Goal: Transaction & Acquisition: Purchase product/service

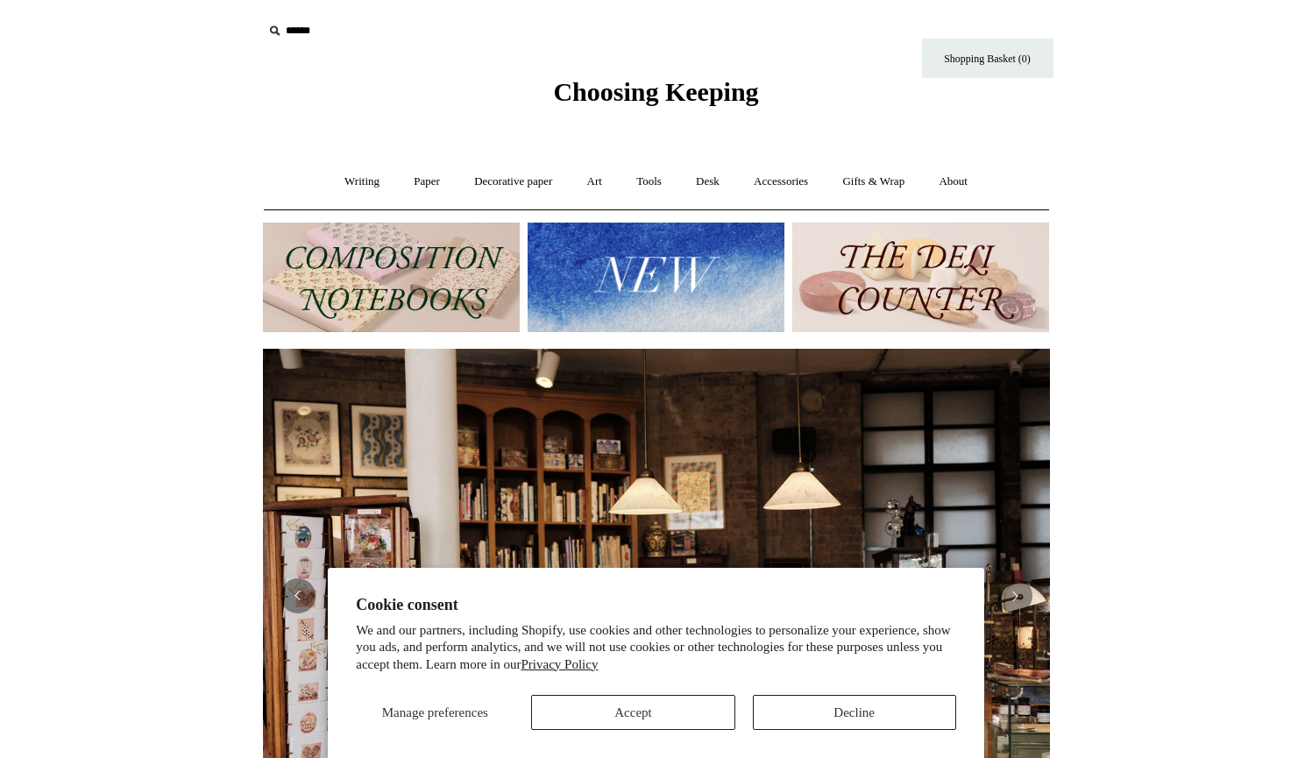
click at [656, 711] on button "Accept" at bounding box center [632, 712] width 203 height 35
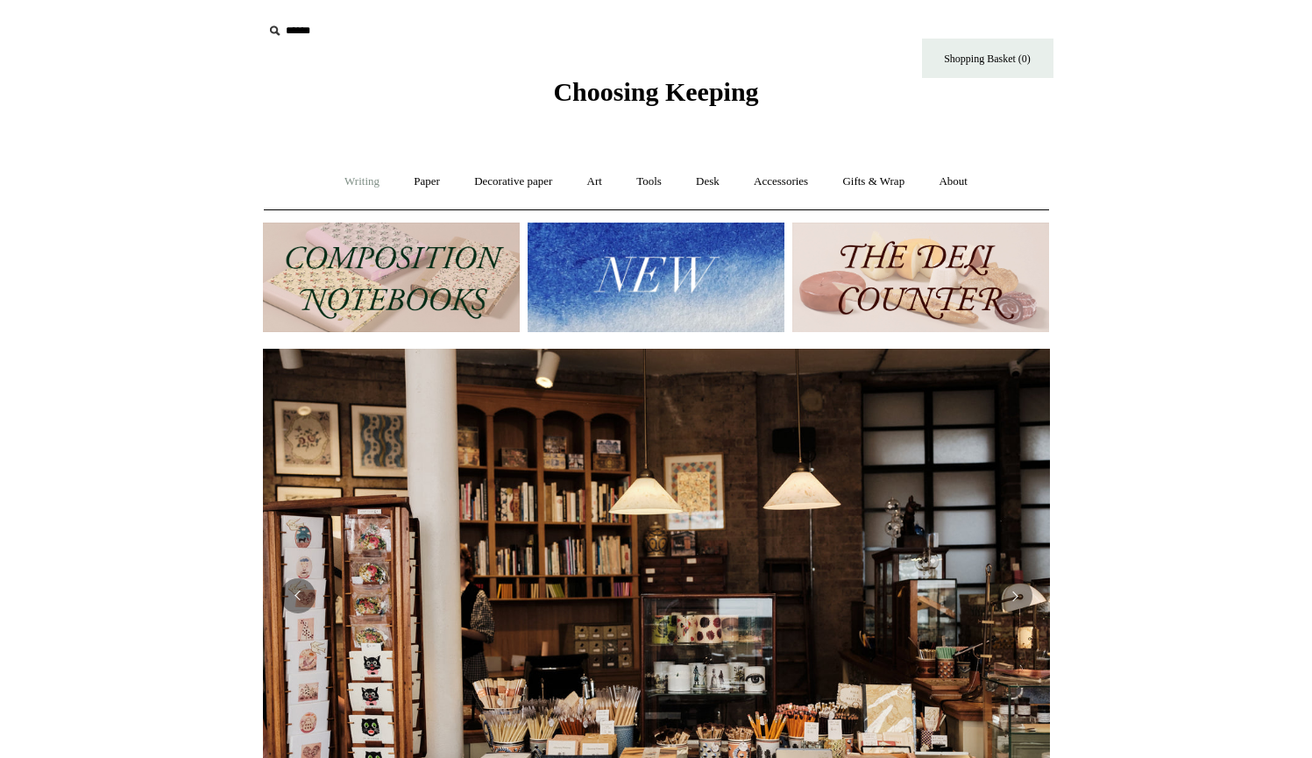
click at [354, 185] on link "Writing +" at bounding box center [362, 182] width 67 height 46
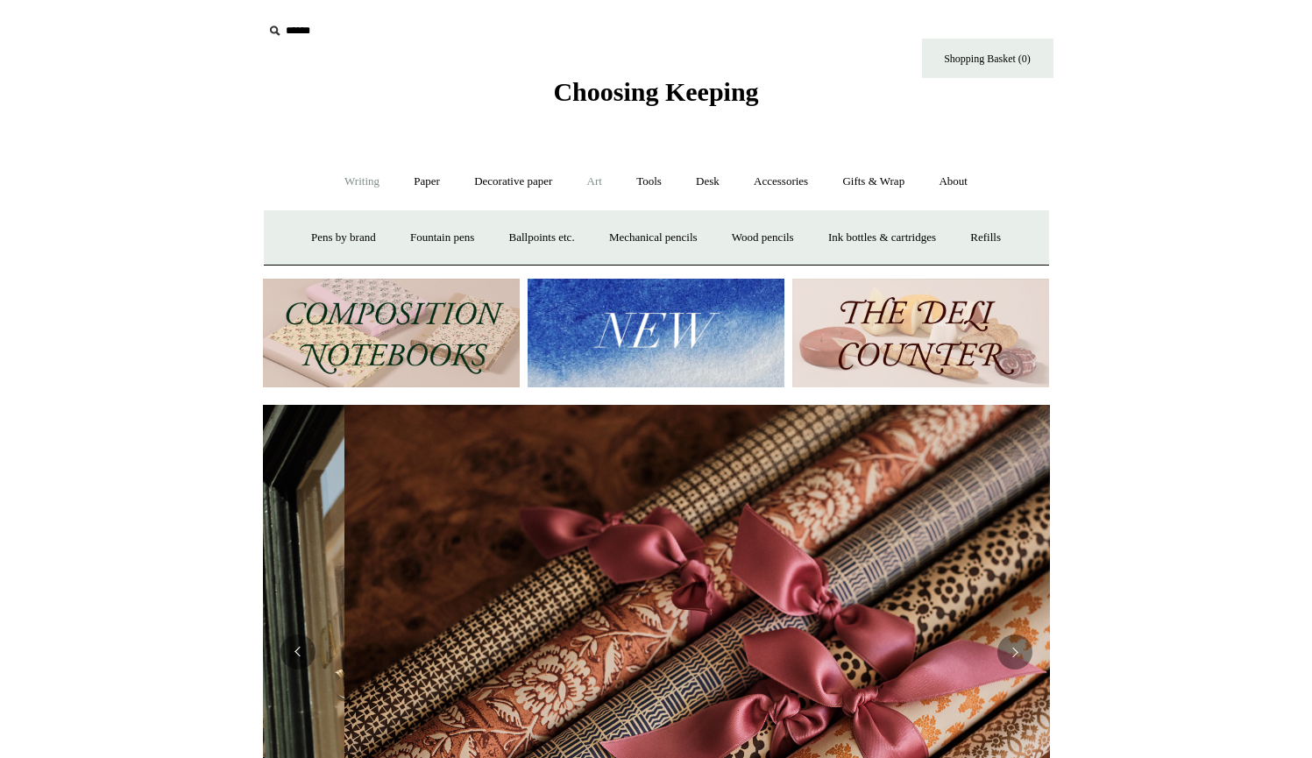
scroll to position [0, 1574]
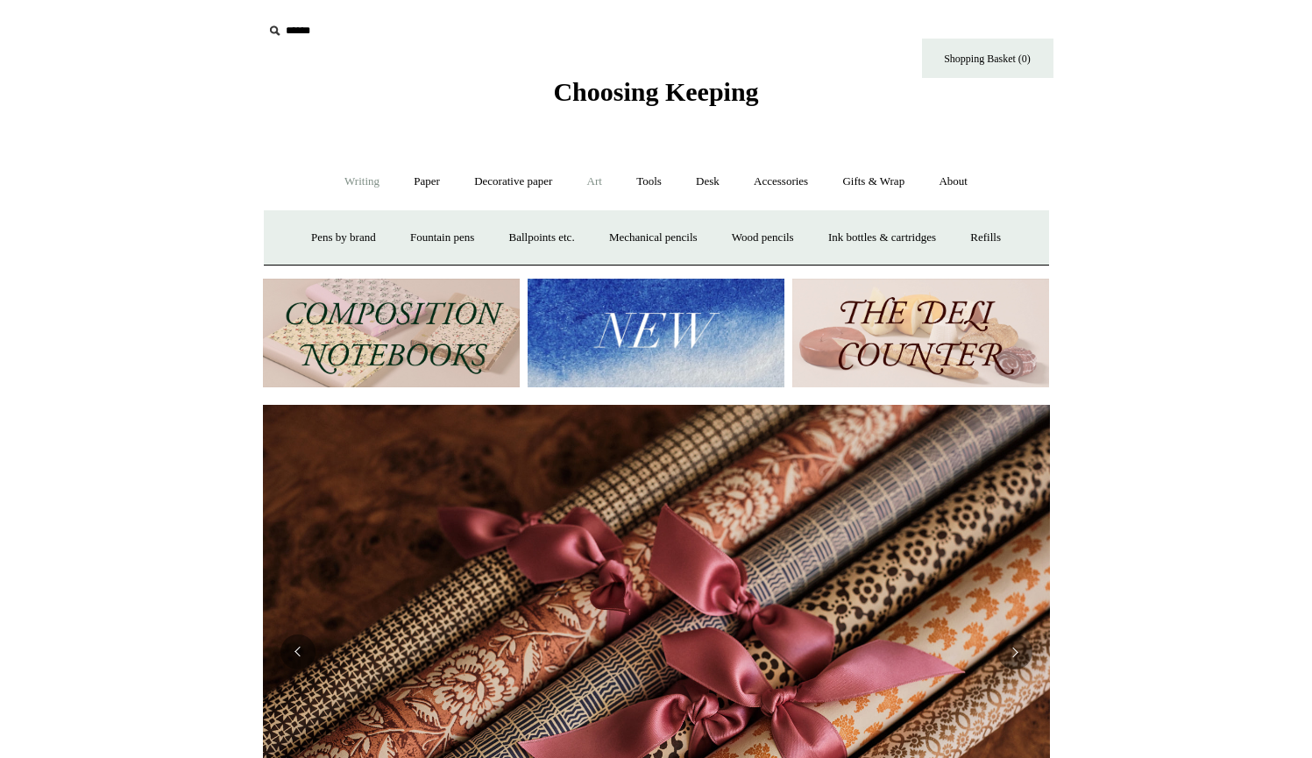
click at [597, 188] on link "Art +" at bounding box center [594, 182] width 46 height 46
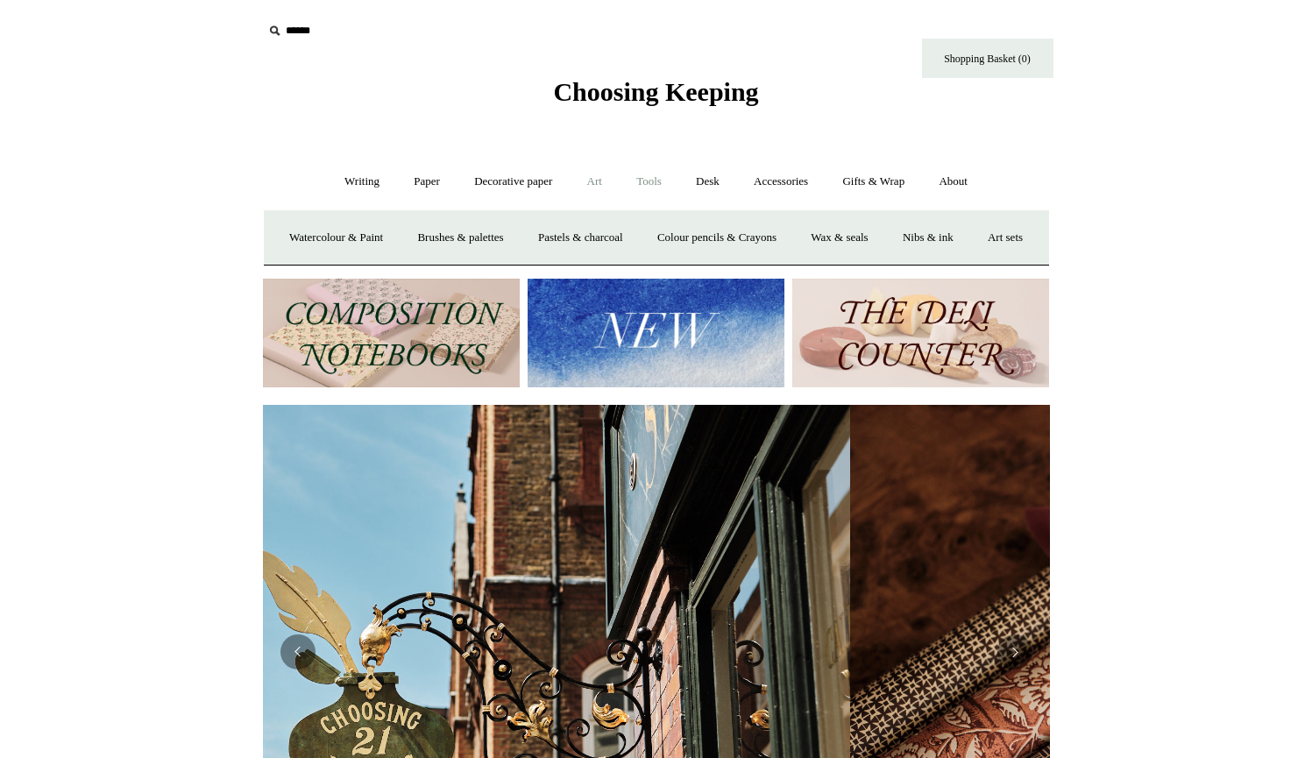
click at [657, 181] on link "Tools +" at bounding box center [648, 182] width 57 height 46
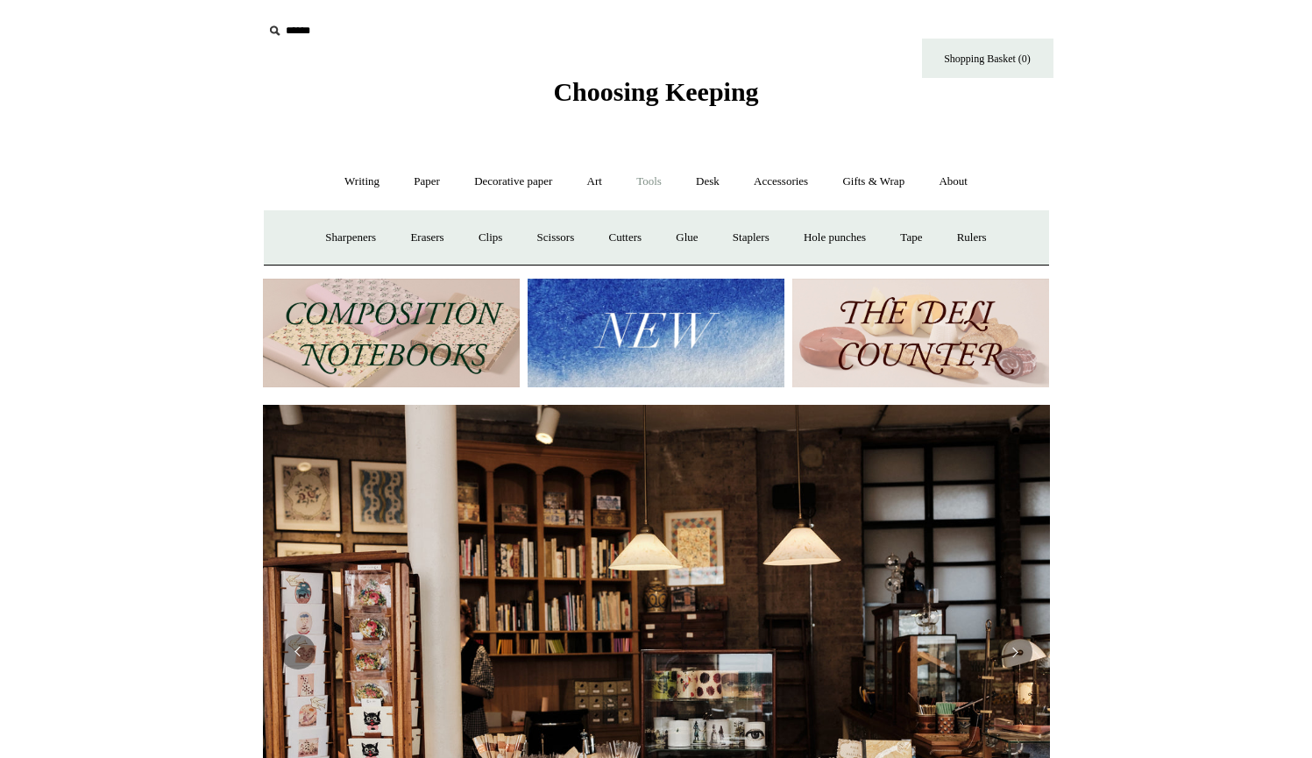
scroll to position [0, 0]
click at [339, 234] on link "Sharpeners" at bounding box center [350, 238] width 82 height 46
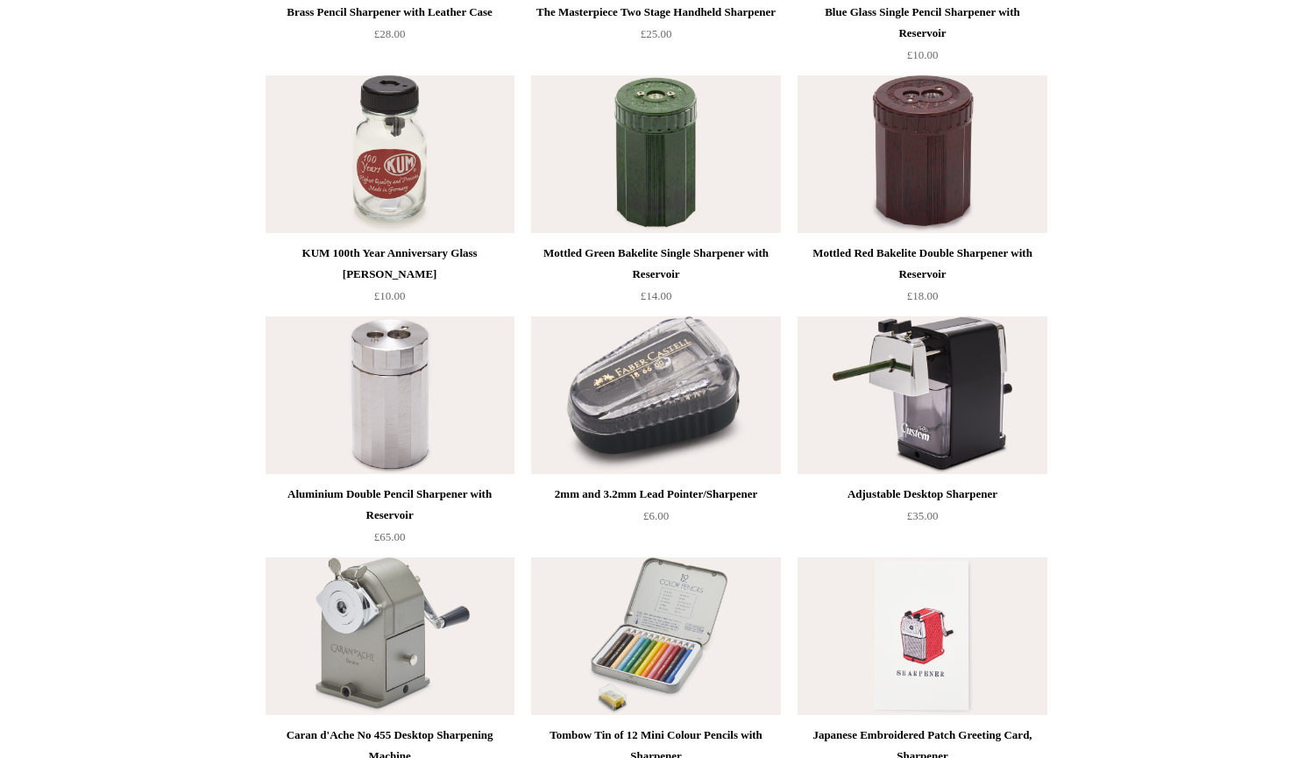
scroll to position [635, 0]
click at [386, 381] on img at bounding box center [389, 394] width 249 height 158
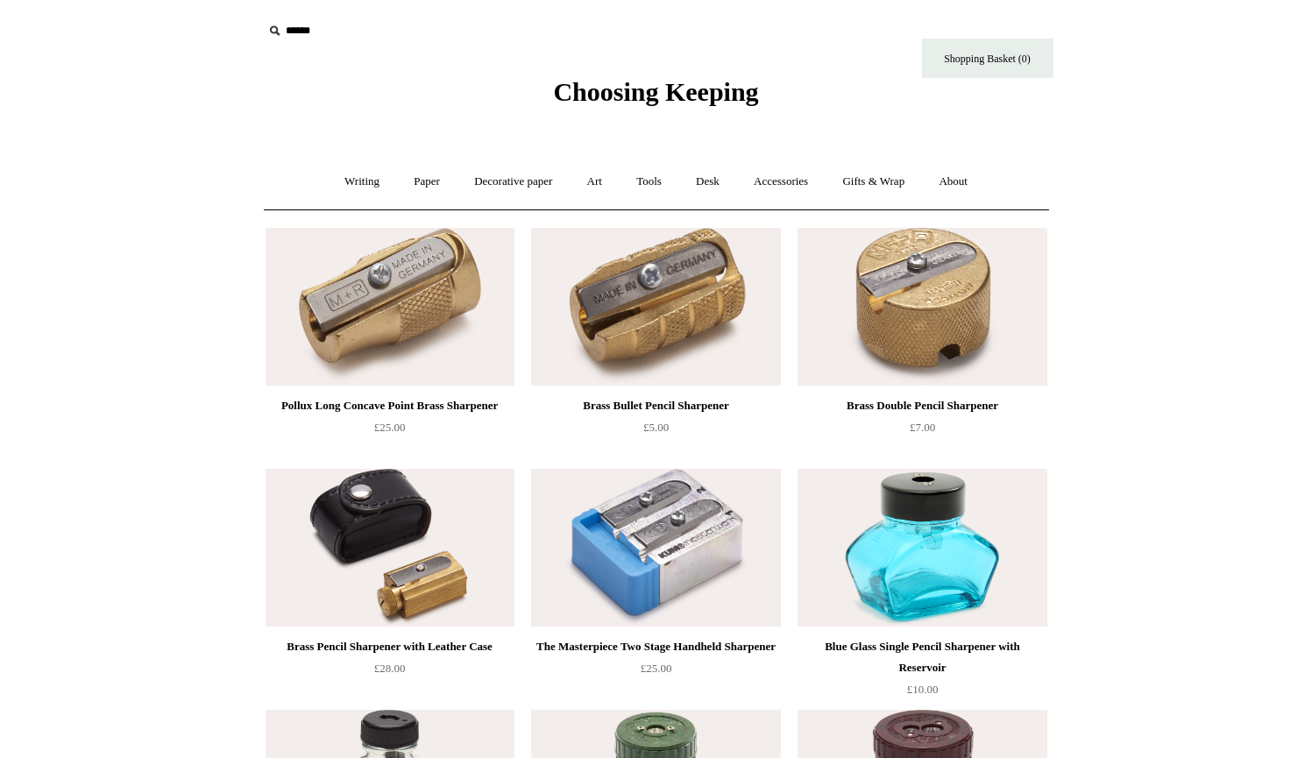
scroll to position [0, 0]
click at [652, 183] on link "Tools +" at bounding box center [648, 182] width 57 height 46
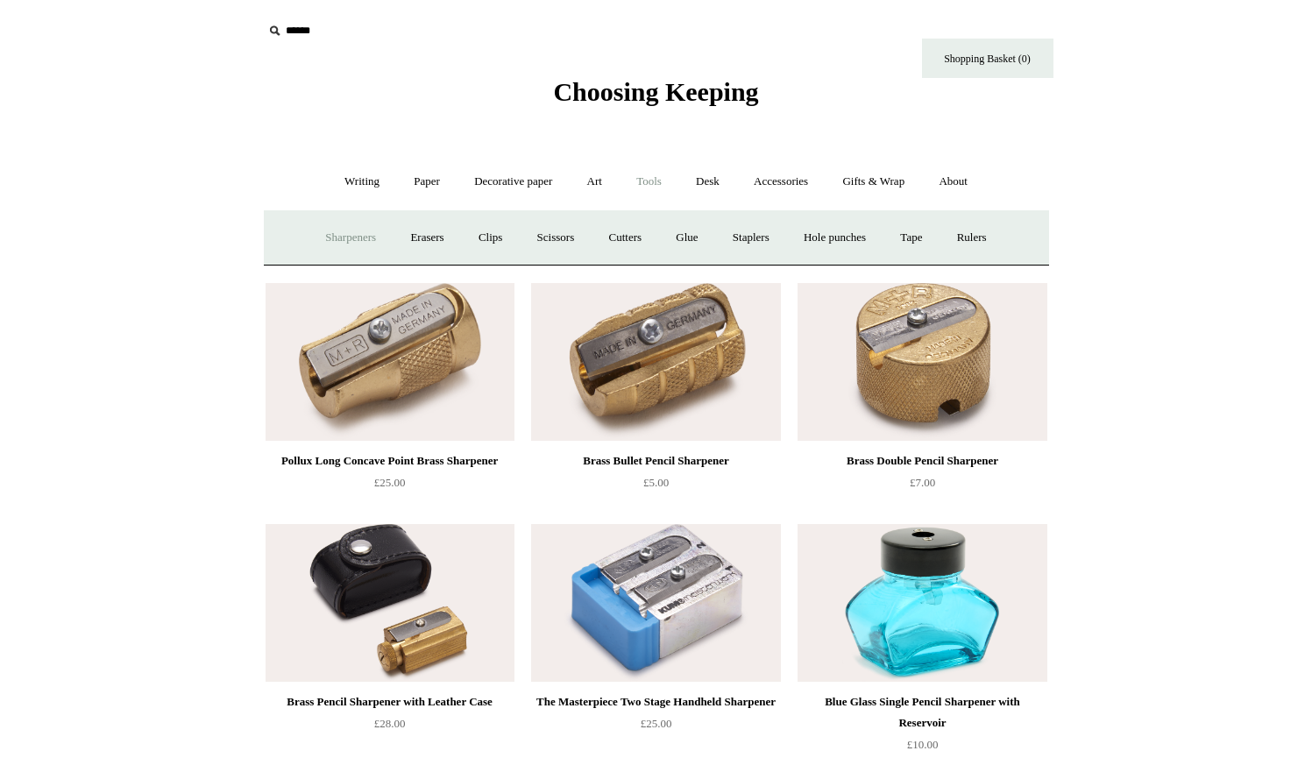
click at [653, 183] on link "Tools -" at bounding box center [648, 182] width 57 height 46
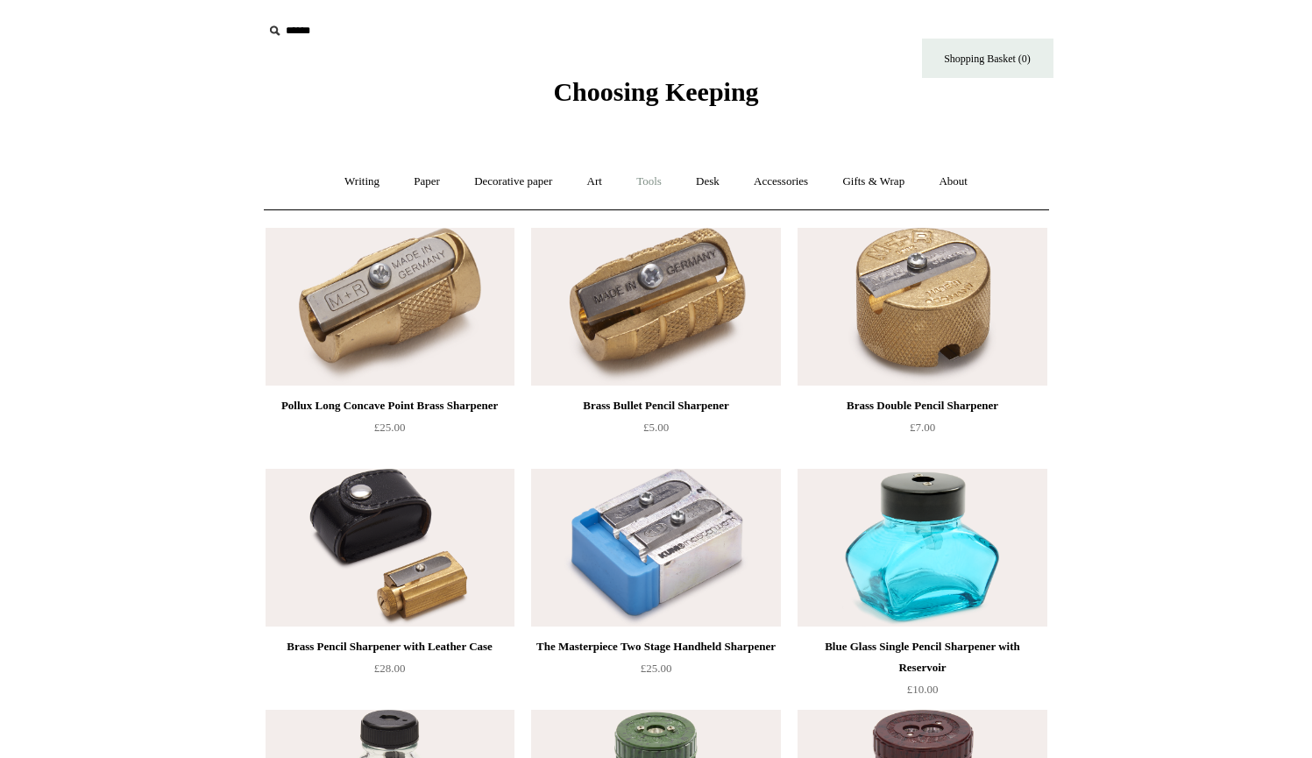
click at [653, 183] on link "Tools +" at bounding box center [648, 182] width 57 height 46
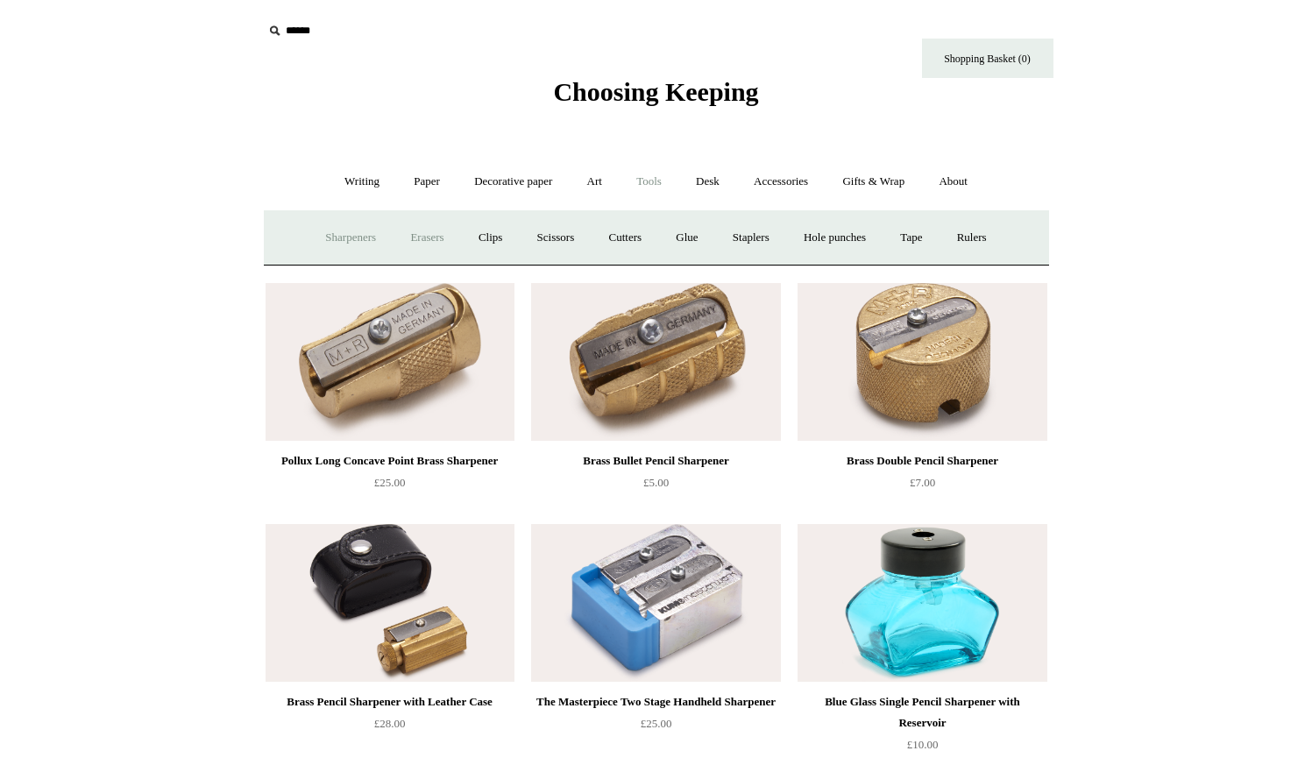
click at [420, 238] on link "Erasers" at bounding box center [426, 238] width 65 height 46
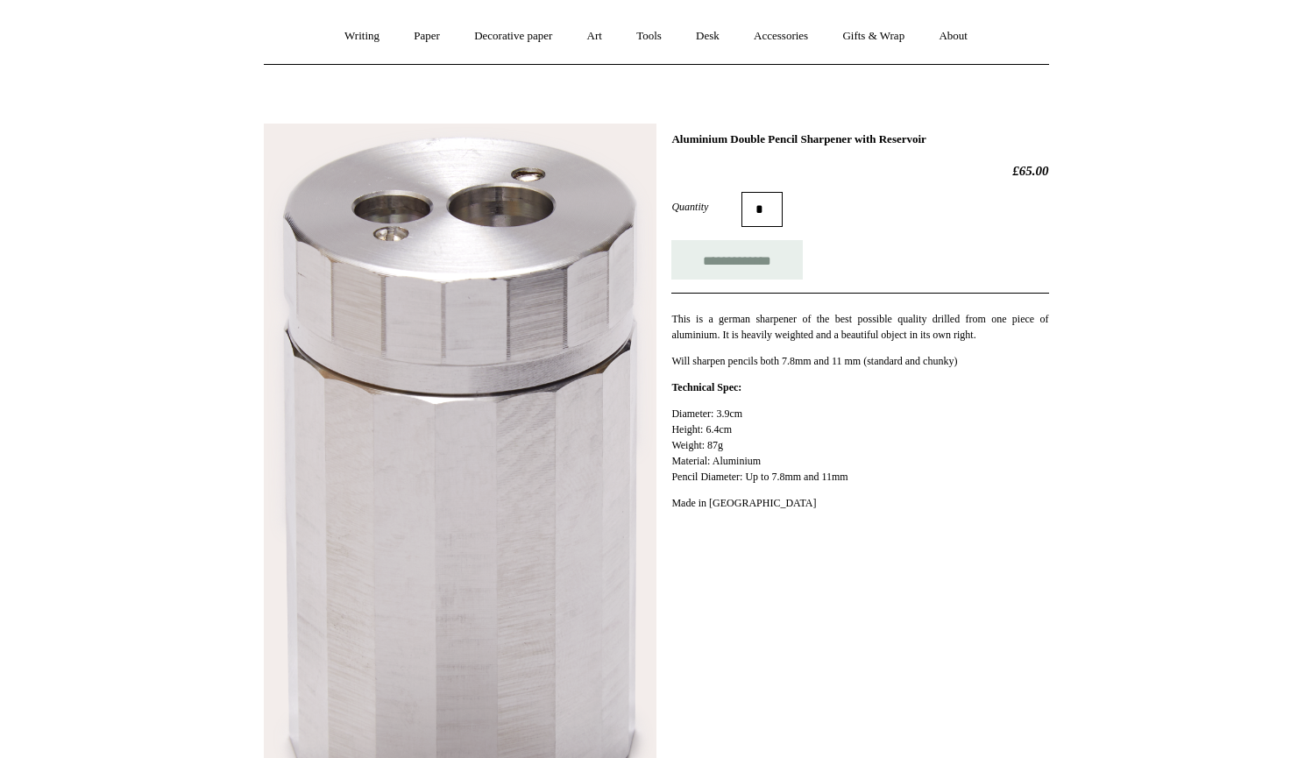
scroll to position [151, 0]
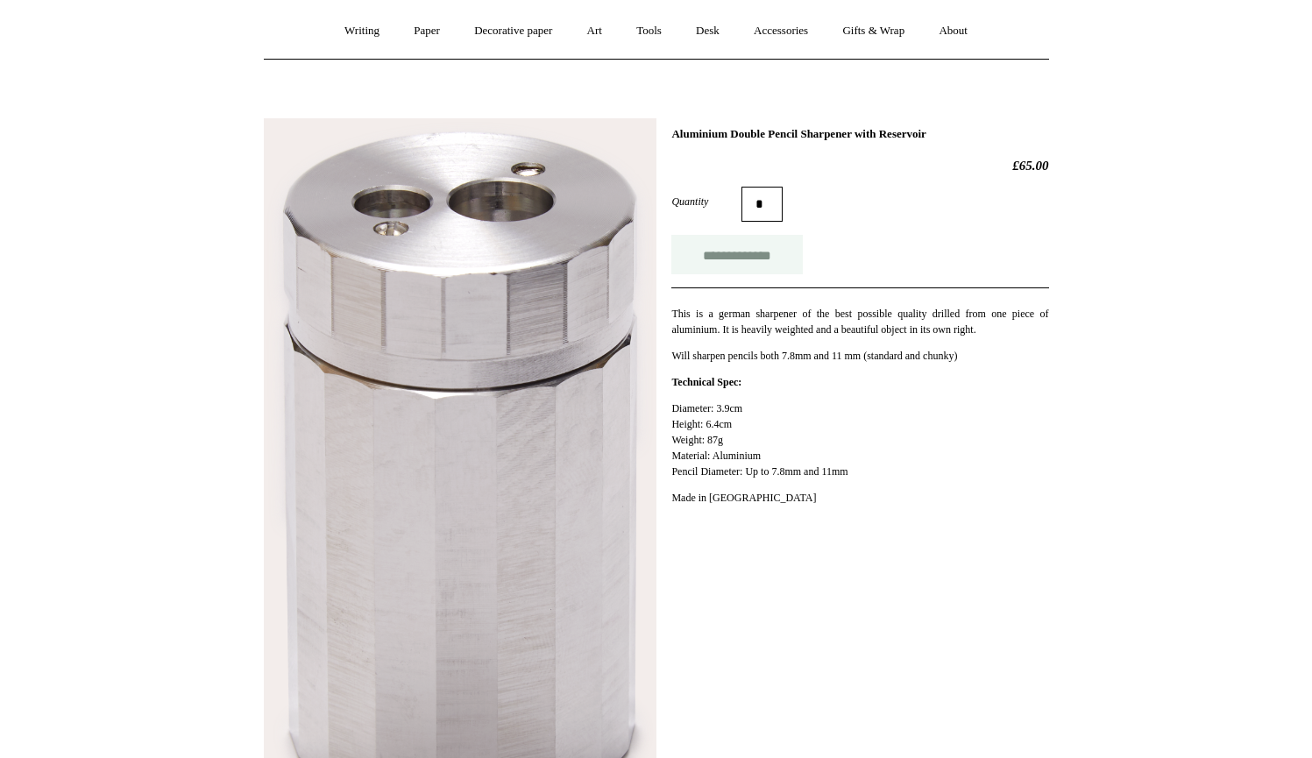
click at [754, 249] on input "**********" at bounding box center [736, 254] width 131 height 39
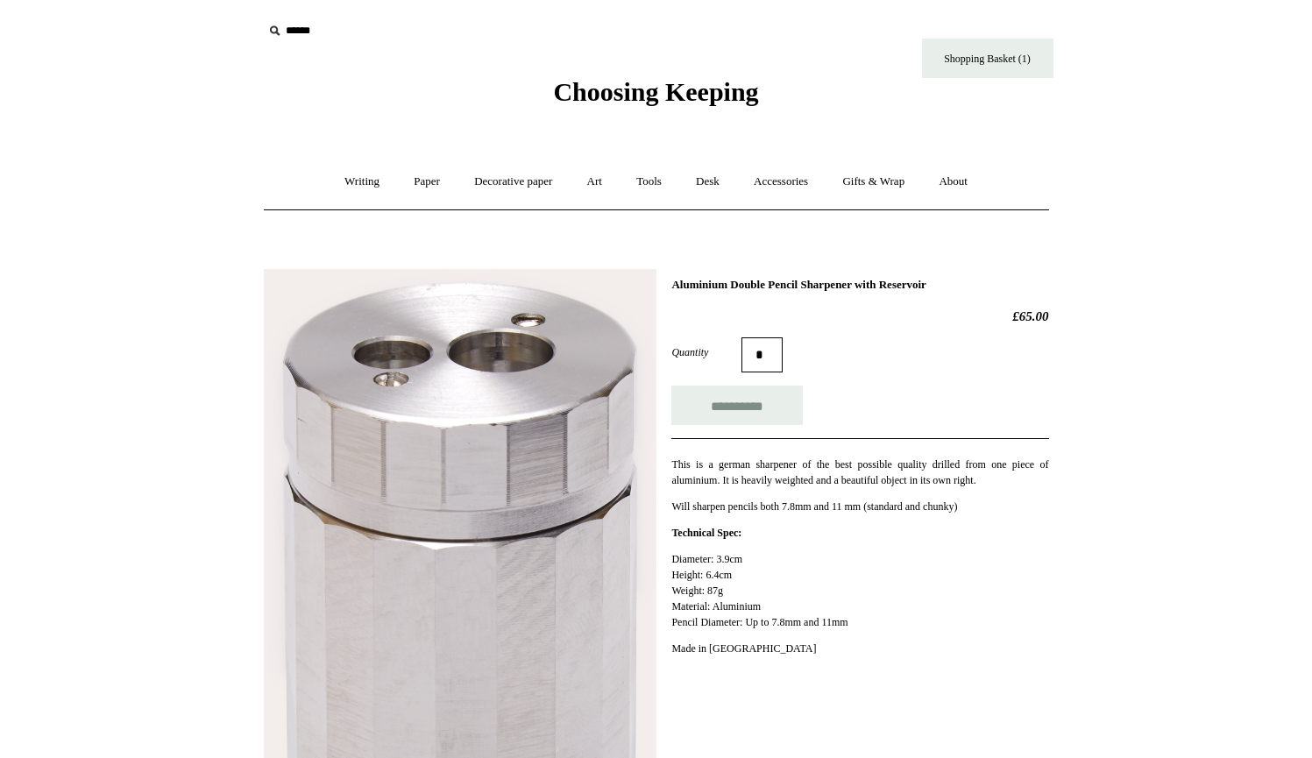
scroll to position [0, 0]
type input "**********"
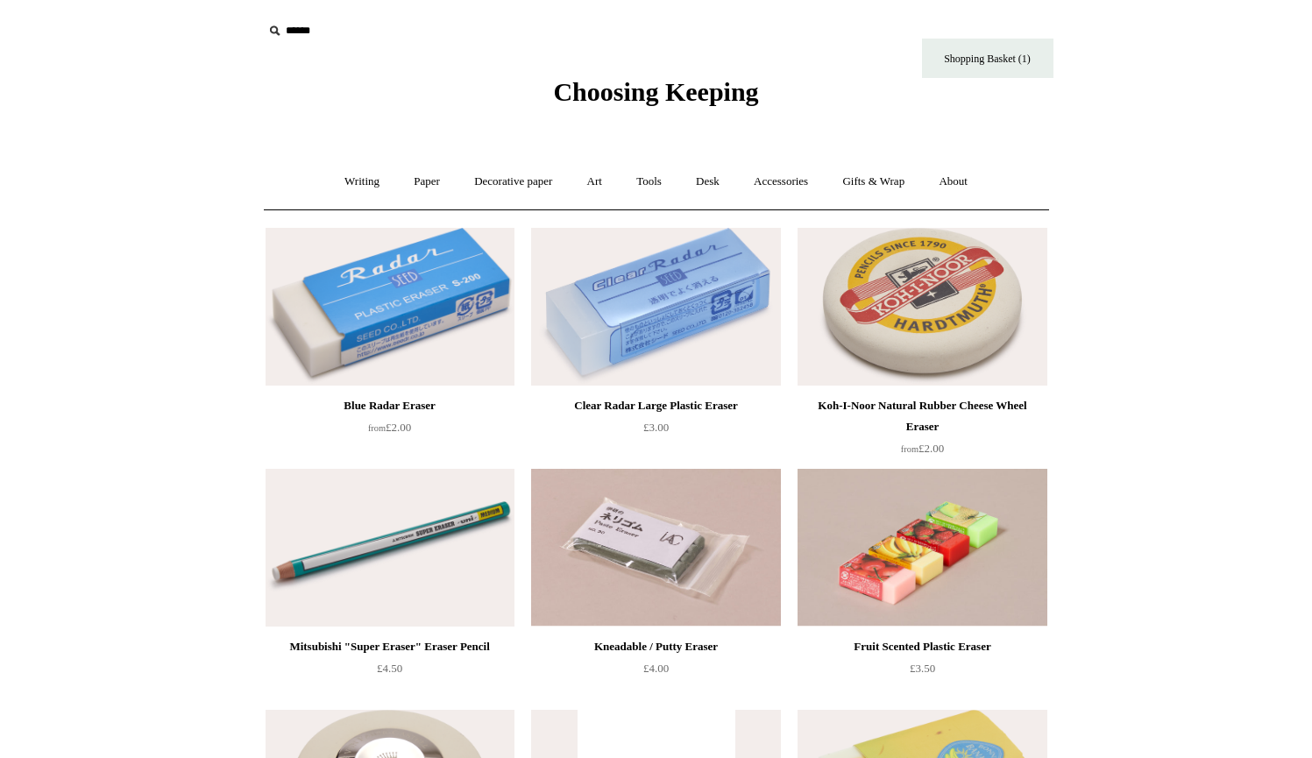
click at [917, 371] on img at bounding box center [921, 307] width 249 height 158
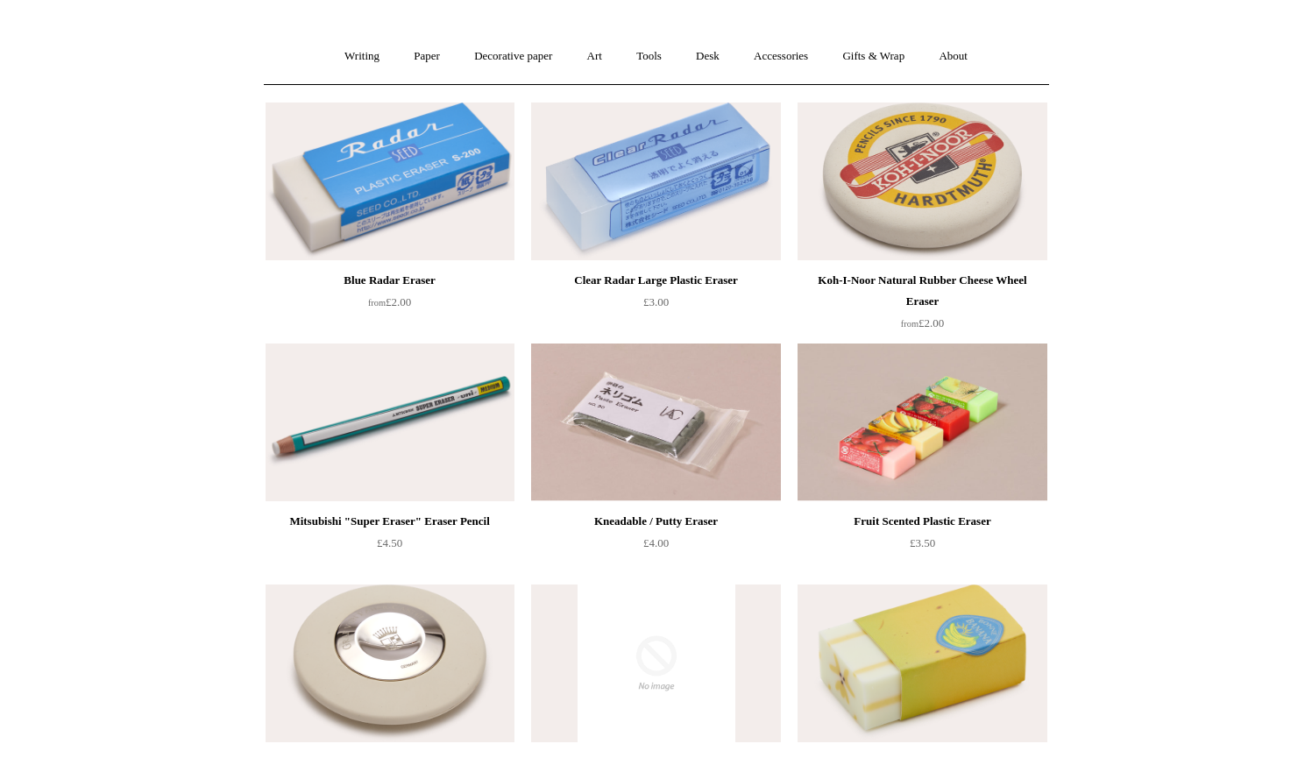
scroll to position [155, 0]
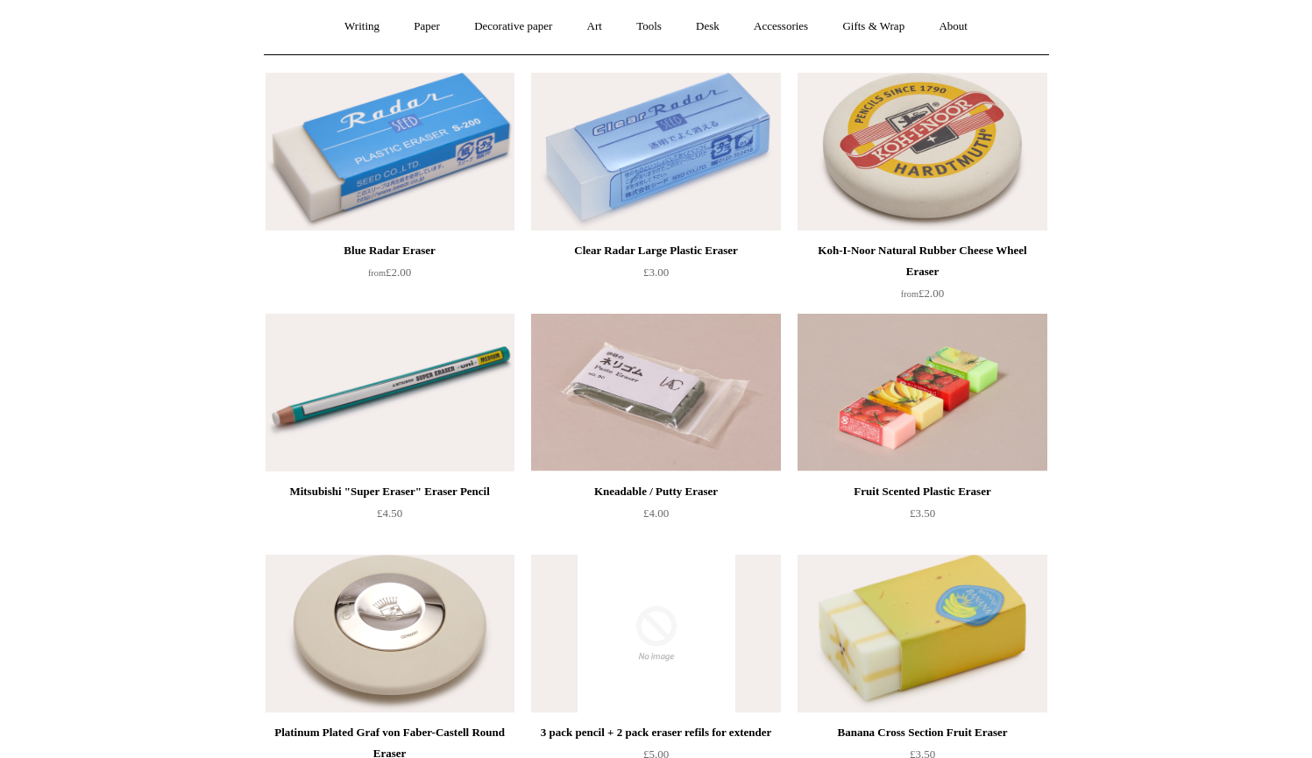
click at [435, 427] on img at bounding box center [389, 393] width 249 height 158
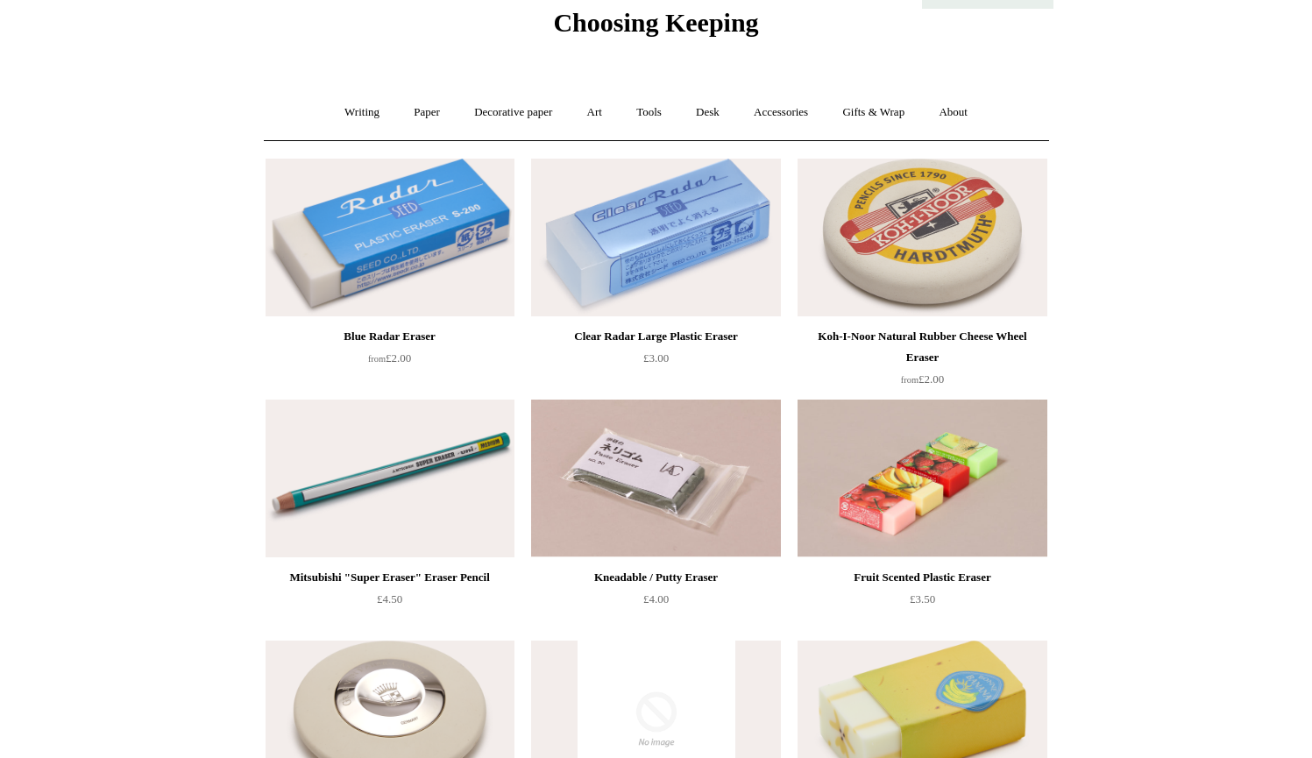
scroll to position [60, 0]
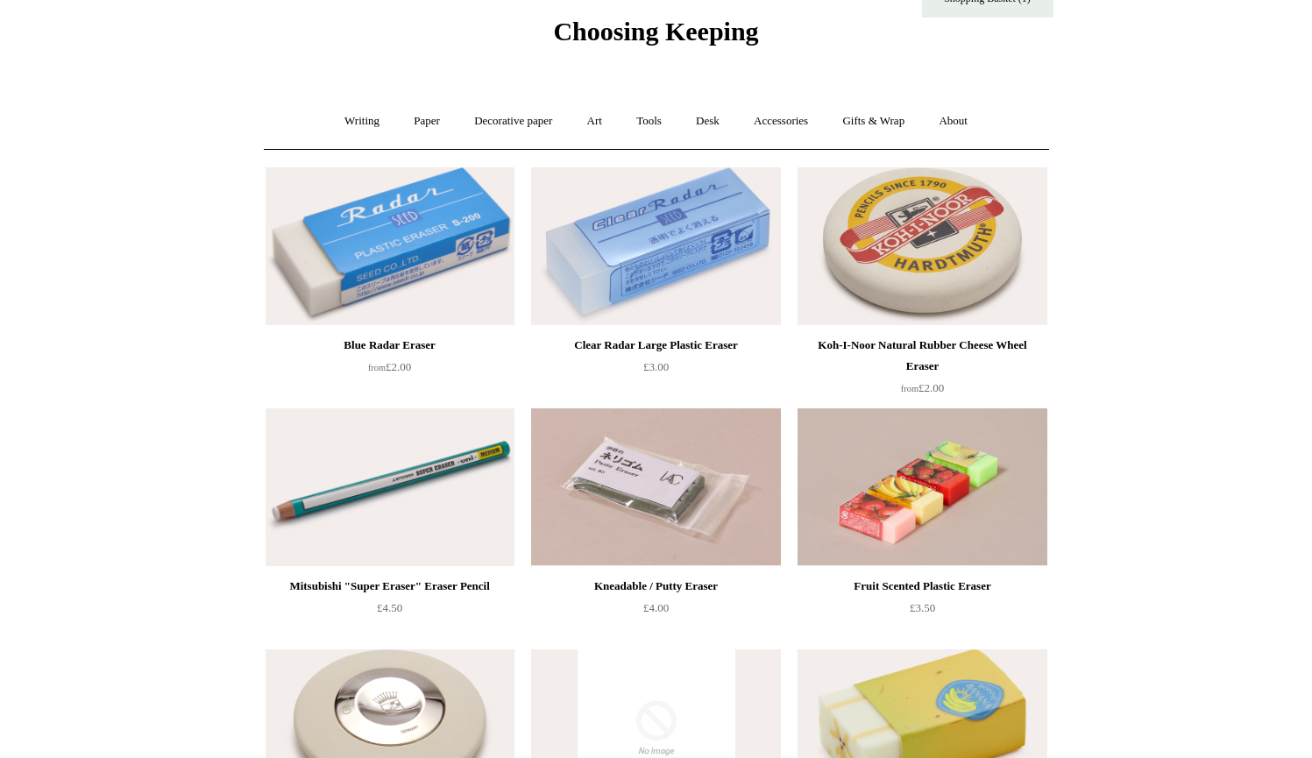
click at [471, 291] on img at bounding box center [389, 246] width 249 height 158
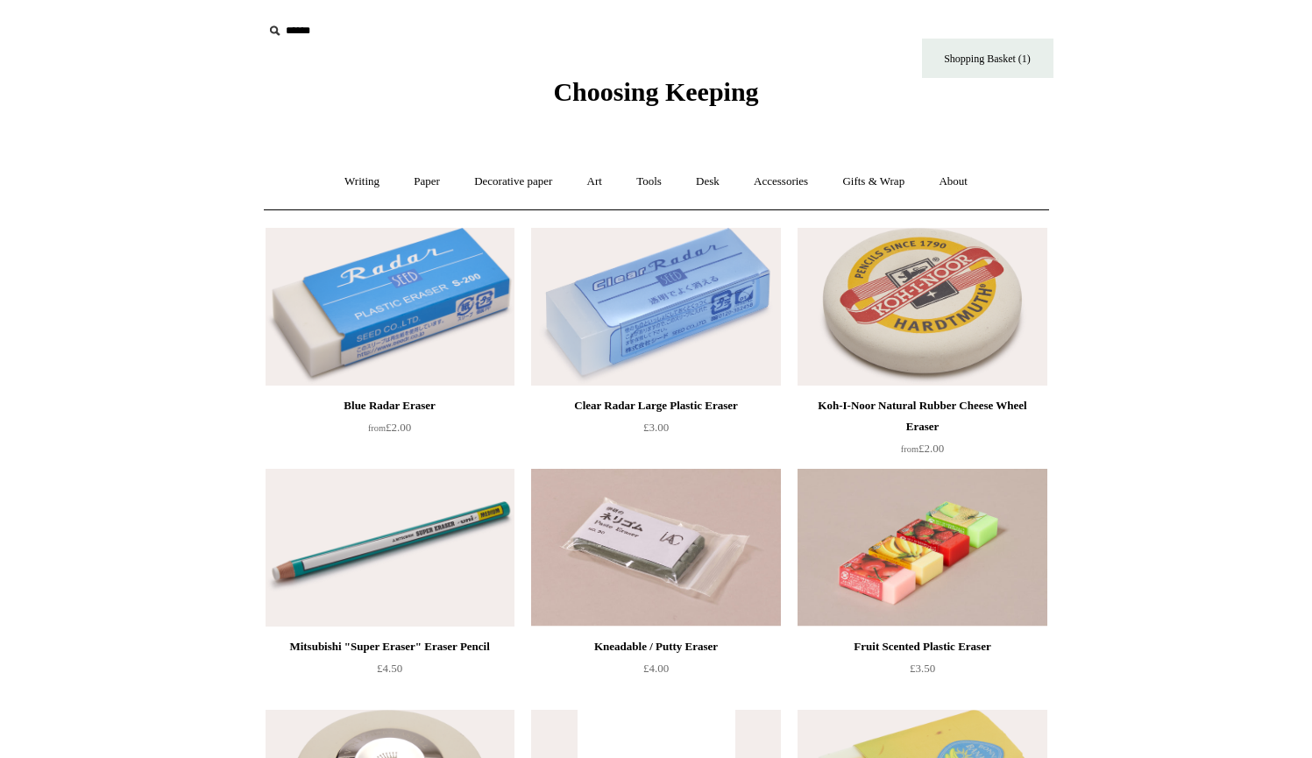
scroll to position [0, 0]
click at [651, 180] on link "Tools +" at bounding box center [648, 182] width 57 height 46
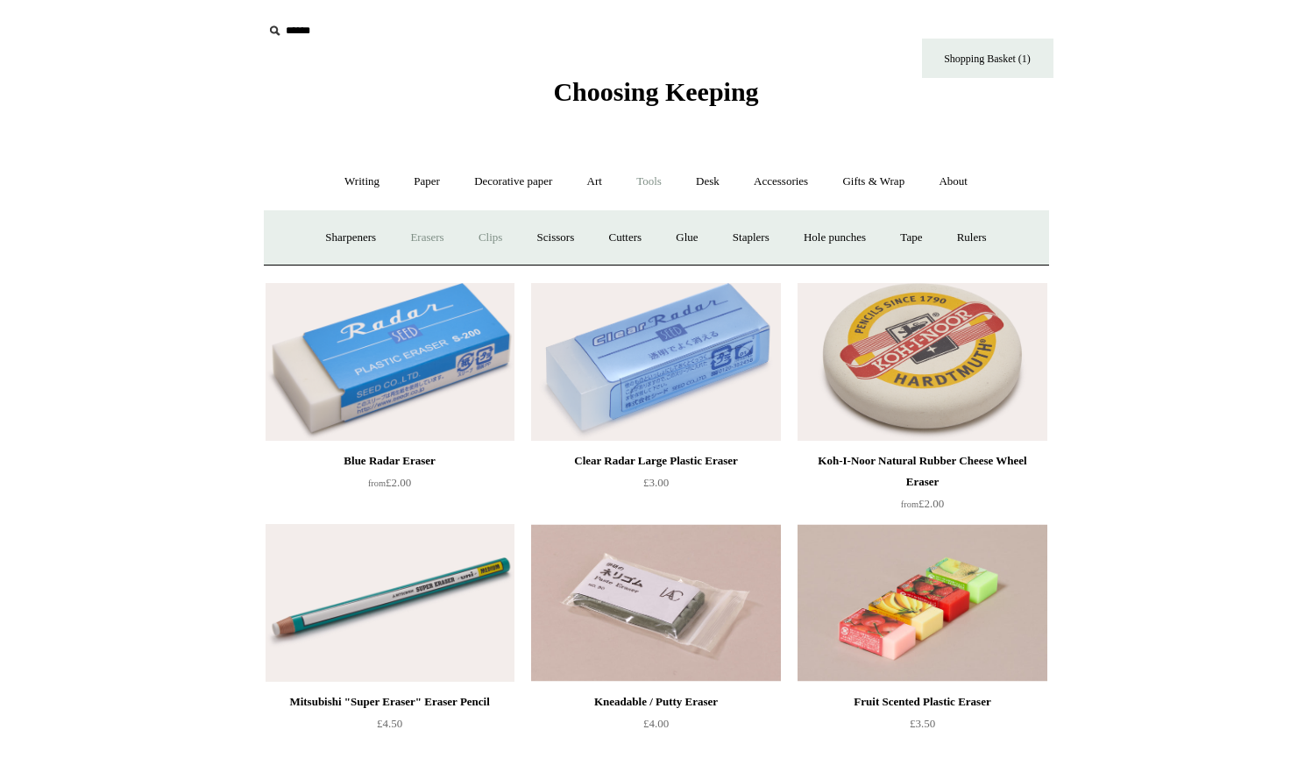
click at [496, 236] on link "Clips +" at bounding box center [490, 238] width 55 height 46
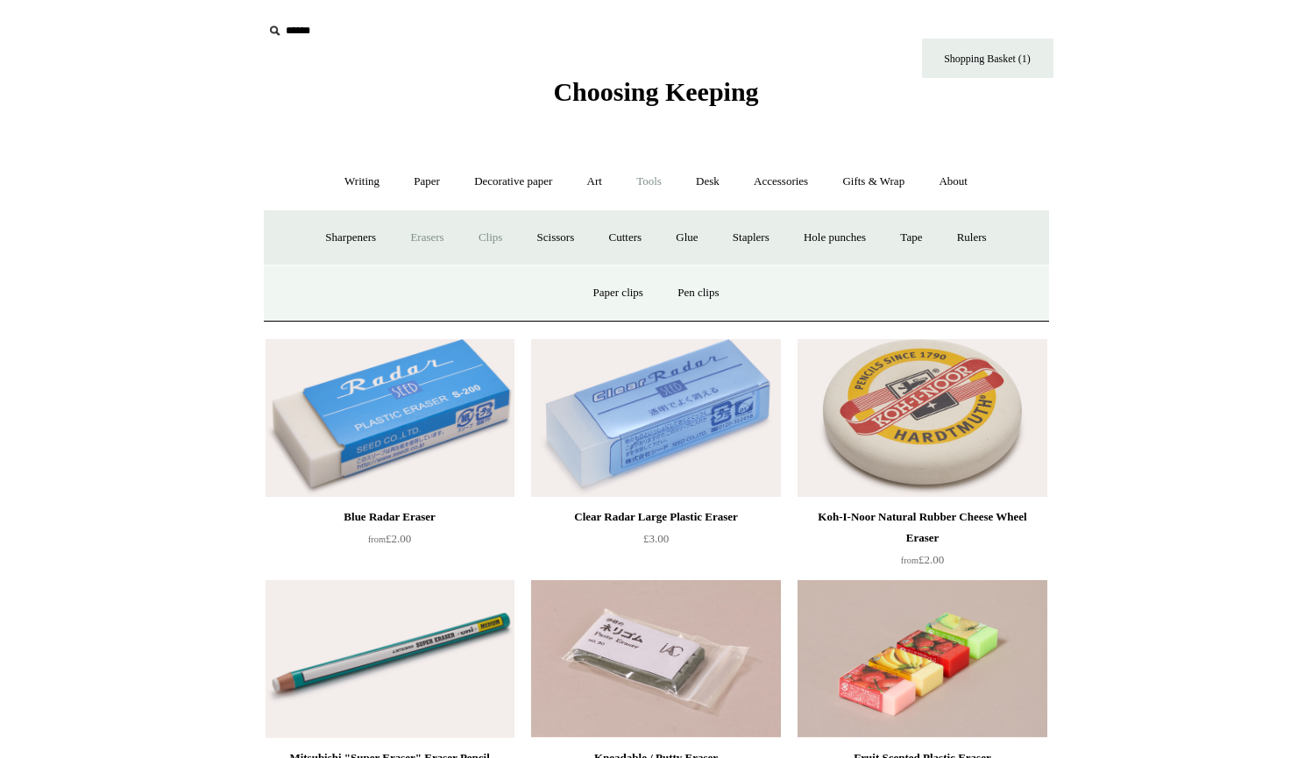
click at [428, 244] on link "Erasers" at bounding box center [426, 238] width 65 height 46
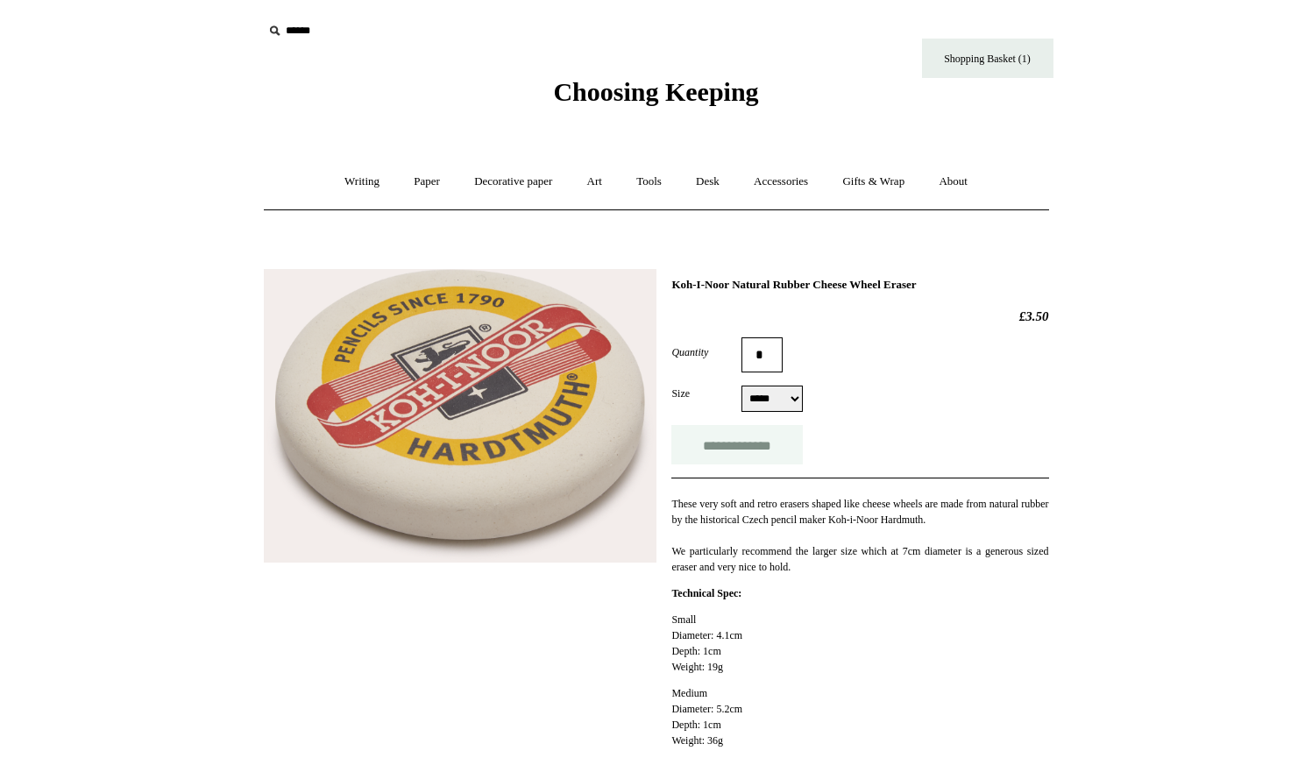
click at [772, 450] on input "**********" at bounding box center [736, 444] width 131 height 39
type input "**********"
select select "******"
click at [765, 445] on input "**********" at bounding box center [736, 444] width 131 height 39
type input "**********"
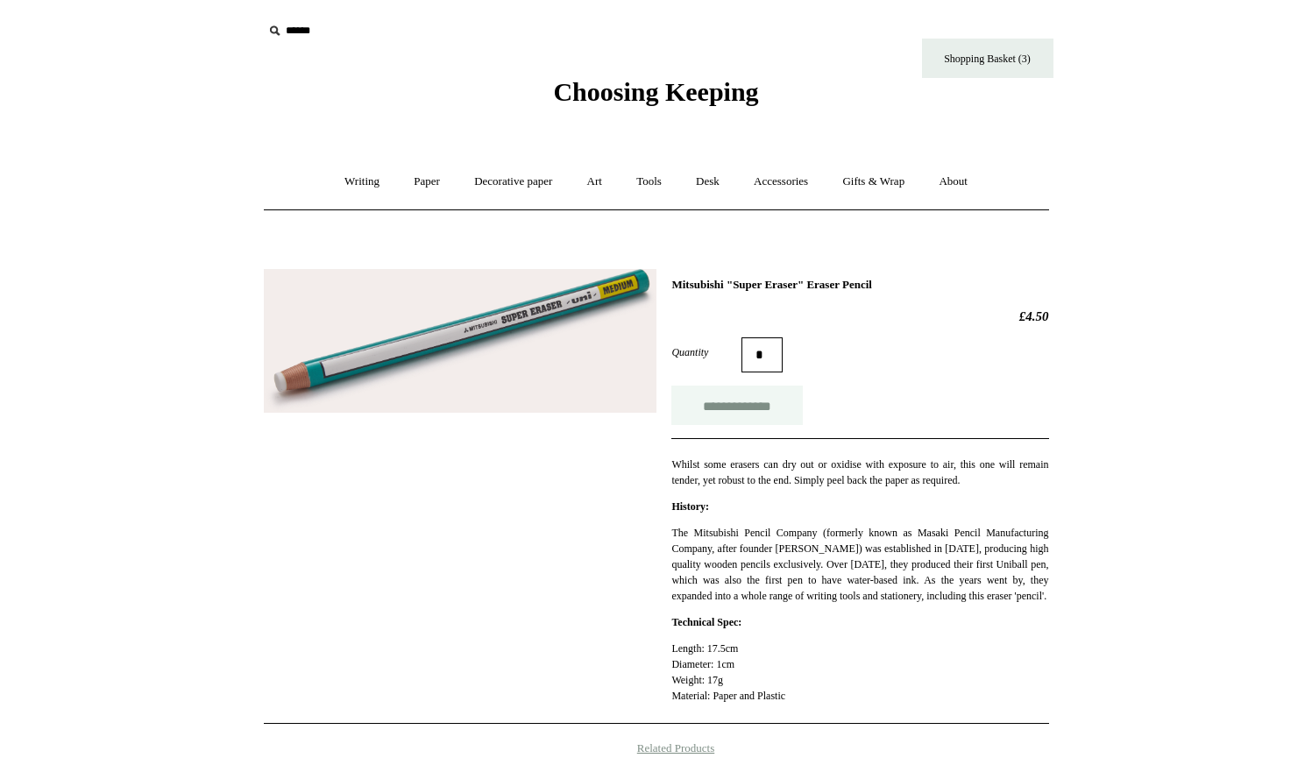
click at [739, 412] on input "**********" at bounding box center [736, 405] width 131 height 39
type input "**********"
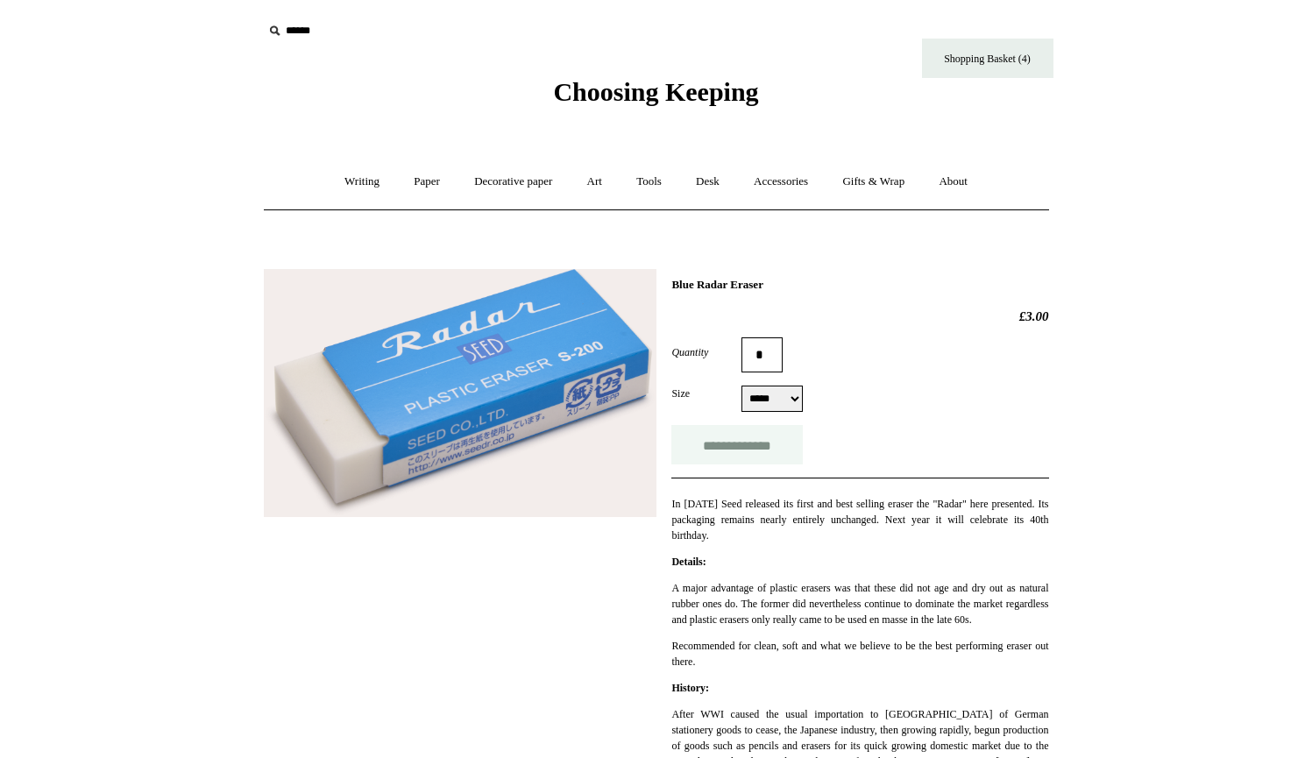
click at [762, 453] on input "**********" at bounding box center [736, 444] width 131 height 39
type input "**********"
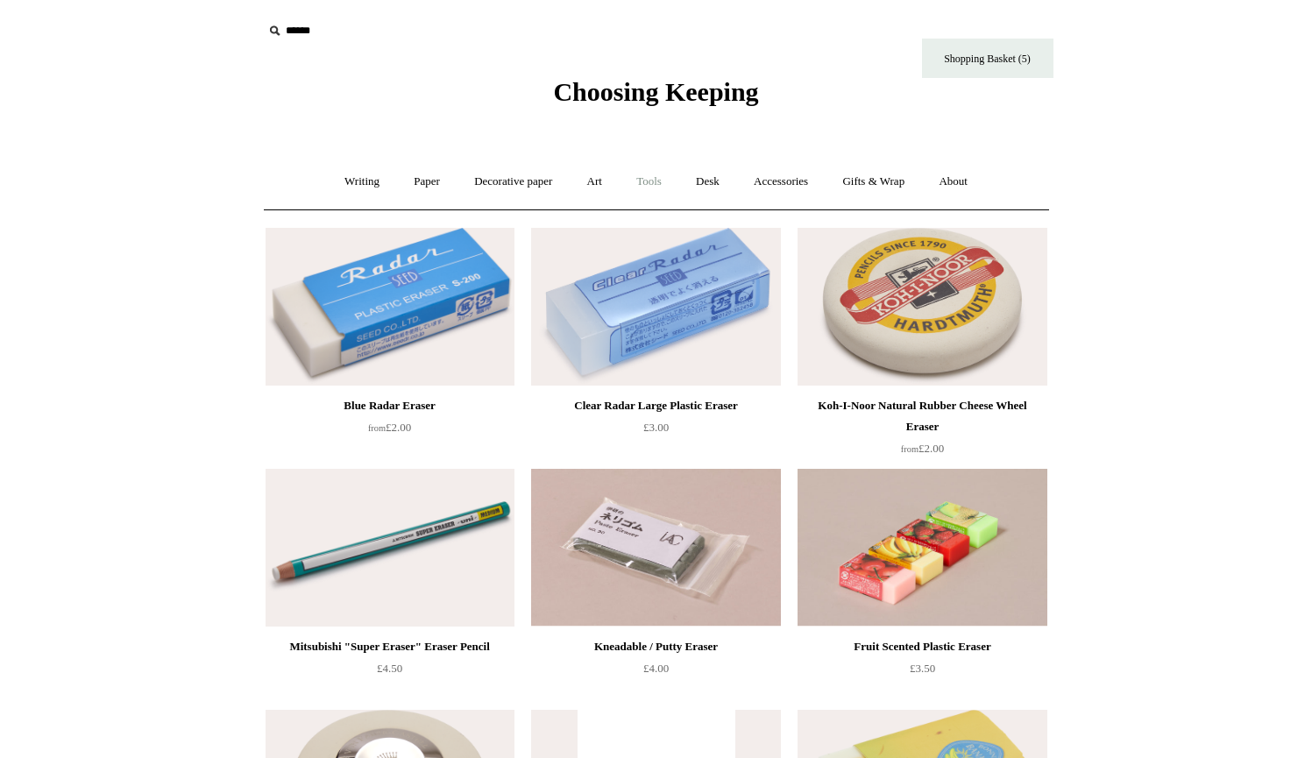
click at [645, 183] on link "Tools +" at bounding box center [648, 182] width 57 height 46
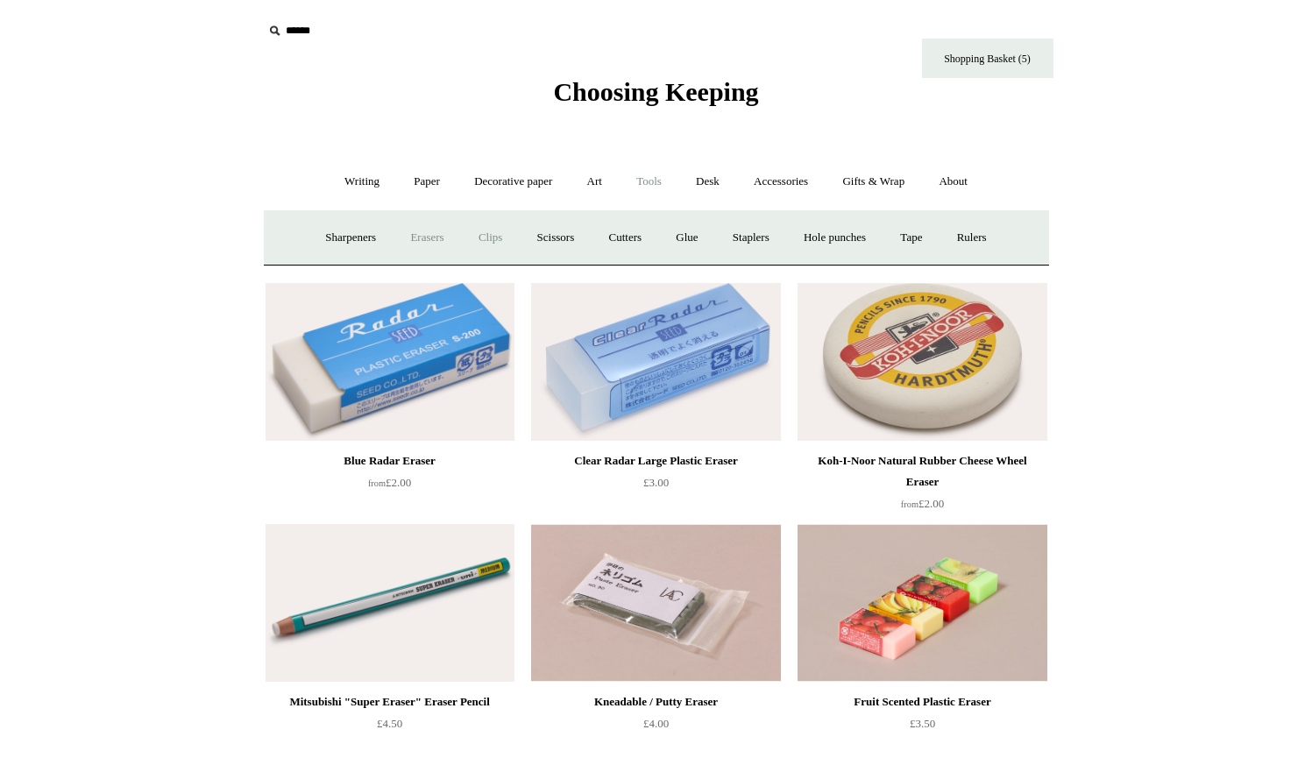
click at [490, 234] on link "Clips +" at bounding box center [490, 238] width 55 height 46
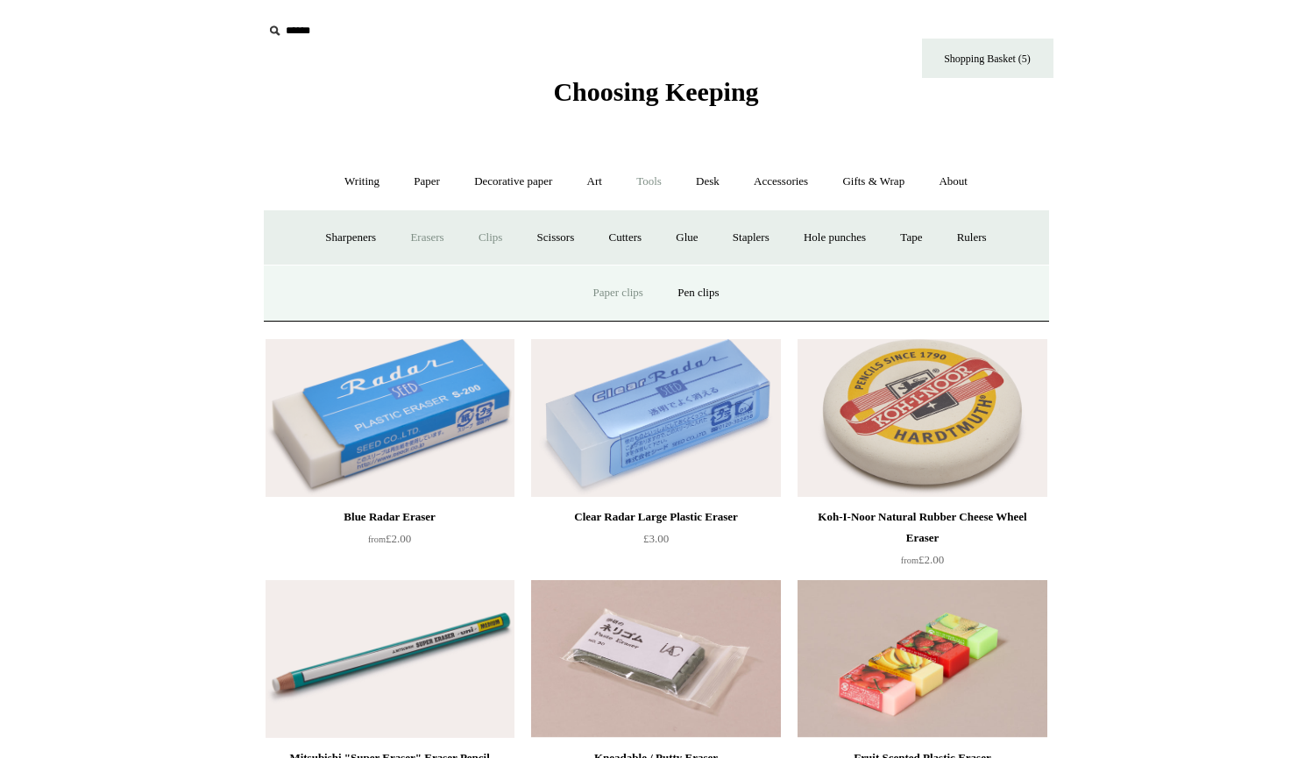
click at [625, 290] on link "Paper clips" at bounding box center [617, 293] width 81 height 46
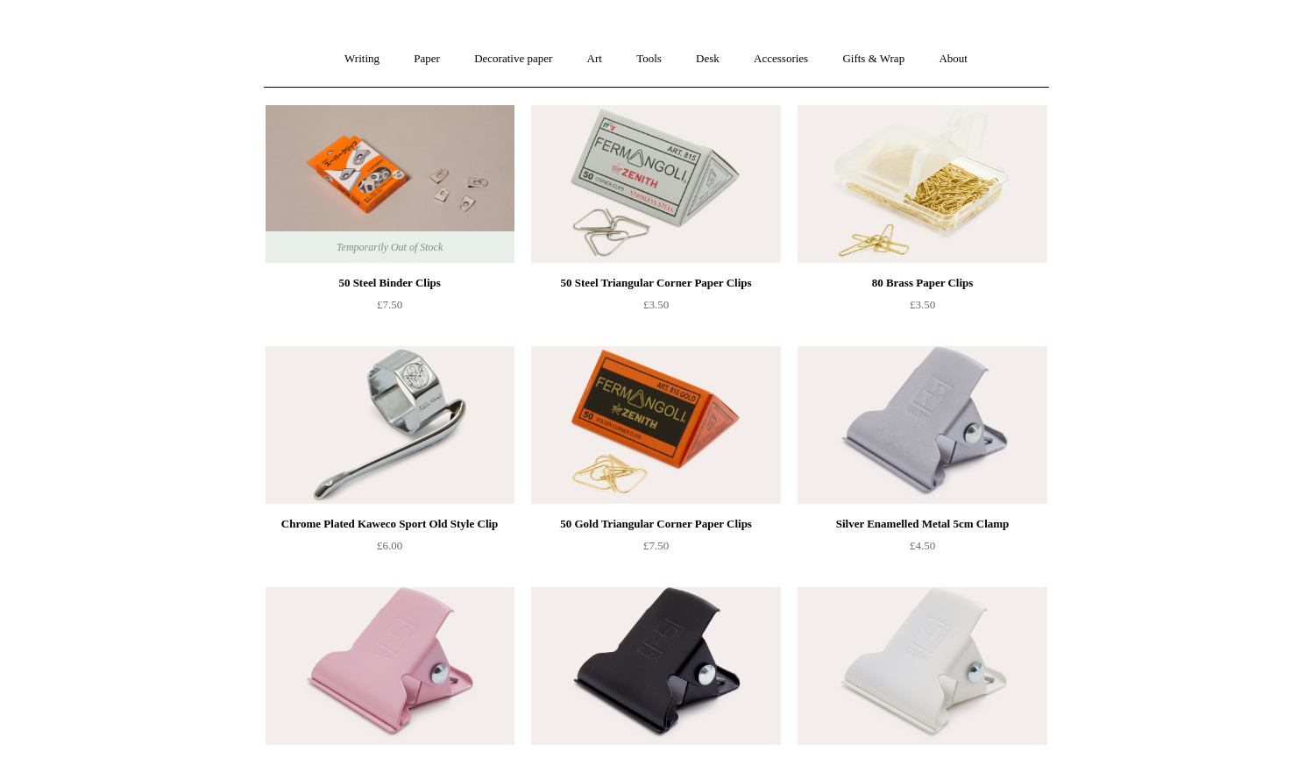
scroll to position [122, 0]
click at [861, 224] on img at bounding box center [921, 185] width 249 height 158
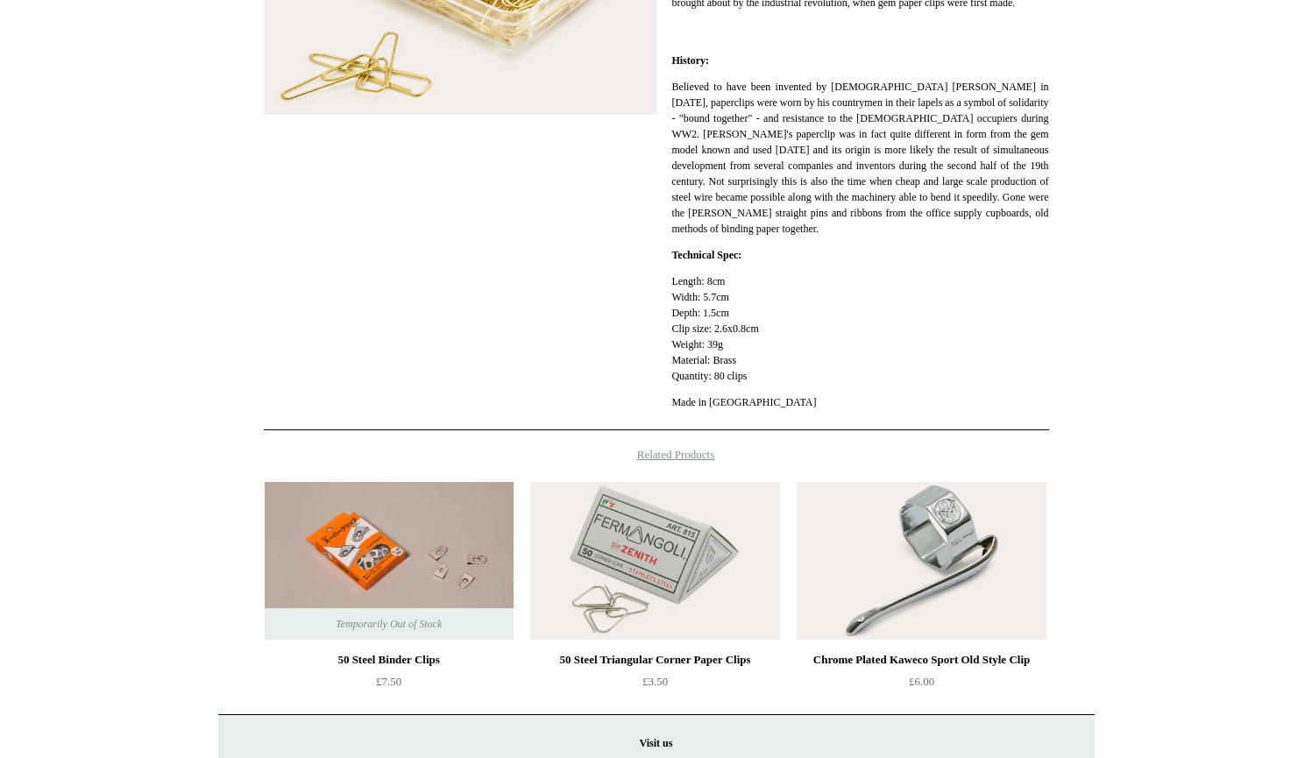
scroll to position [506, 0]
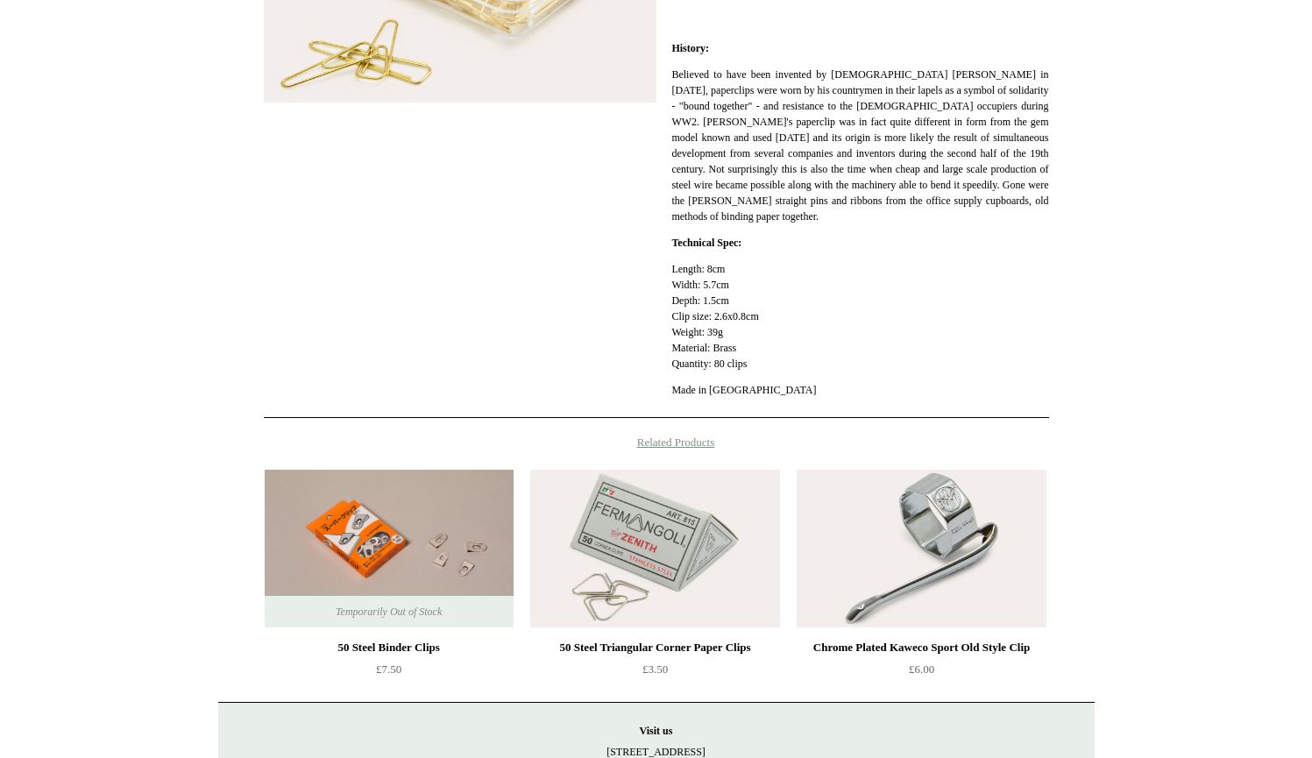
click at [627, 585] on img at bounding box center [654, 549] width 249 height 158
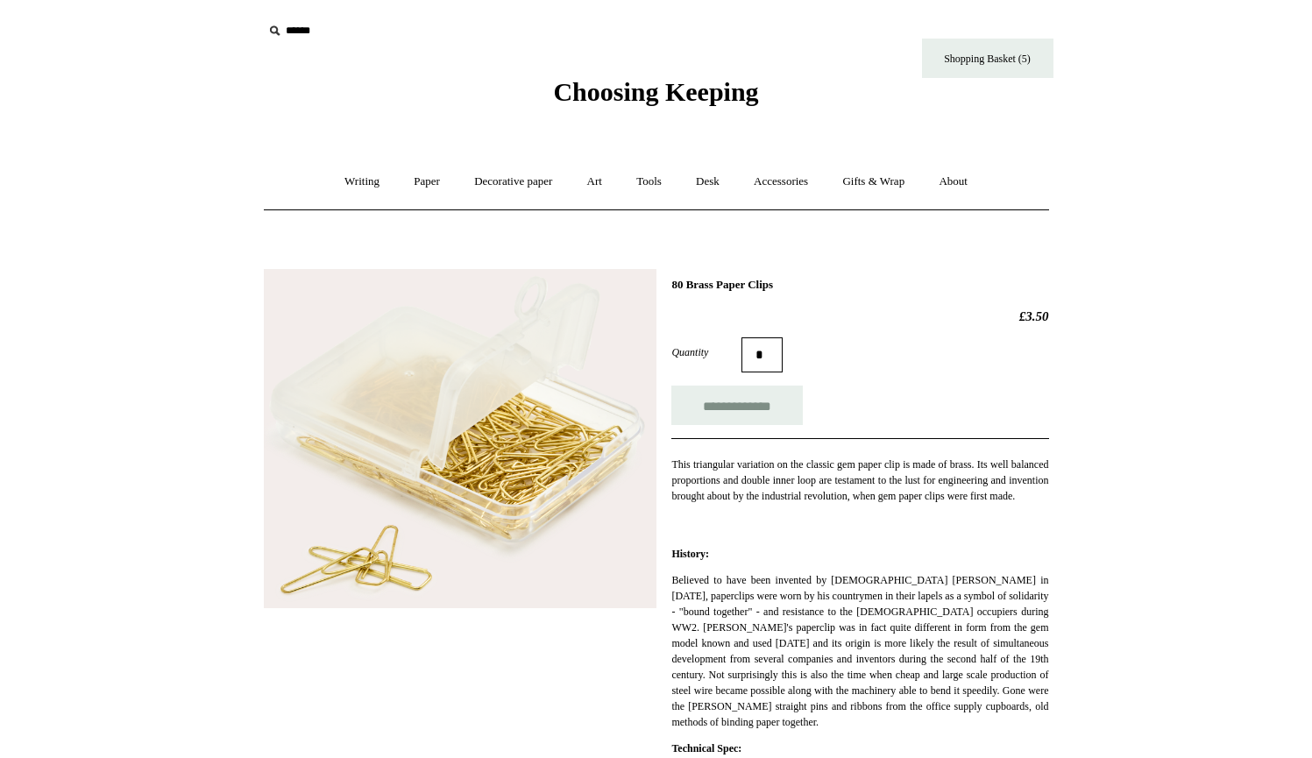
scroll to position [0, 0]
click at [656, 177] on link "Tools +" at bounding box center [648, 182] width 57 height 46
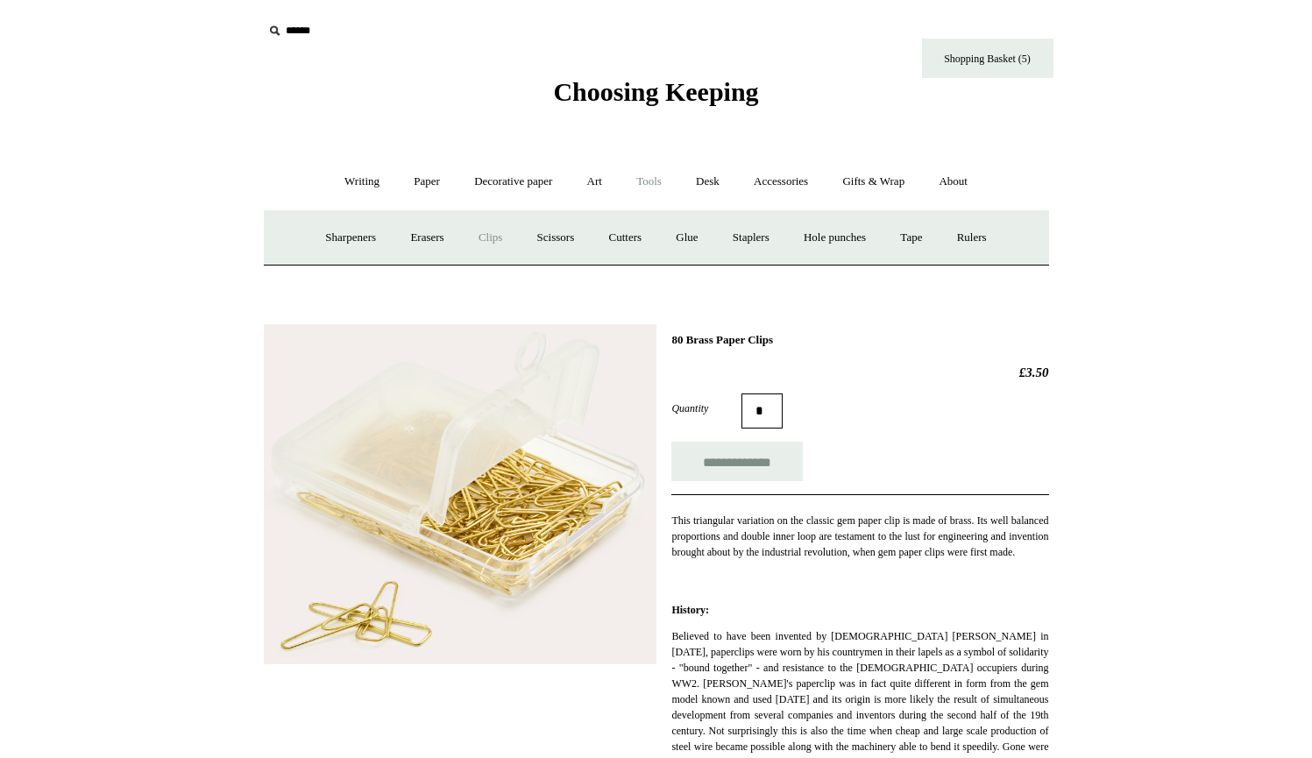
click at [490, 230] on link "Clips +" at bounding box center [490, 238] width 55 height 46
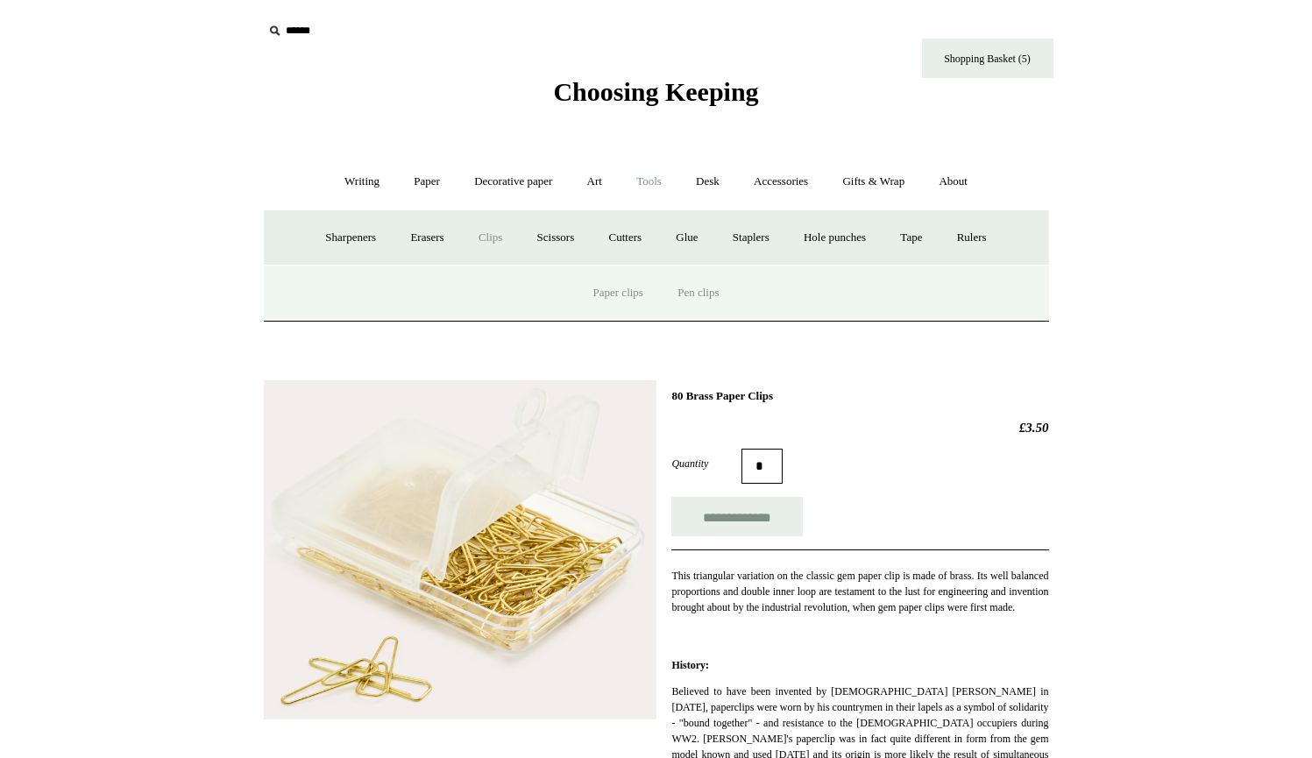
click at [705, 292] on link "Pen clips" at bounding box center [698, 293] width 73 height 46
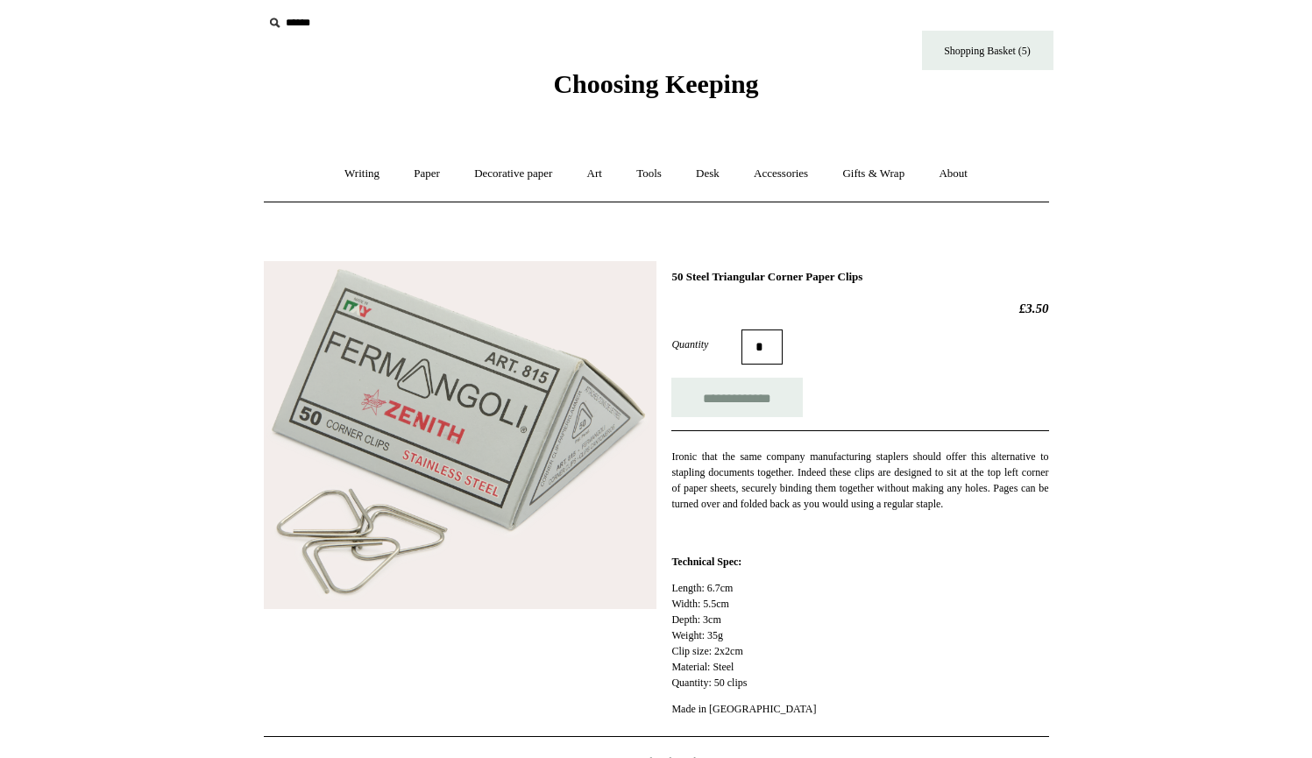
scroll to position [9, 0]
click at [718, 394] on input "**********" at bounding box center [736, 396] width 131 height 39
type input "**********"
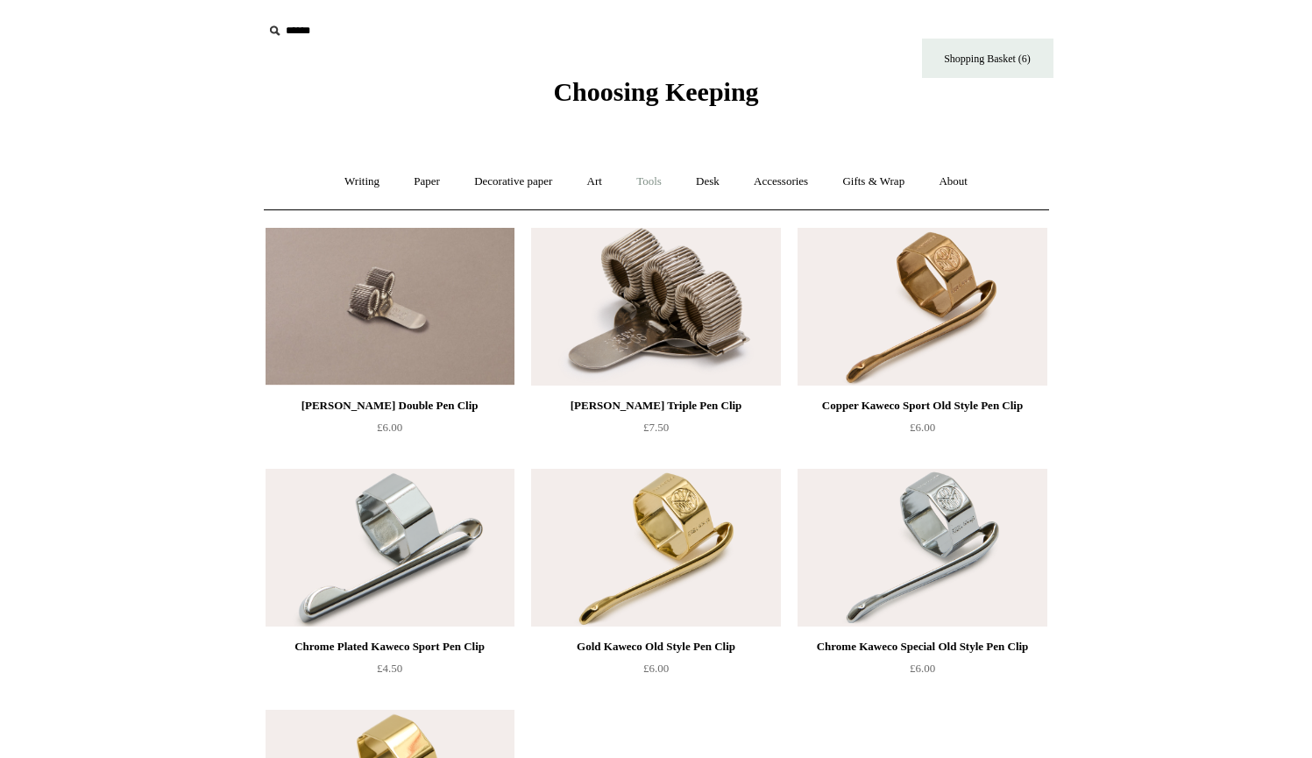
click at [661, 175] on link "Tools +" at bounding box center [648, 182] width 57 height 46
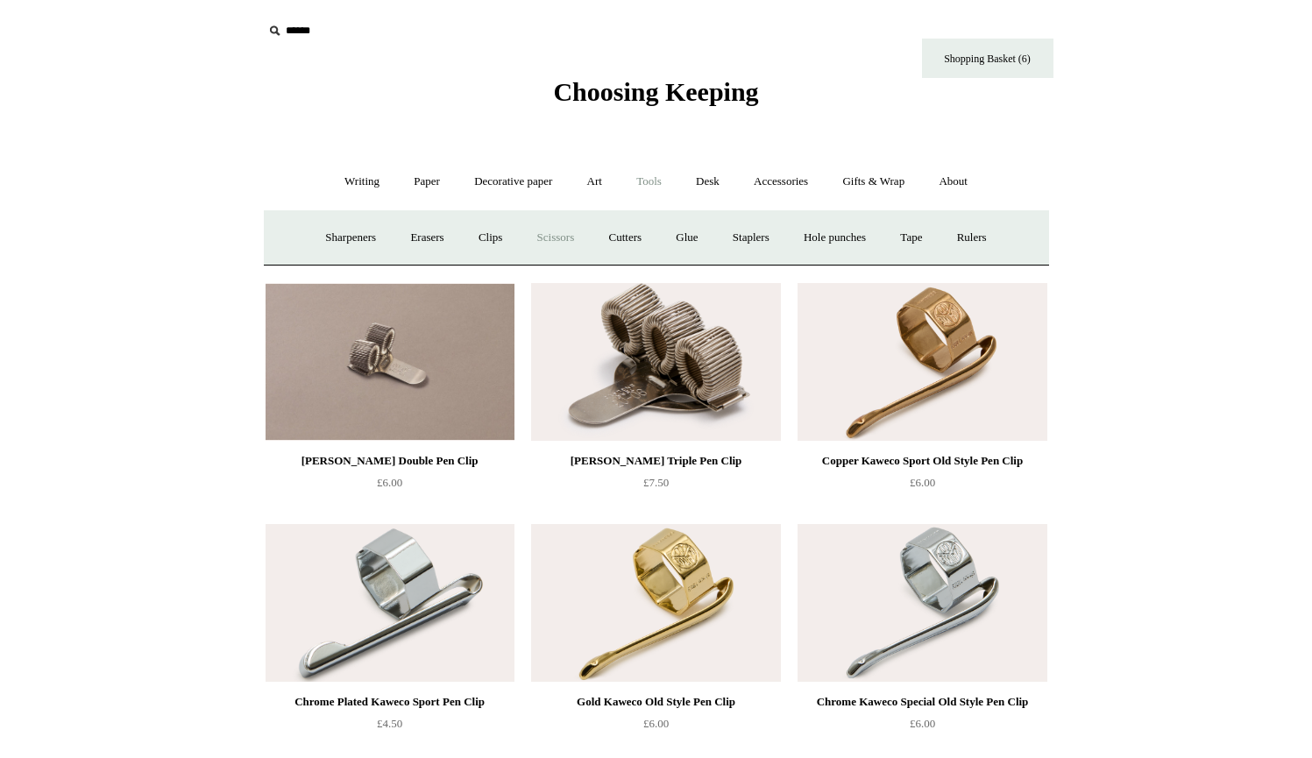
click at [554, 232] on link "Scissors" at bounding box center [555, 238] width 69 height 46
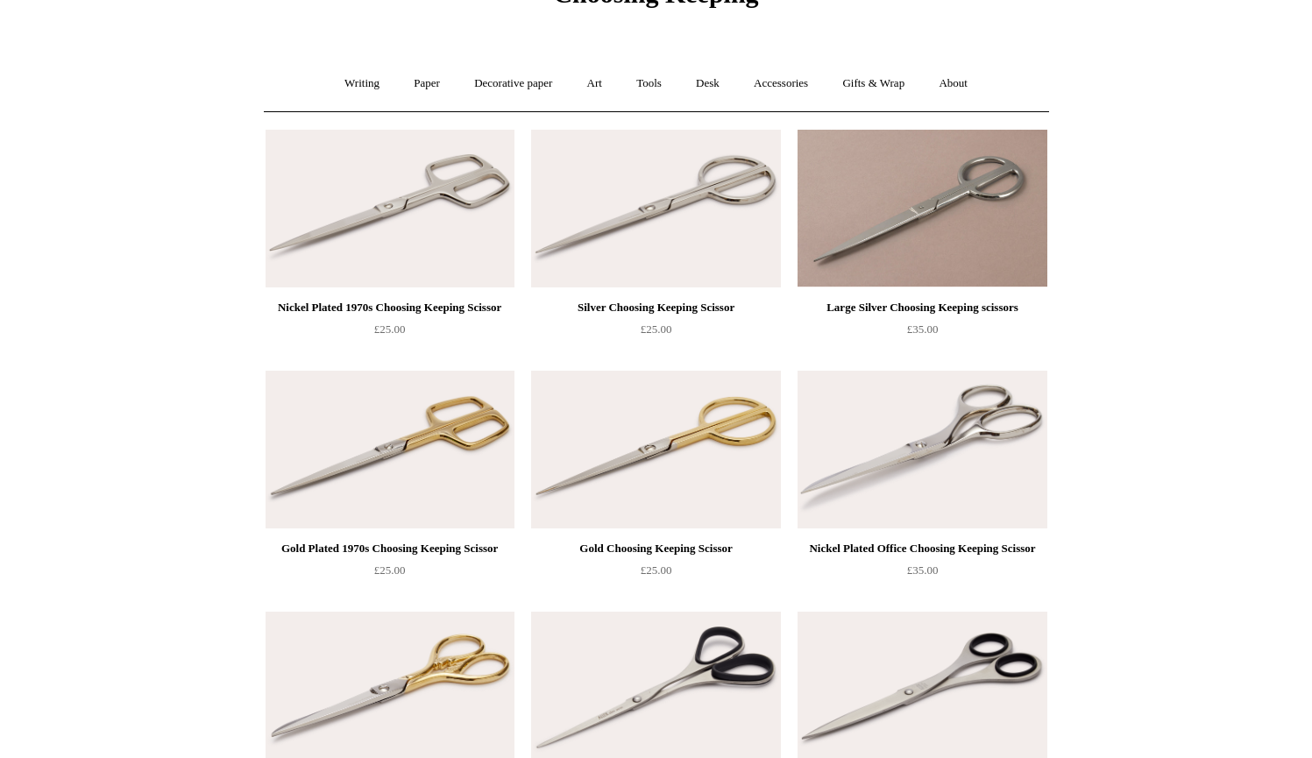
scroll to position [53, 0]
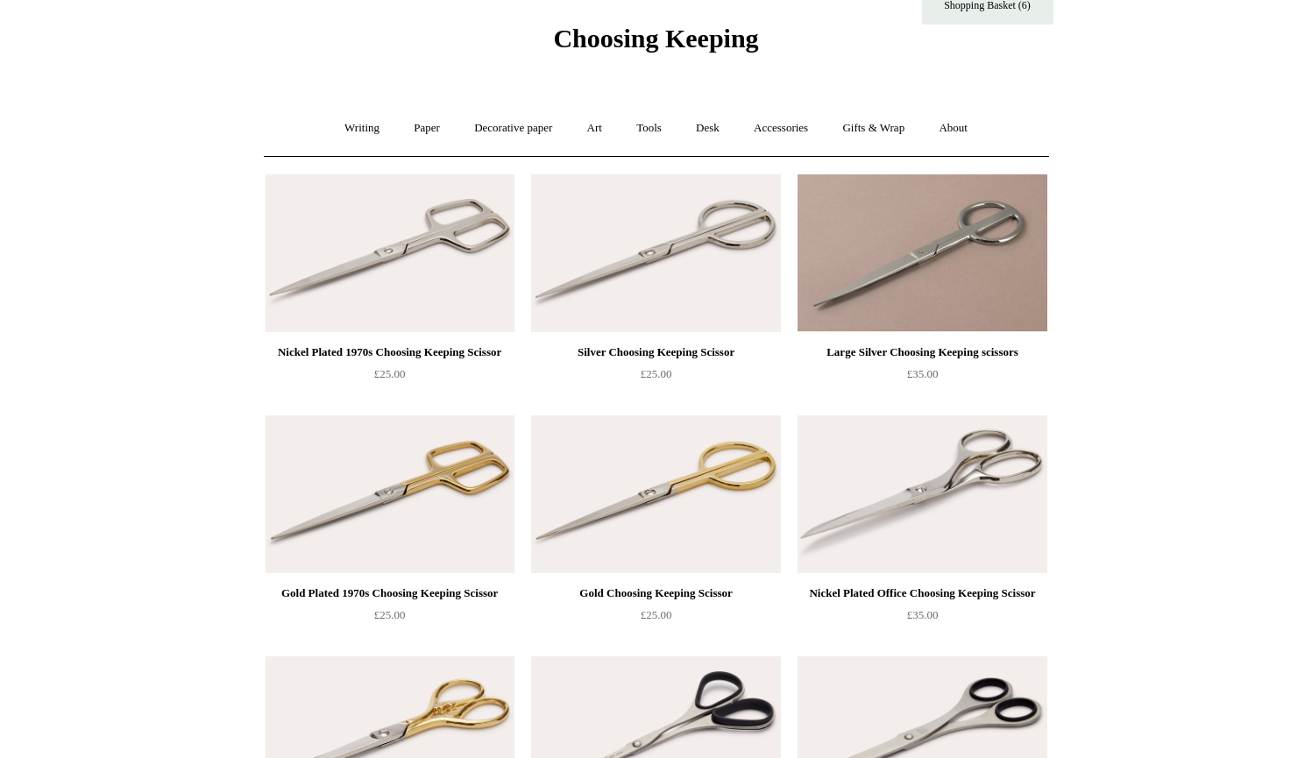
click at [593, 289] on img at bounding box center [655, 253] width 249 height 158
click at [897, 499] on img at bounding box center [921, 494] width 249 height 158
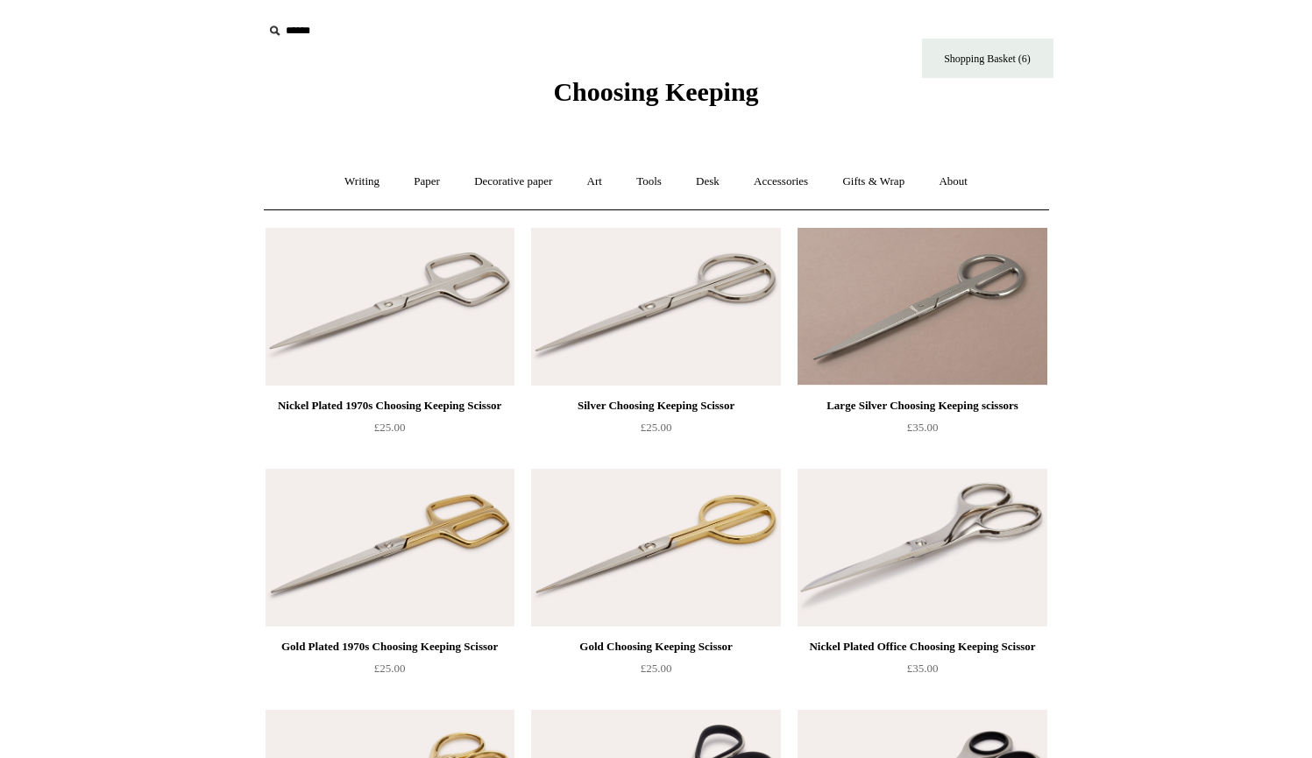
scroll to position [0, 0]
click at [646, 179] on link "Tools +" at bounding box center [648, 182] width 57 height 46
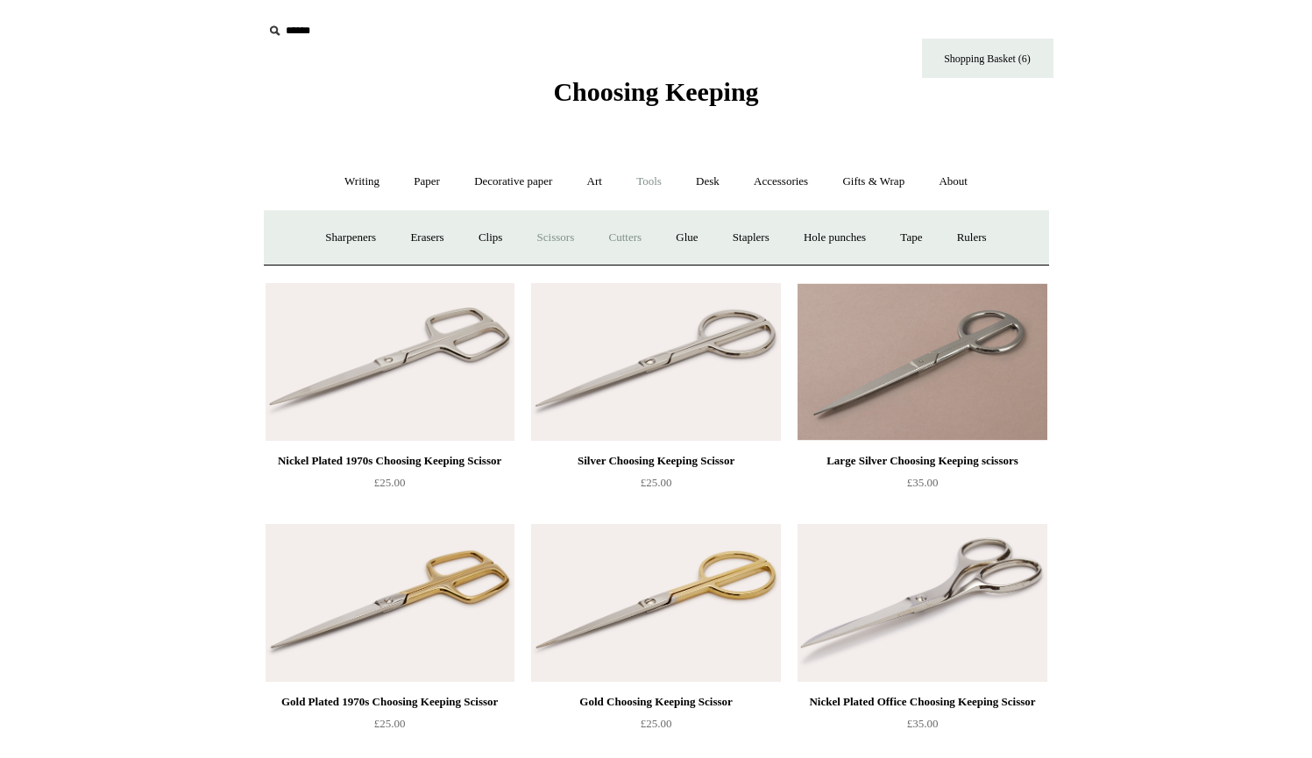
click at [634, 230] on link "Cutters" at bounding box center [624, 238] width 65 height 46
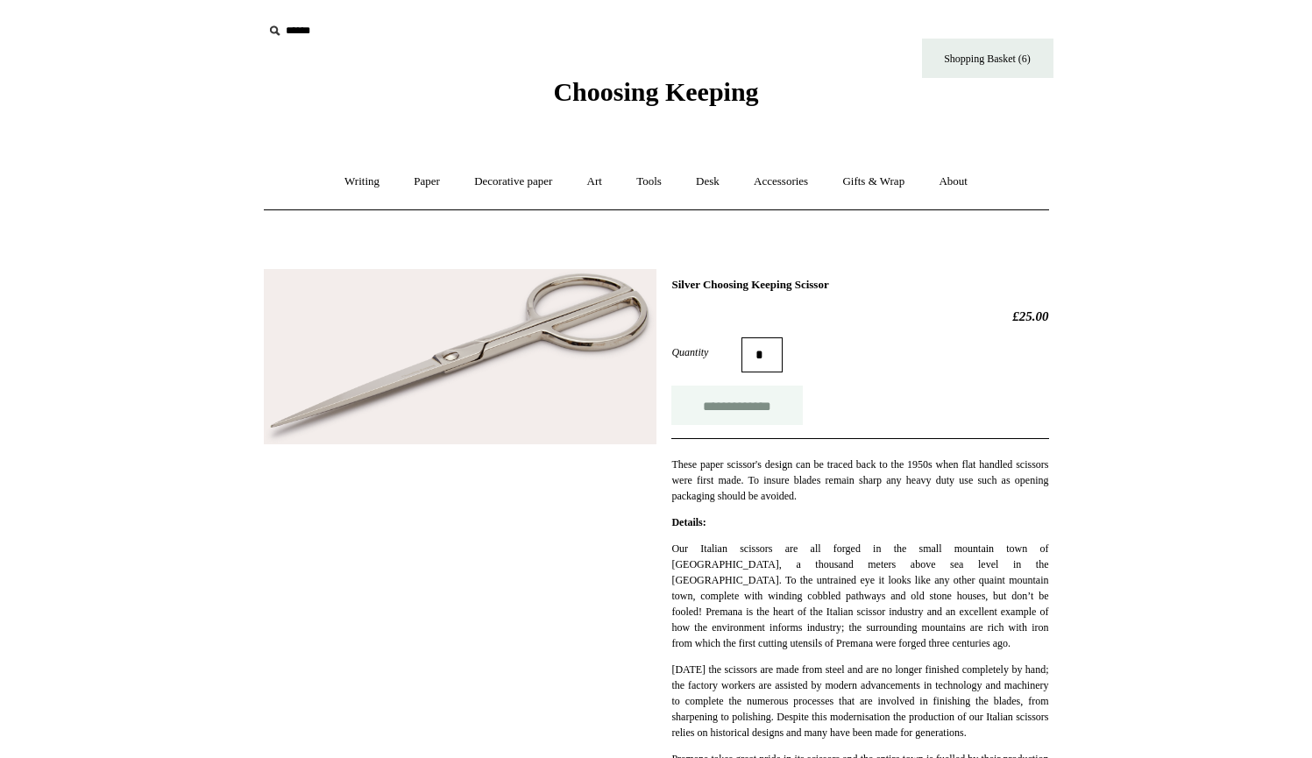
click at [715, 397] on input "**********" at bounding box center [736, 405] width 131 height 39
type input "**********"
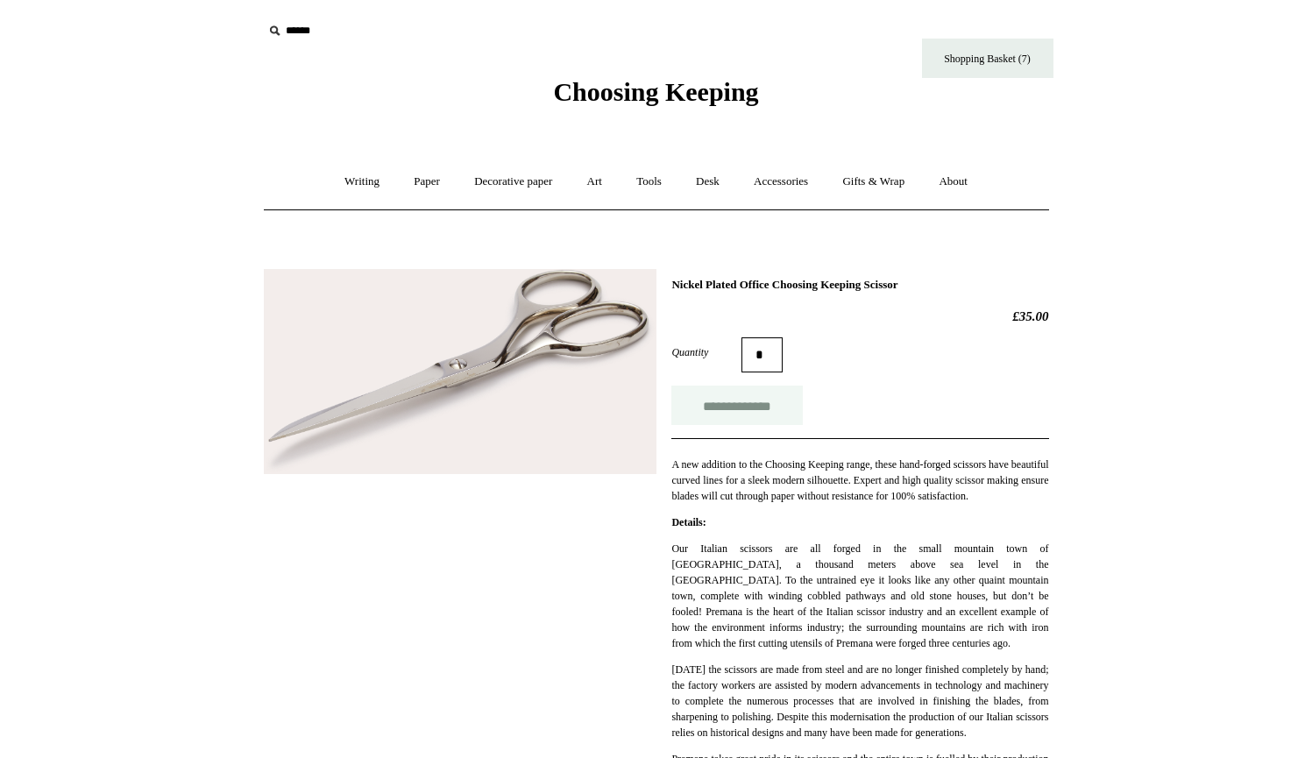
click at [744, 410] on input "**********" at bounding box center [736, 405] width 131 height 39
type input "**********"
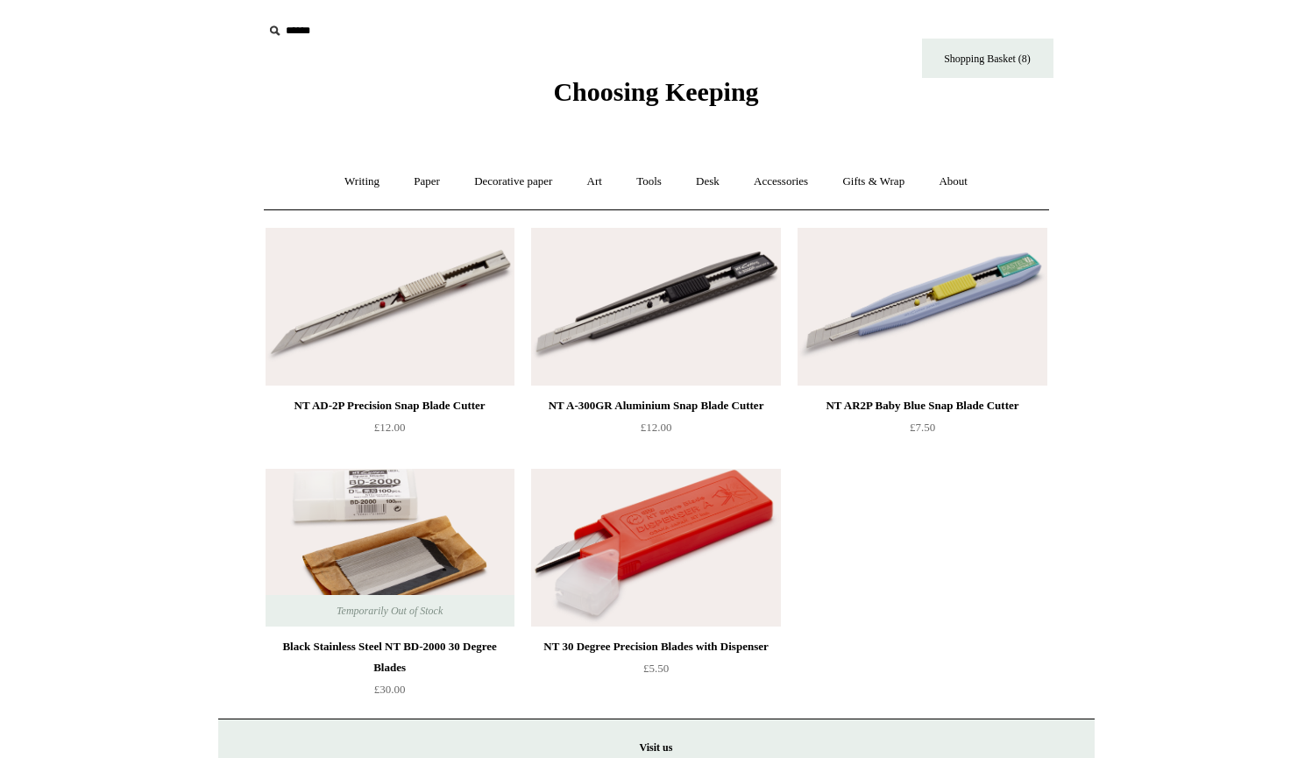
click at [636, 332] on img at bounding box center [655, 307] width 249 height 158
click at [386, 340] on img at bounding box center [389, 307] width 249 height 158
click at [652, 187] on link "Tools +" at bounding box center [648, 182] width 57 height 46
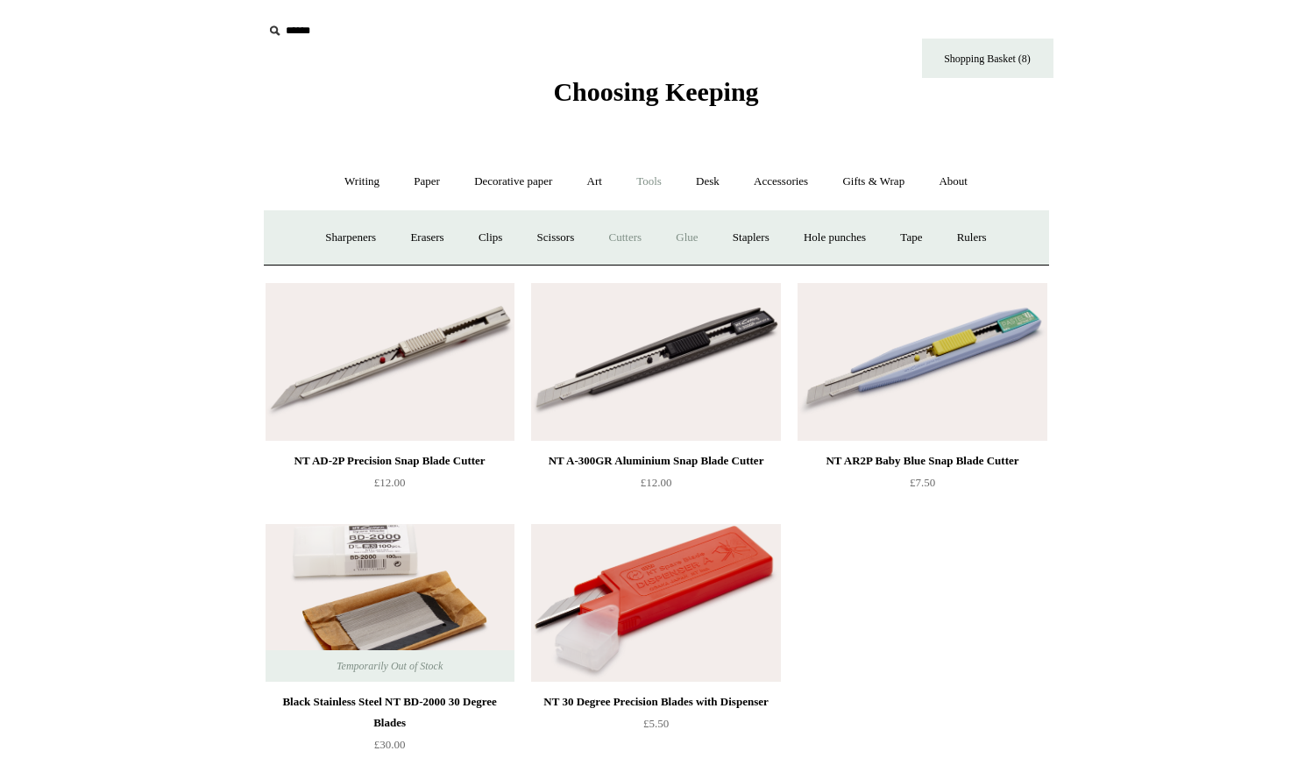
click at [689, 233] on link "Glue" at bounding box center [686, 238] width 53 height 46
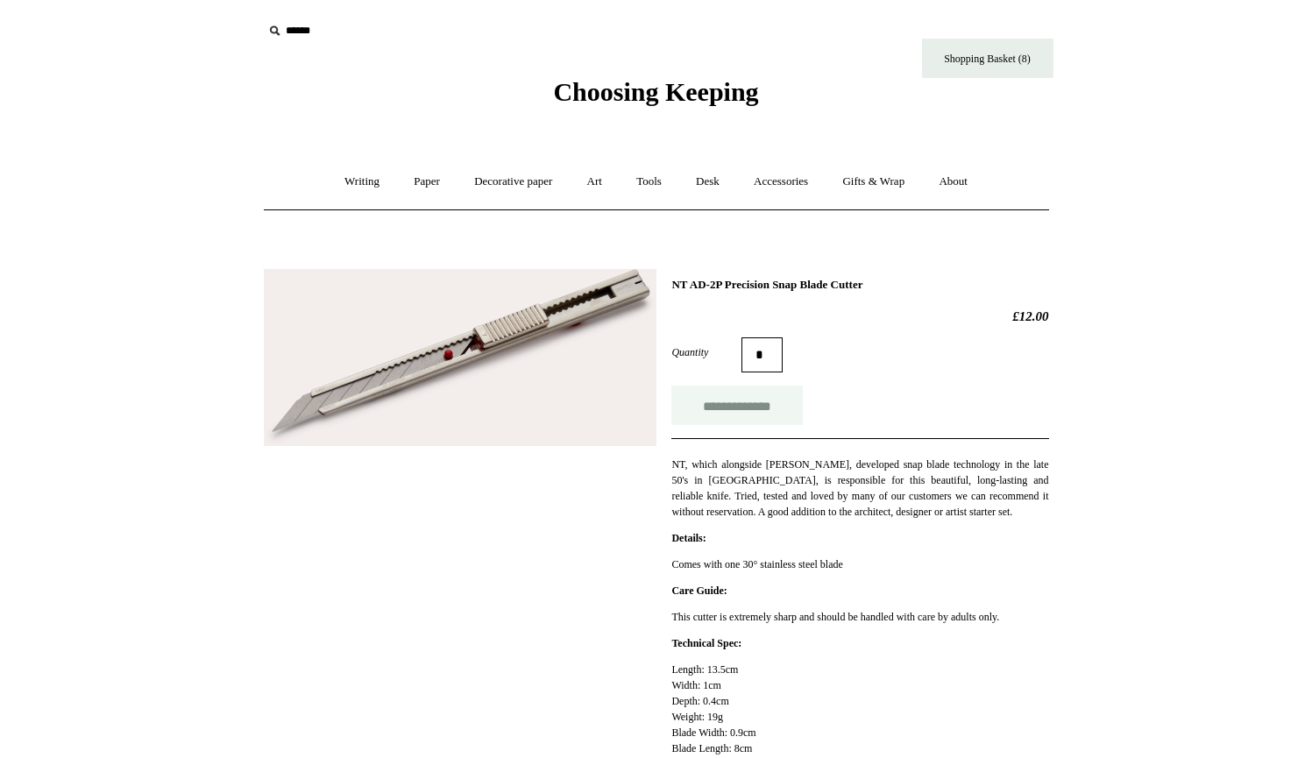
click at [750, 407] on input "**********" at bounding box center [736, 405] width 131 height 39
type input "**********"
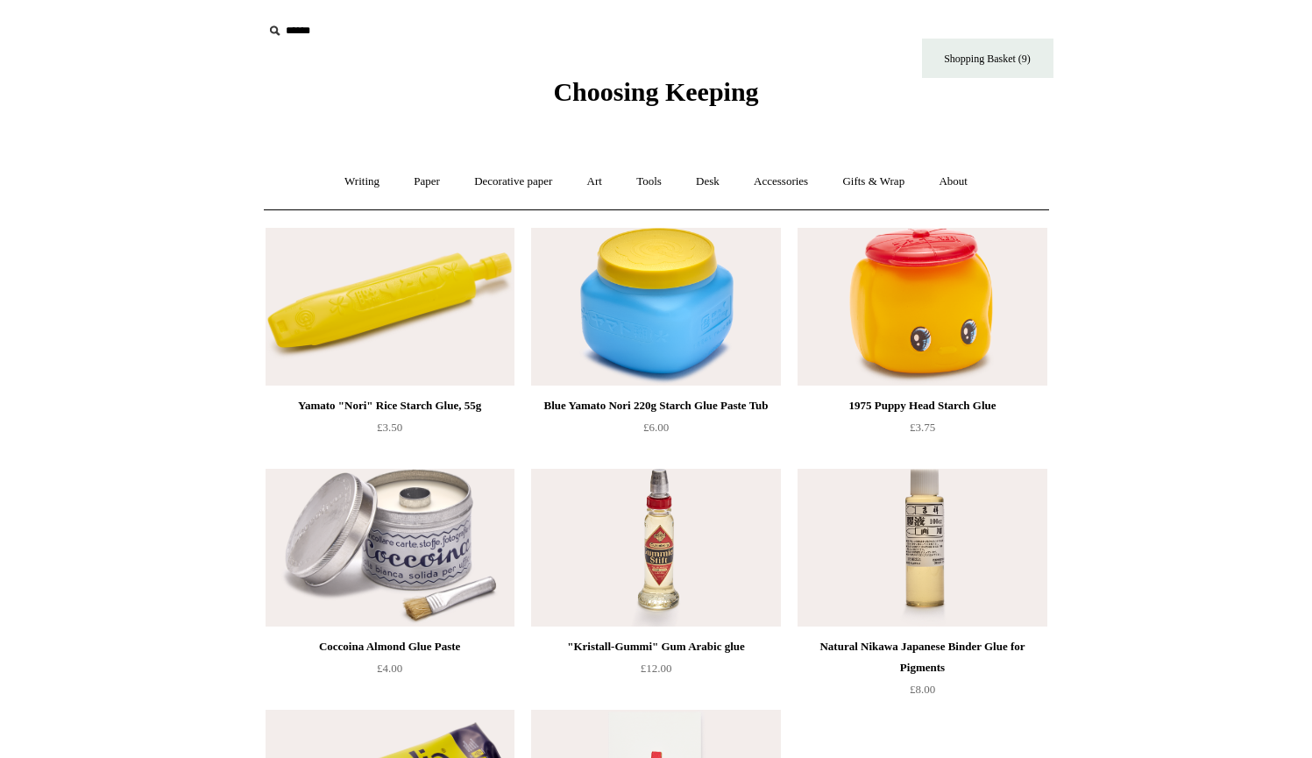
click at [456, 591] on img at bounding box center [389, 548] width 249 height 158
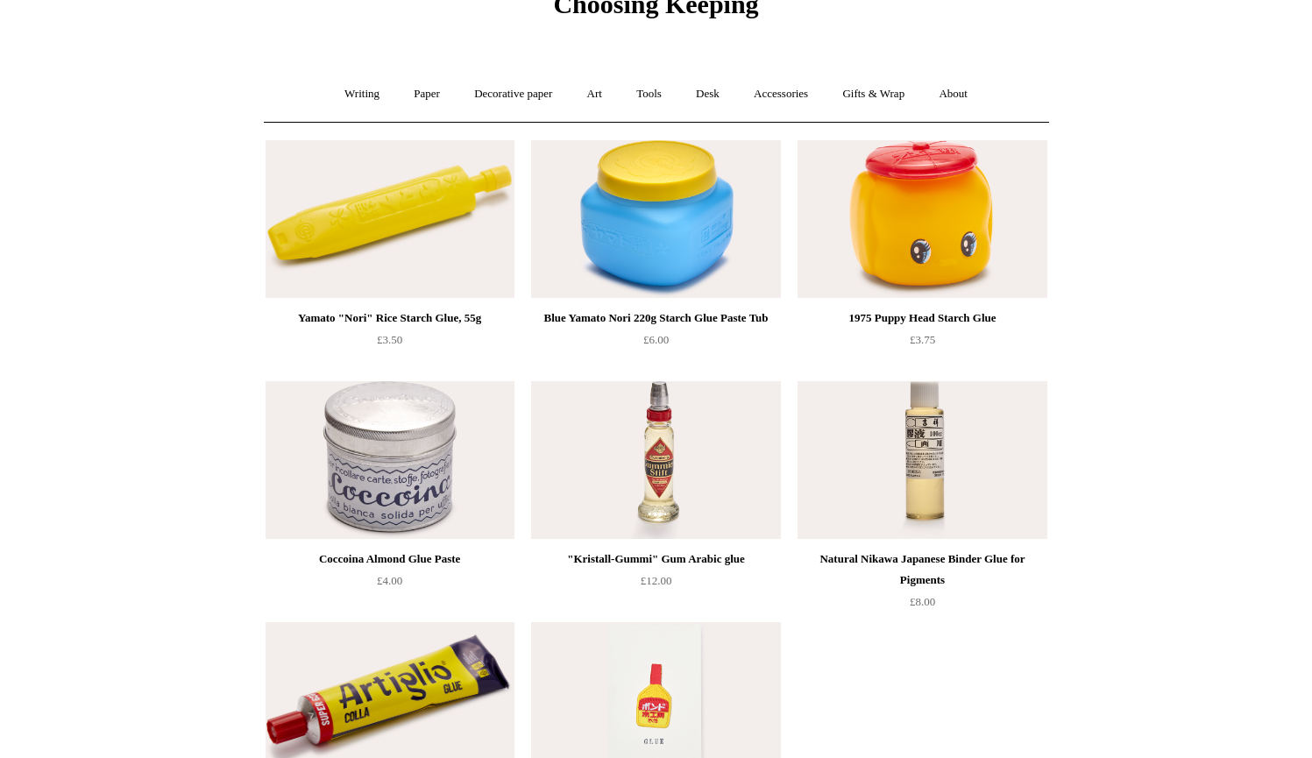
scroll to position [91, 0]
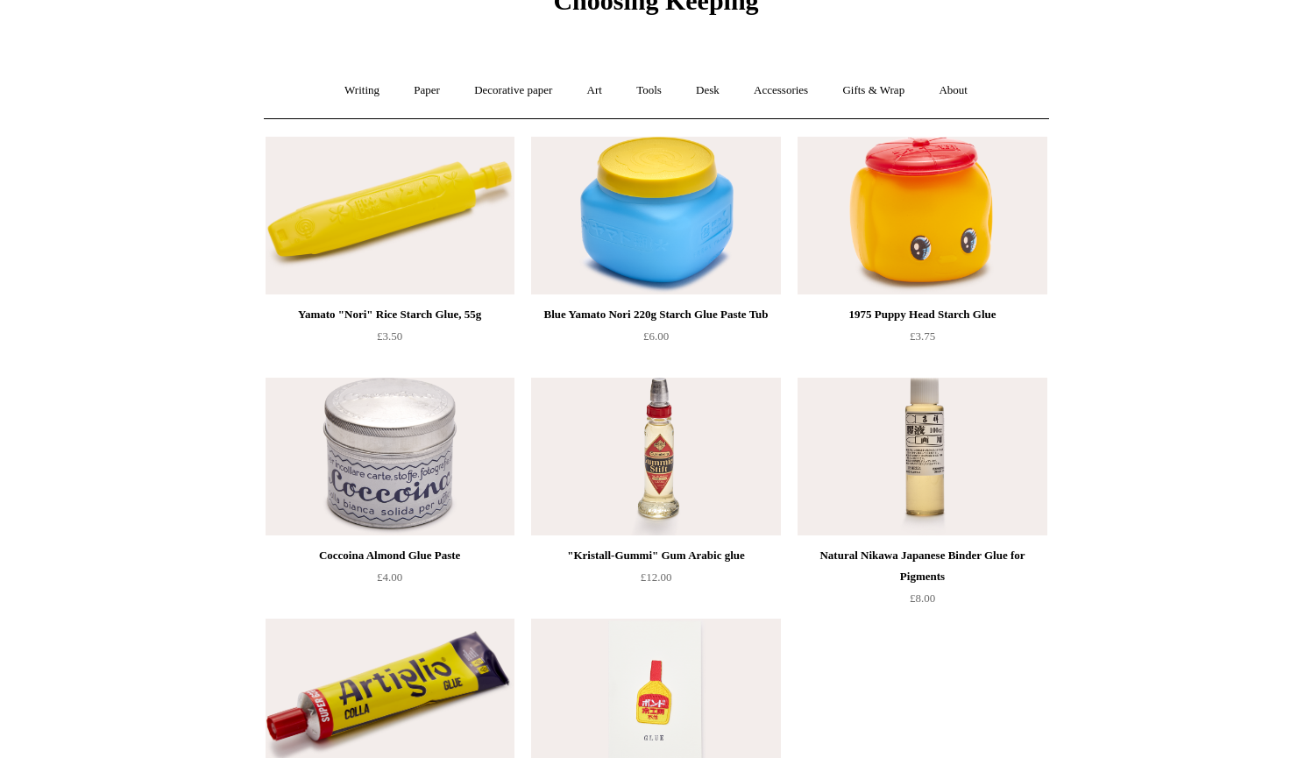
click at [701, 203] on img at bounding box center [655, 216] width 249 height 158
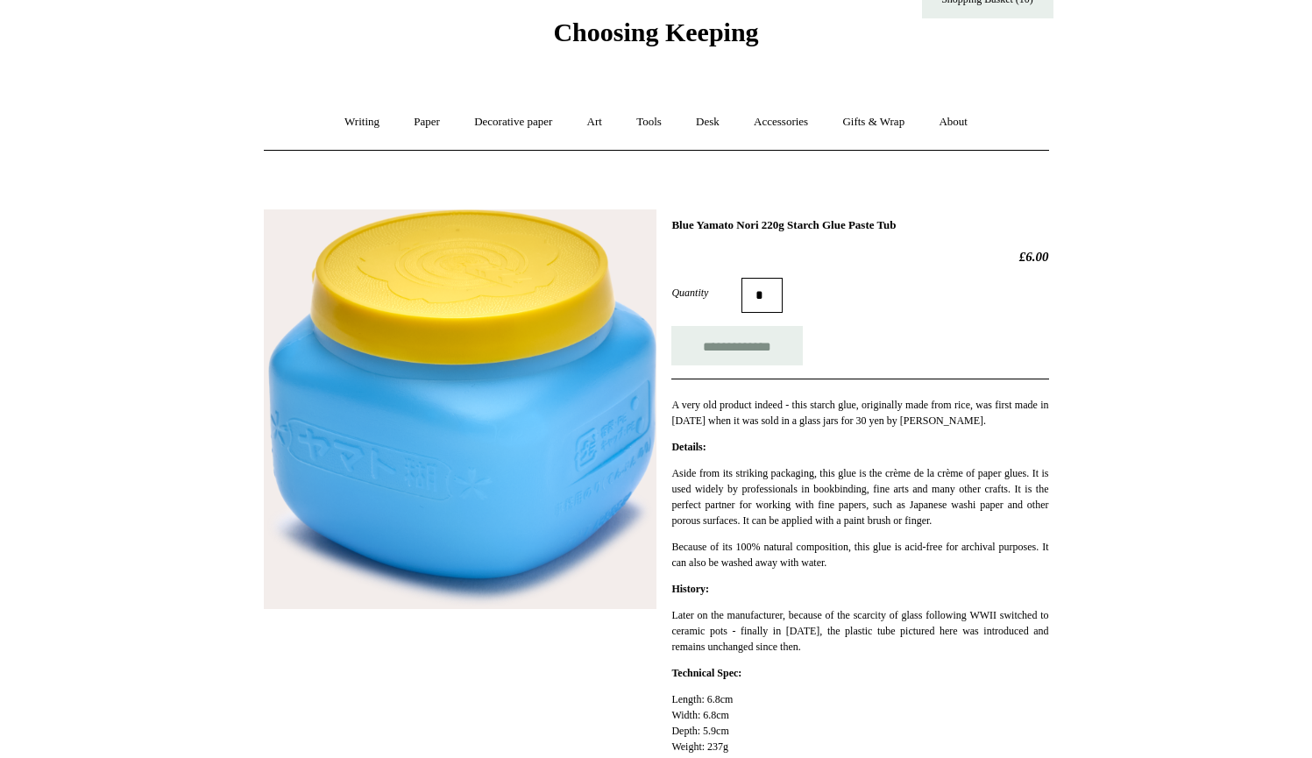
scroll to position [62, 0]
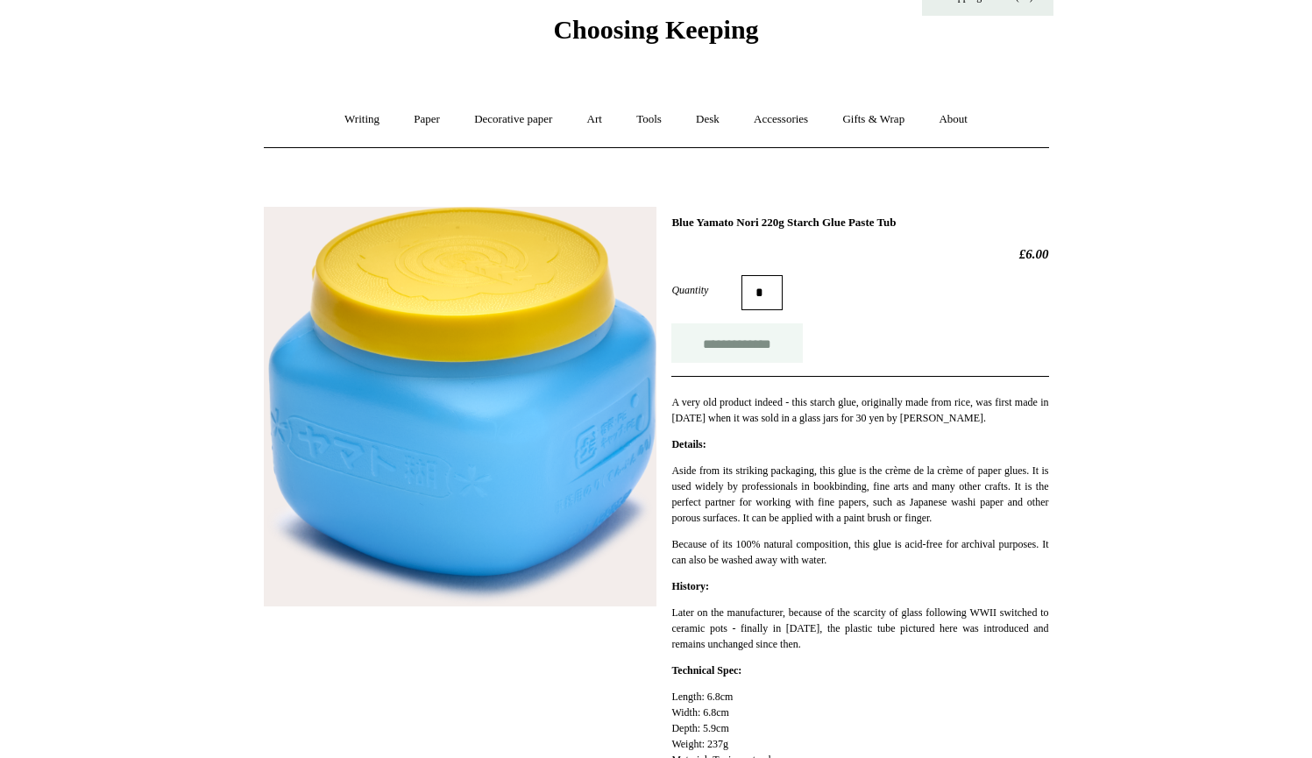
click at [739, 337] on input "**********" at bounding box center [736, 342] width 131 height 39
click at [651, 114] on link "Tools +" at bounding box center [648, 119] width 57 height 46
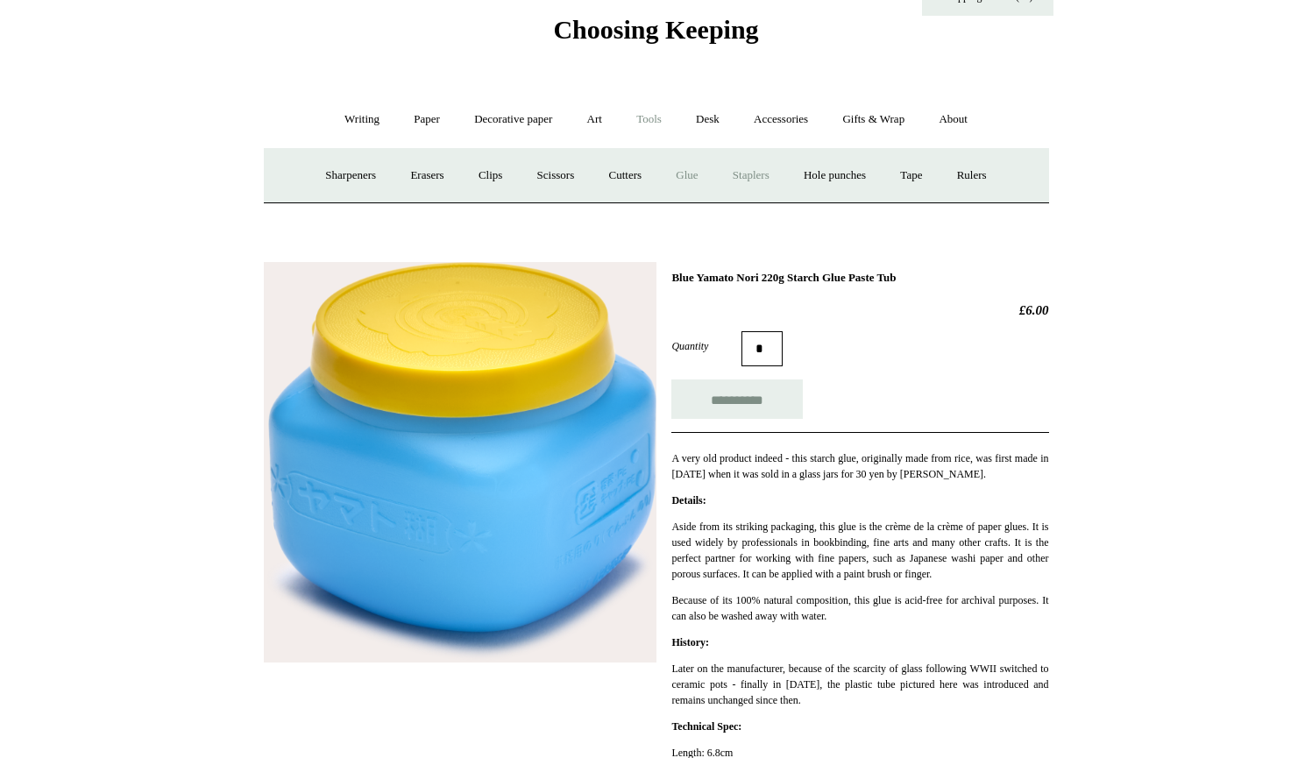
type input "**********"
click at [755, 179] on link "Staplers +" at bounding box center [751, 175] width 68 height 46
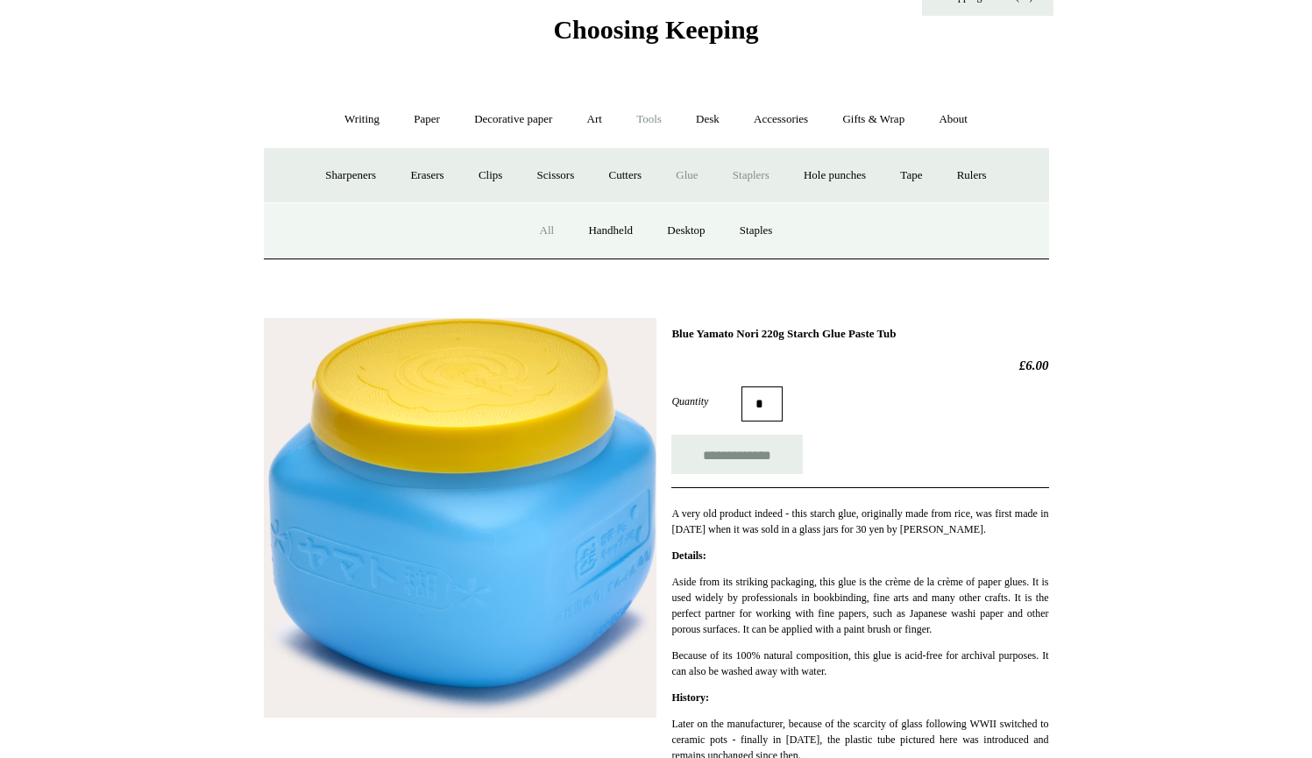
click at [539, 231] on link "All" at bounding box center [547, 231] width 46 height 46
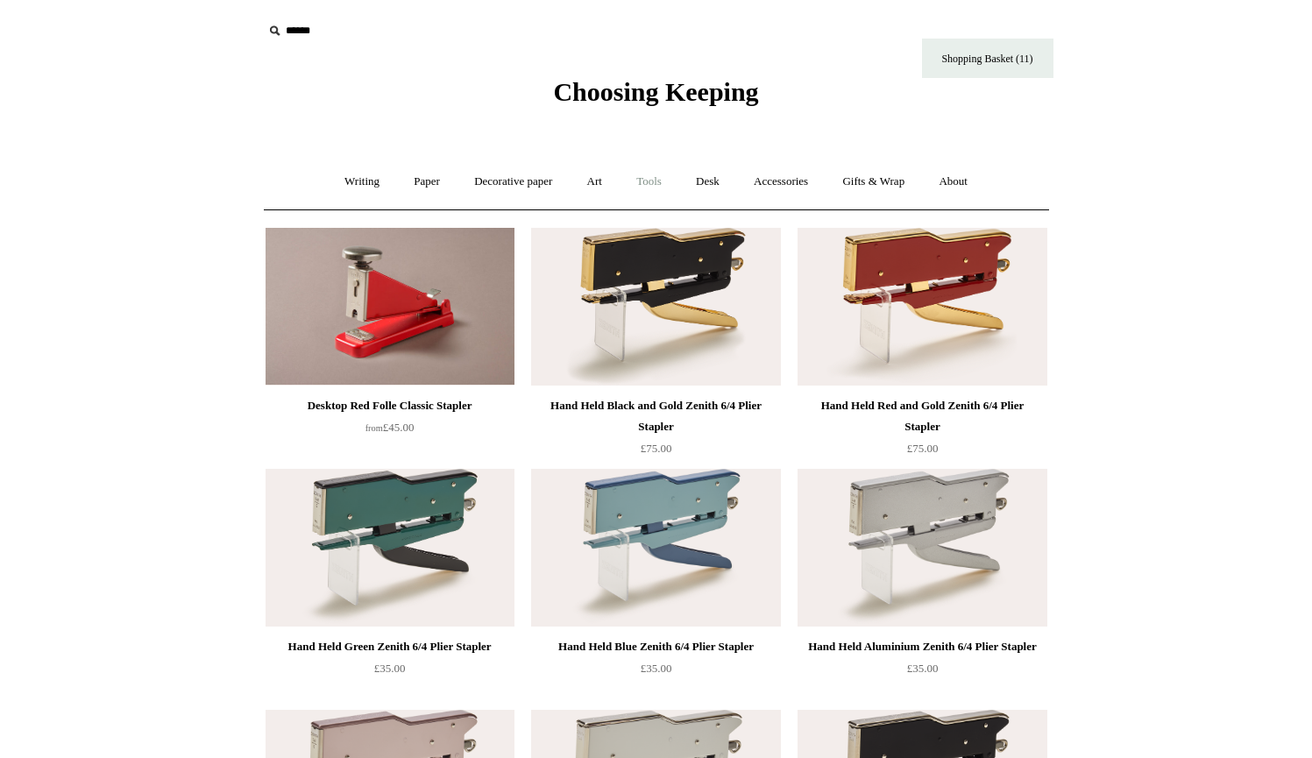
click at [650, 183] on link "Tools +" at bounding box center [648, 182] width 57 height 46
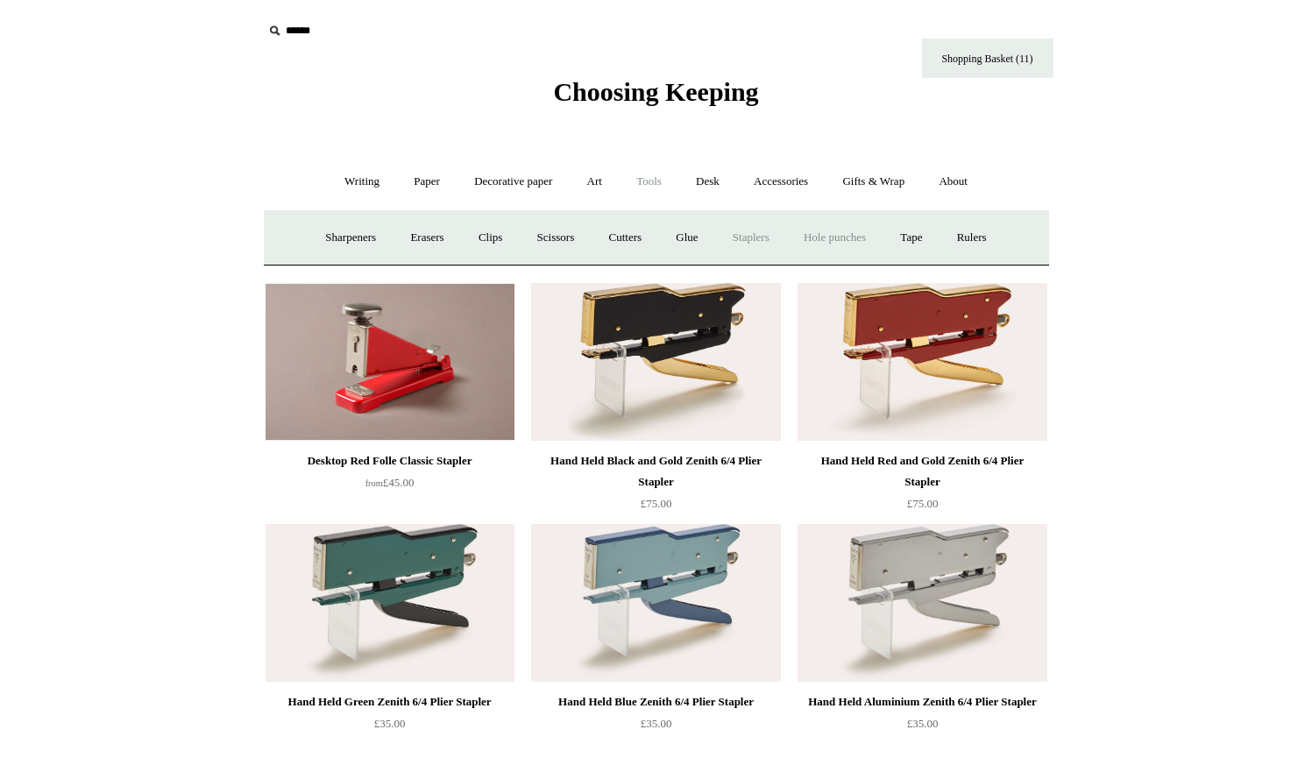
click at [819, 236] on link "Hole punches" at bounding box center [835, 238] width 94 height 46
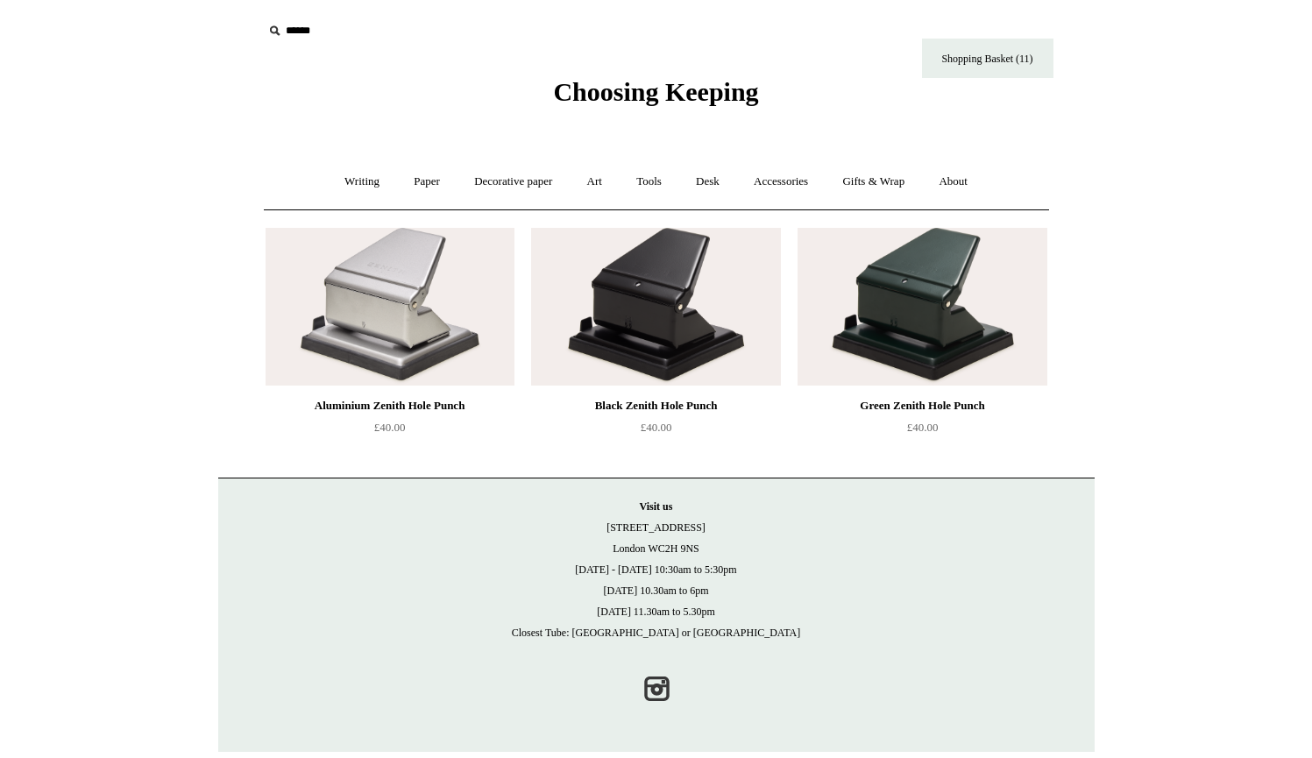
click at [396, 344] on img at bounding box center [389, 307] width 249 height 158
click at [657, 181] on link "Tools +" at bounding box center [648, 182] width 57 height 46
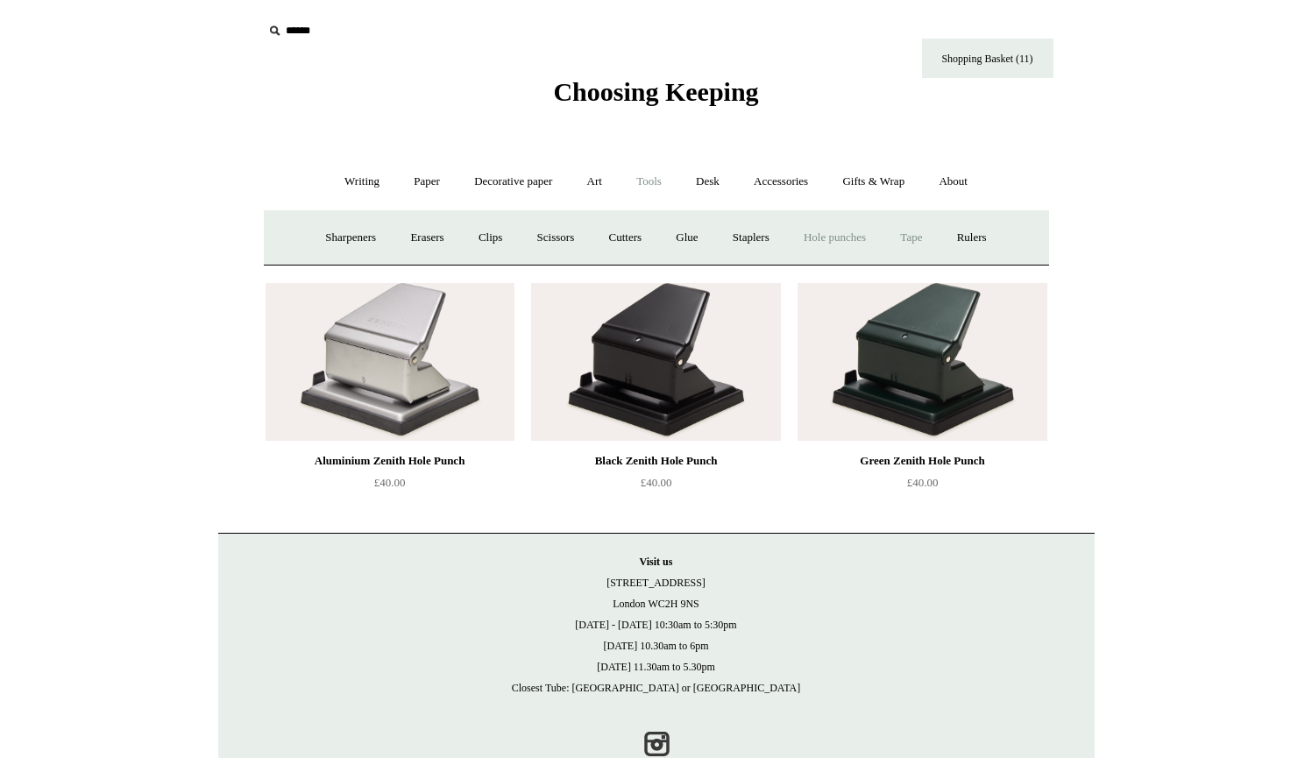
click at [930, 231] on link "Tape +" at bounding box center [910, 238] width 53 height 46
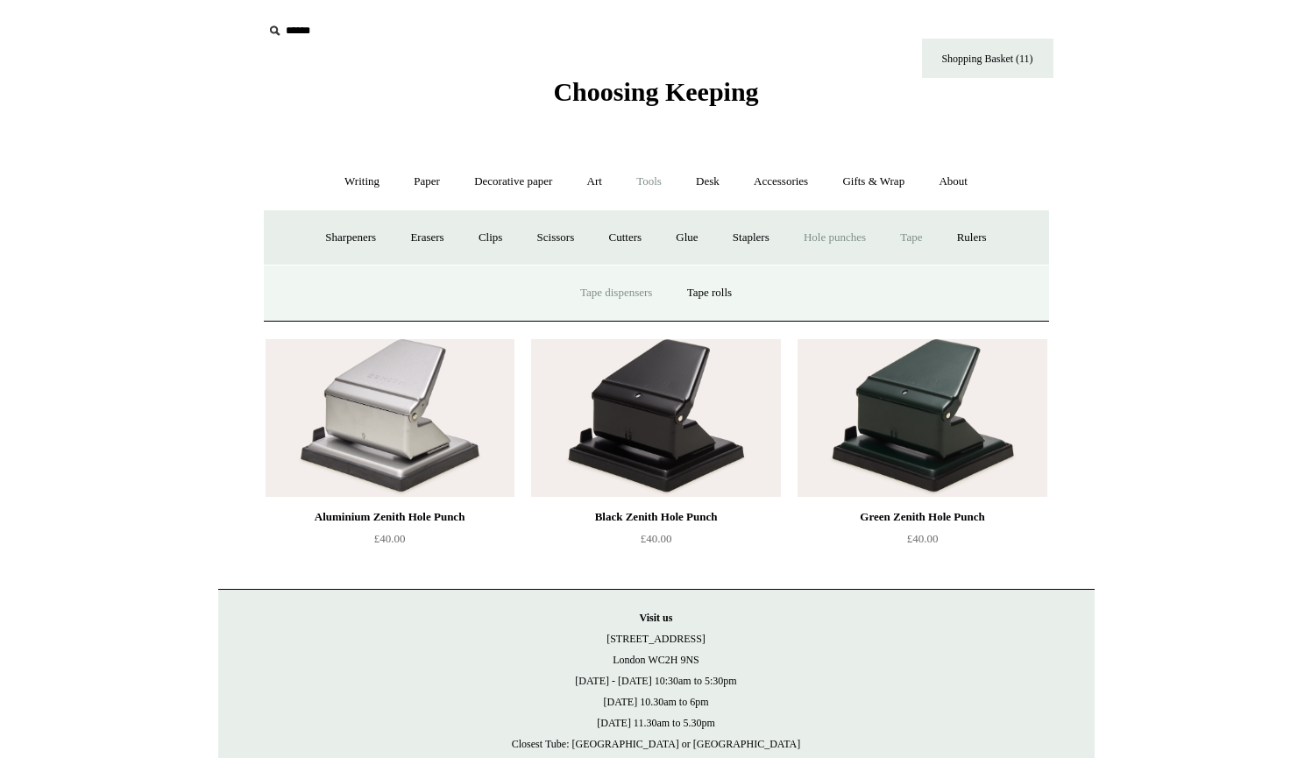
click at [647, 293] on link "Tape dispensers" at bounding box center [615, 293] width 103 height 46
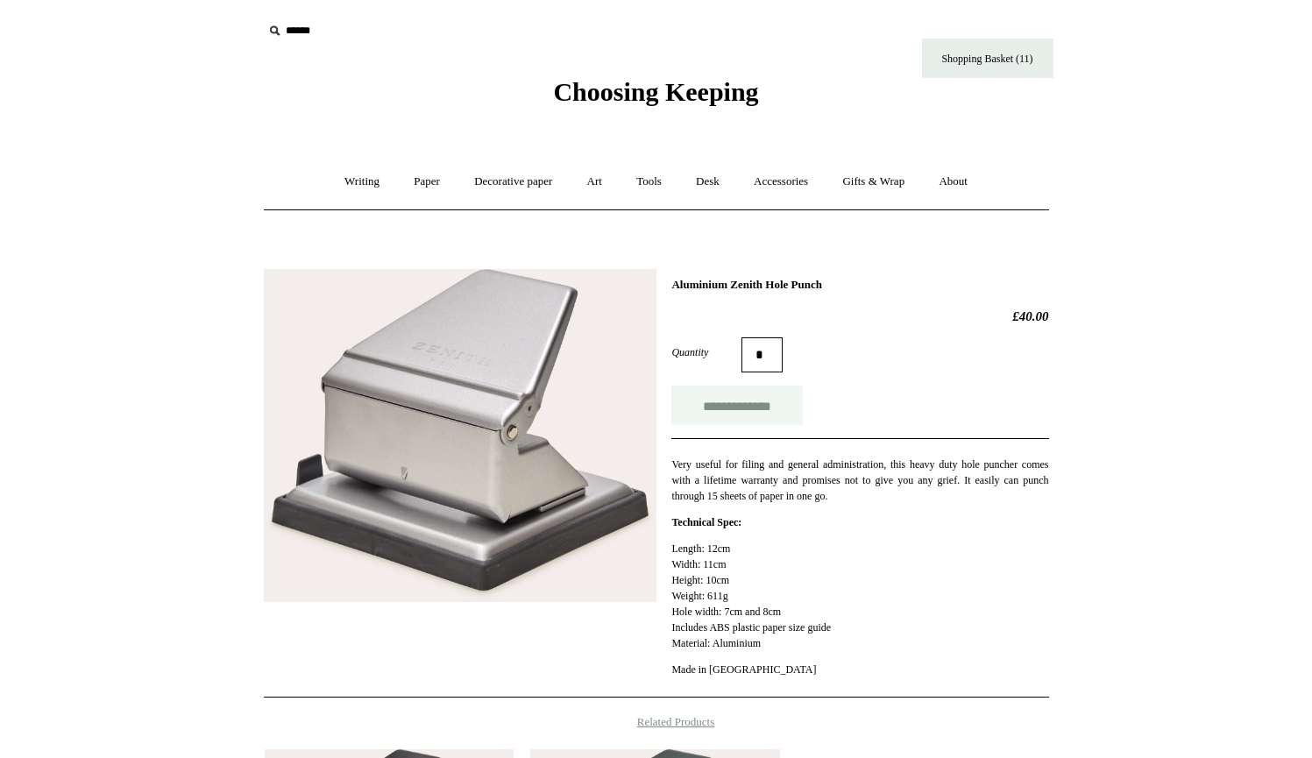
click at [732, 407] on input "**********" at bounding box center [736, 405] width 131 height 39
type input "**********"
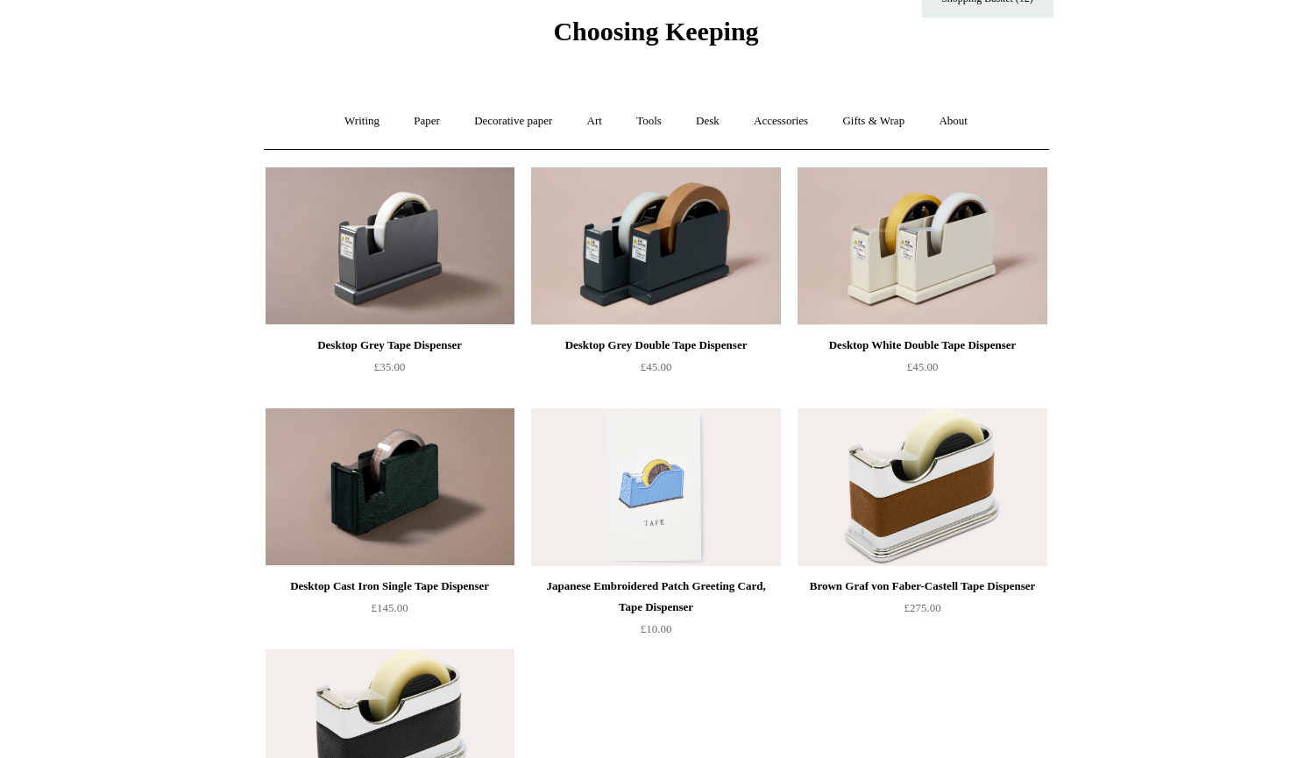
scroll to position [52, 0]
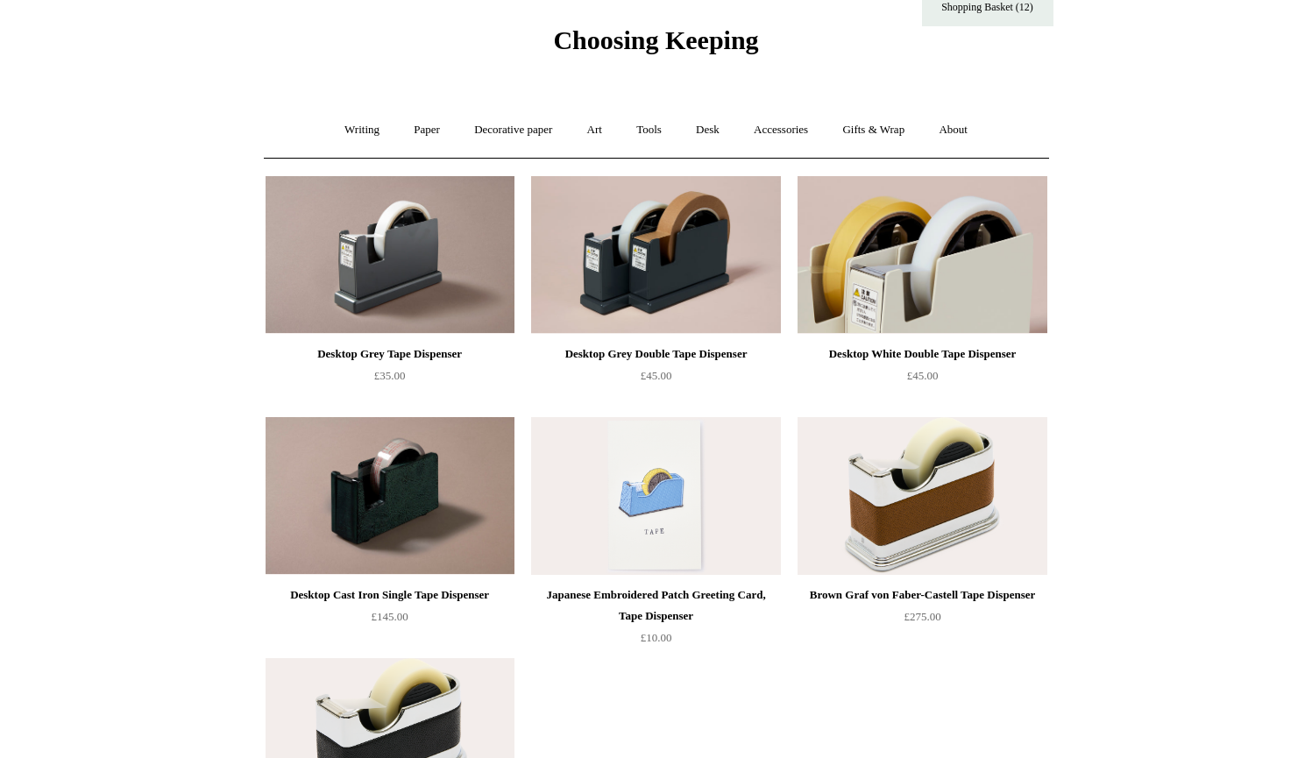
click at [948, 275] on img at bounding box center [921, 255] width 249 height 158
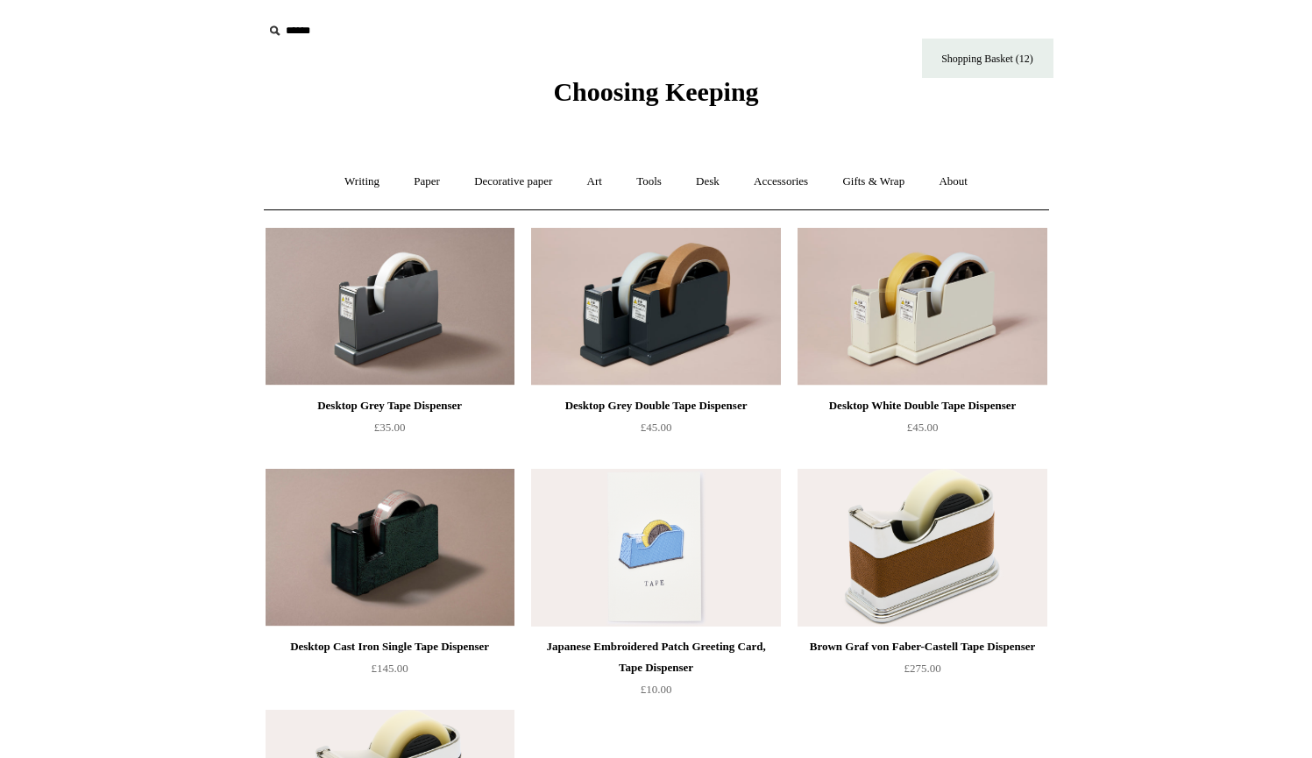
scroll to position [0, 0]
click at [651, 183] on link "Tools +" at bounding box center [648, 182] width 57 height 46
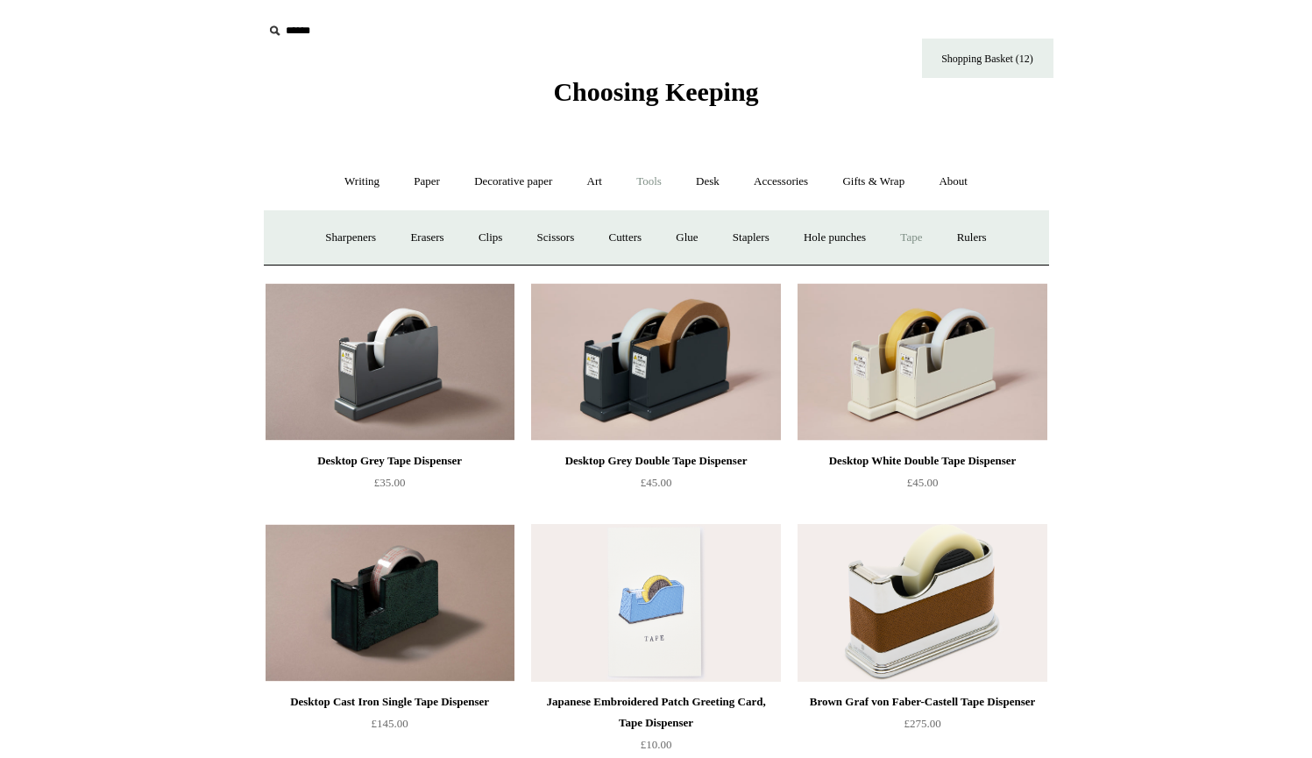
click at [926, 238] on link "Tape +" at bounding box center [910, 238] width 53 height 46
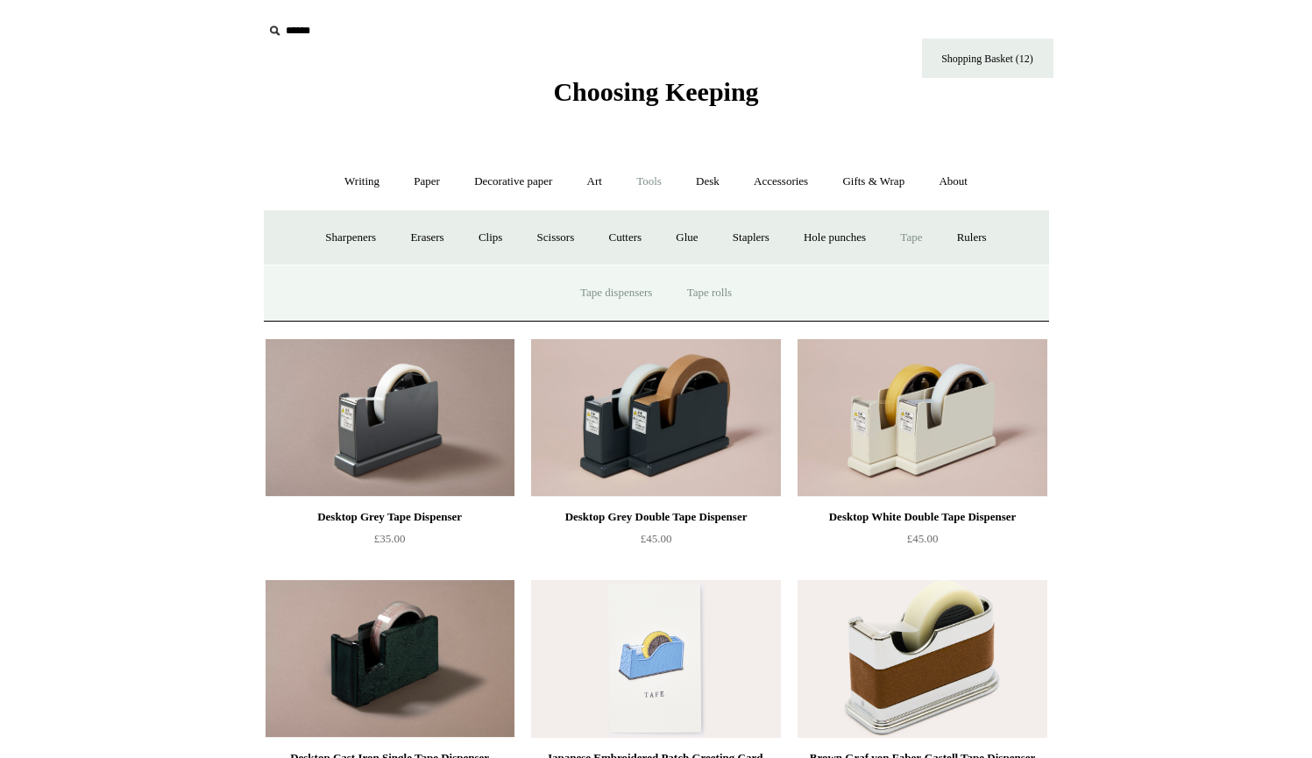
click at [711, 291] on link "Tape rolls" at bounding box center [709, 293] width 76 height 46
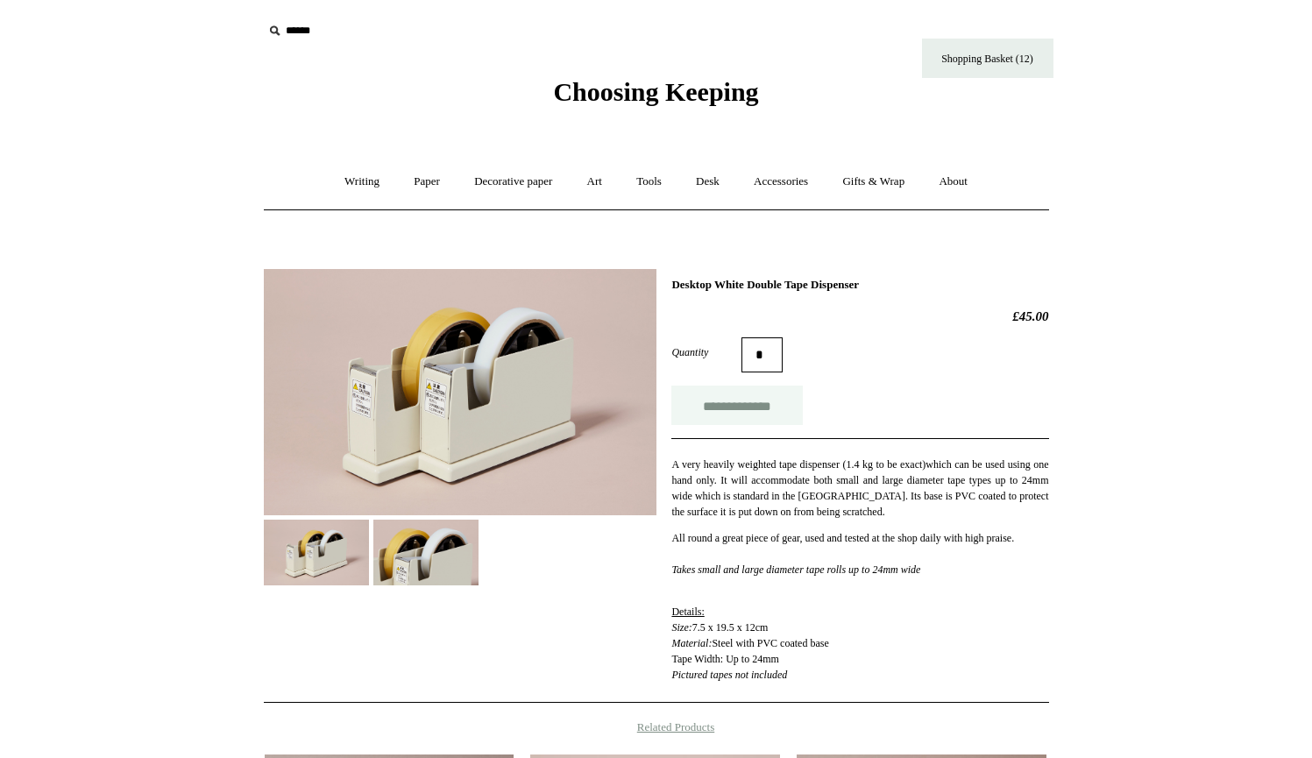
click at [730, 409] on input "**********" at bounding box center [736, 405] width 131 height 39
type input "**********"
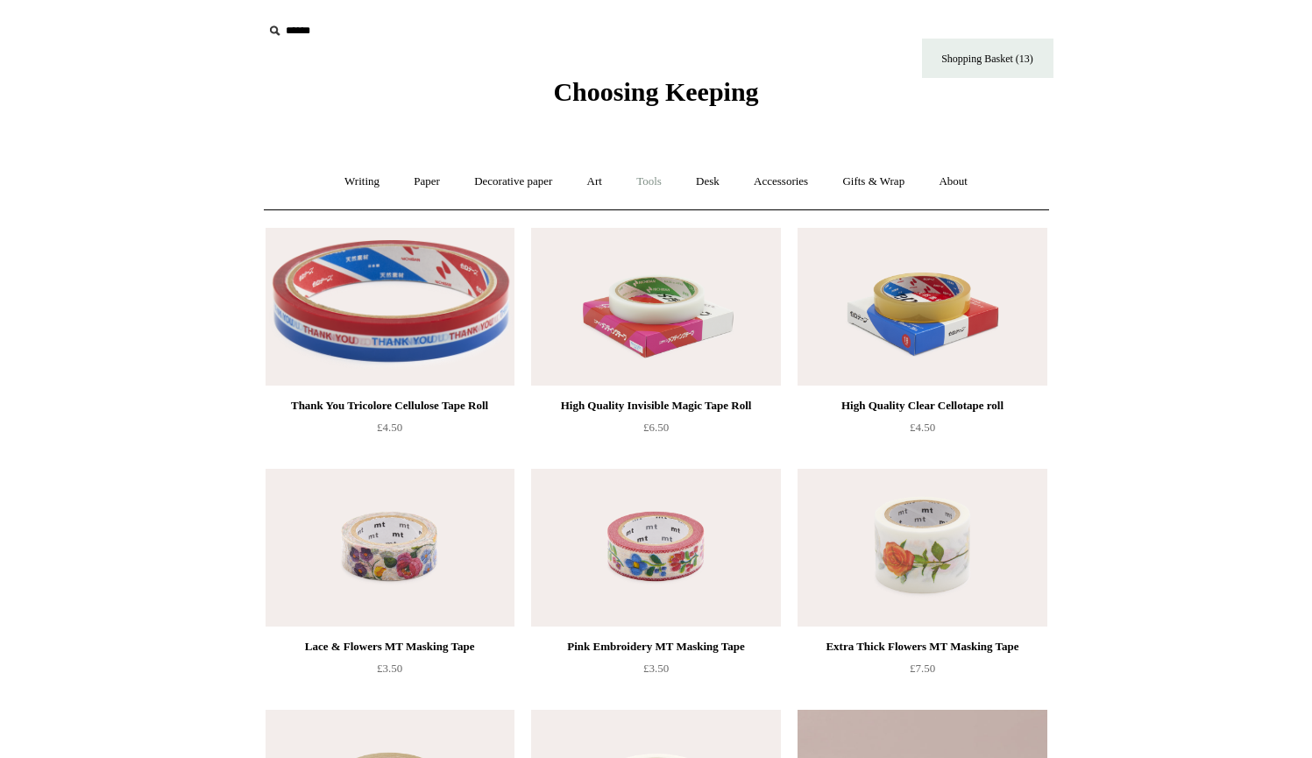
click at [645, 175] on link "Tools +" at bounding box center [648, 182] width 57 height 46
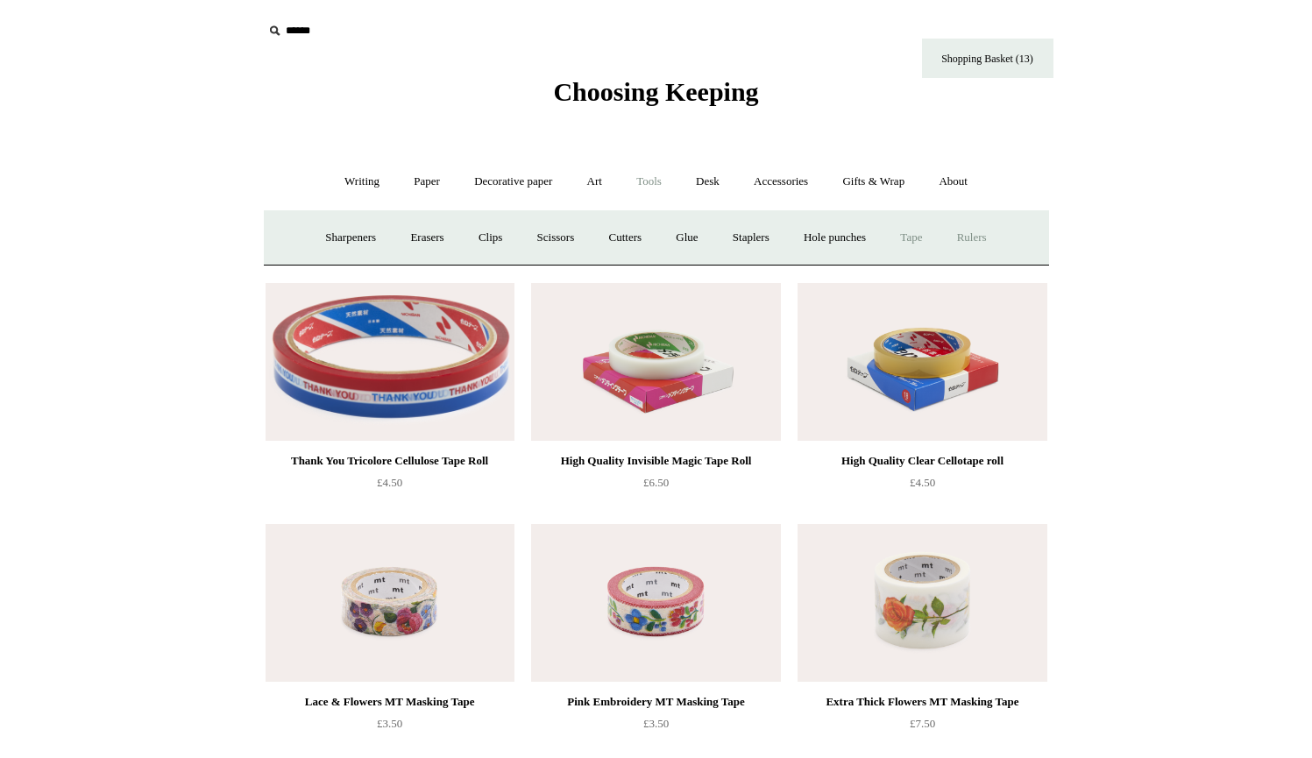
click at [985, 234] on link "Rulers" at bounding box center [971, 238] width 61 height 46
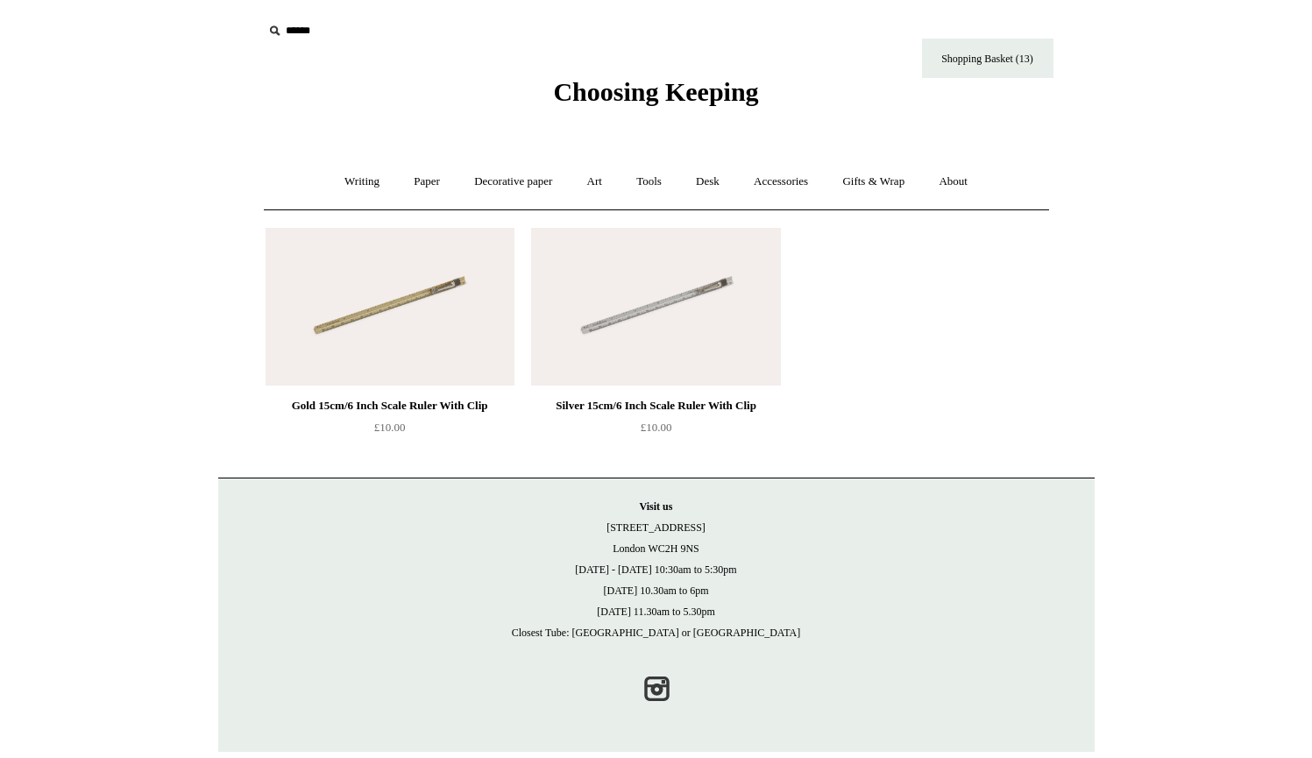
click at [435, 354] on img at bounding box center [389, 307] width 249 height 158
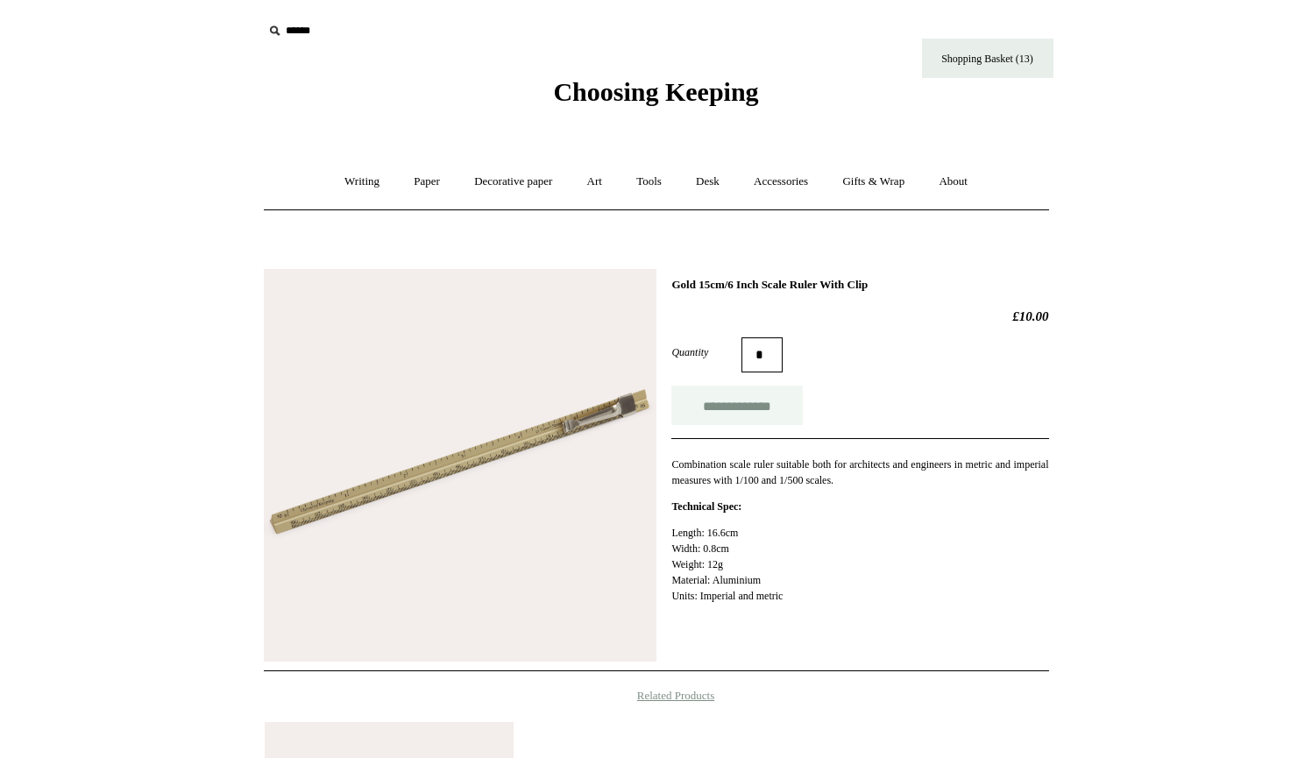
click at [723, 409] on input "**********" at bounding box center [736, 405] width 131 height 39
type input "**********"
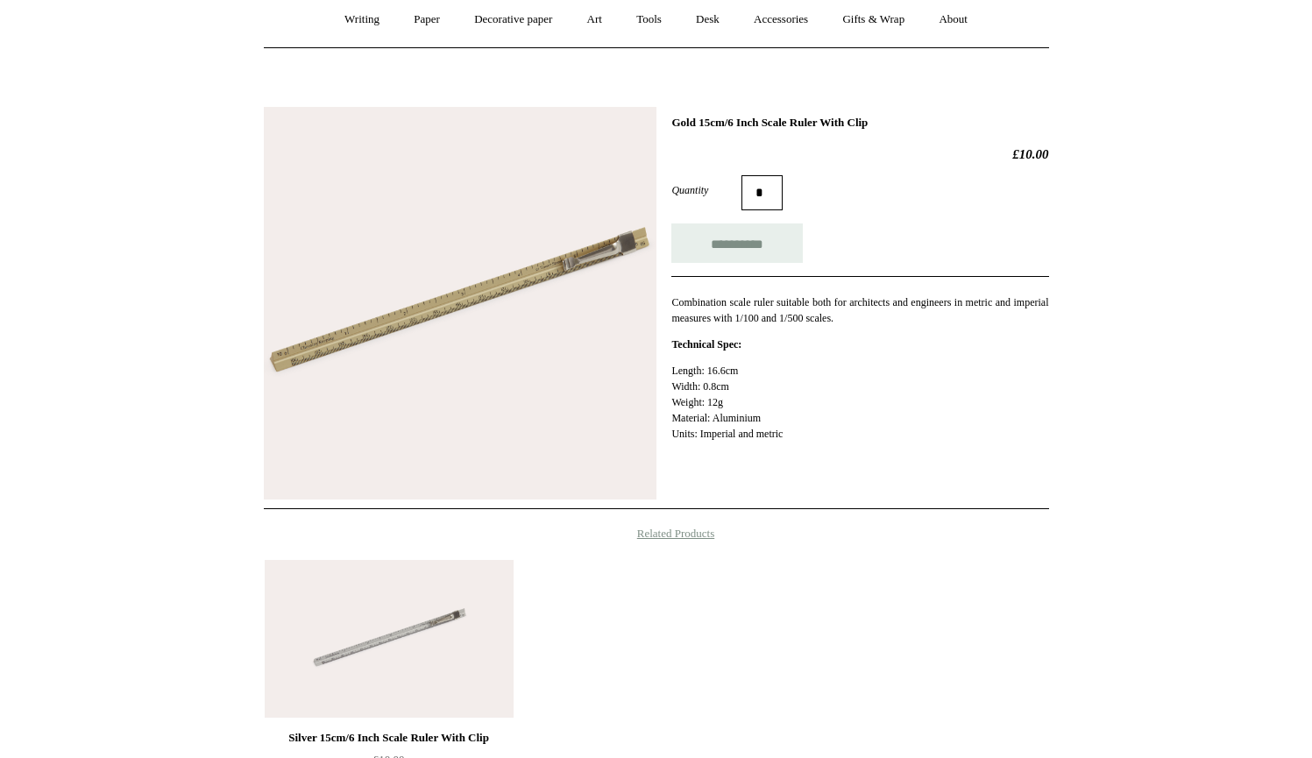
scroll to position [428, 0]
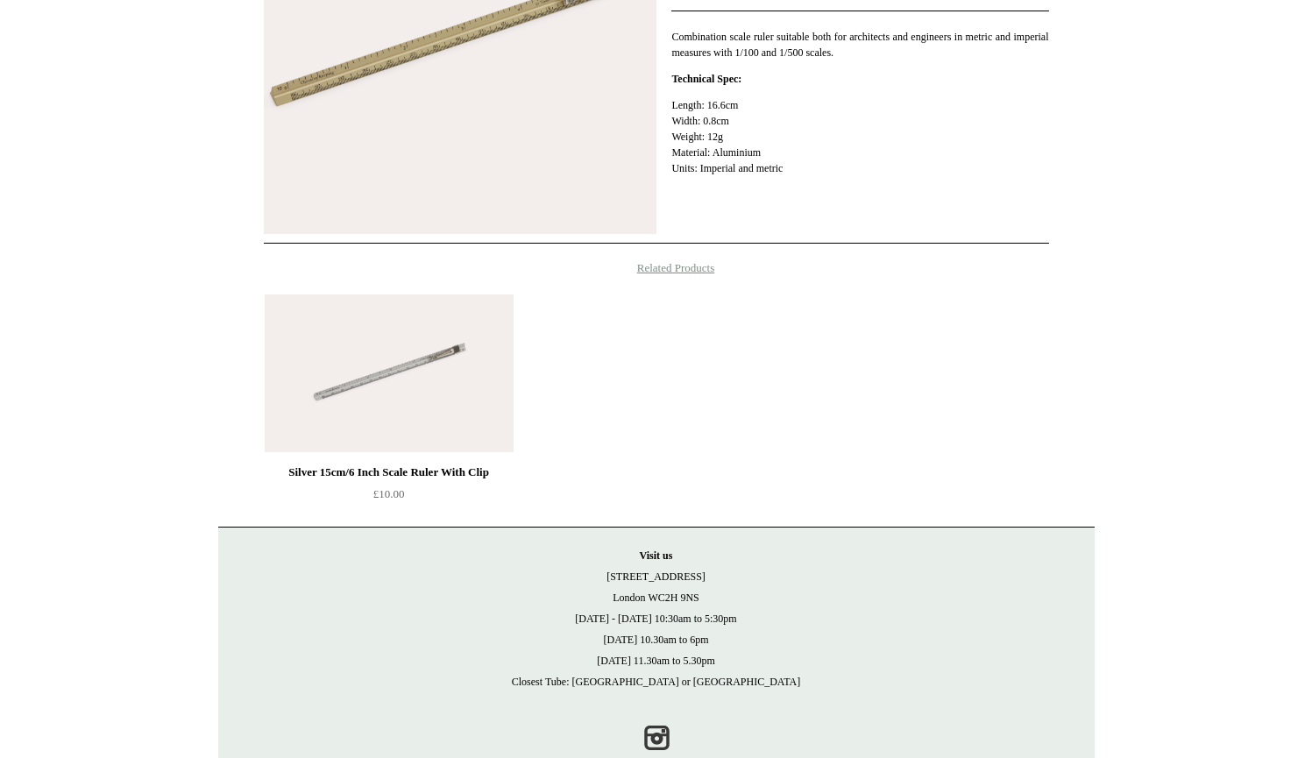
click at [440, 429] on img at bounding box center [389, 373] width 249 height 158
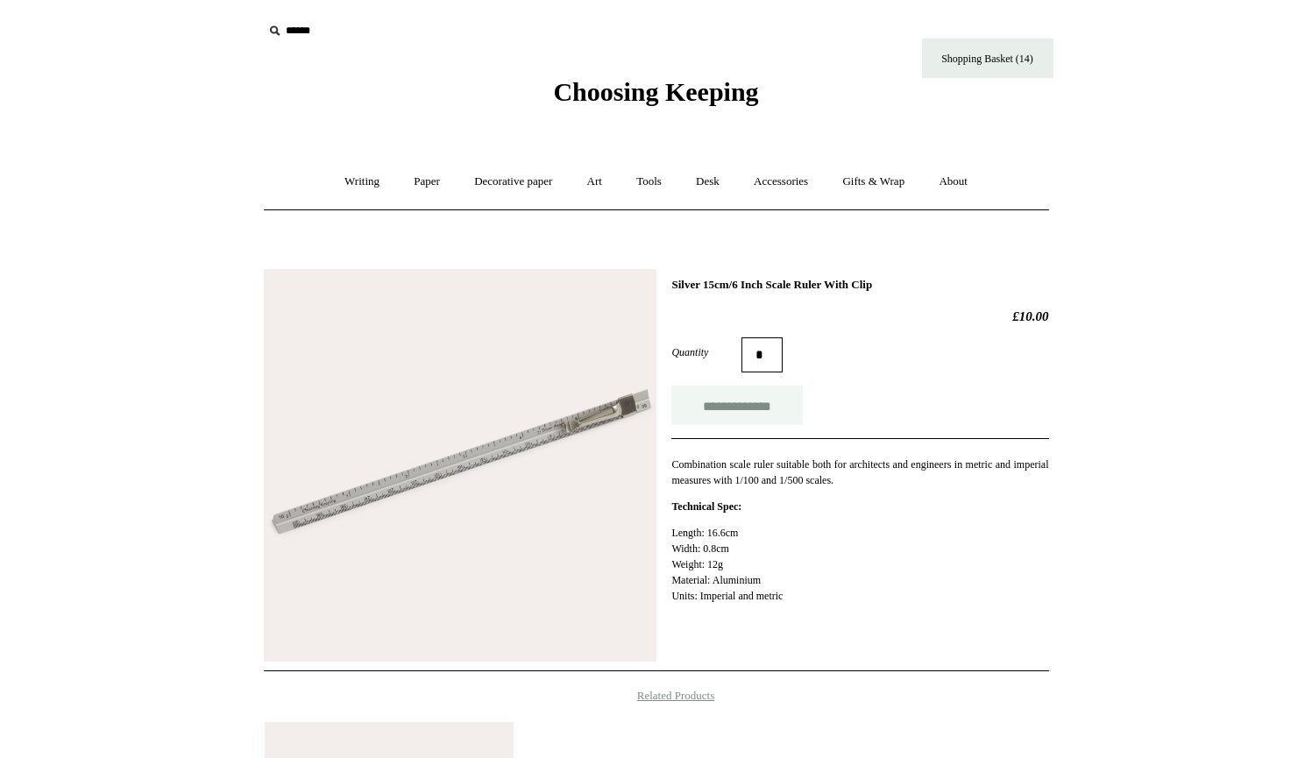
click at [749, 404] on input "**********" at bounding box center [736, 405] width 131 height 39
type input "**********"
click at [649, 176] on link "Tools +" at bounding box center [648, 182] width 57 height 46
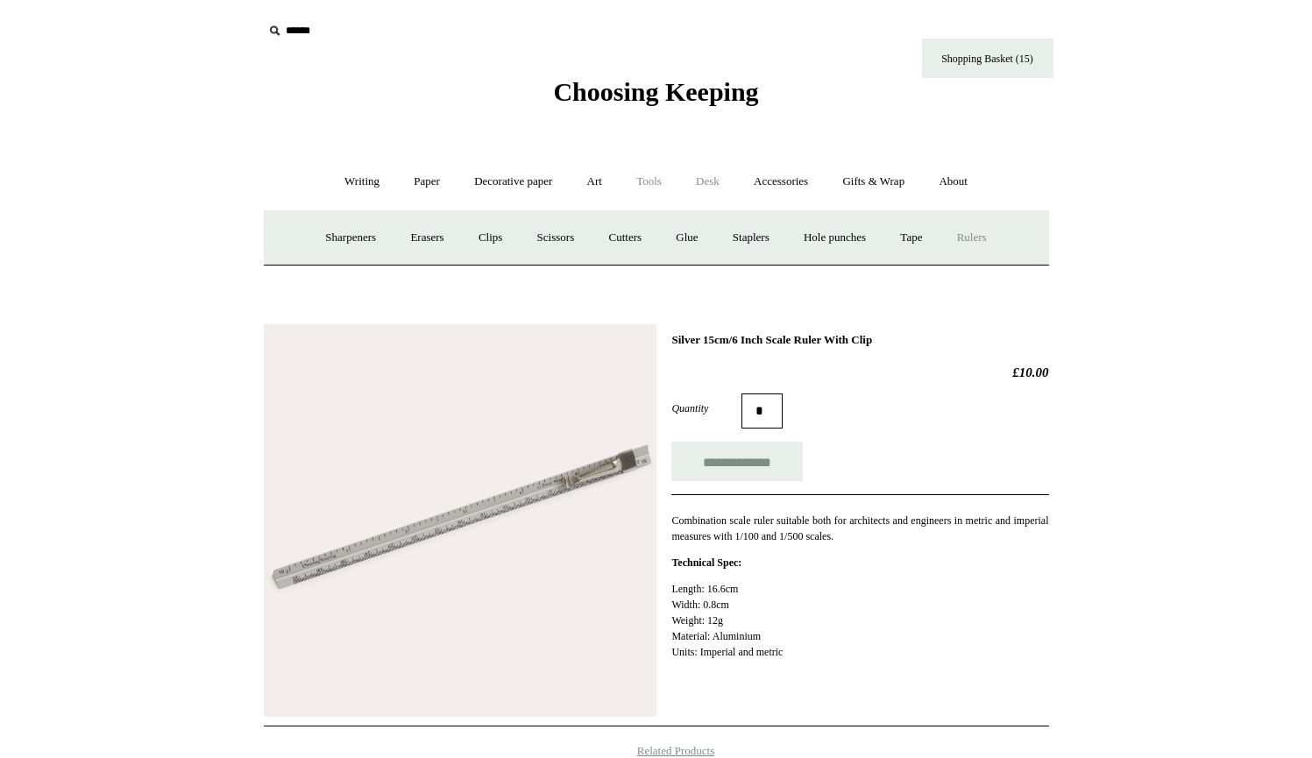
click at [712, 179] on link "Desk +" at bounding box center [707, 182] width 55 height 46
click at [431, 233] on link "Pen pots" at bounding box center [448, 238] width 70 height 46
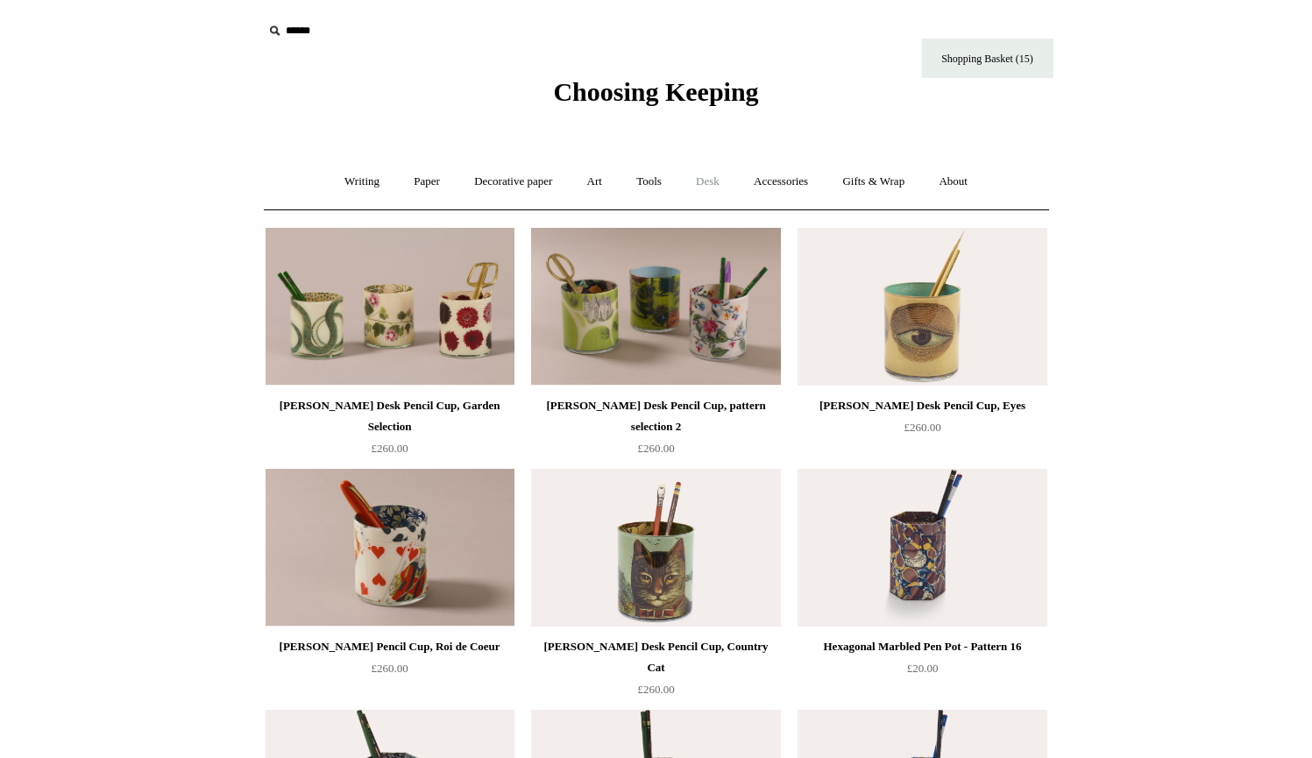
click at [715, 187] on link "Desk +" at bounding box center [707, 182] width 55 height 46
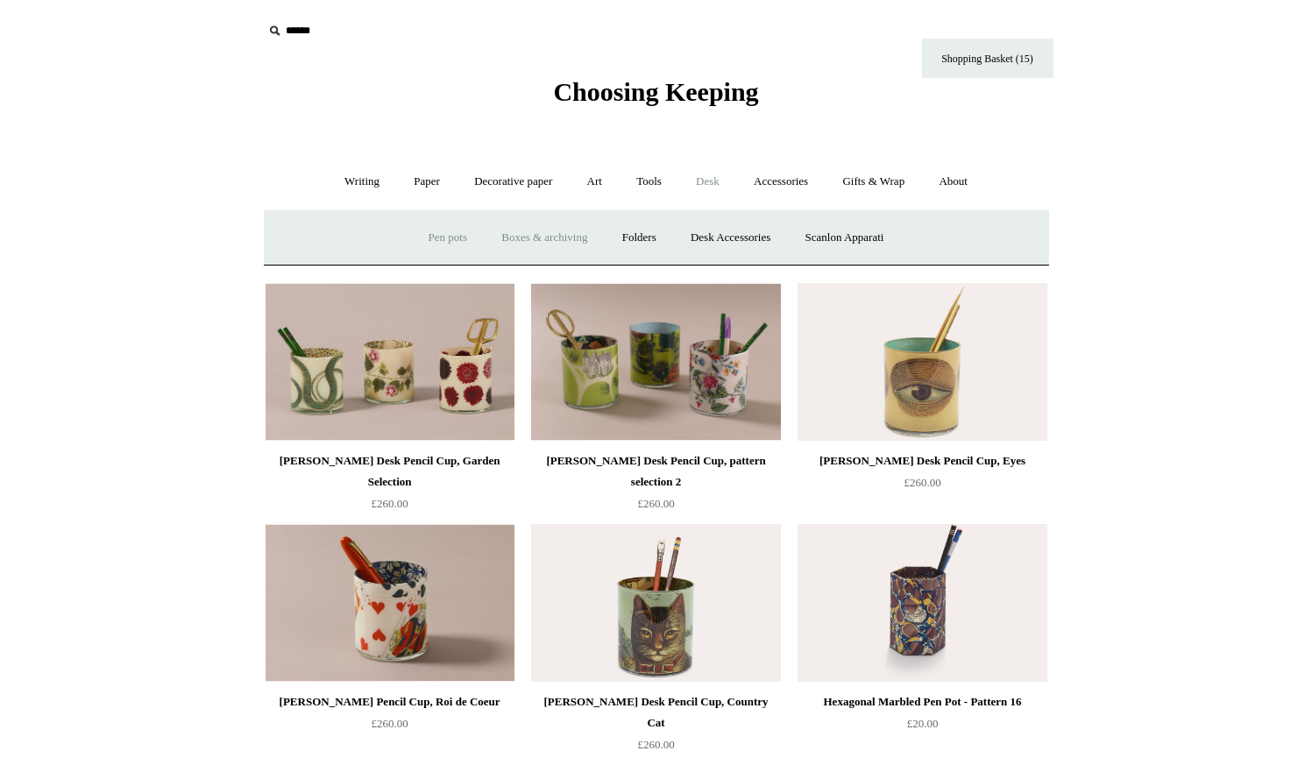
click at [530, 240] on link "Boxes & archiving" at bounding box center [543, 238] width 117 height 46
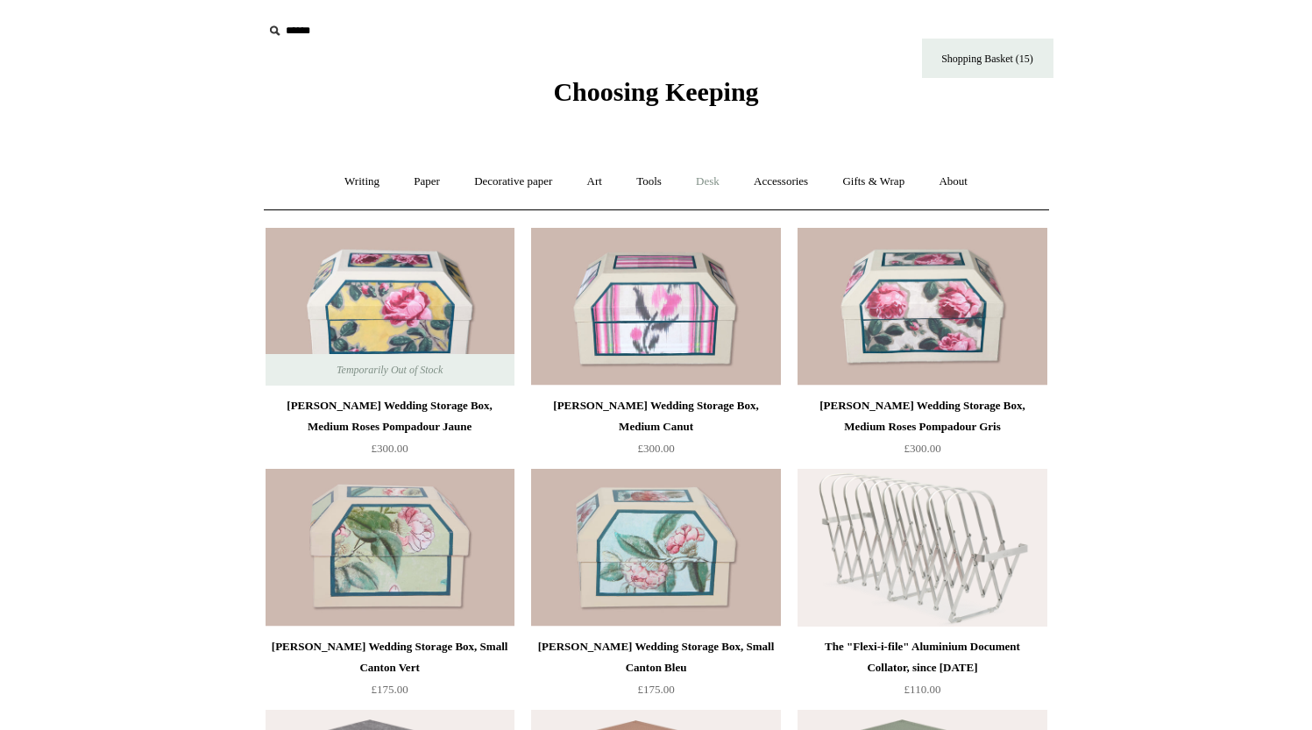
click at [712, 182] on link "Desk +" at bounding box center [707, 182] width 55 height 46
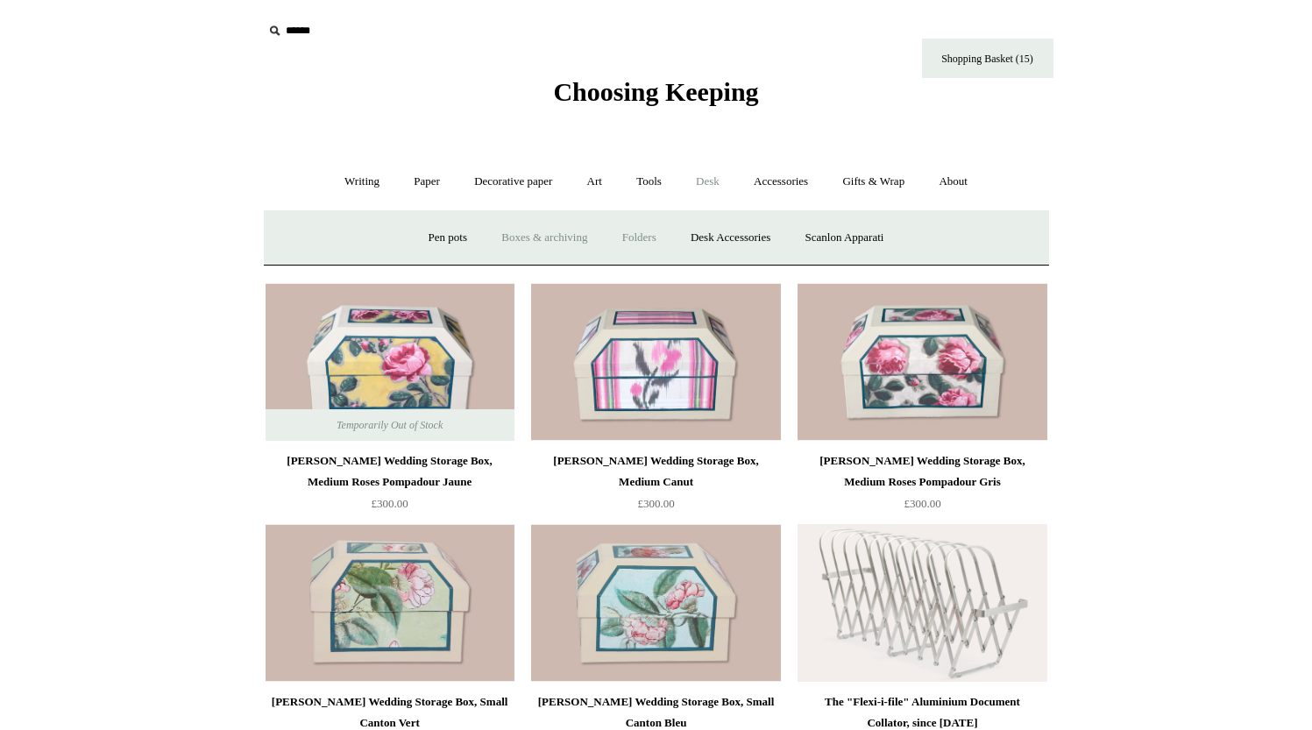
click at [652, 235] on link "Folders" at bounding box center [639, 238] width 66 height 46
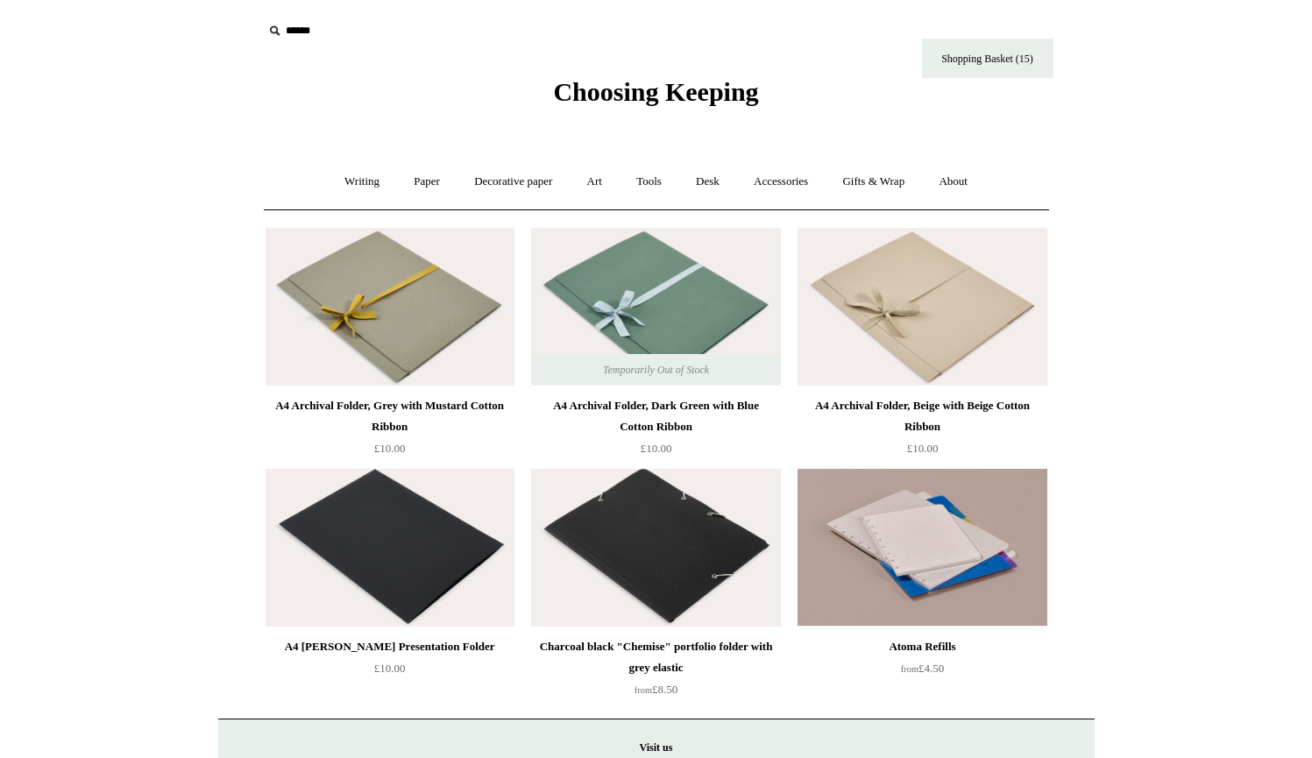
click at [439, 341] on img at bounding box center [389, 307] width 249 height 158
click at [712, 177] on link "Desk +" at bounding box center [707, 182] width 55 height 46
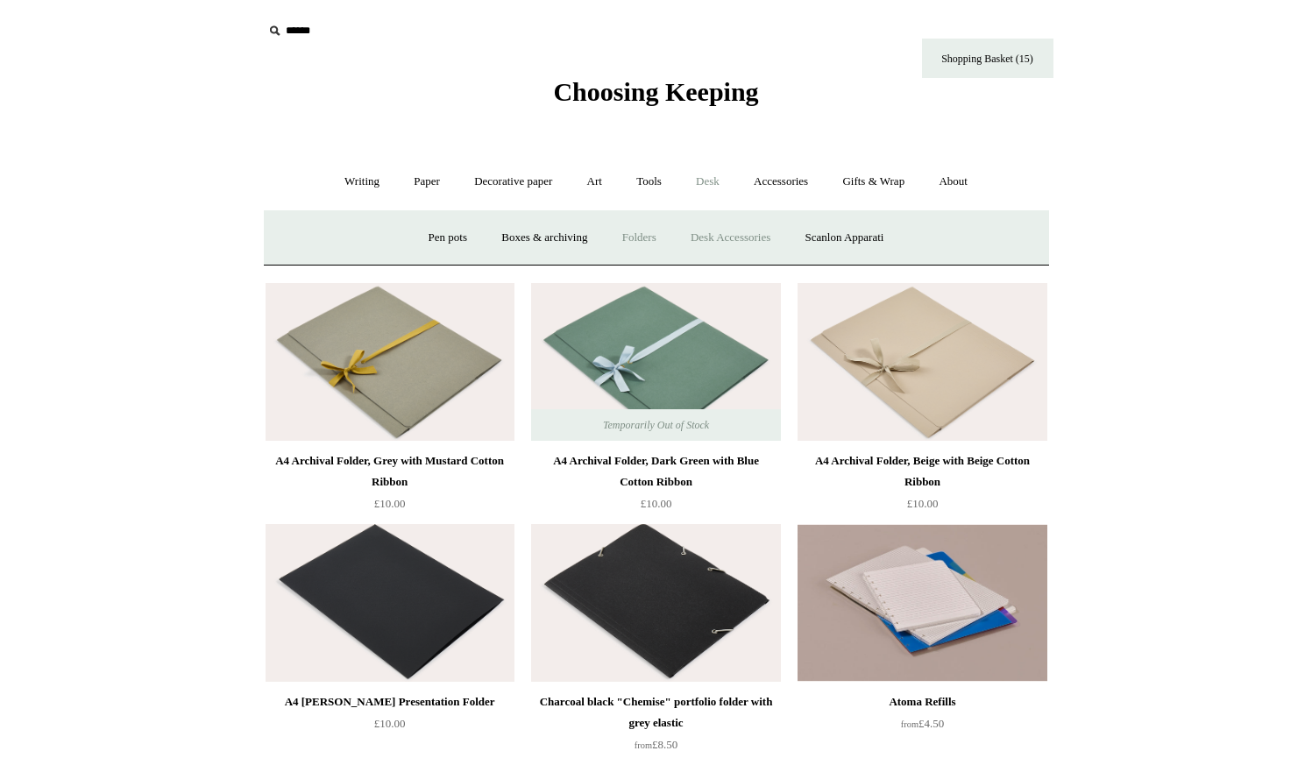
click at [743, 235] on link "Desk Accessories" at bounding box center [730, 238] width 111 height 46
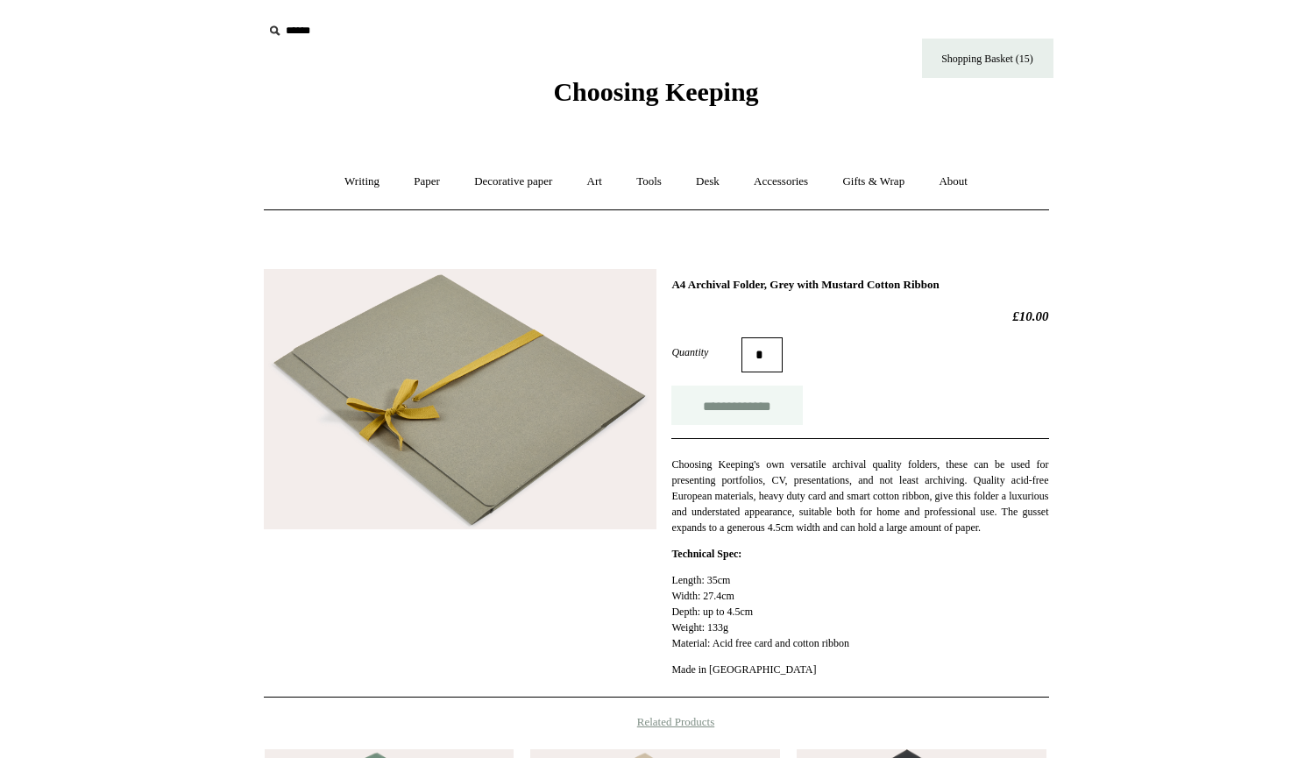
click at [713, 414] on input "**********" at bounding box center [736, 405] width 131 height 39
type input "**********"
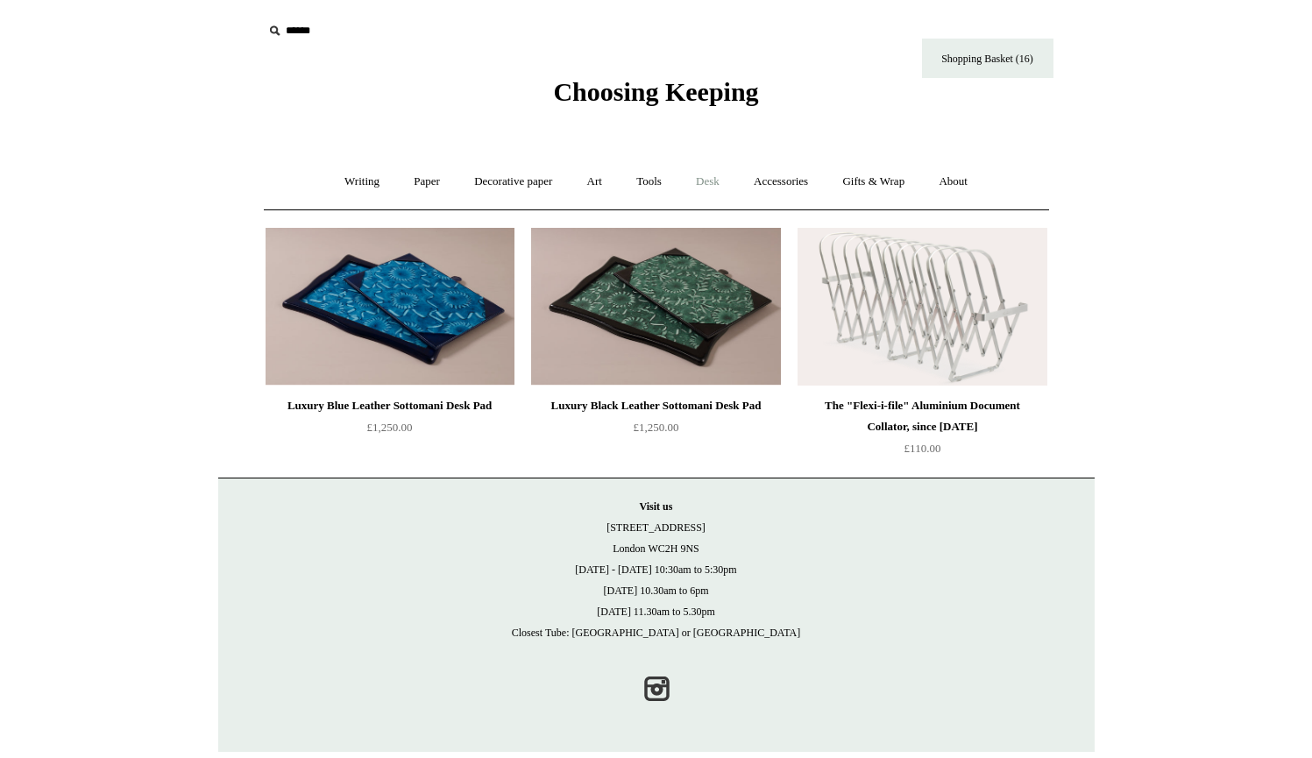
click at [712, 178] on link "Desk +" at bounding box center [707, 182] width 55 height 46
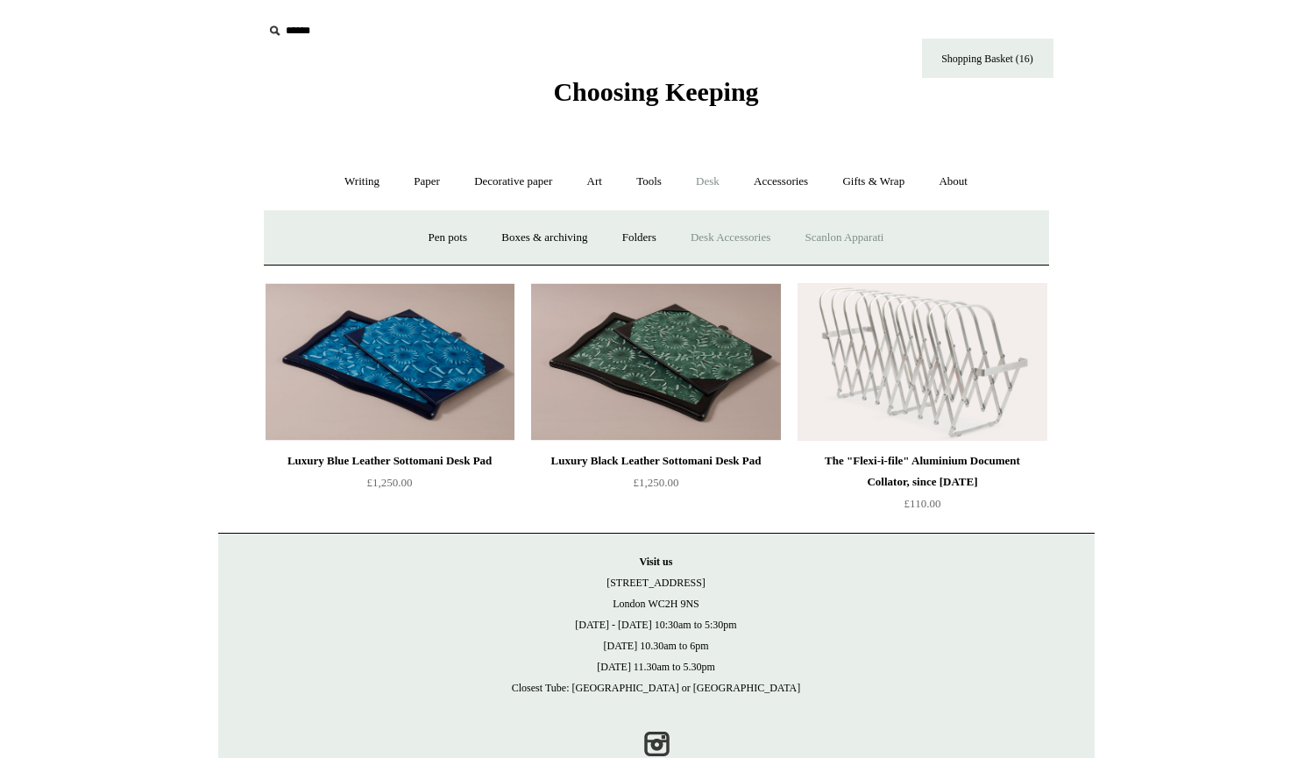
click at [846, 237] on link "Scanlon Apparati" at bounding box center [844, 238] width 110 height 46
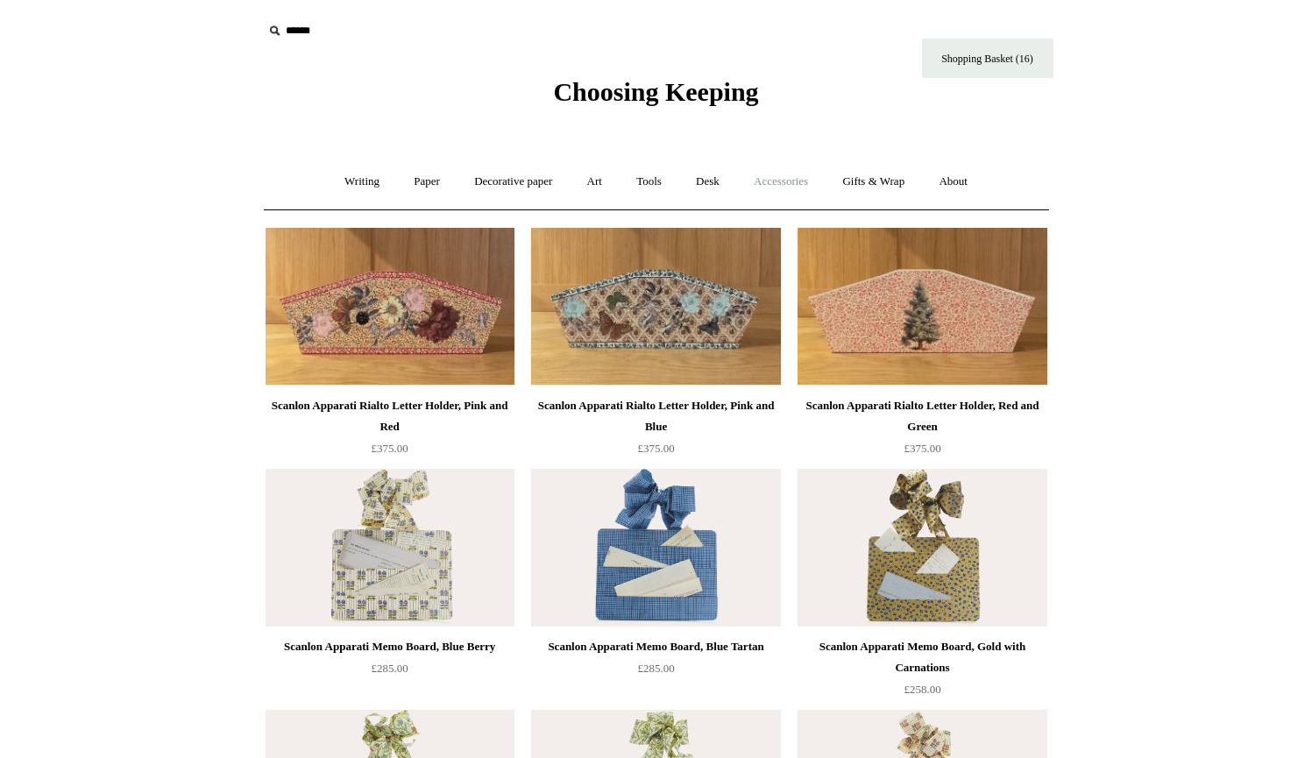
click at [773, 179] on link "Accessories +" at bounding box center [781, 182] width 86 height 46
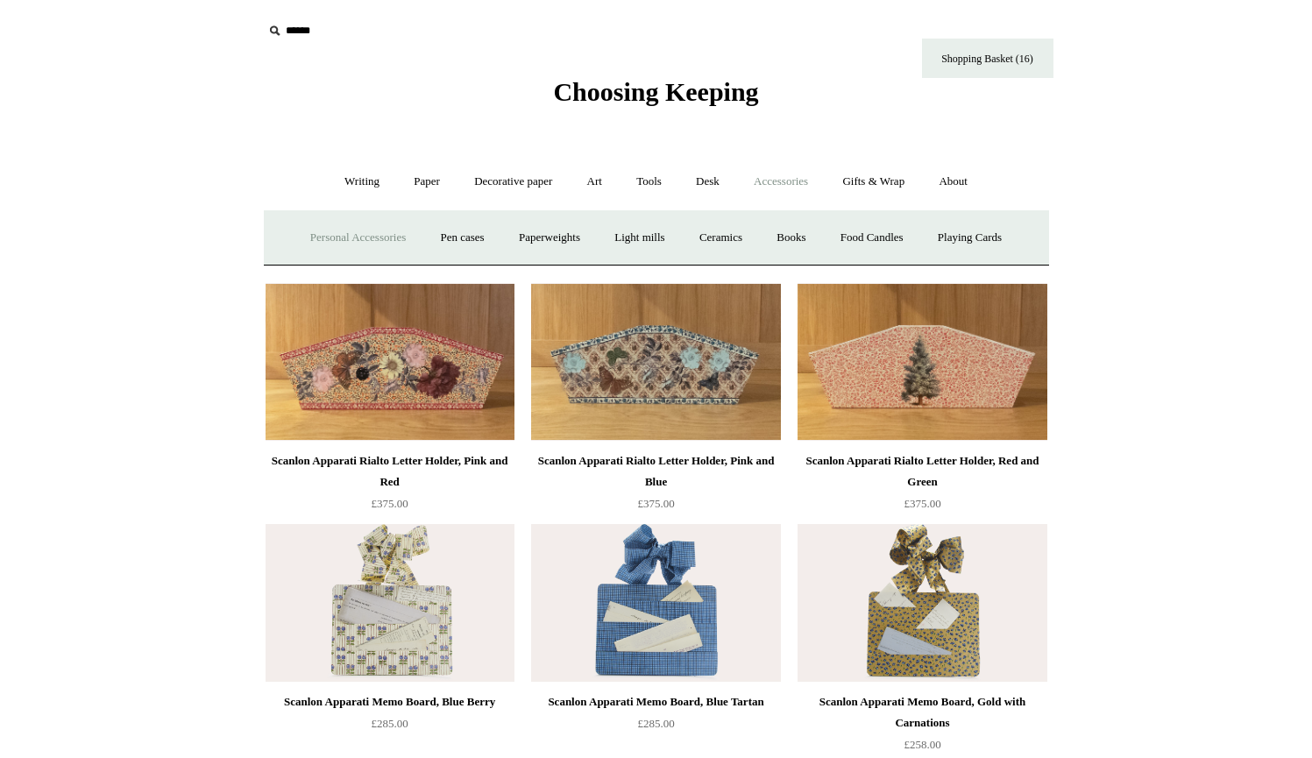
click at [376, 239] on link "Personal Accessories +" at bounding box center [357, 238] width 127 height 46
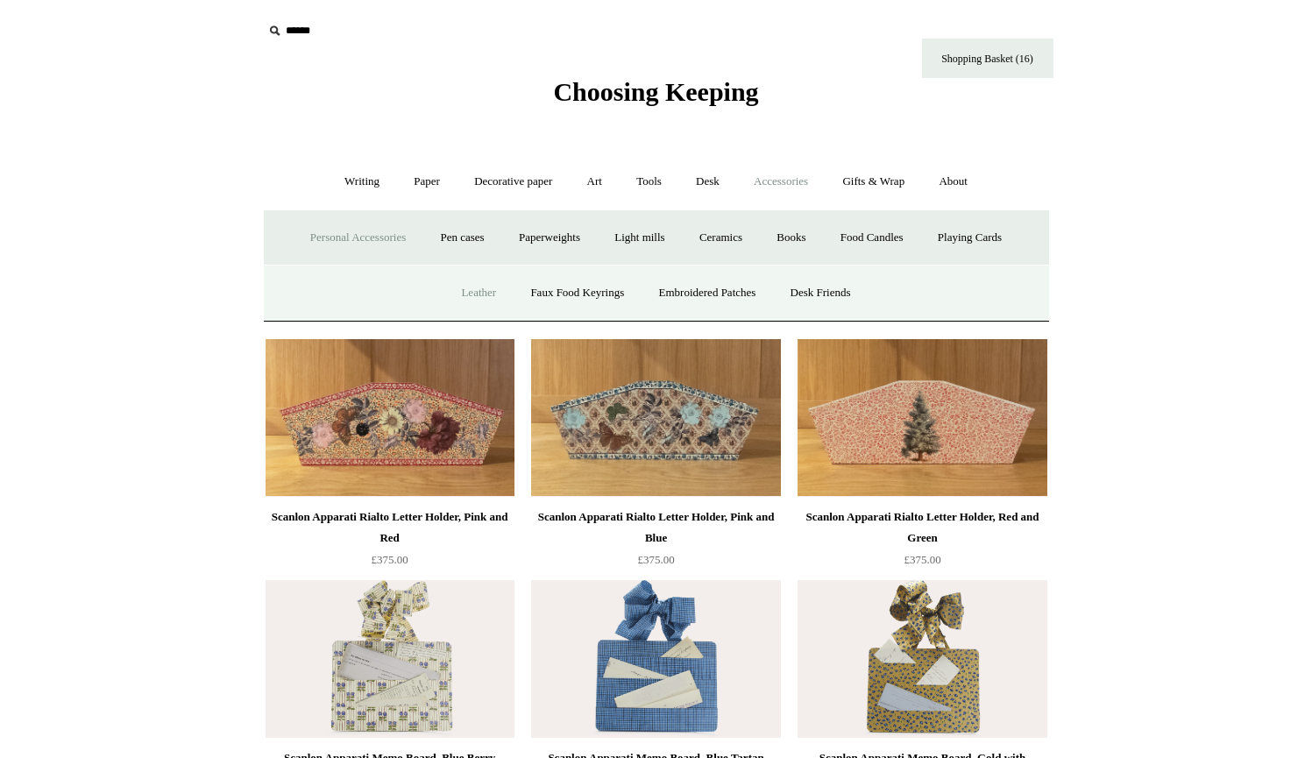
click at [462, 290] on link "Leather" at bounding box center [478, 293] width 67 height 46
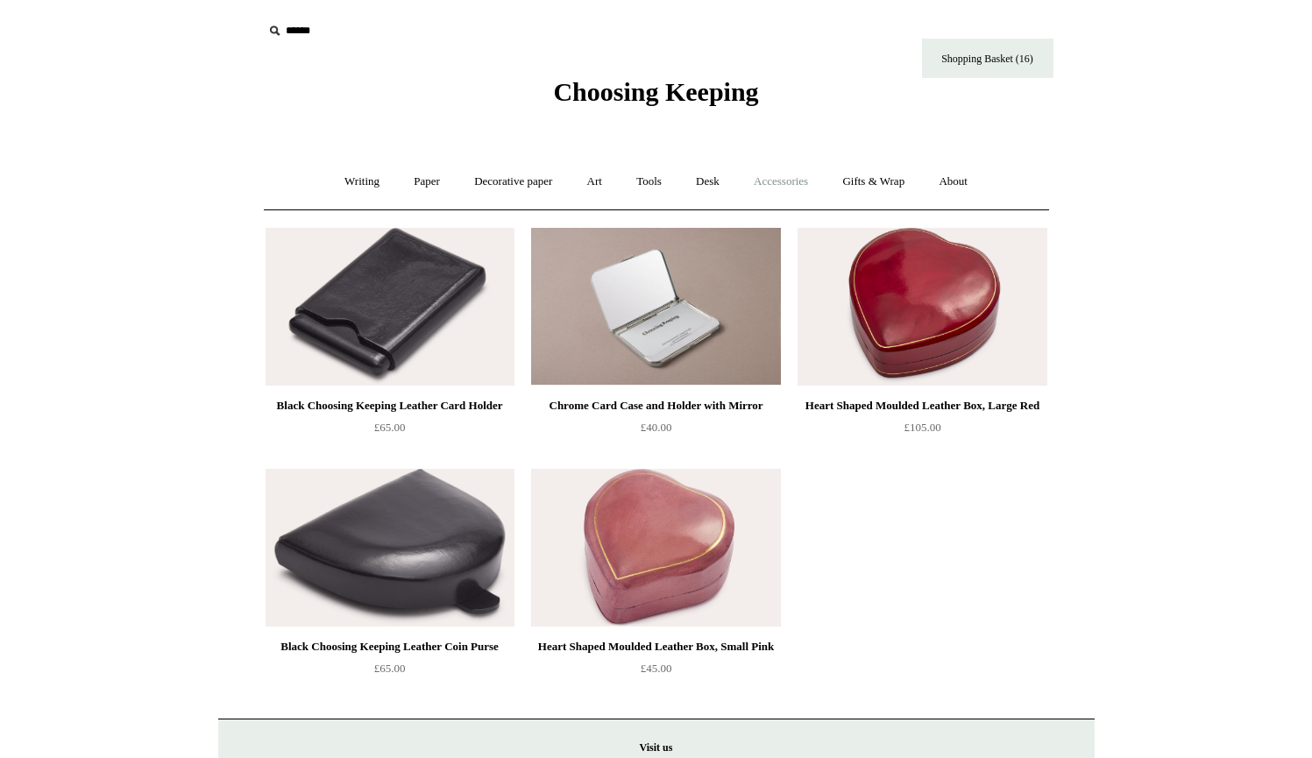
click at [787, 186] on link "Accessories +" at bounding box center [781, 182] width 86 height 46
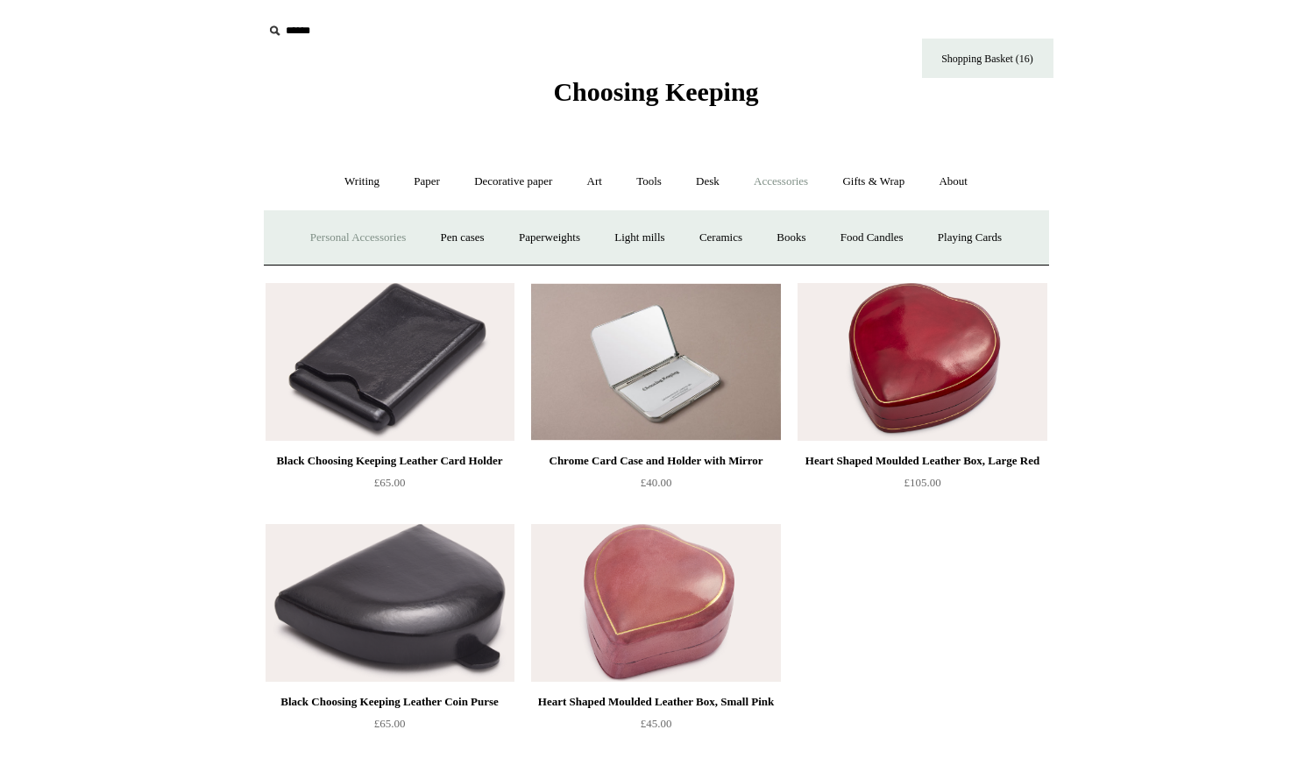
click at [379, 237] on link "Personal Accessories +" at bounding box center [357, 238] width 127 height 46
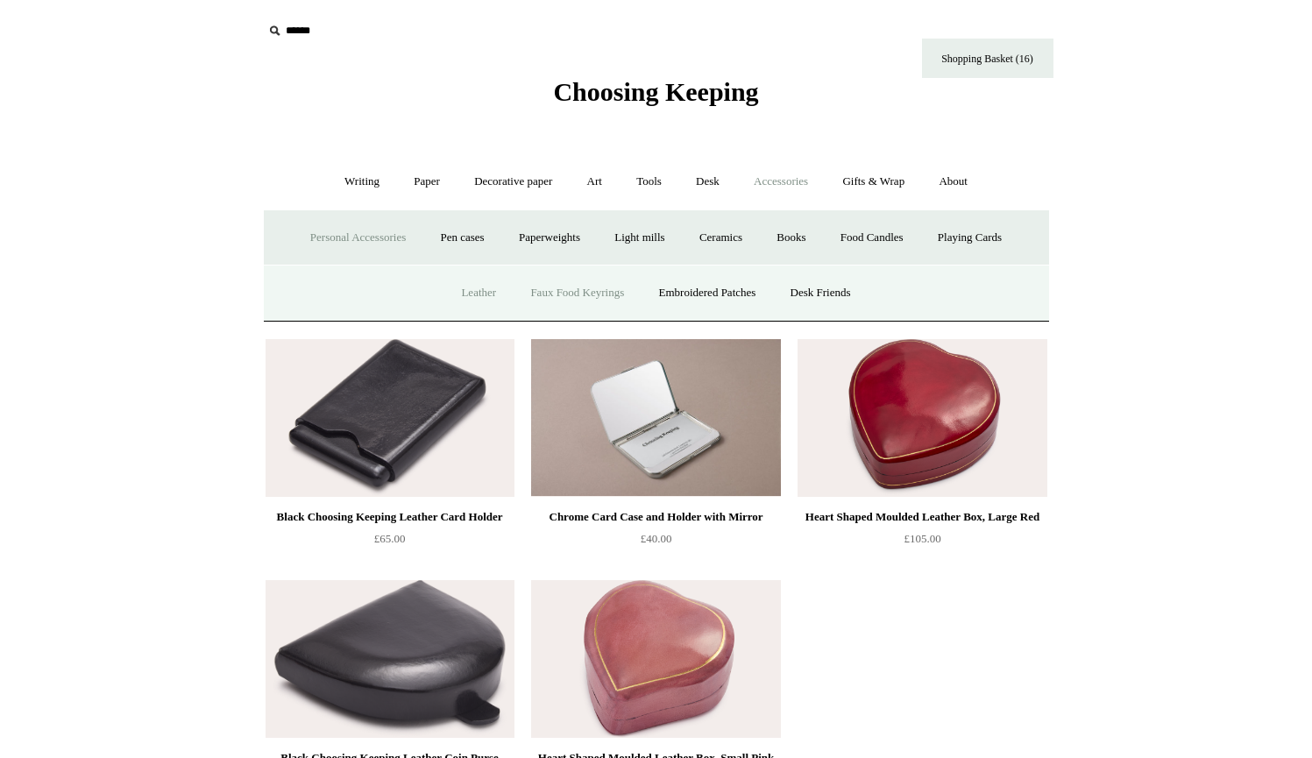
click at [562, 288] on link "Faux Food Keyrings" at bounding box center [576, 293] width 125 height 46
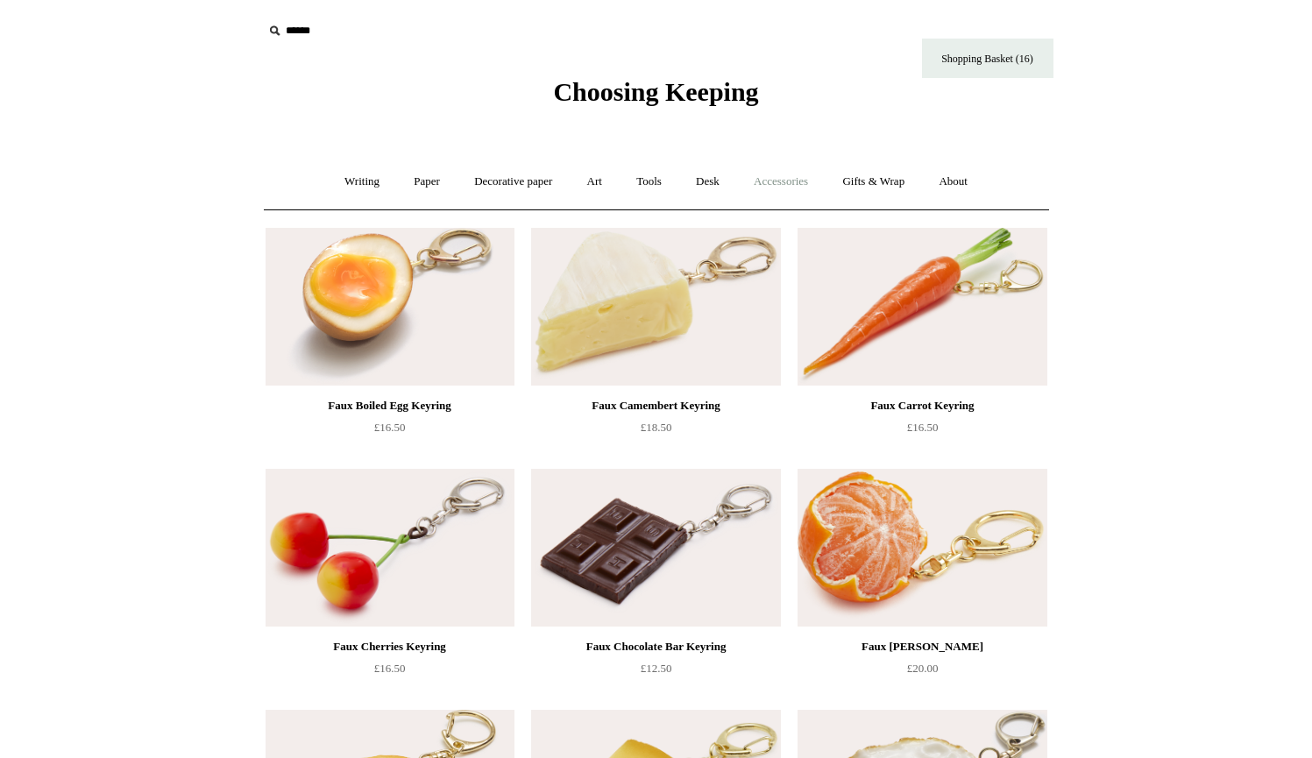
click at [779, 190] on link "Accessories +" at bounding box center [781, 182] width 86 height 46
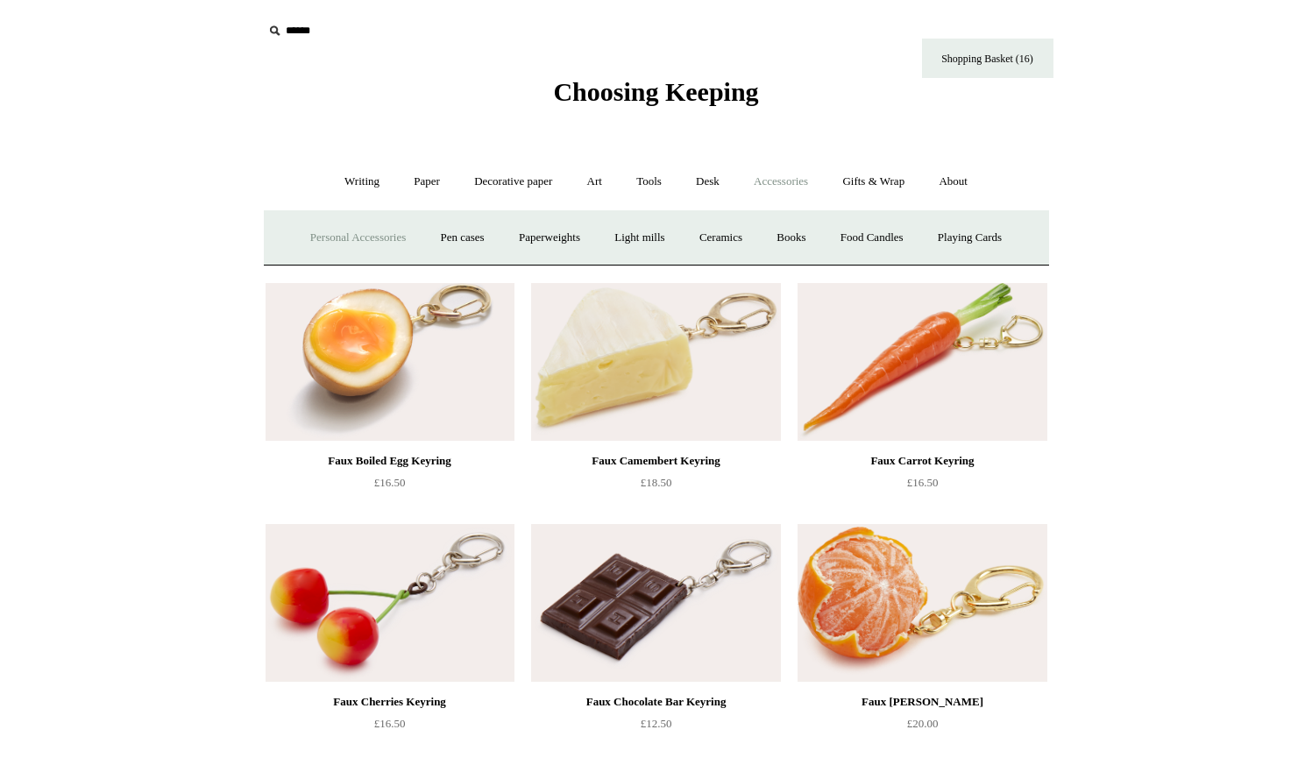
click at [383, 237] on link "Personal Accessories +" at bounding box center [357, 238] width 127 height 46
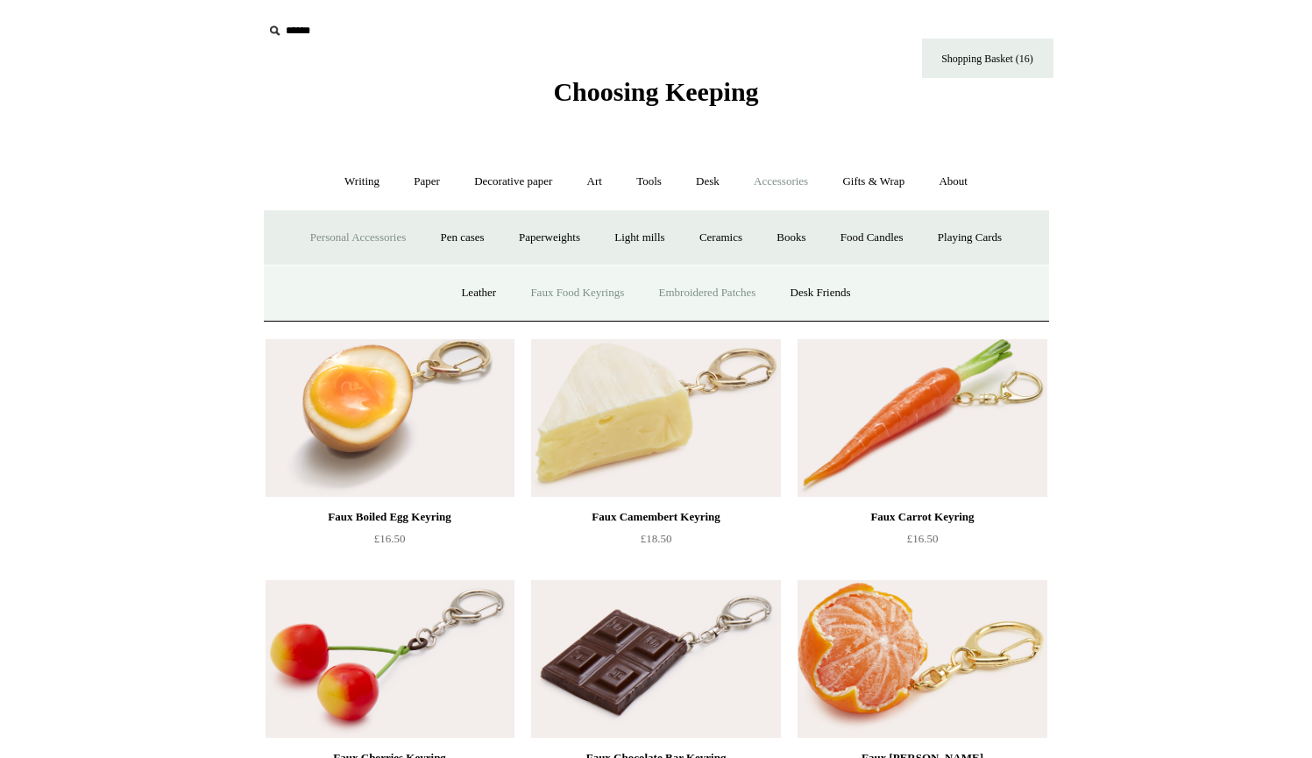
click at [705, 291] on link "Embroidered Patches" at bounding box center [707, 293] width 129 height 46
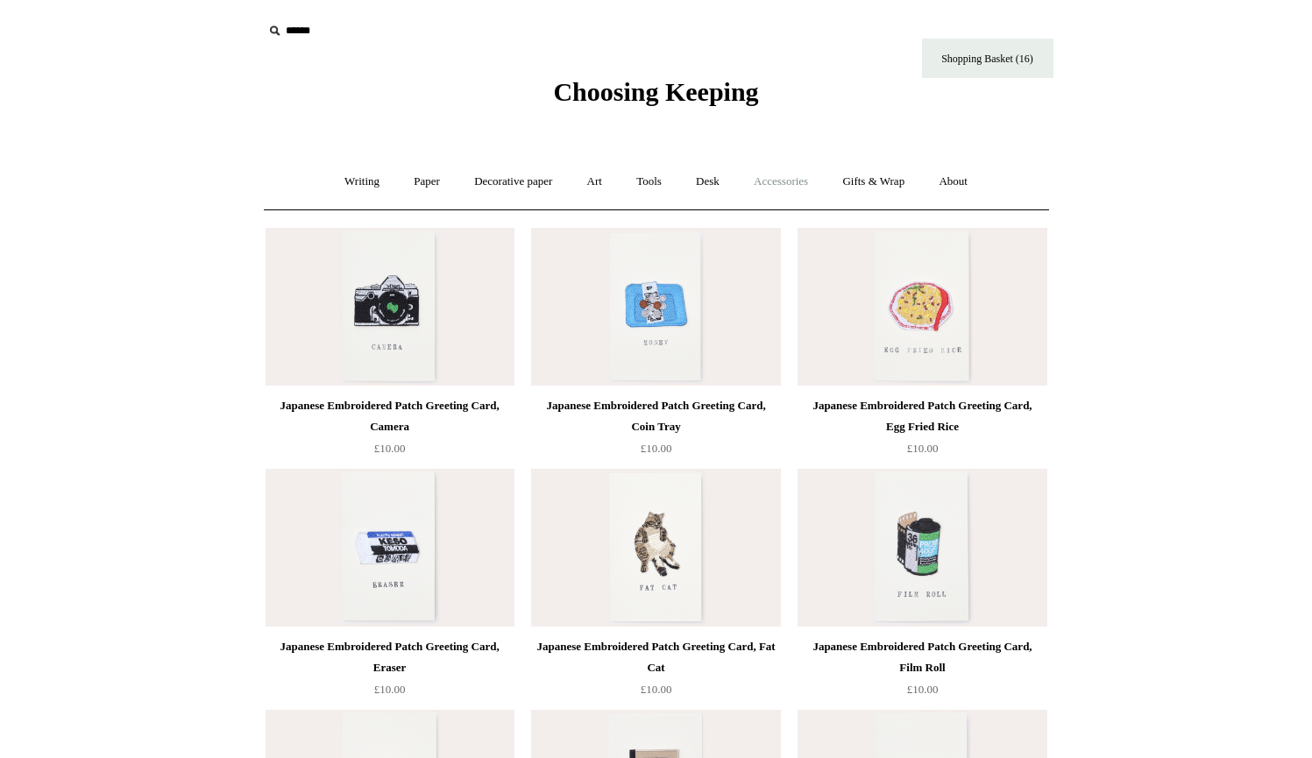
click at [791, 183] on link "Accessories +" at bounding box center [781, 182] width 86 height 46
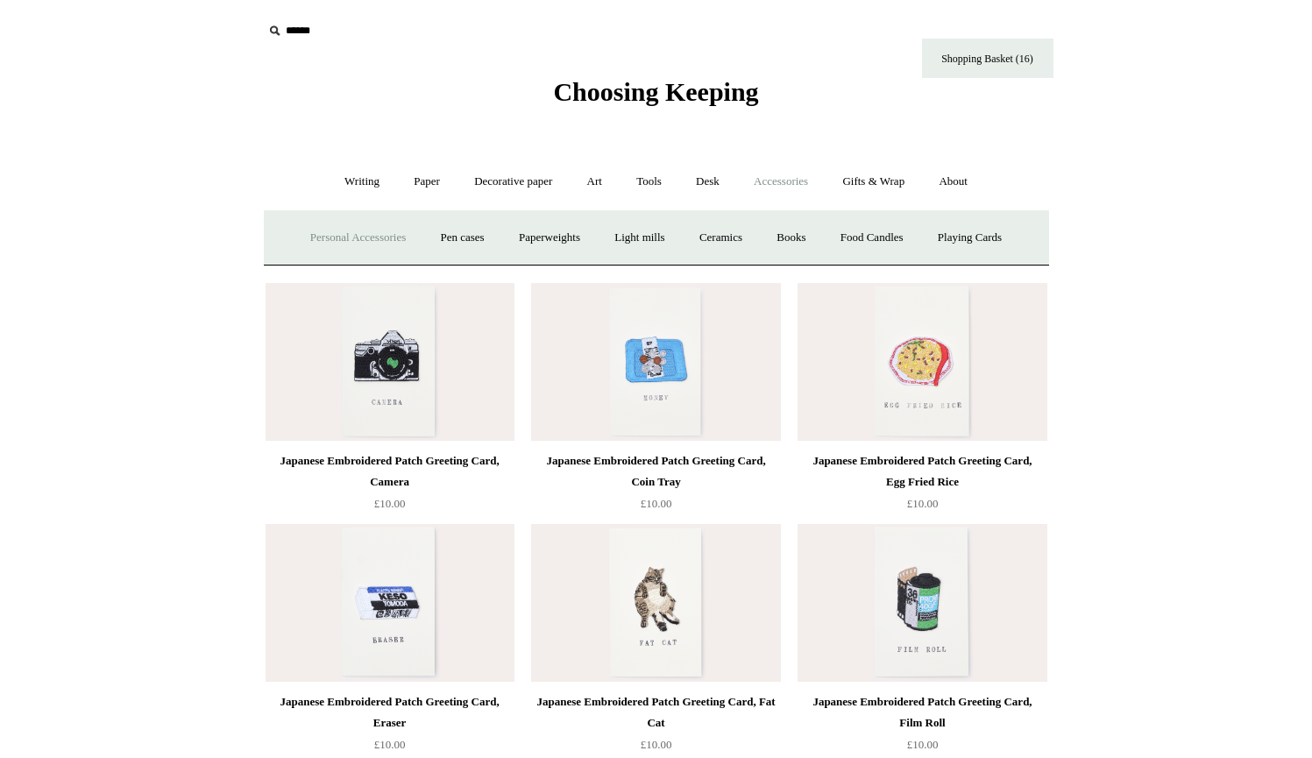
click at [382, 235] on link "Personal Accessories +" at bounding box center [357, 238] width 127 height 46
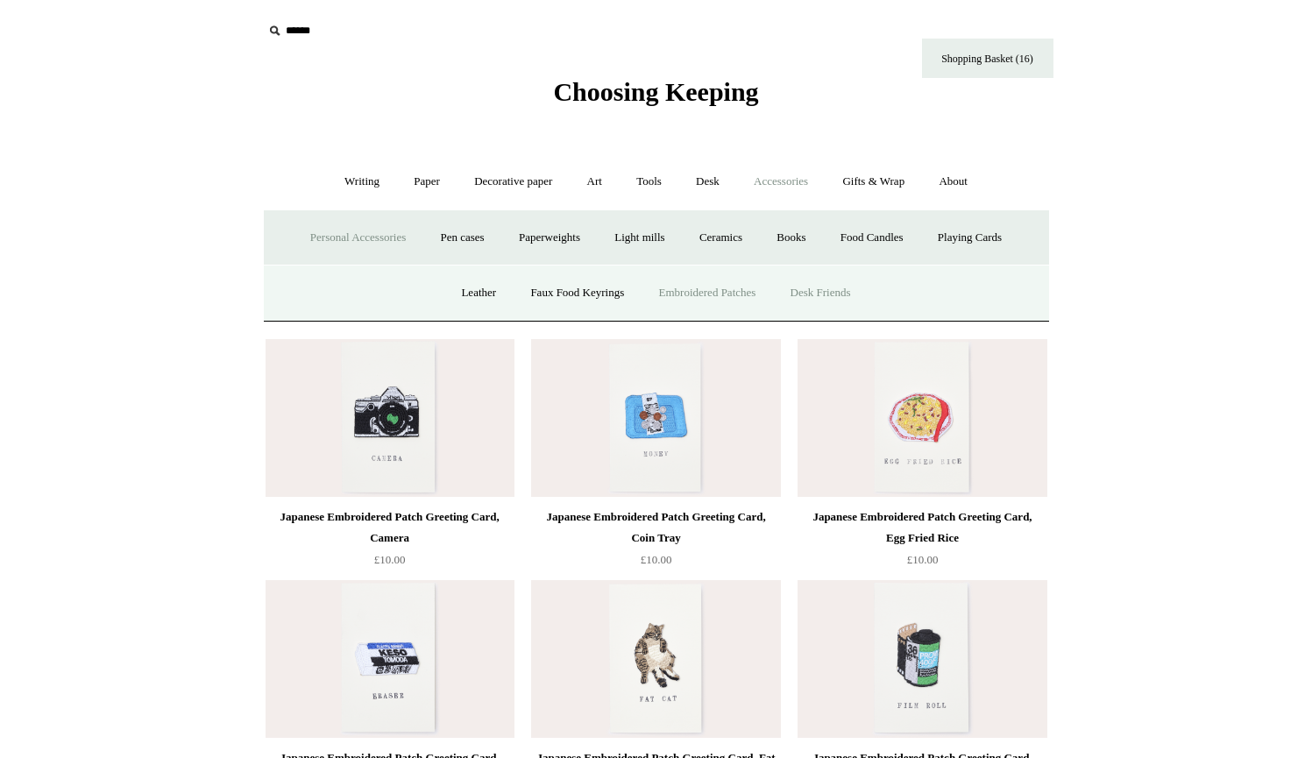
click at [815, 285] on link "Desk Friends" at bounding box center [821, 293] width 92 height 46
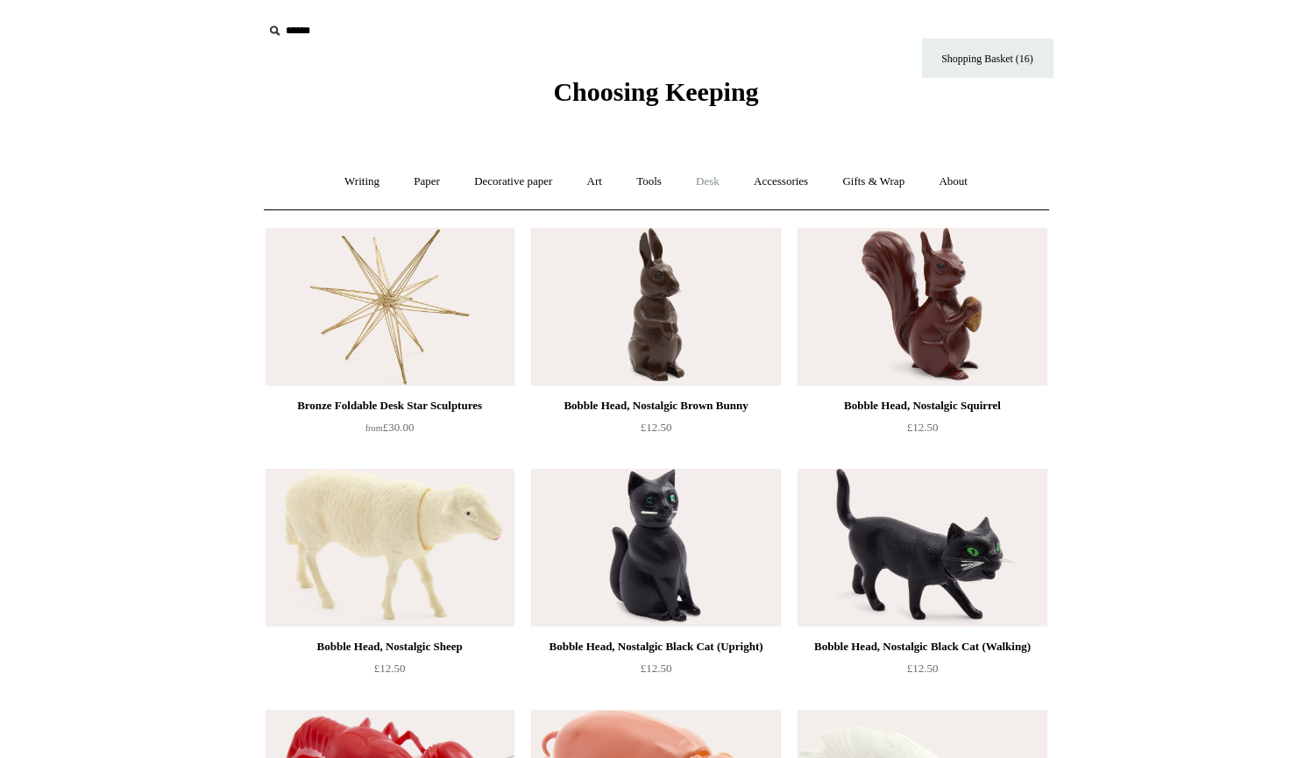
click at [720, 182] on link "Desk +" at bounding box center [707, 182] width 55 height 46
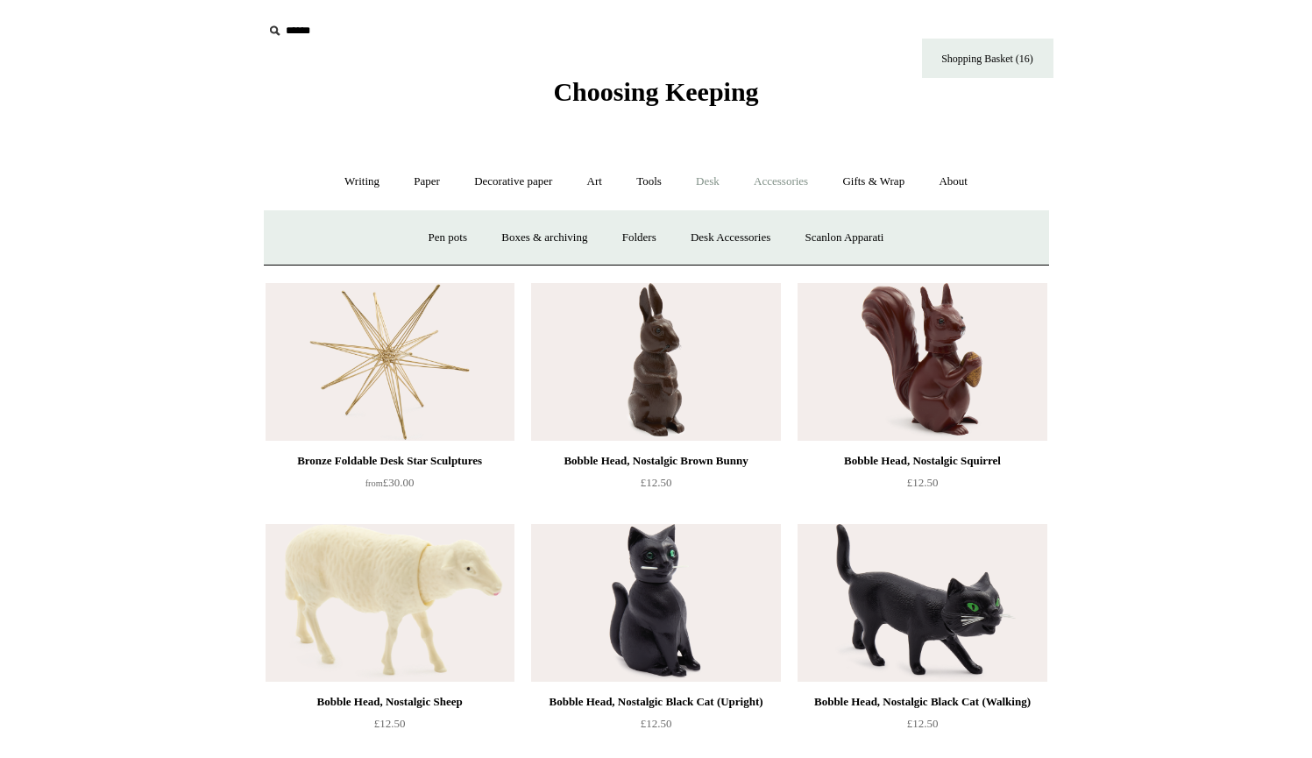
click at [782, 182] on link "Accessories +" at bounding box center [781, 182] width 86 height 46
click at [456, 246] on link "Pen cases" at bounding box center [461, 238] width 75 height 46
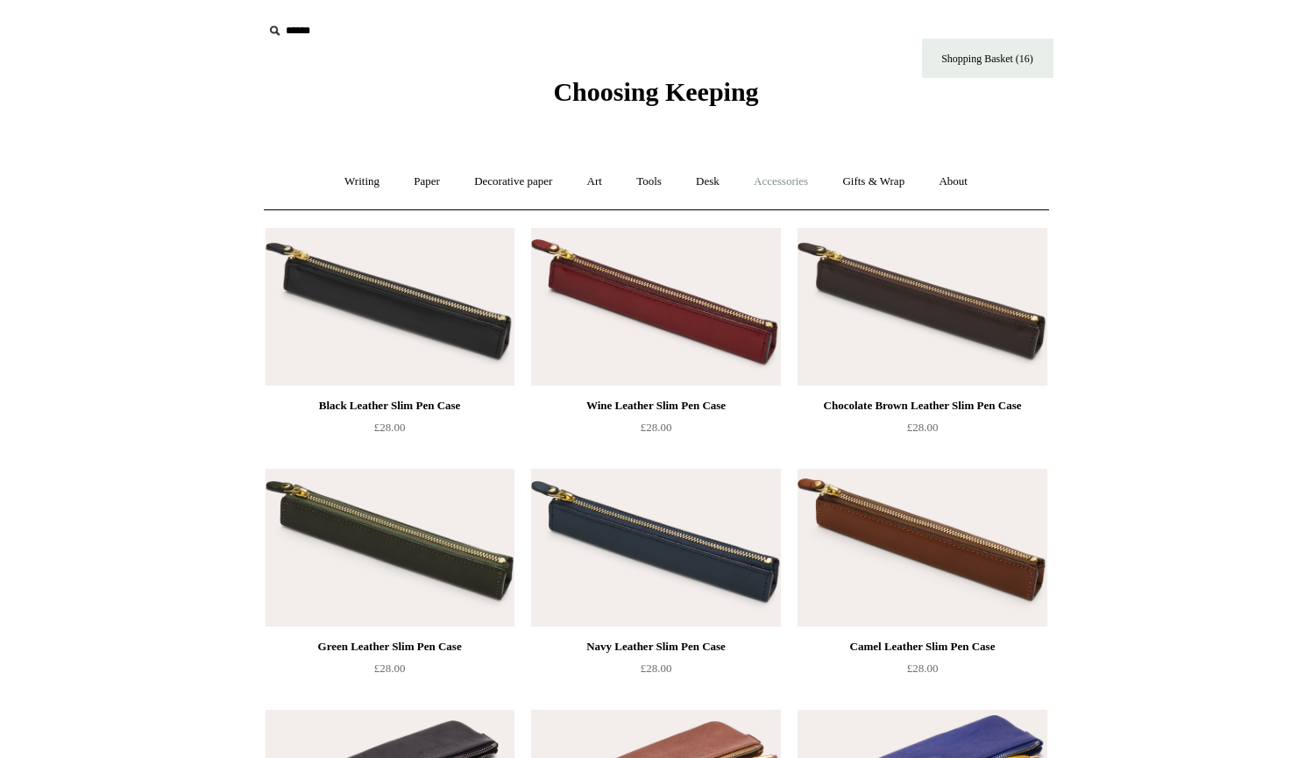
click at [806, 183] on link "Accessories +" at bounding box center [781, 182] width 86 height 46
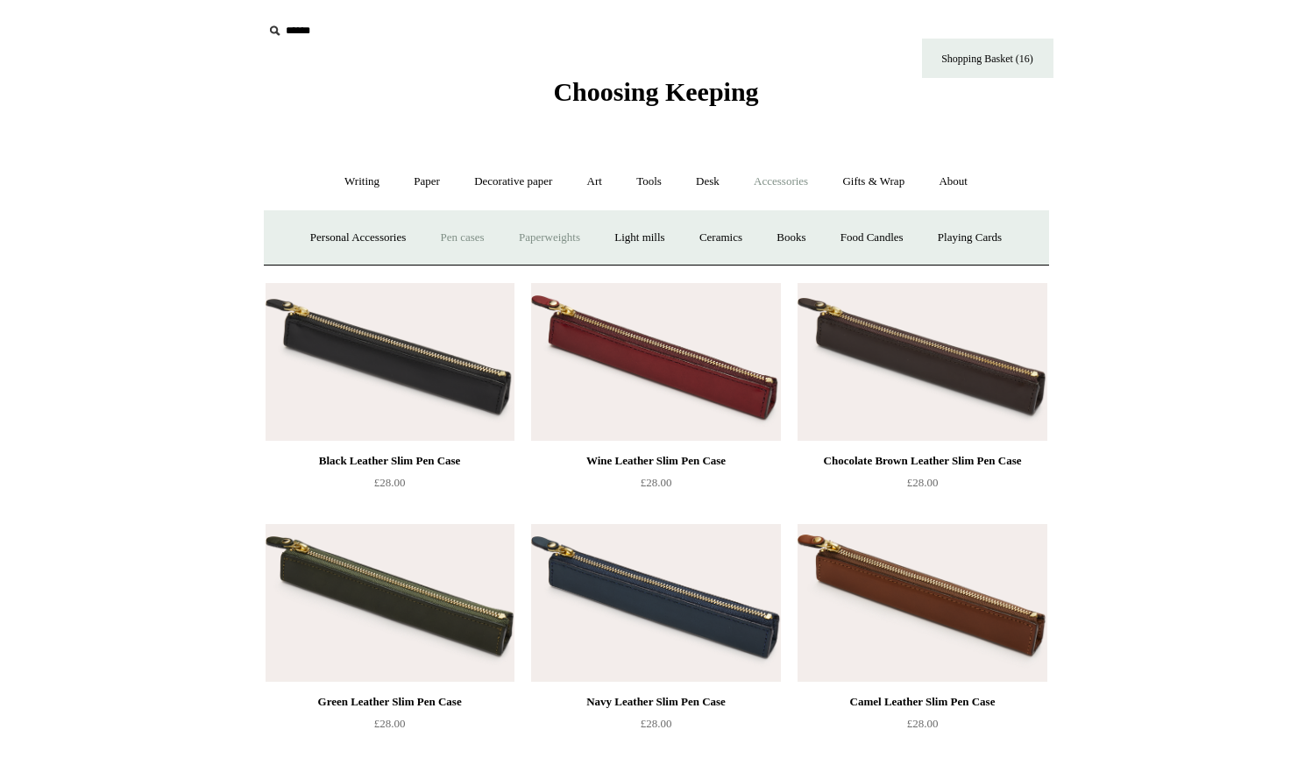
click at [562, 235] on link "Paperweights +" at bounding box center [549, 238] width 93 height 46
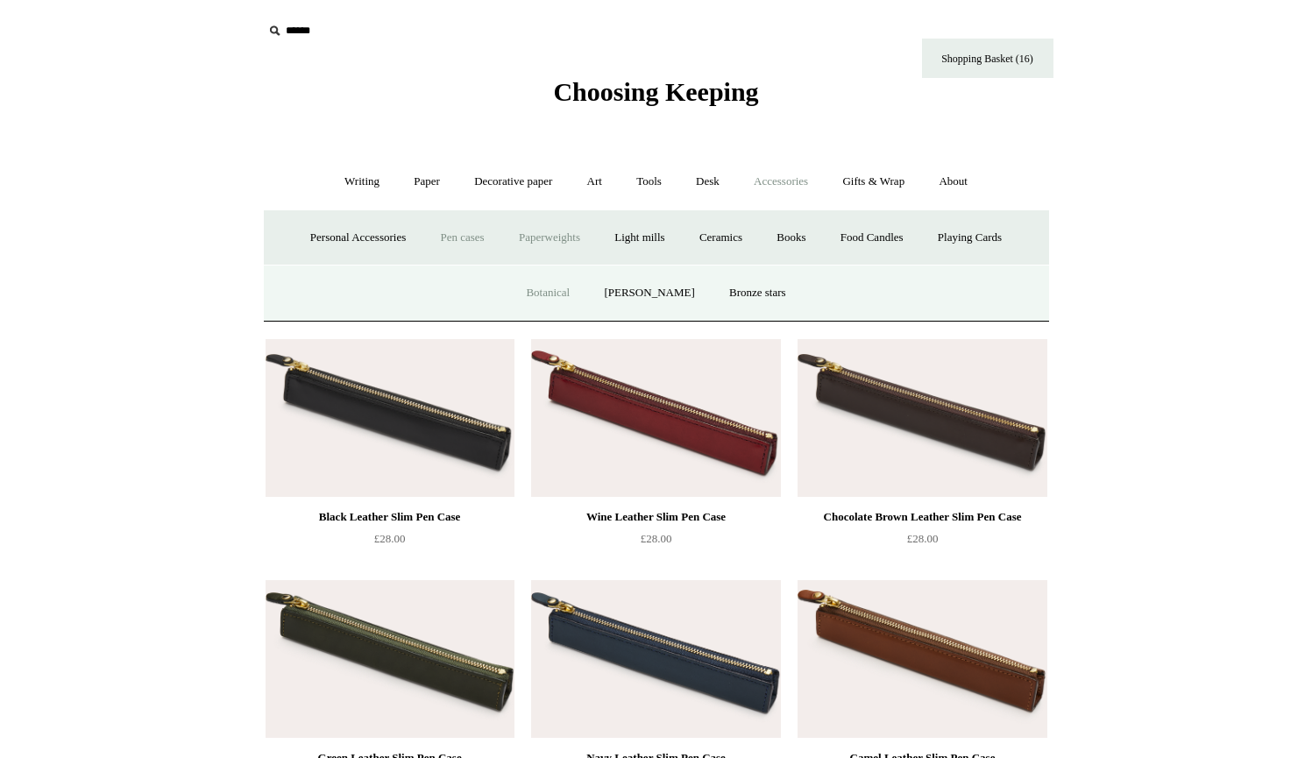
click at [574, 294] on link "Botanical" at bounding box center [547, 293] width 75 height 46
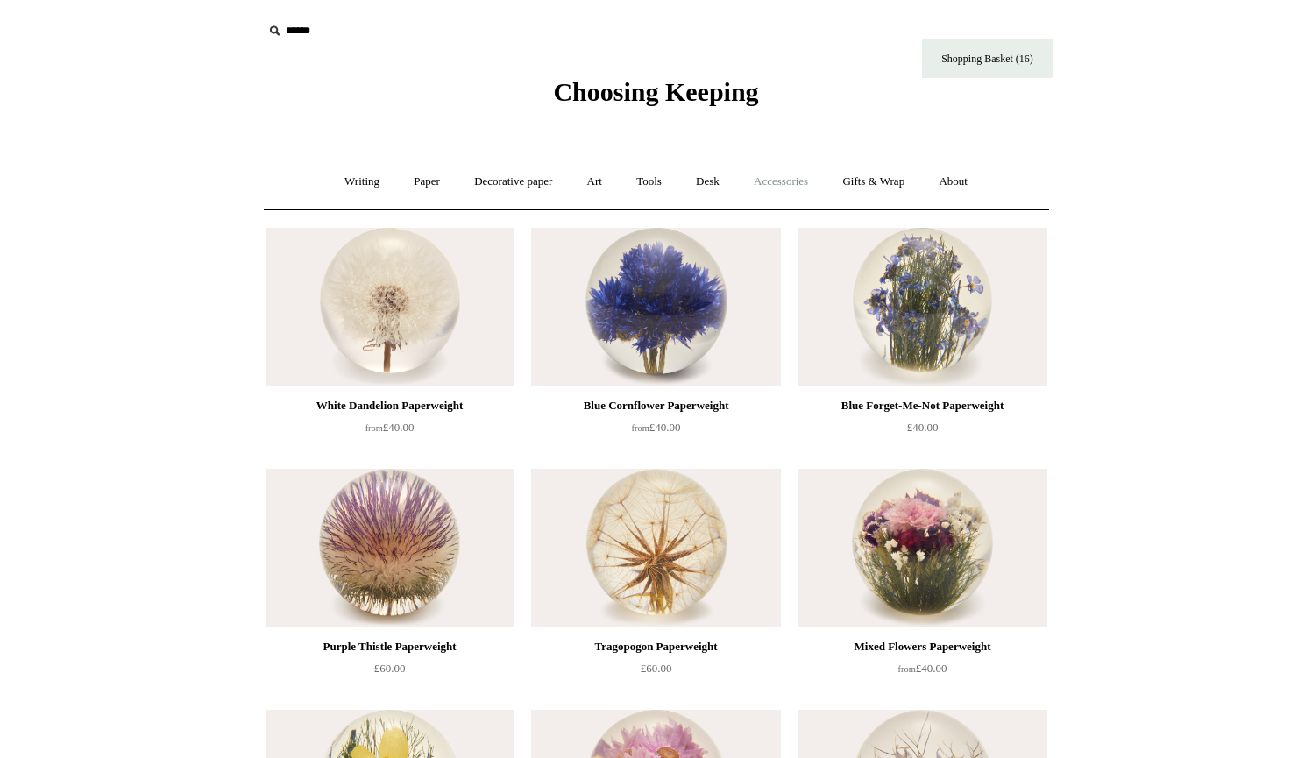
click at [782, 183] on link "Accessories +" at bounding box center [781, 182] width 86 height 46
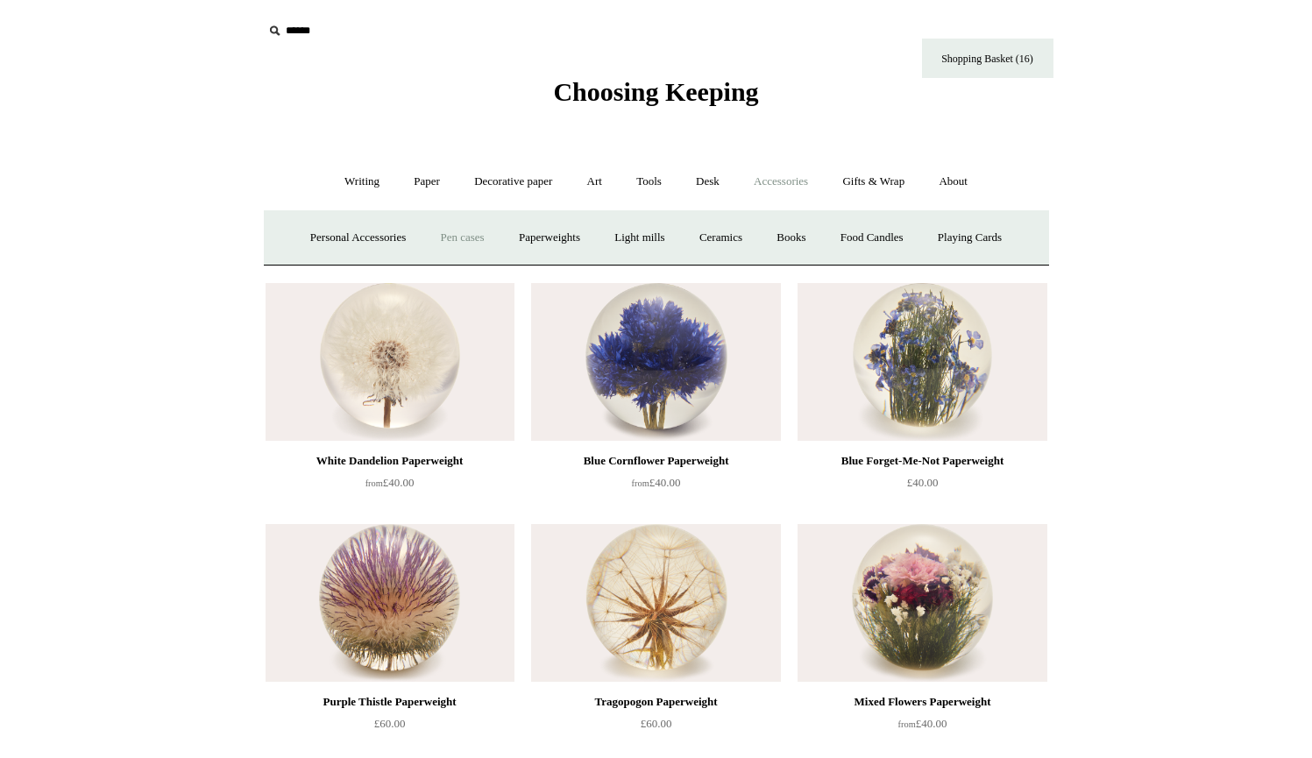
click at [469, 239] on link "Pen cases" at bounding box center [461, 238] width 75 height 46
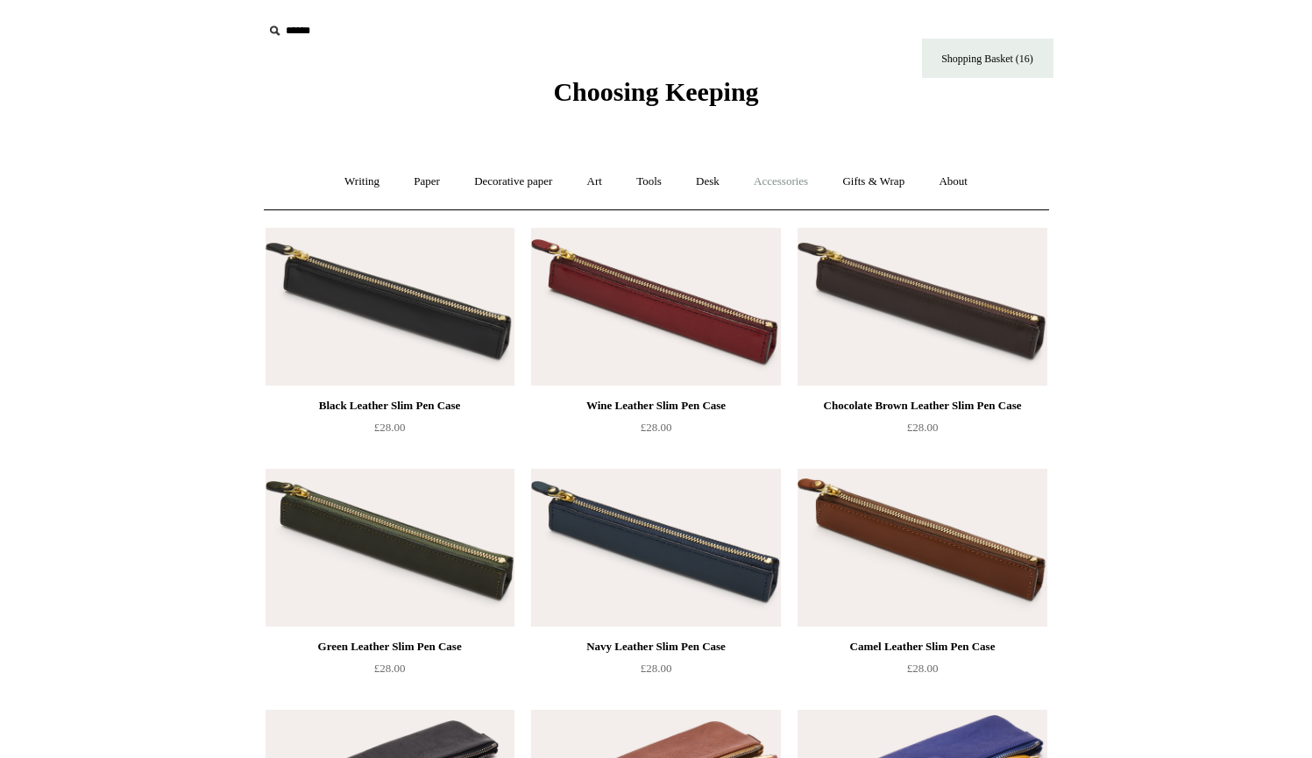
click at [792, 183] on link "Accessories +" at bounding box center [781, 182] width 86 height 46
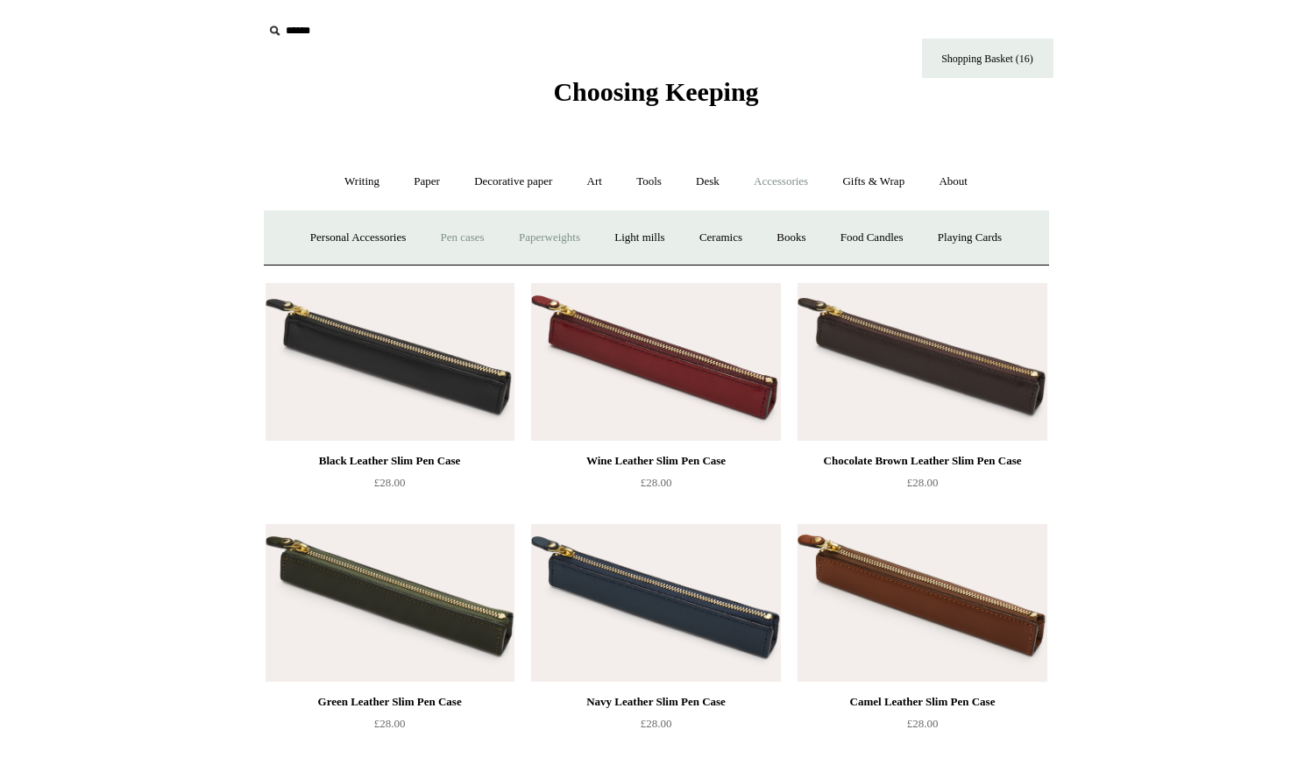
click at [578, 237] on link "Paperweights +" at bounding box center [549, 238] width 93 height 46
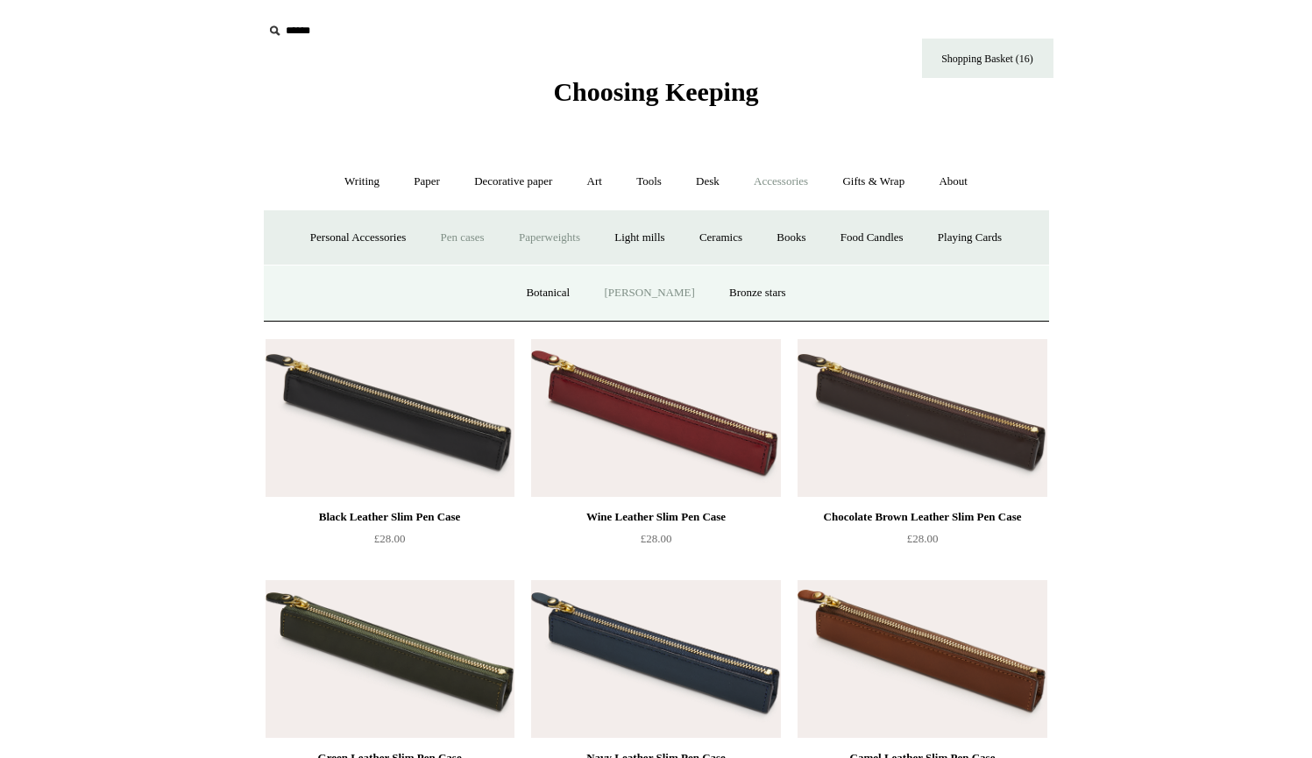
click at [647, 292] on link "[PERSON_NAME]" at bounding box center [649, 293] width 122 height 46
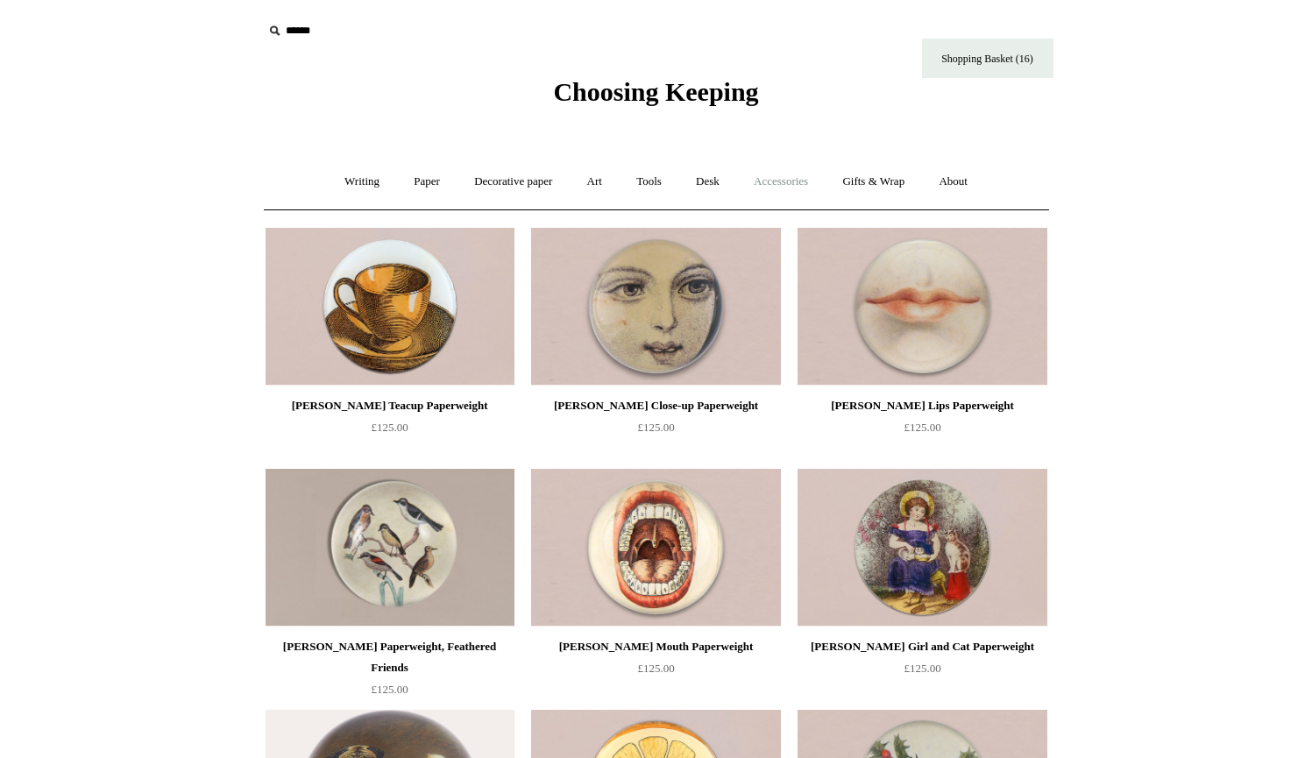
click at [768, 181] on link "Accessories +" at bounding box center [781, 182] width 86 height 46
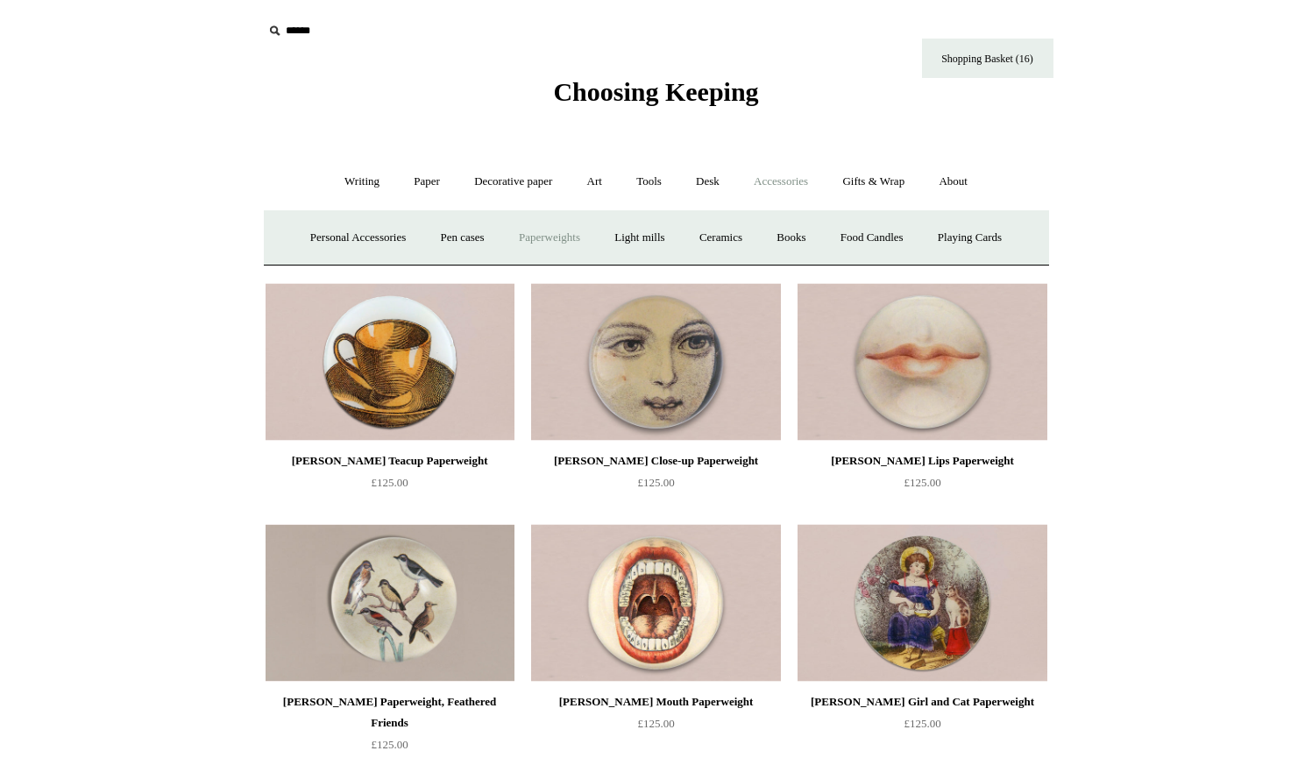
click at [574, 235] on link "Paperweights +" at bounding box center [549, 238] width 93 height 46
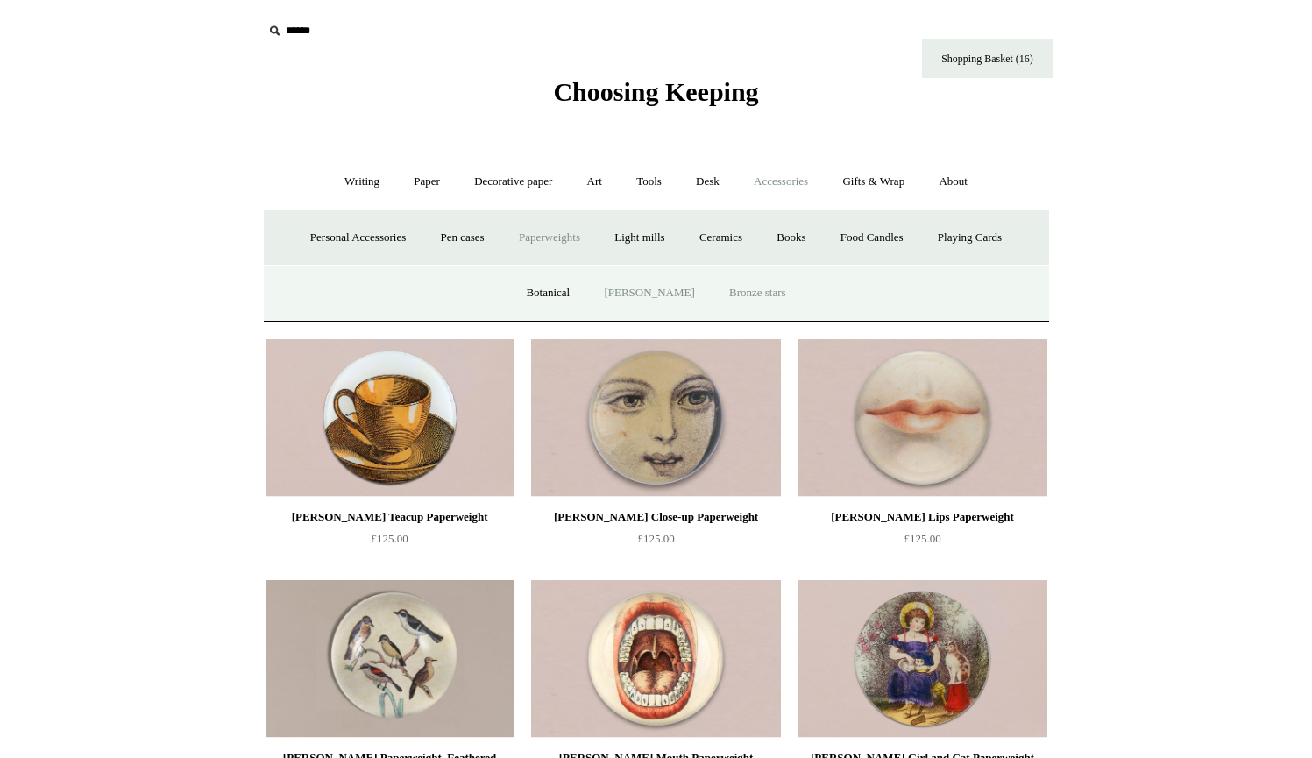
click at [739, 294] on link "Bronze stars" at bounding box center [757, 293] width 88 height 46
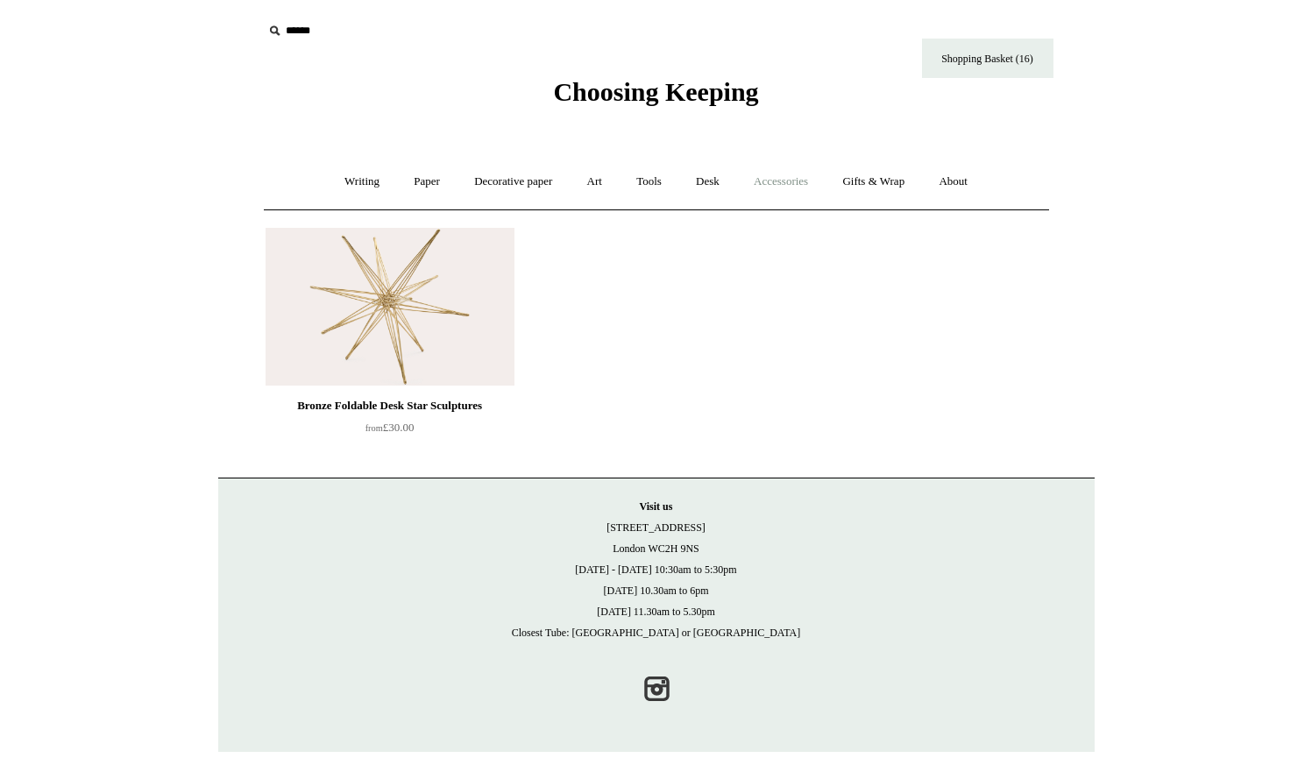
click at [798, 183] on link "Accessories +" at bounding box center [781, 182] width 86 height 46
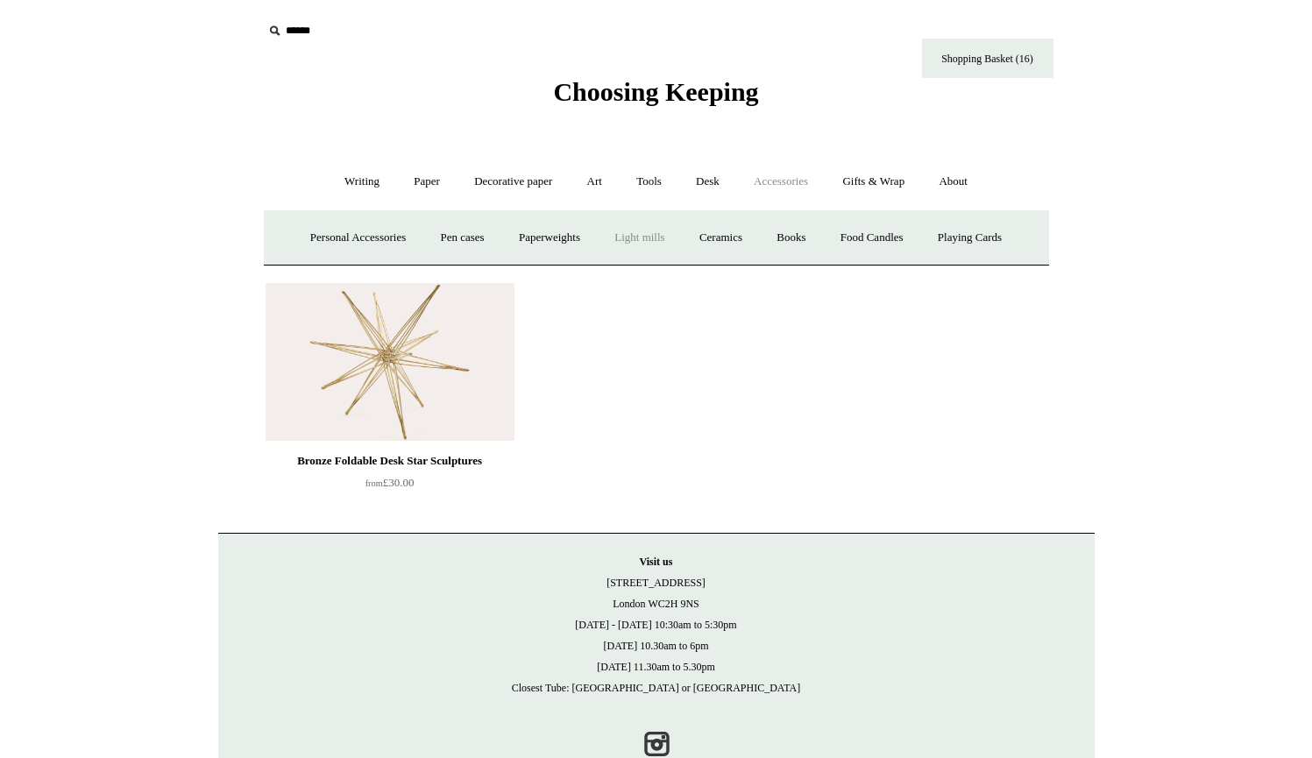
click at [642, 237] on link "Light mills" at bounding box center [638, 238] width 81 height 46
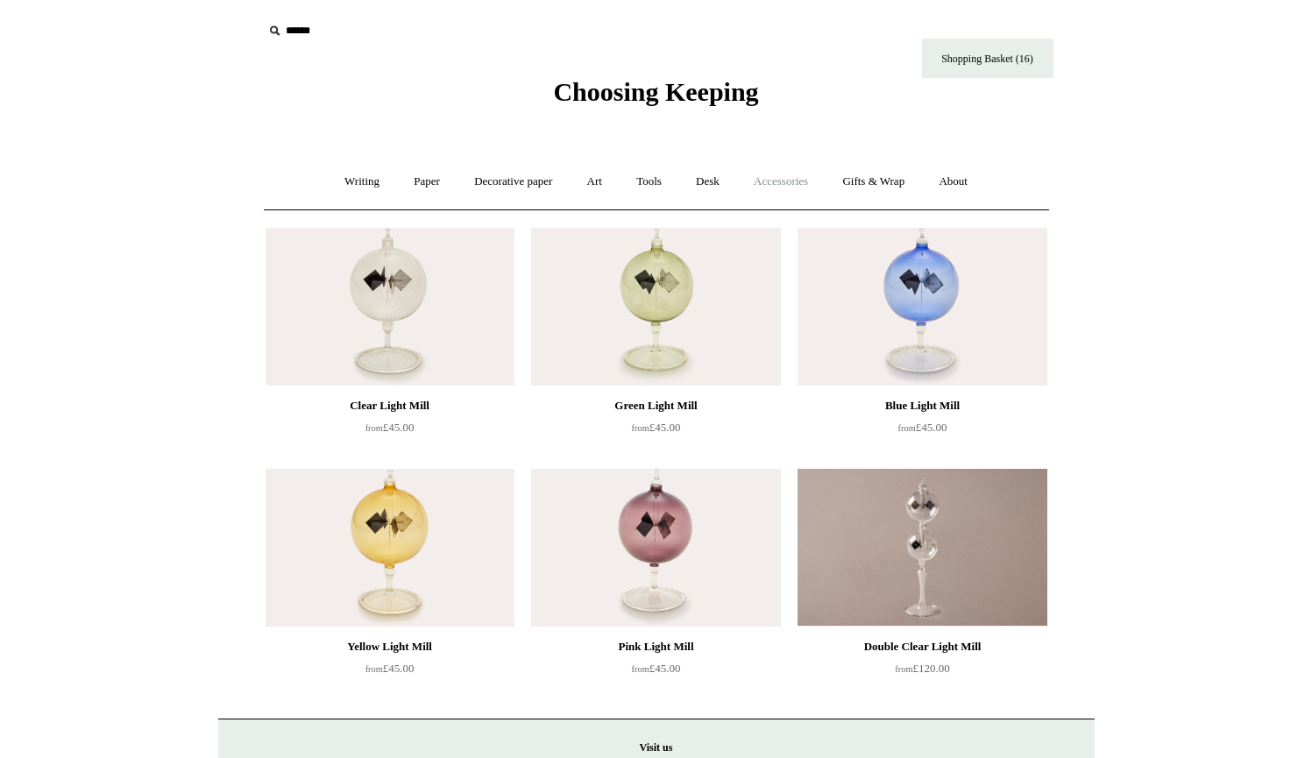
click at [771, 186] on link "Accessories +" at bounding box center [781, 182] width 86 height 46
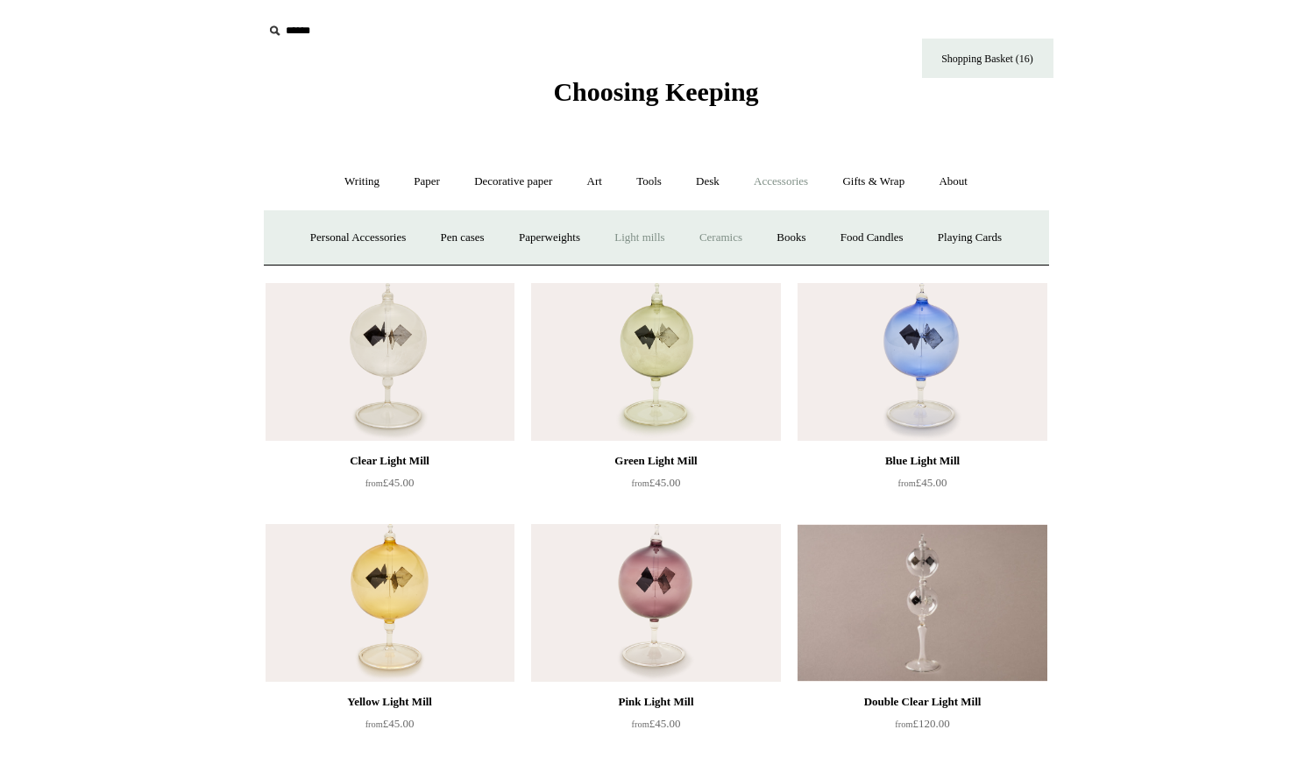
click at [722, 237] on link "Ceramics +" at bounding box center [720, 238] width 74 height 46
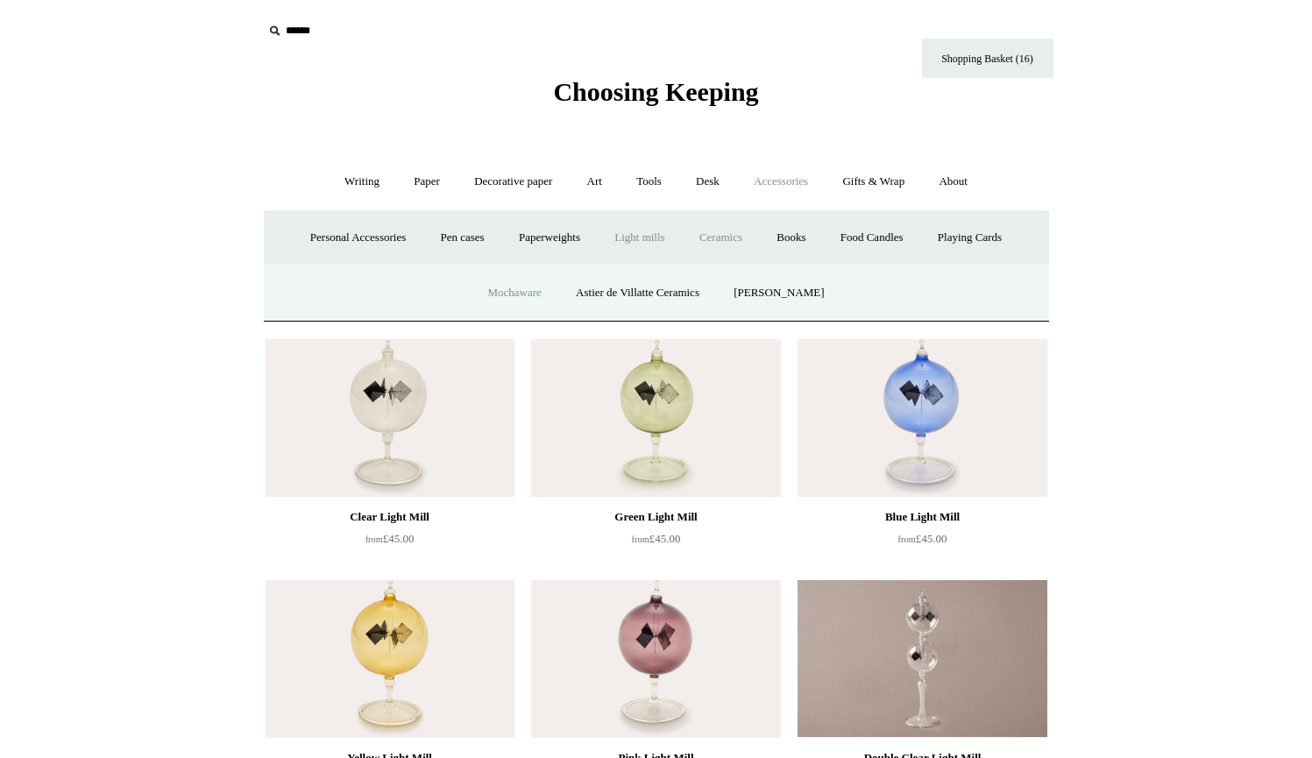
click at [516, 284] on link "Mochaware" at bounding box center [513, 293] width 85 height 46
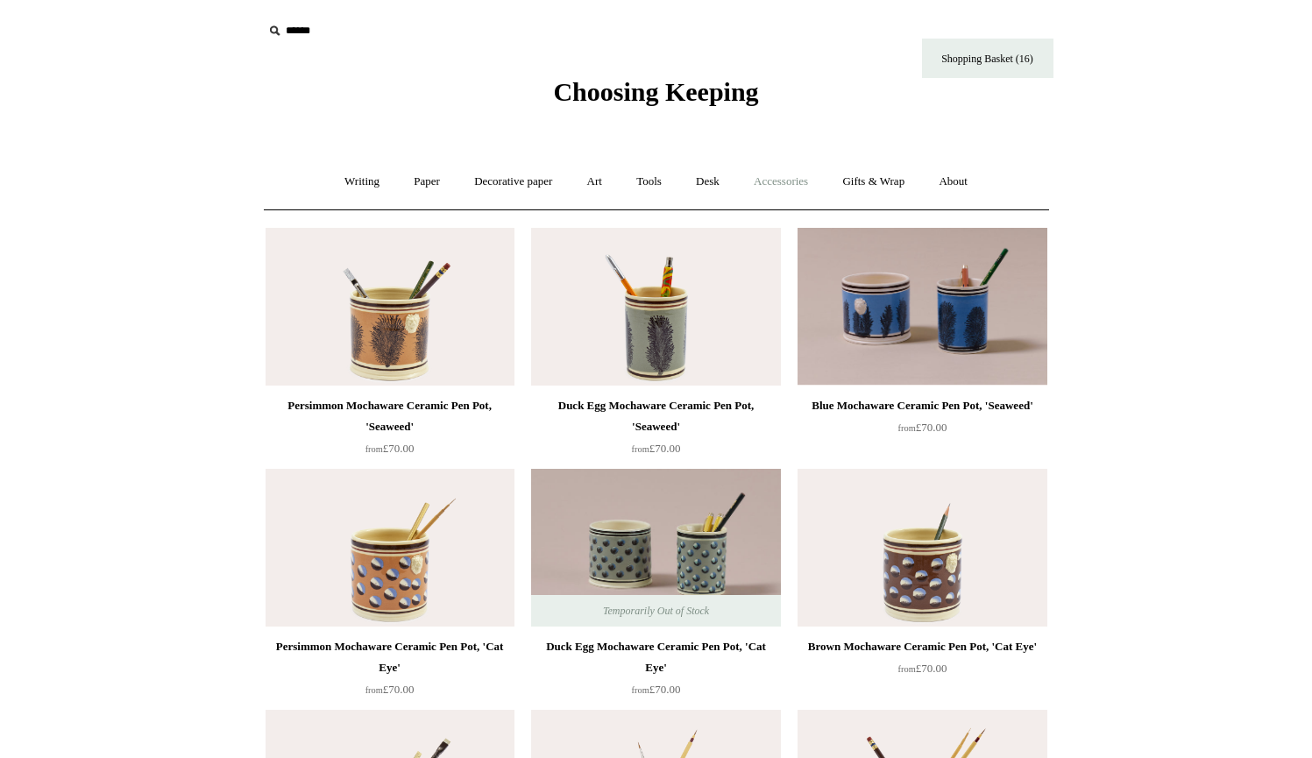
click at [789, 178] on link "Accessories +" at bounding box center [781, 182] width 86 height 46
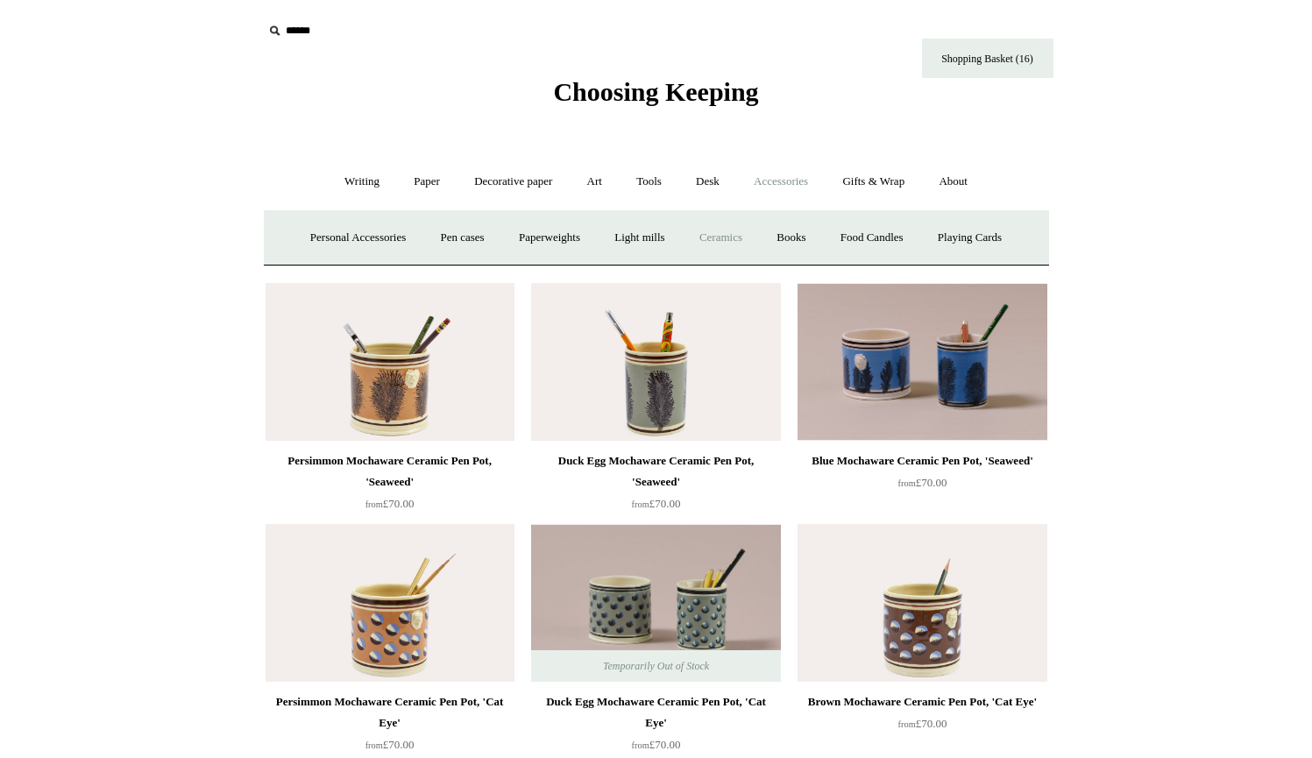
click at [737, 235] on link "Ceramics +" at bounding box center [720, 238] width 74 height 46
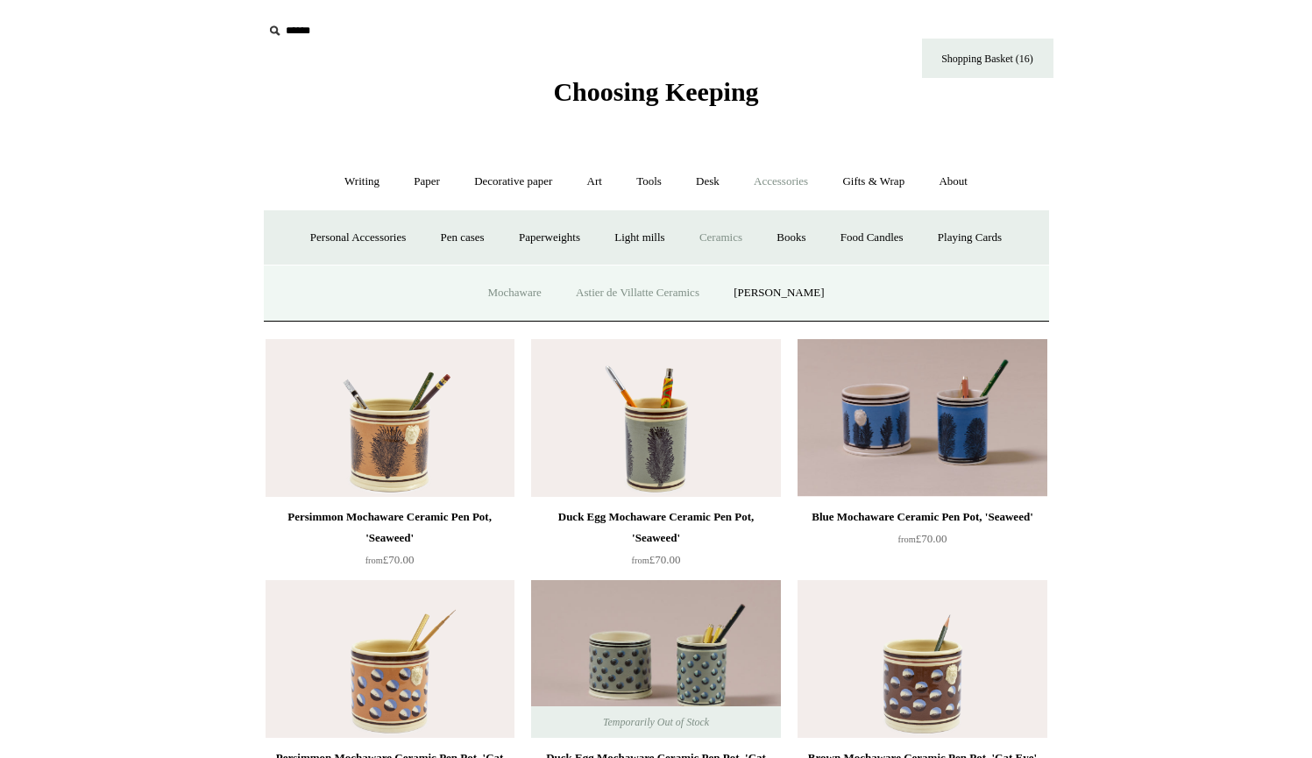
click at [670, 288] on link "Astier de Villatte Ceramics" at bounding box center [637, 293] width 155 height 46
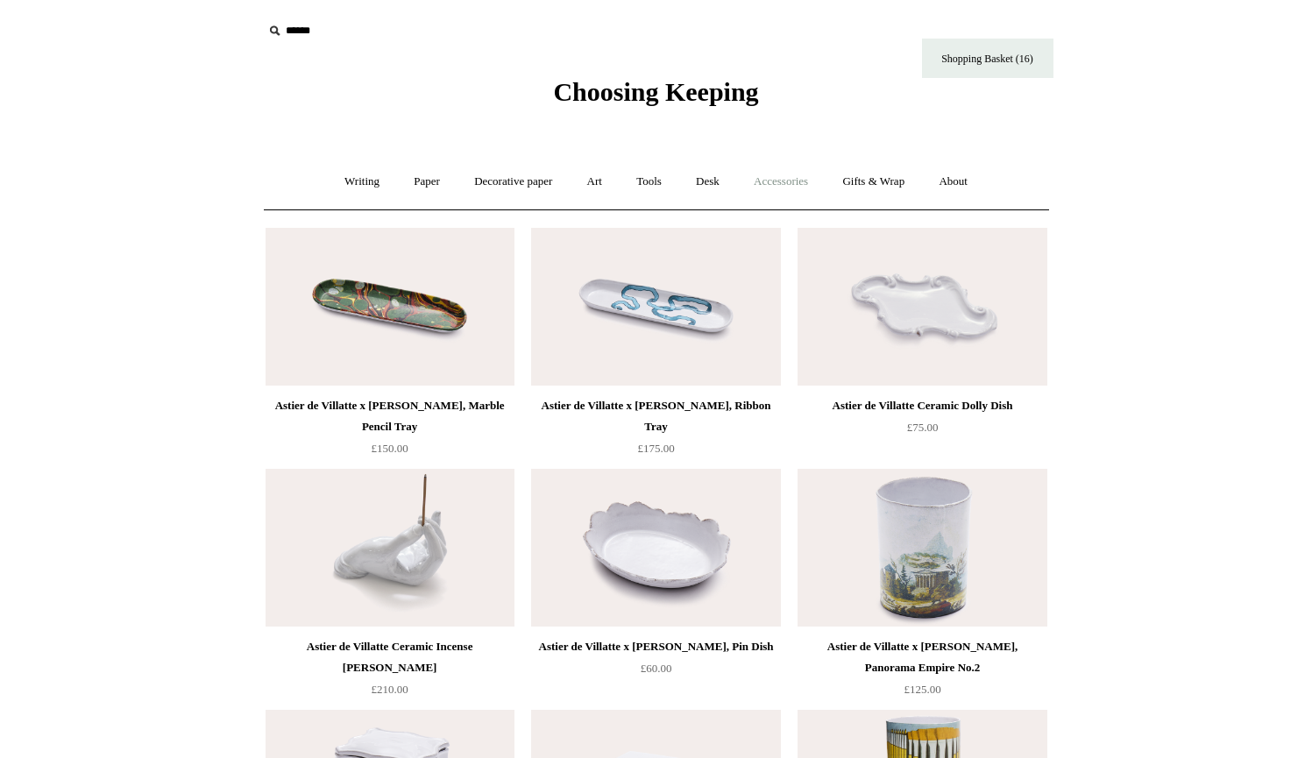
click at [796, 179] on link "Accessories +" at bounding box center [781, 182] width 86 height 46
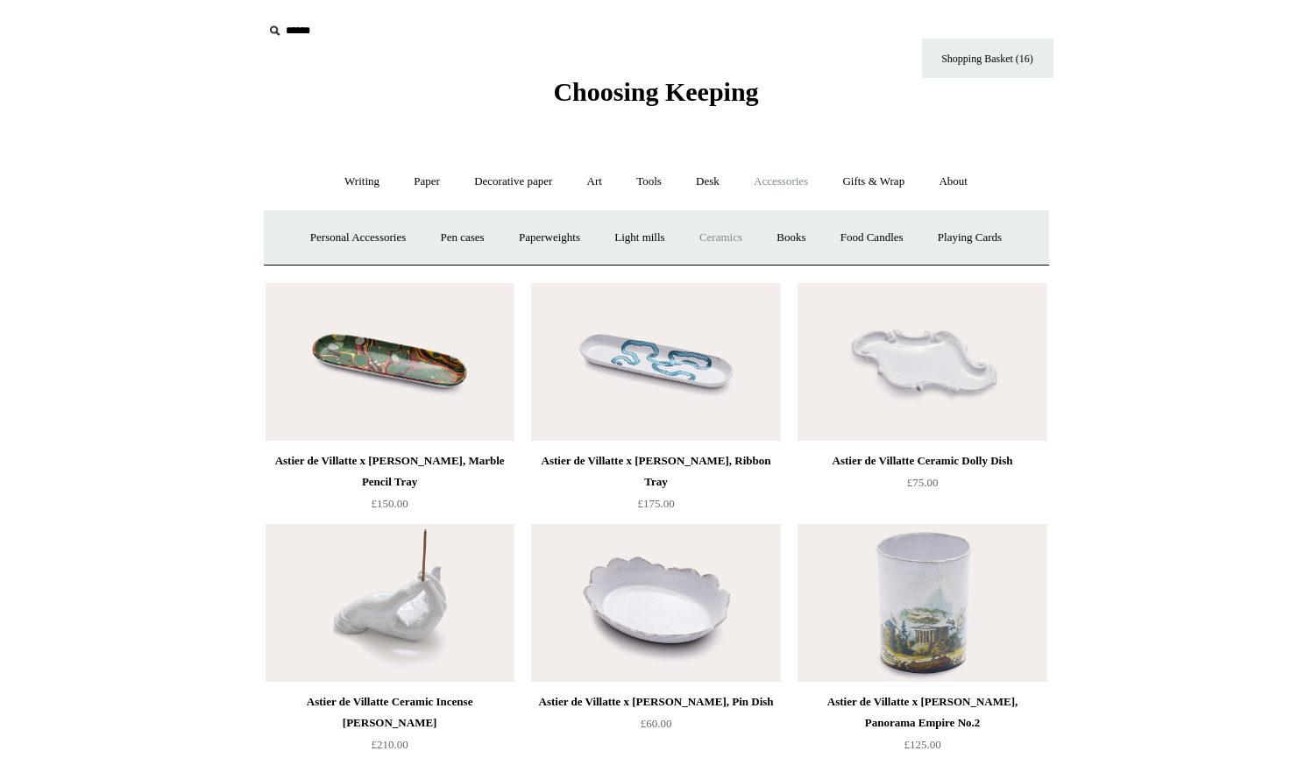
click at [727, 232] on link "Ceramics +" at bounding box center [720, 238] width 74 height 46
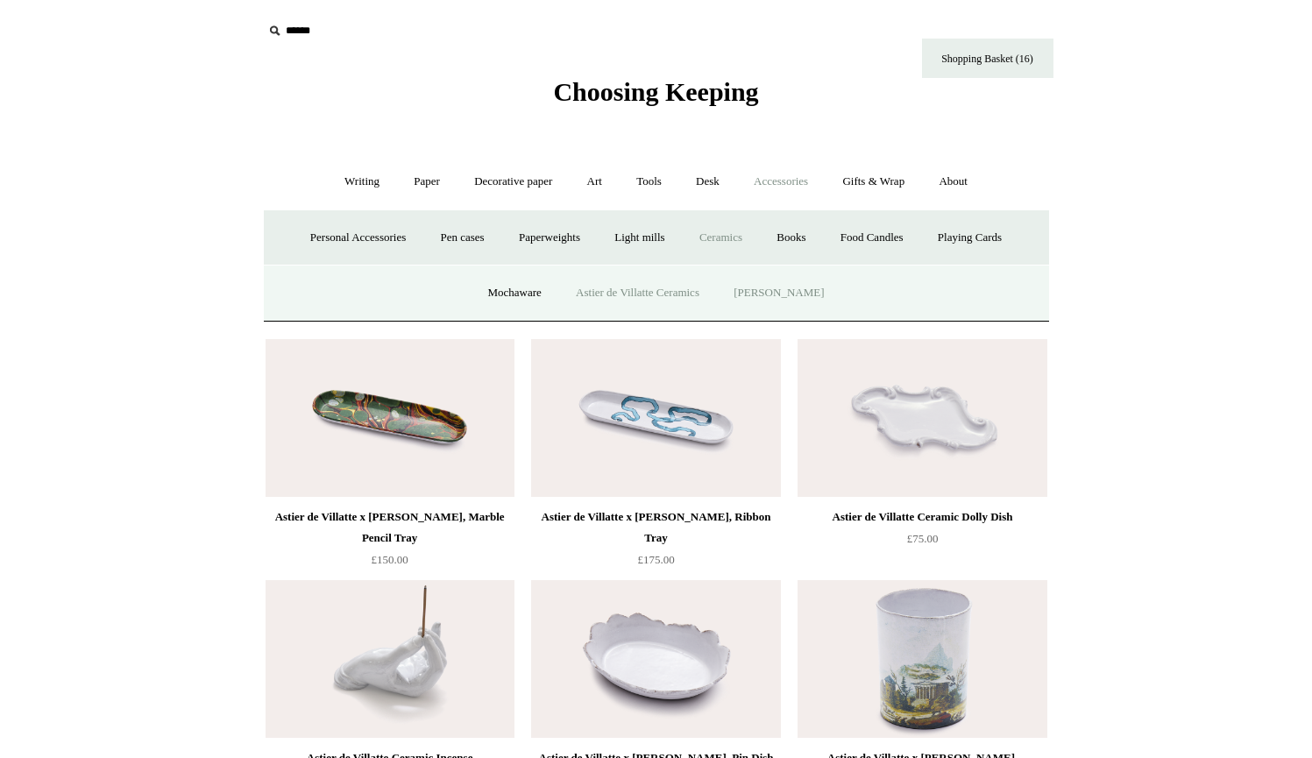
click at [755, 292] on link "[PERSON_NAME]" at bounding box center [779, 293] width 122 height 46
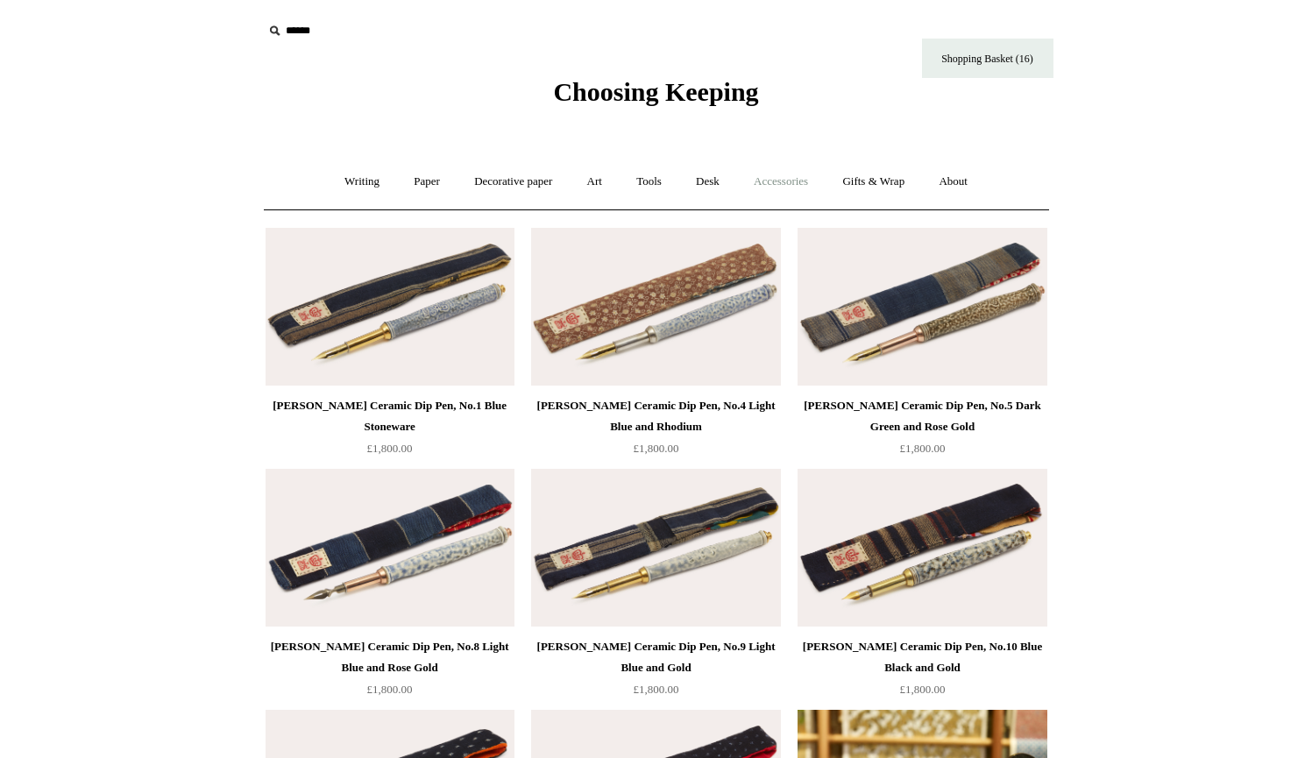
click at [786, 183] on link "Accessories +" at bounding box center [781, 182] width 86 height 46
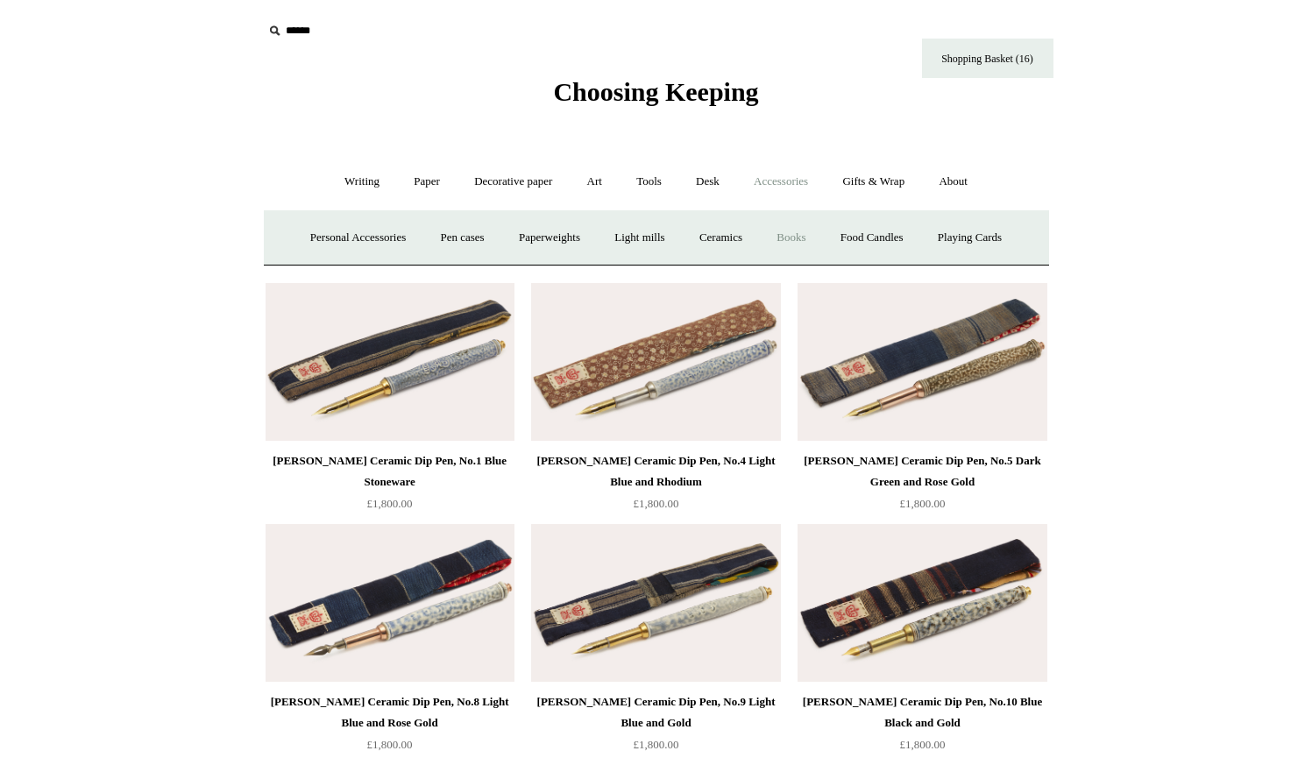
click at [806, 230] on link "Books" at bounding box center [791, 238] width 60 height 46
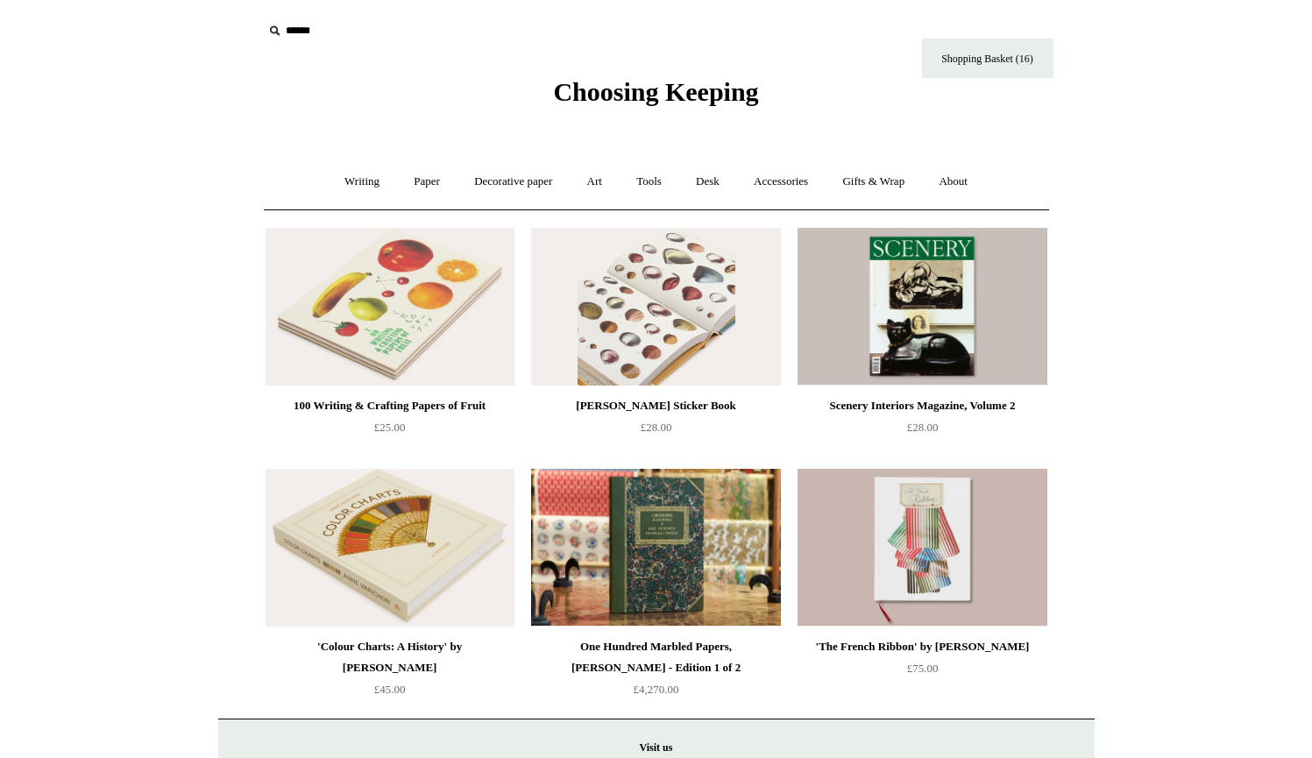
click at [678, 343] on img at bounding box center [655, 307] width 249 height 158
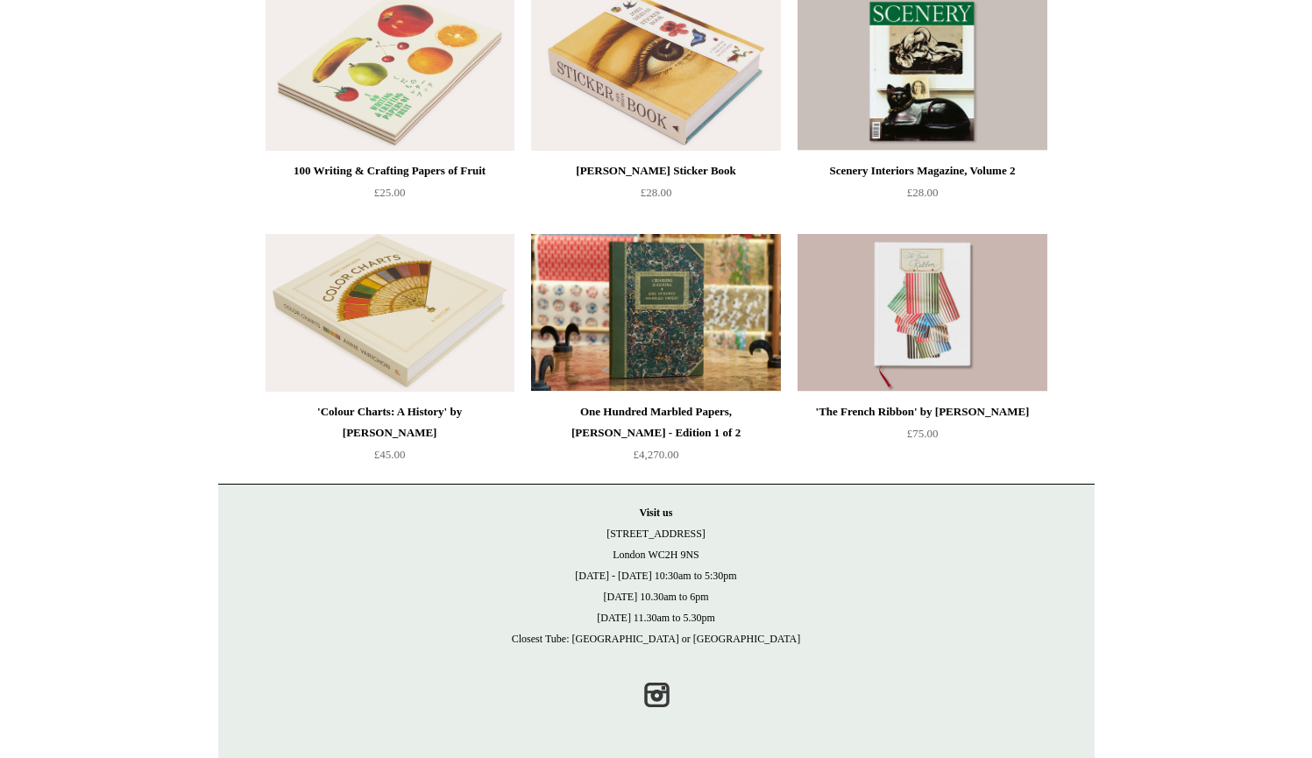
scroll to position [234, 0]
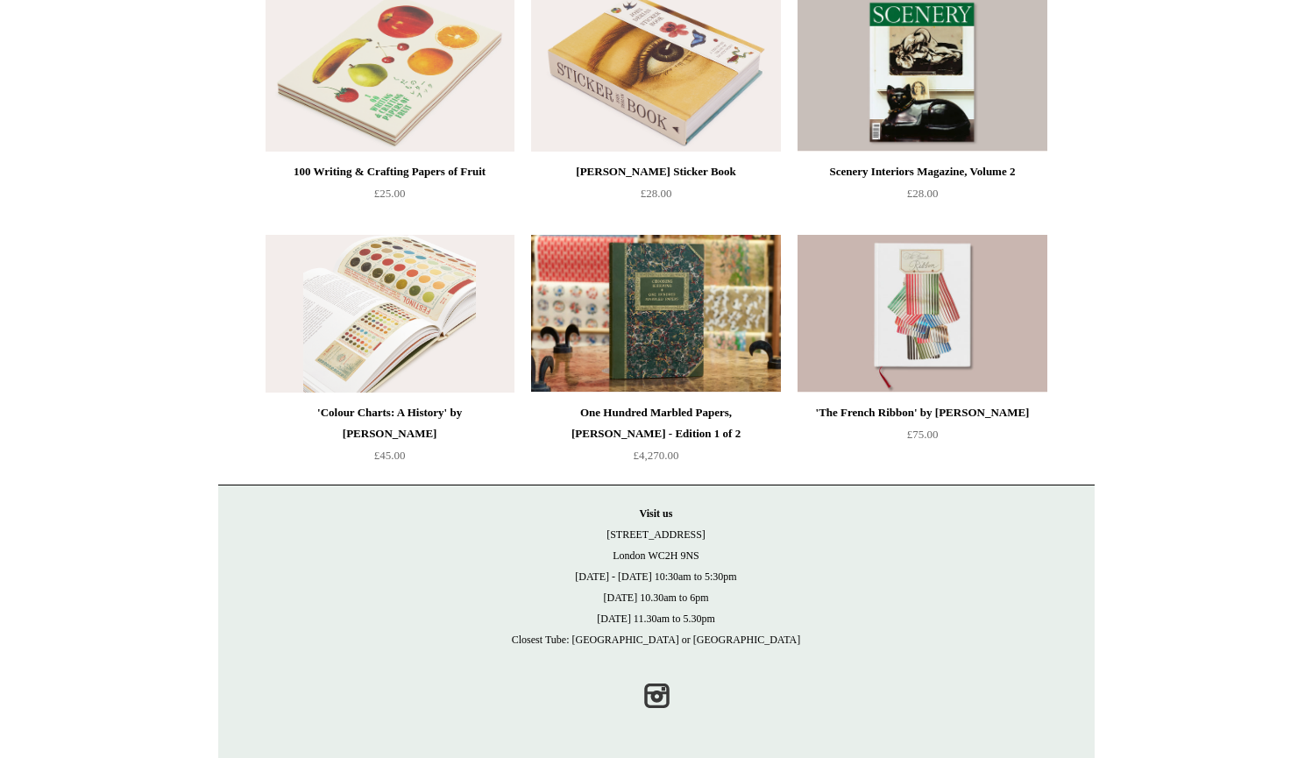
click at [425, 375] on img at bounding box center [389, 314] width 249 height 158
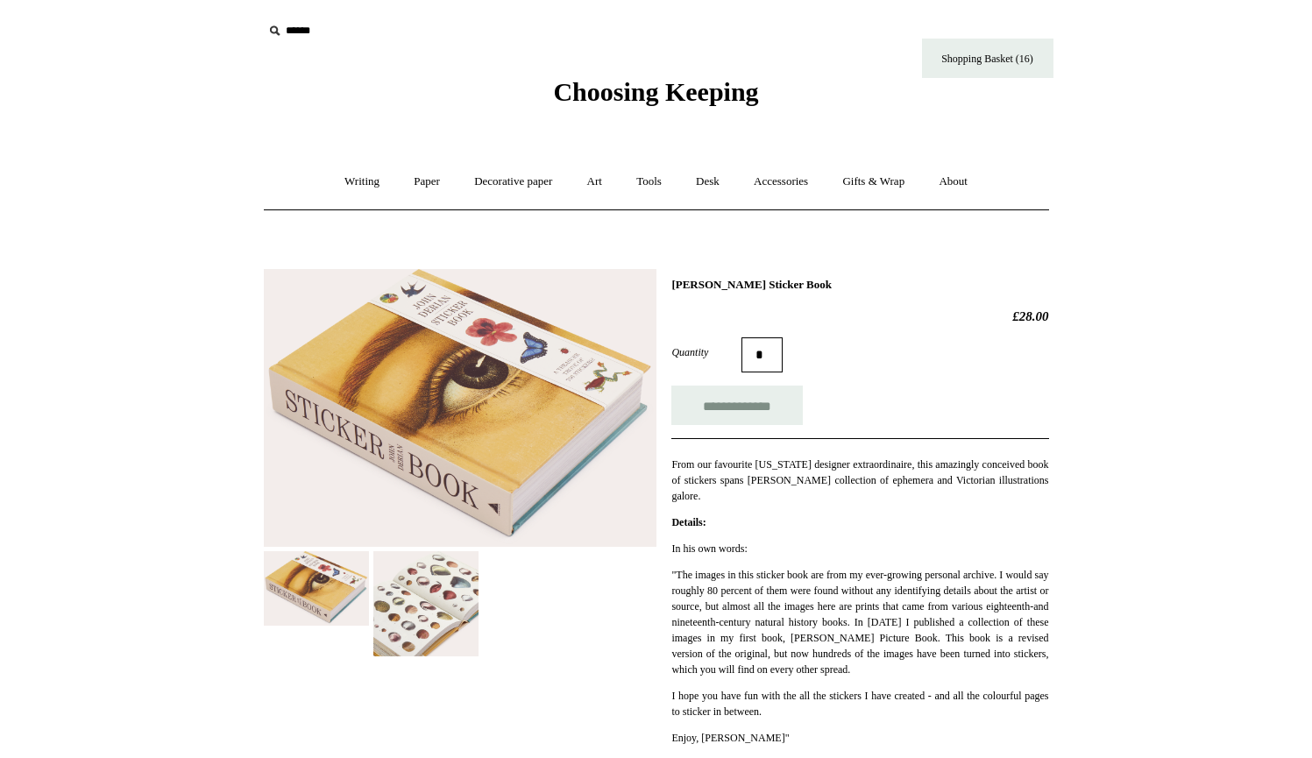
click at [437, 624] on img at bounding box center [425, 603] width 105 height 105
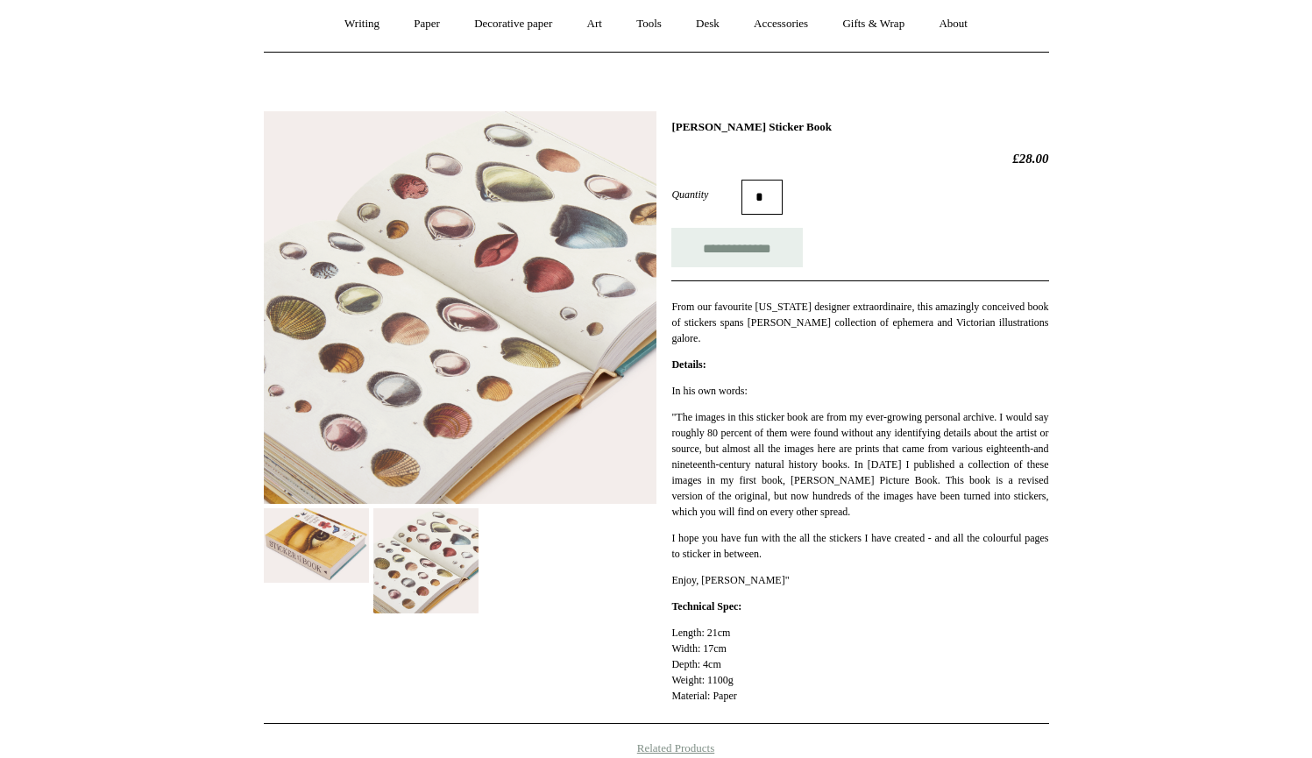
scroll to position [158, 0]
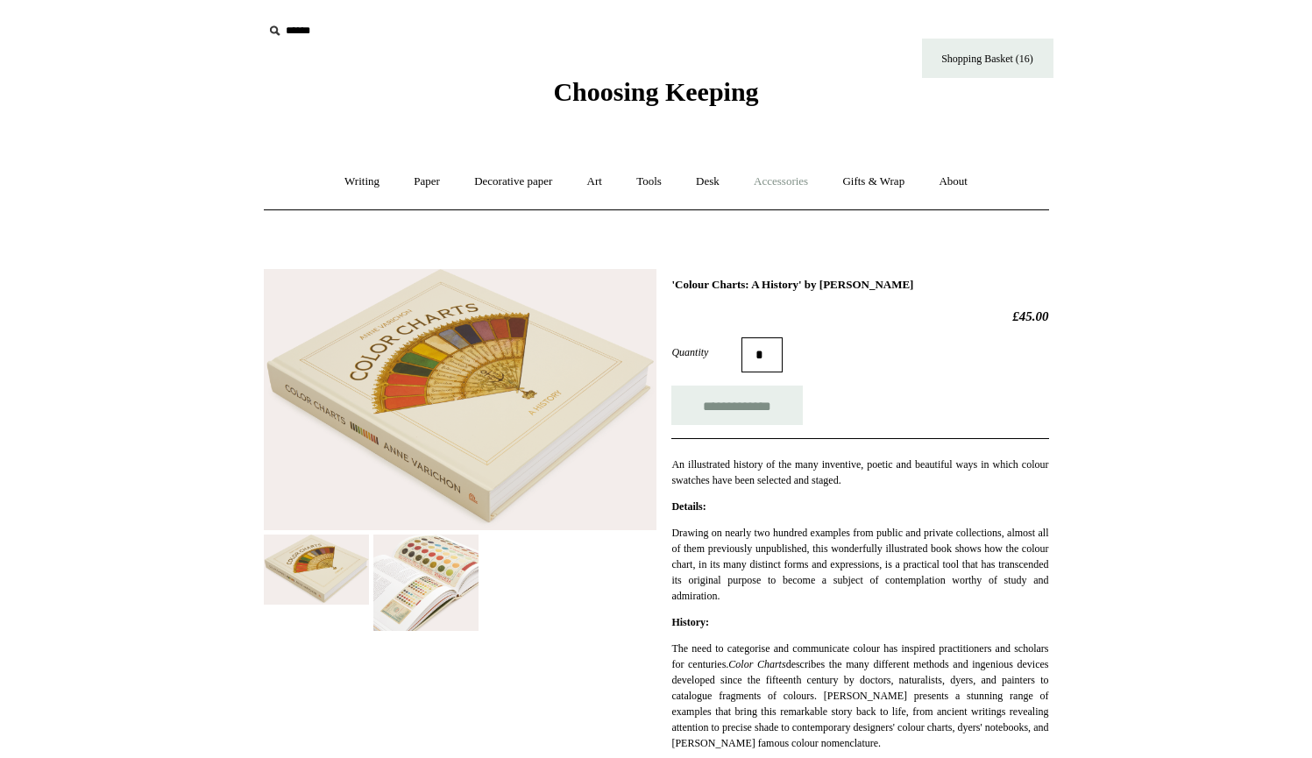
click at [783, 180] on link "Accessories +" at bounding box center [781, 182] width 86 height 46
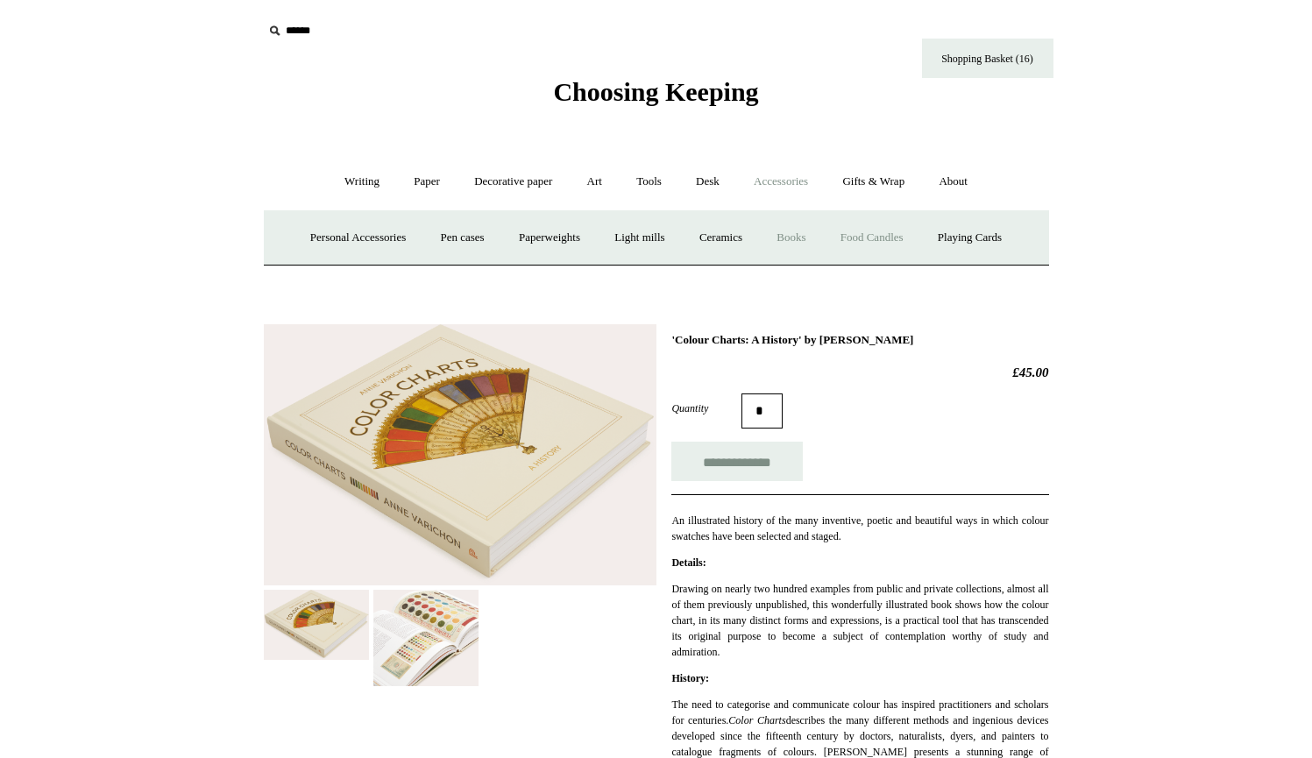
click at [860, 233] on link "Food Candles" at bounding box center [871, 238] width 95 height 46
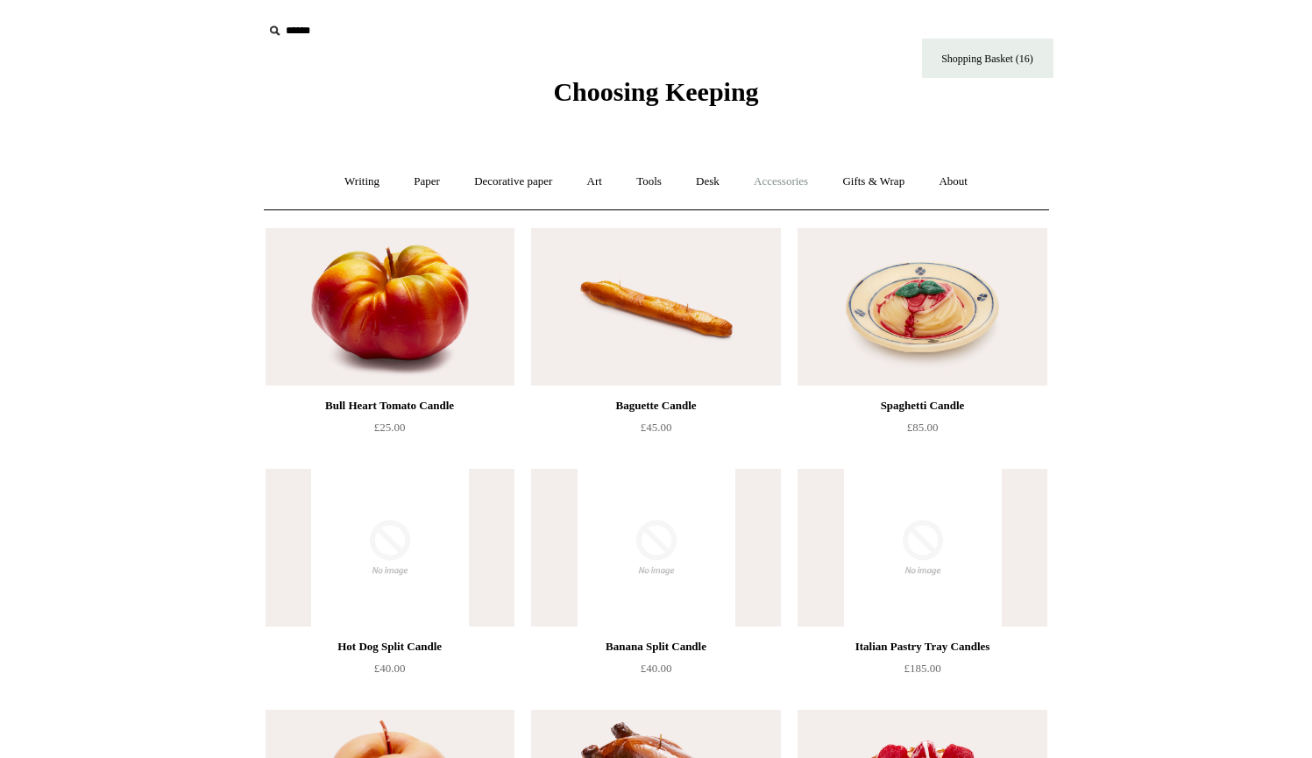
click at [801, 176] on link "Accessories +" at bounding box center [781, 182] width 86 height 46
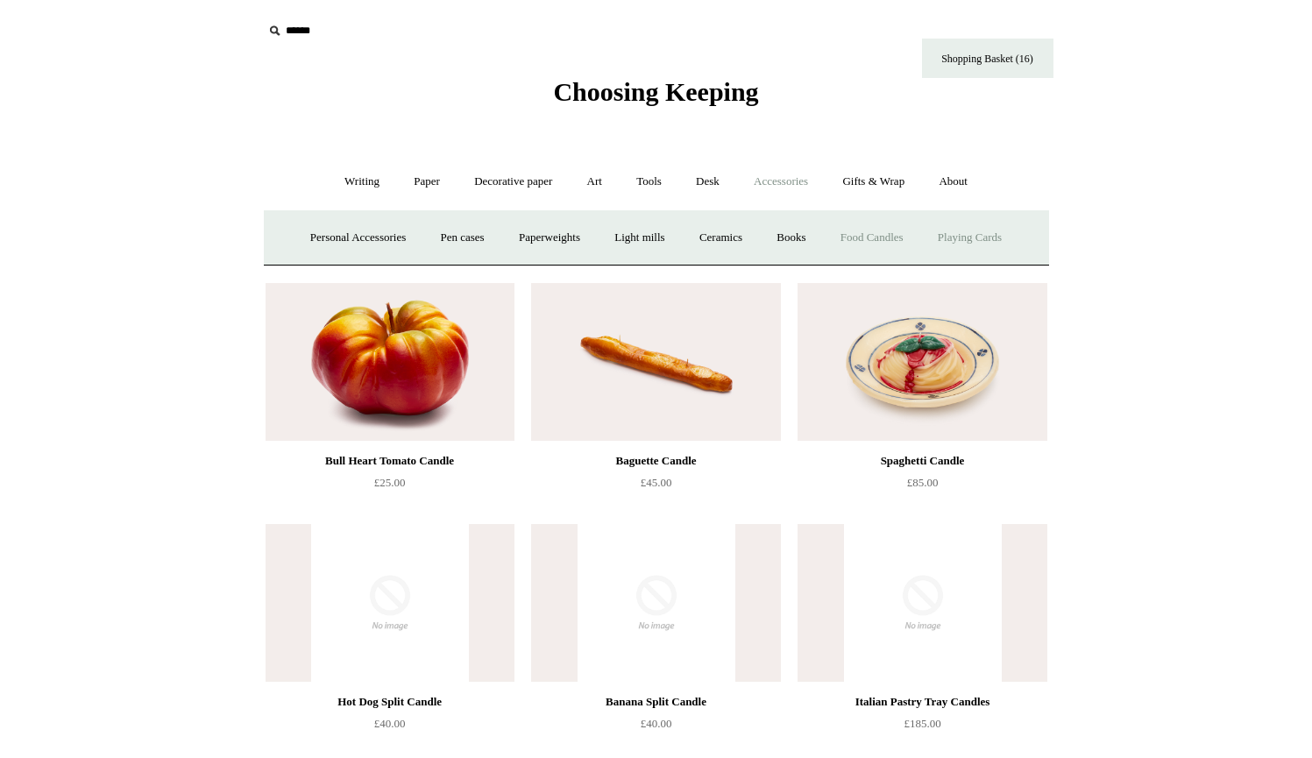
click at [967, 238] on link "Playing Cards" at bounding box center [970, 238] width 96 height 46
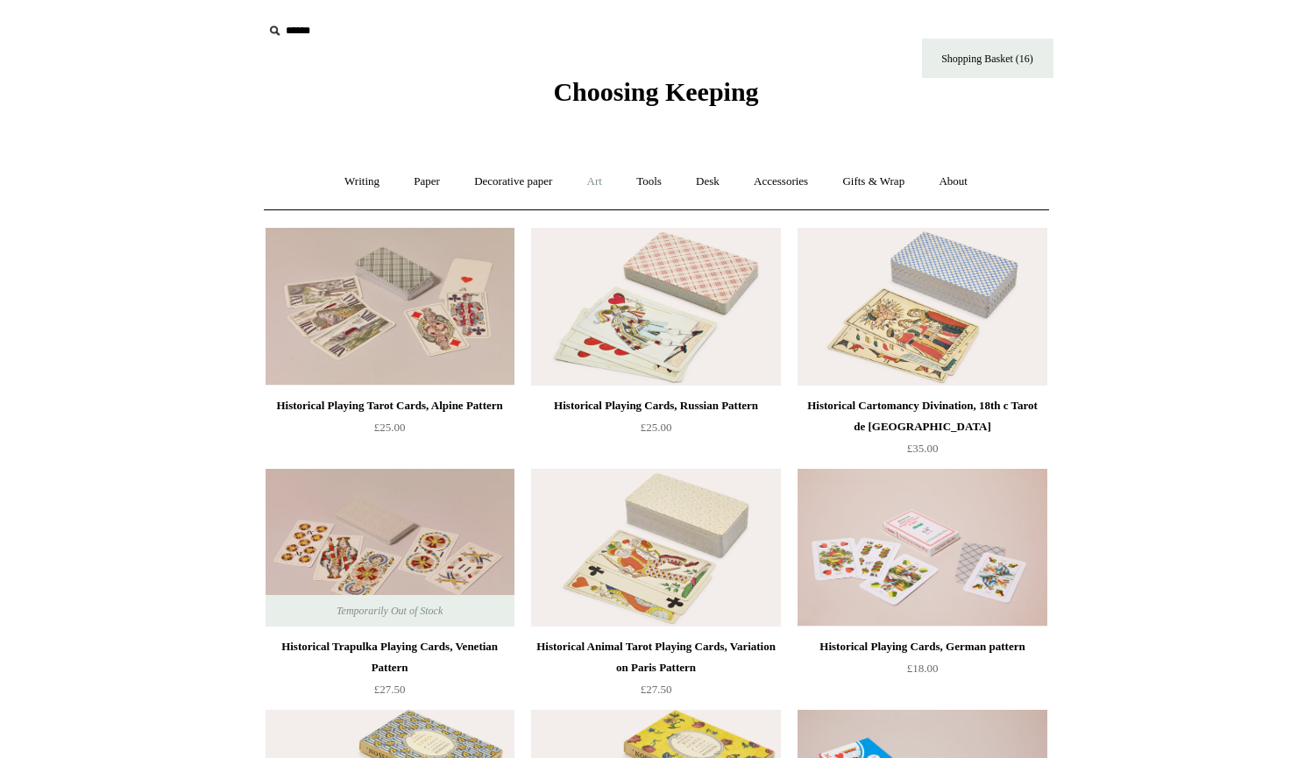
click at [599, 180] on link "Art +" at bounding box center [594, 182] width 46 height 46
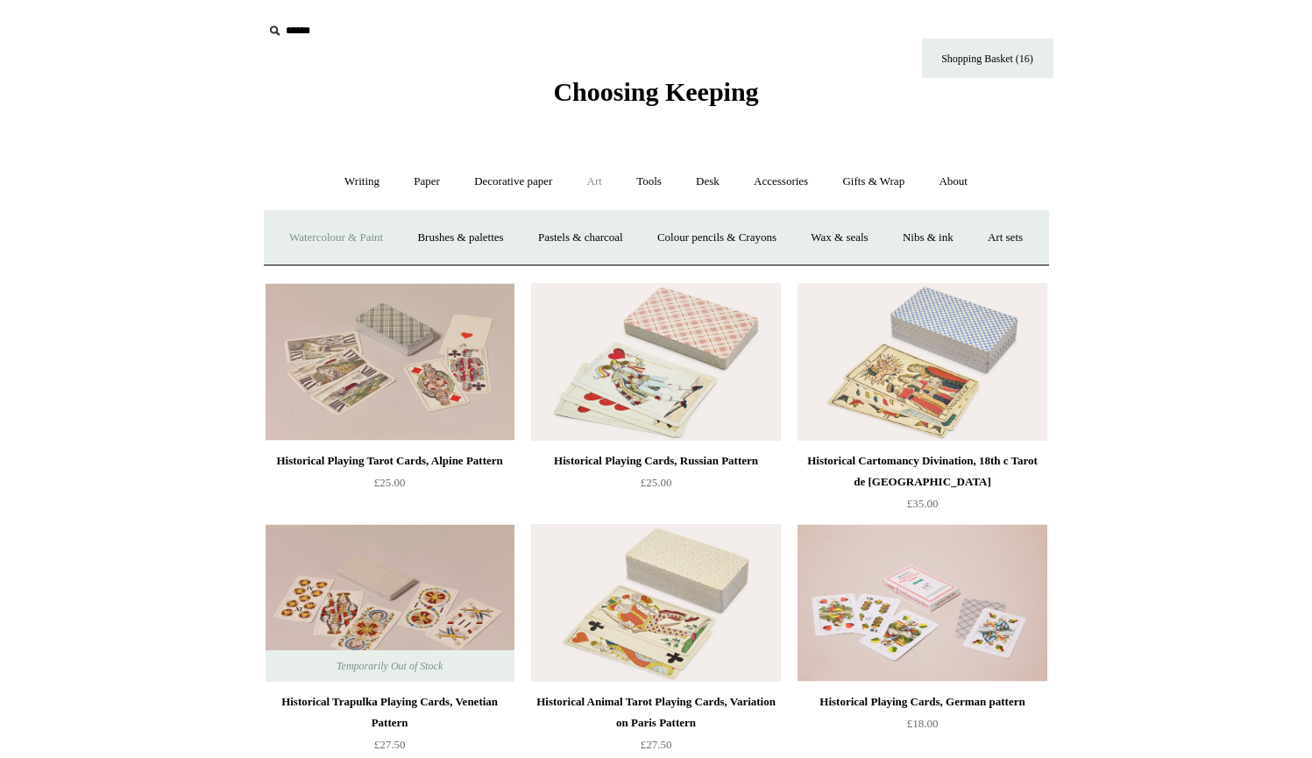
click at [391, 233] on link "Watercolour & Paint" at bounding box center [335, 238] width 125 height 46
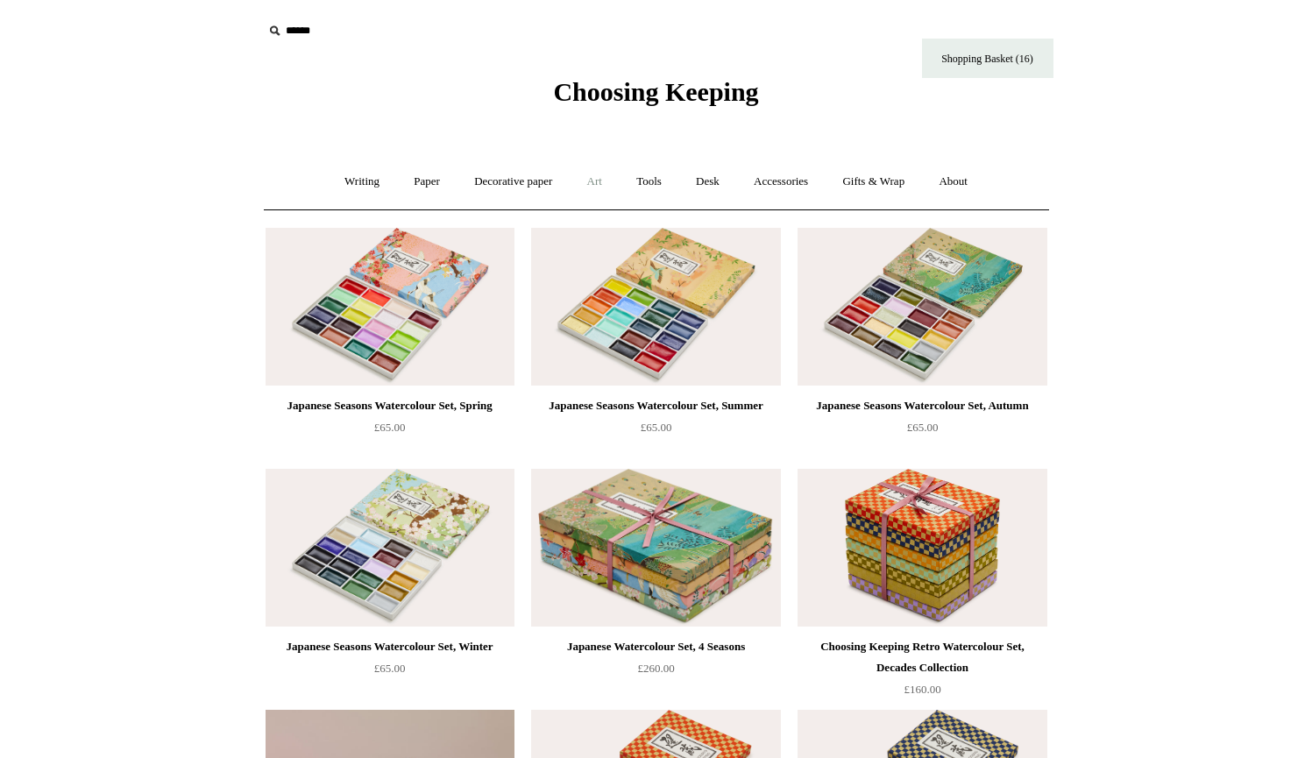
click at [603, 186] on link "Art +" at bounding box center [594, 182] width 46 height 46
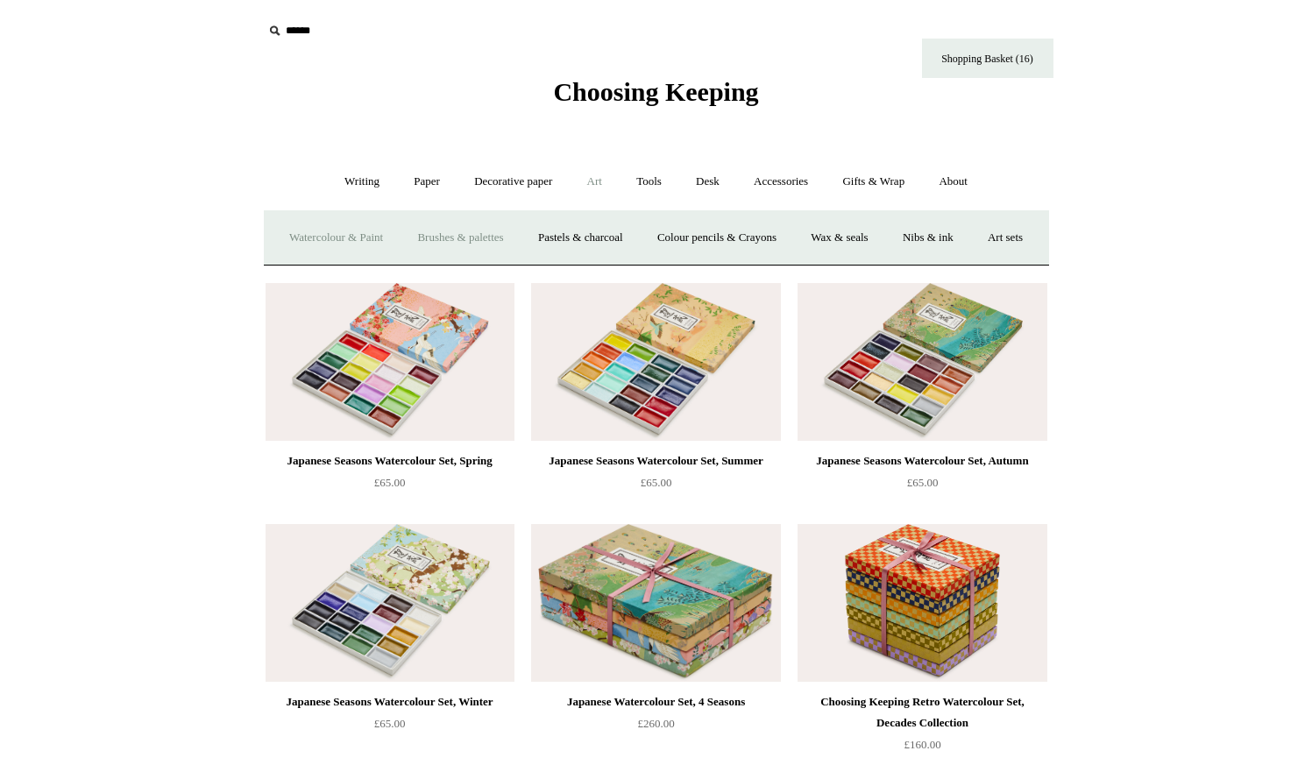
click at [496, 232] on link "Brushes & palettes" at bounding box center [459, 238] width 117 height 46
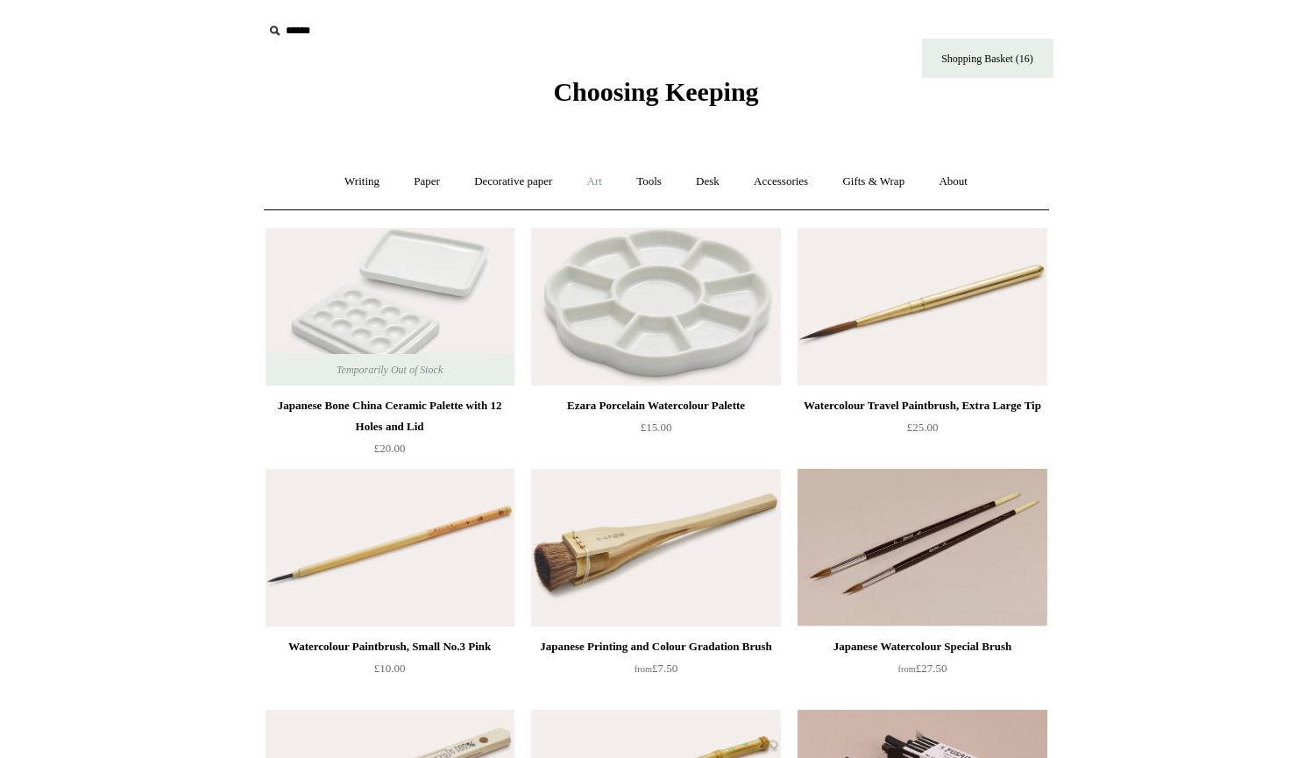
click at [598, 184] on link "Art +" at bounding box center [594, 182] width 46 height 46
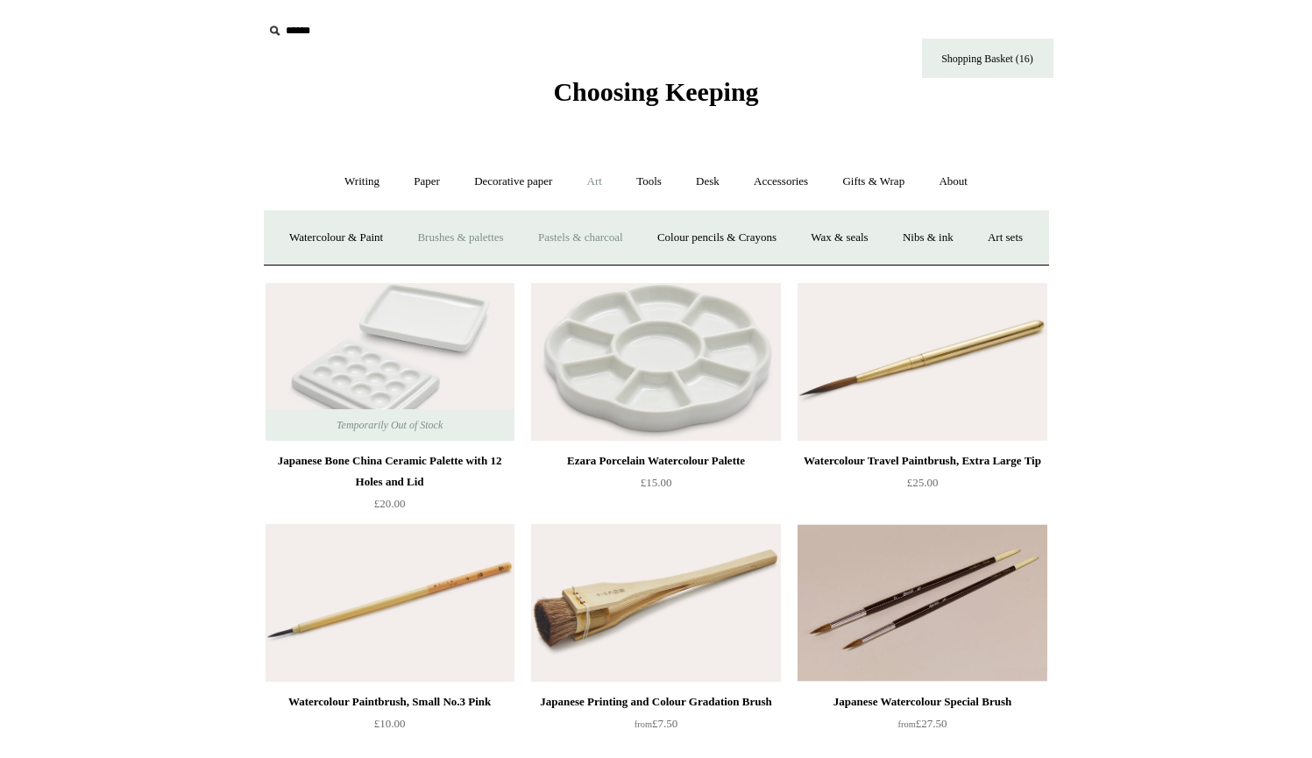
click at [614, 232] on link "Pastels & charcoal" at bounding box center [580, 238] width 117 height 46
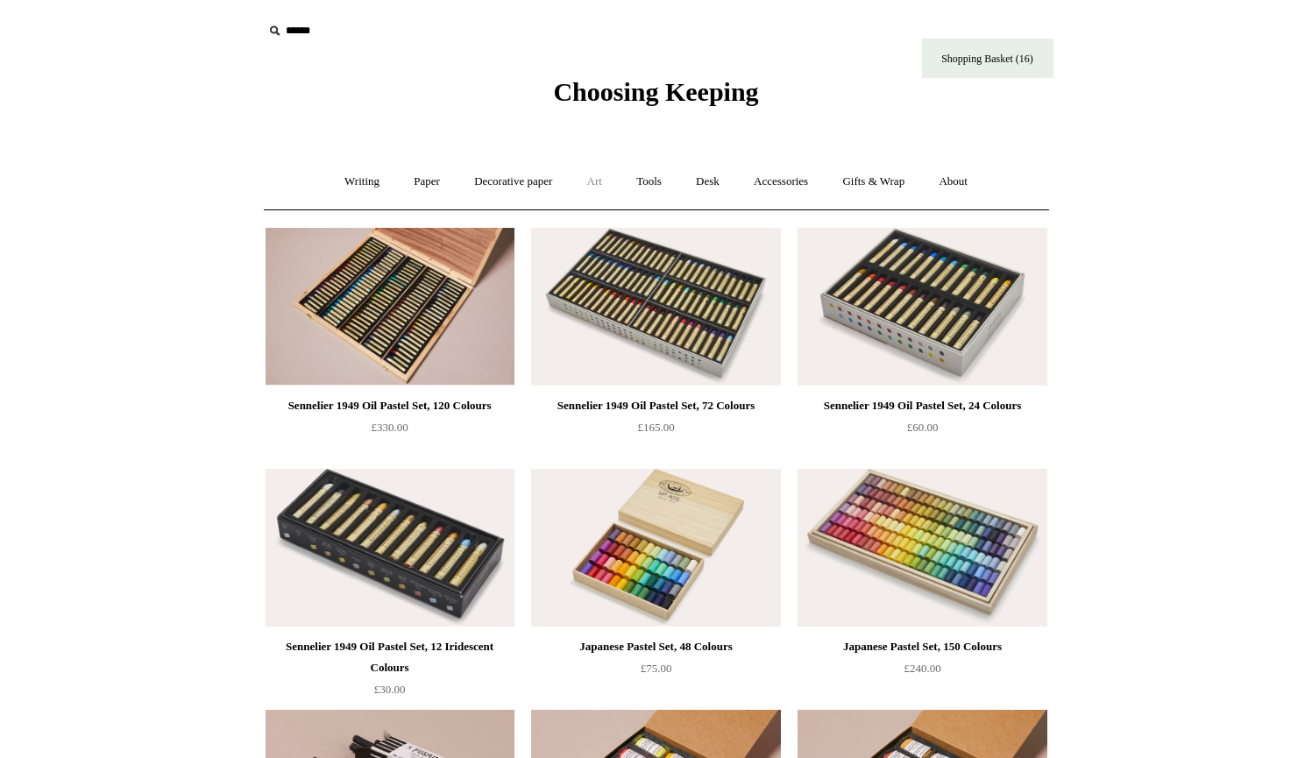
click at [596, 178] on link "Art +" at bounding box center [594, 182] width 46 height 46
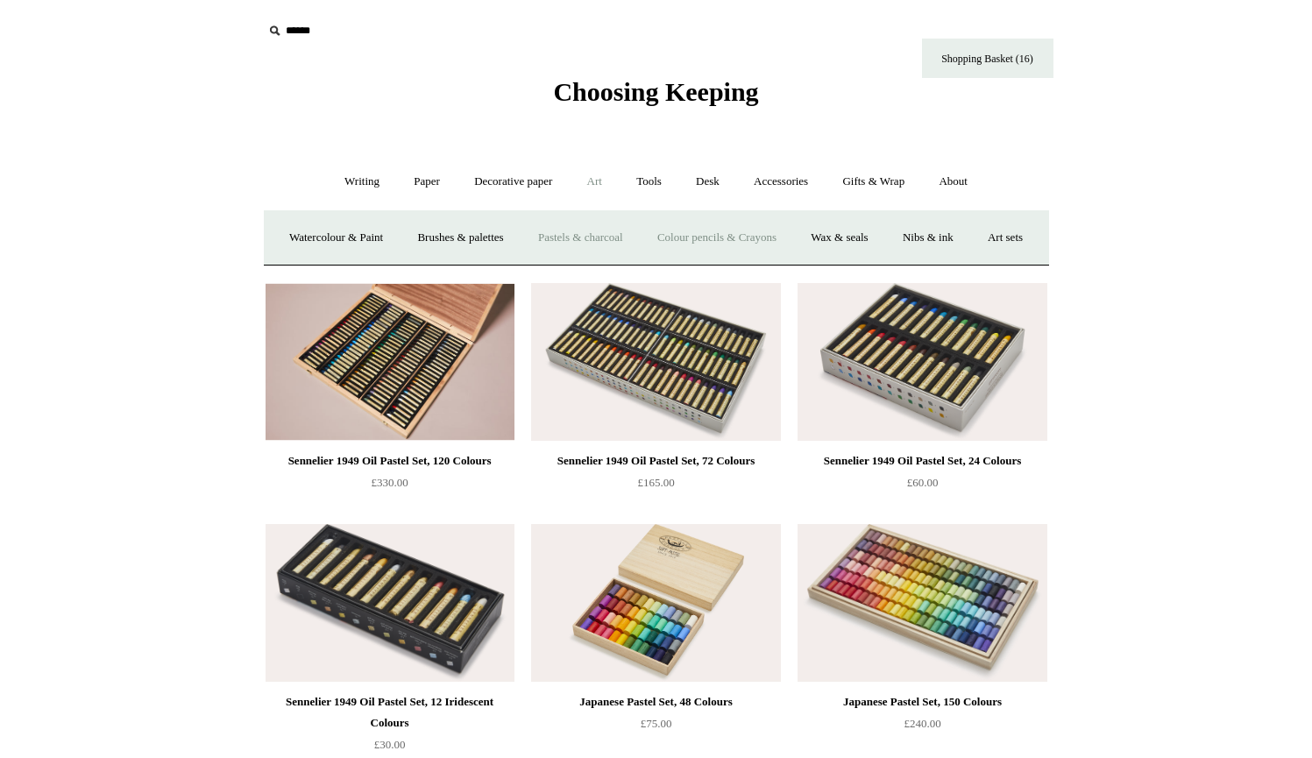
click at [735, 241] on link "Colour pencils & Crayons" at bounding box center [716, 238] width 151 height 46
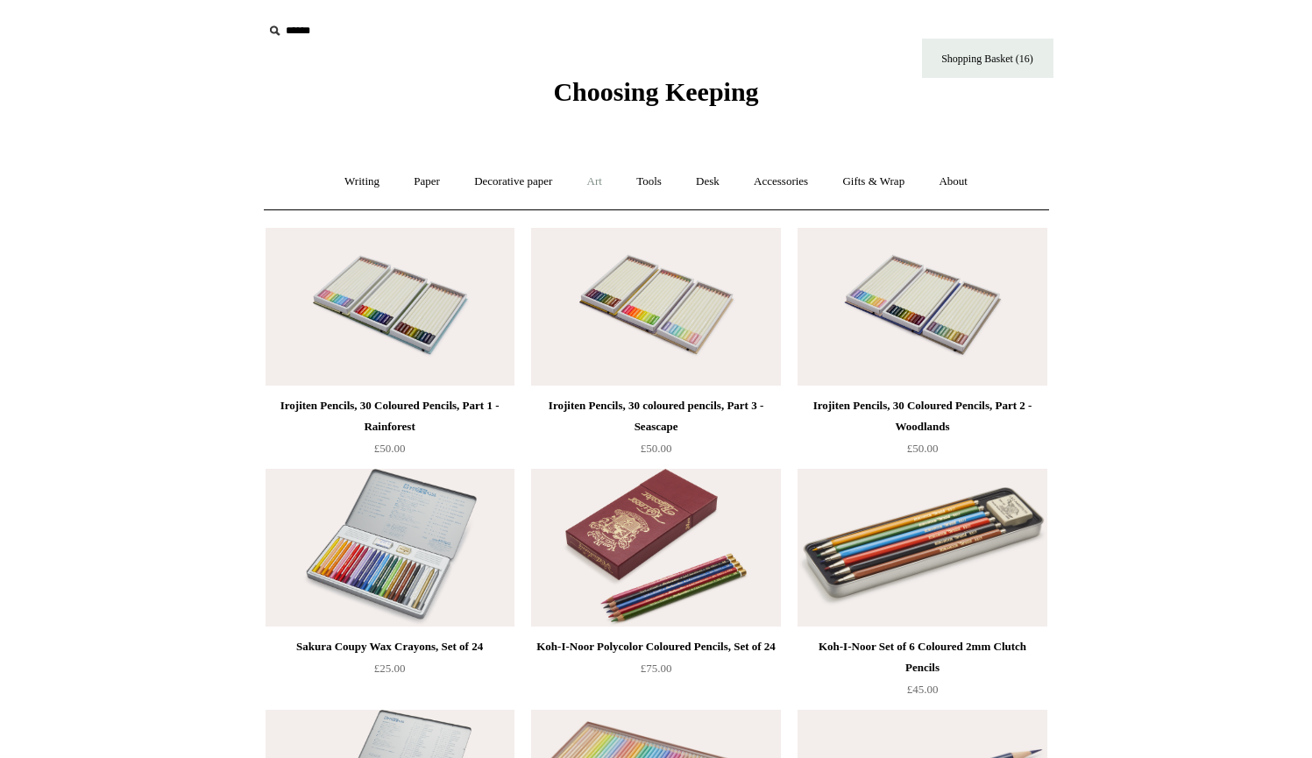
click at [591, 181] on link "Art +" at bounding box center [594, 182] width 46 height 46
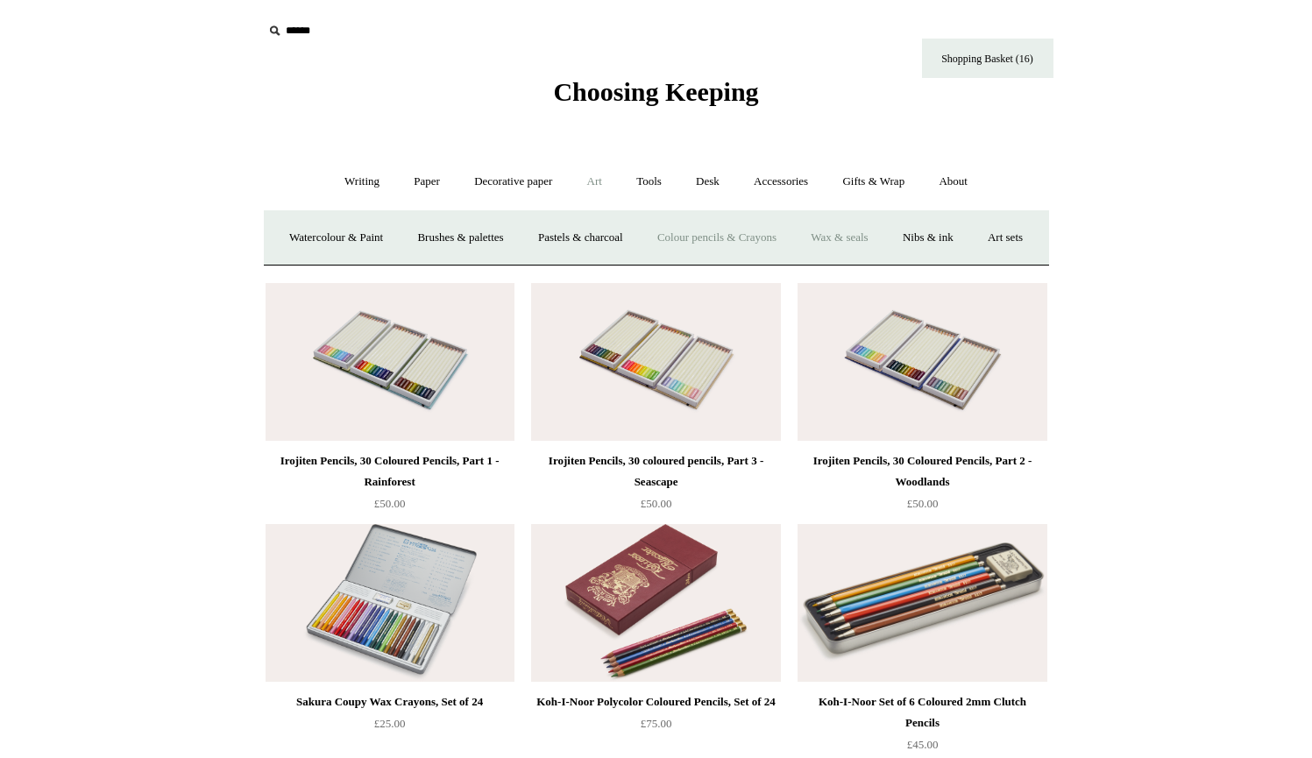
click at [883, 232] on link "Wax & seals" at bounding box center [839, 238] width 88 height 46
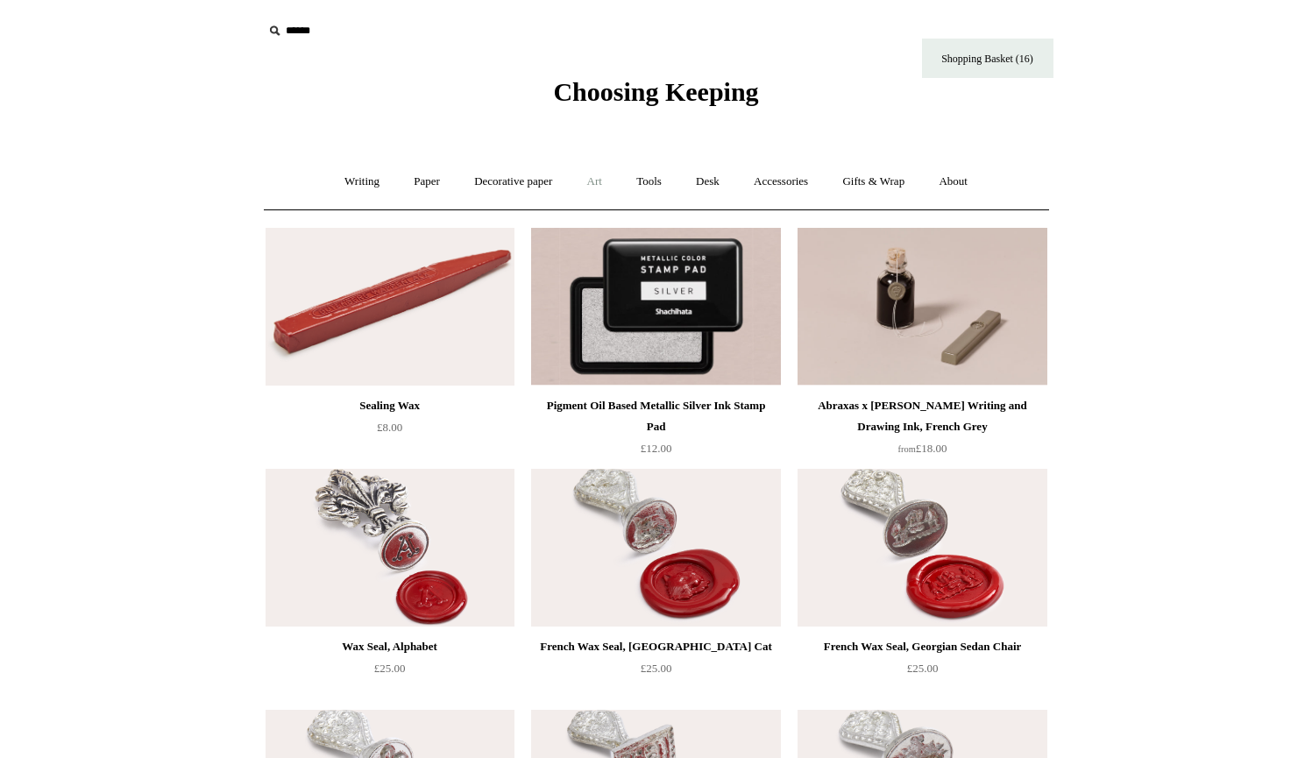
click at [595, 182] on link "Art +" at bounding box center [594, 182] width 46 height 46
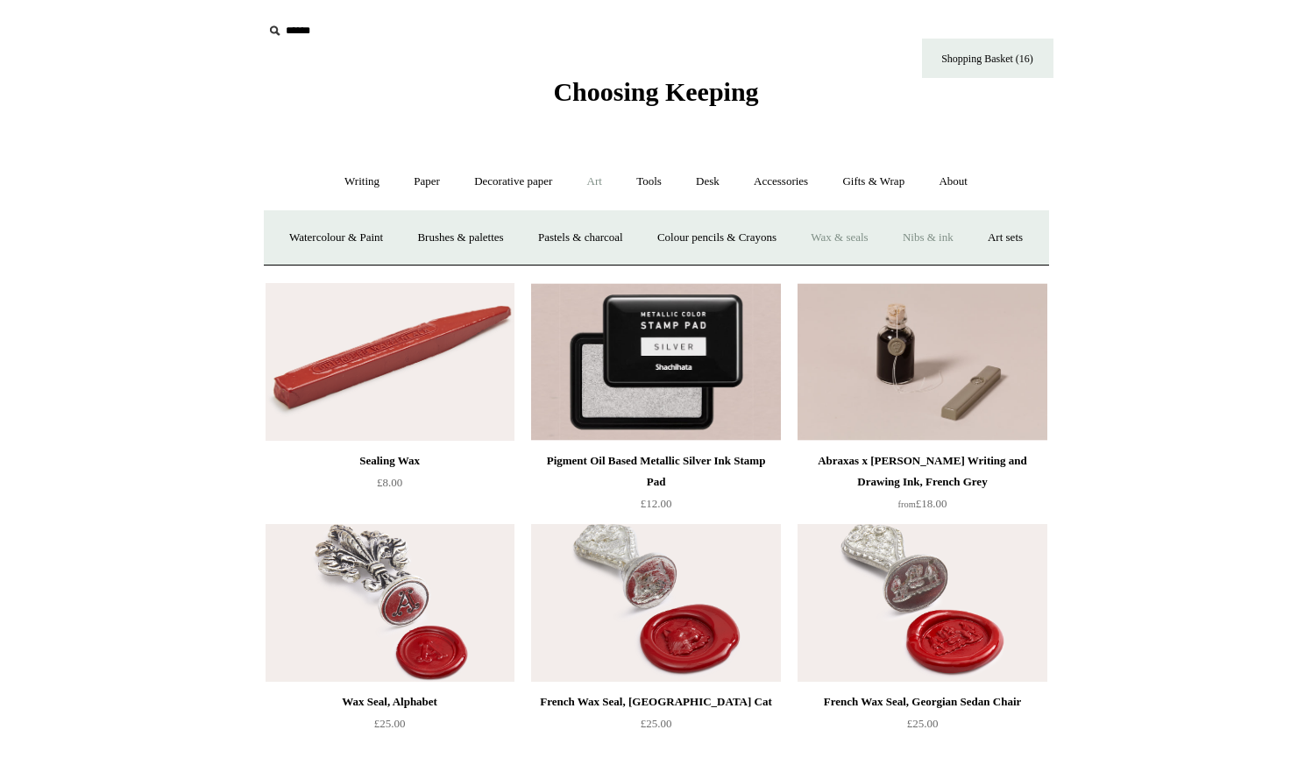
click at [969, 237] on link "Nibs & ink" at bounding box center [928, 238] width 82 height 46
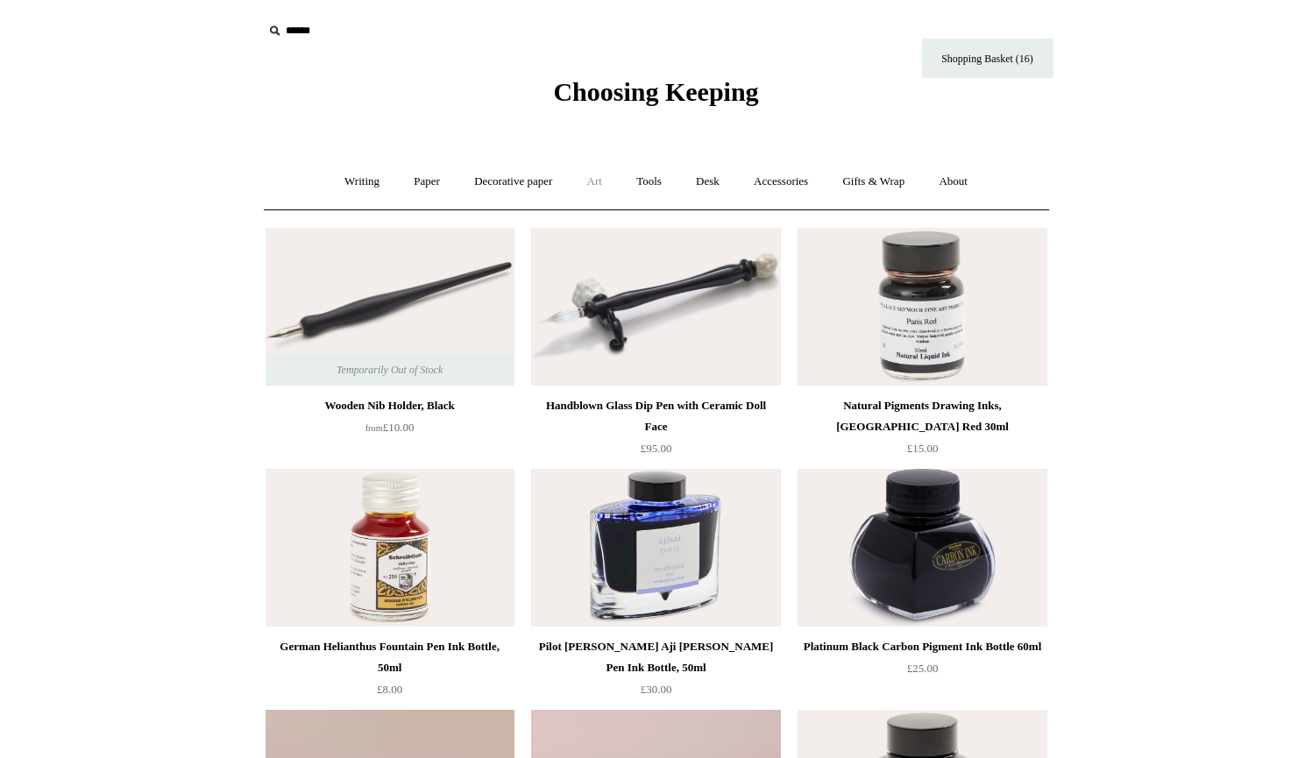
click at [594, 183] on link "Art +" at bounding box center [594, 182] width 46 height 46
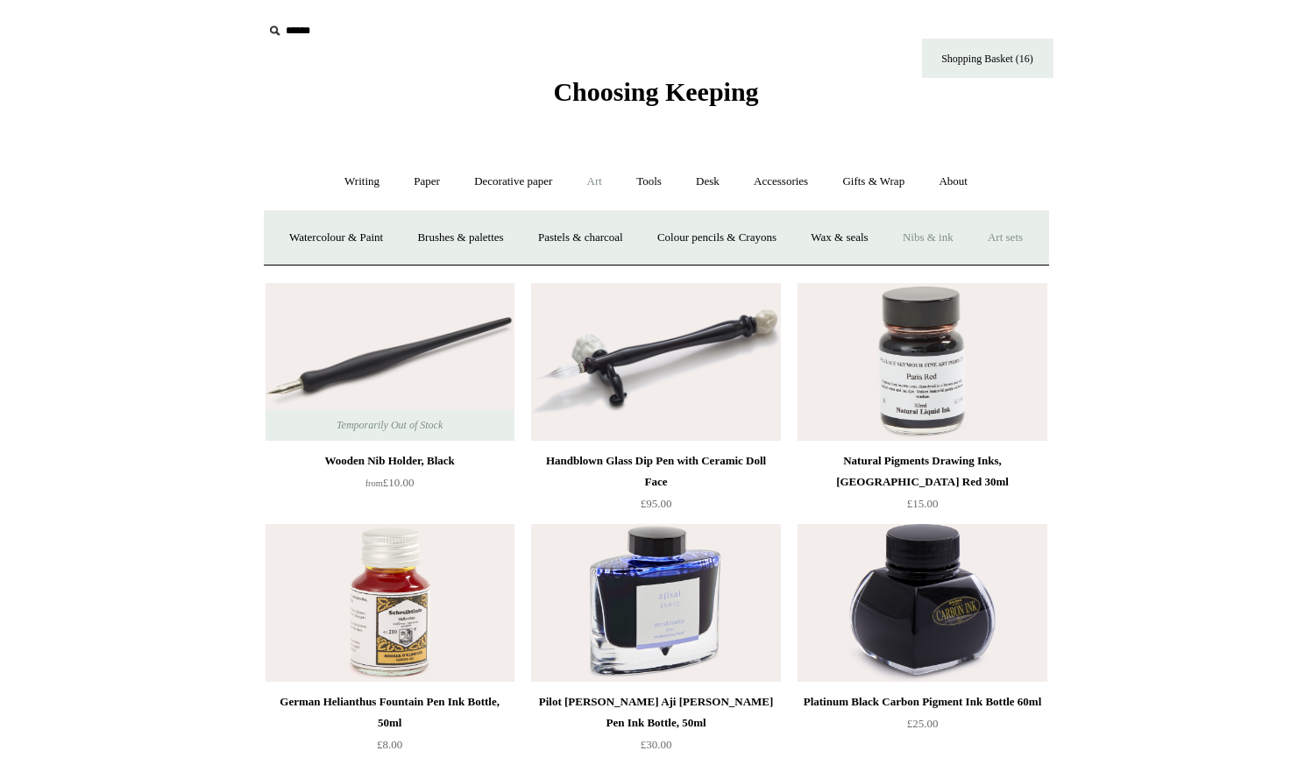
click at [972, 261] on link "Art sets" at bounding box center [1005, 238] width 67 height 46
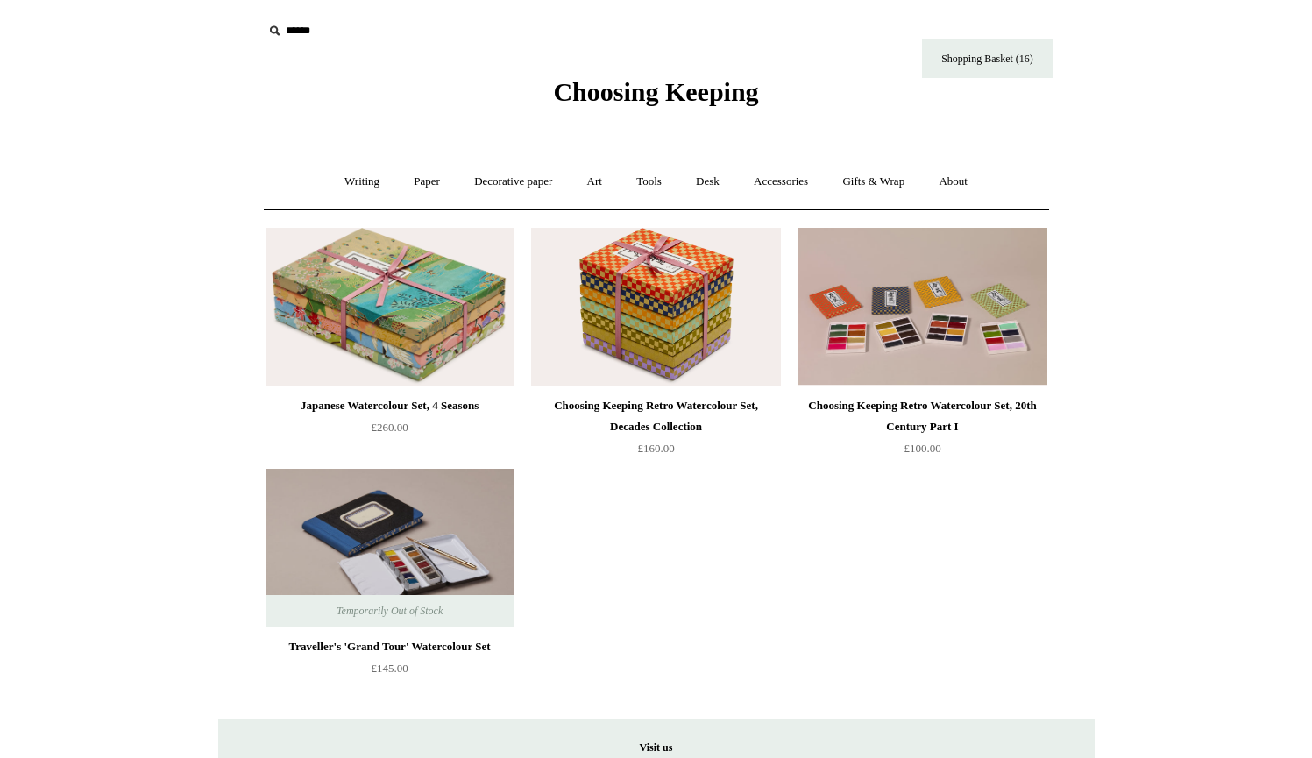
click at [465, 563] on img at bounding box center [389, 548] width 249 height 158
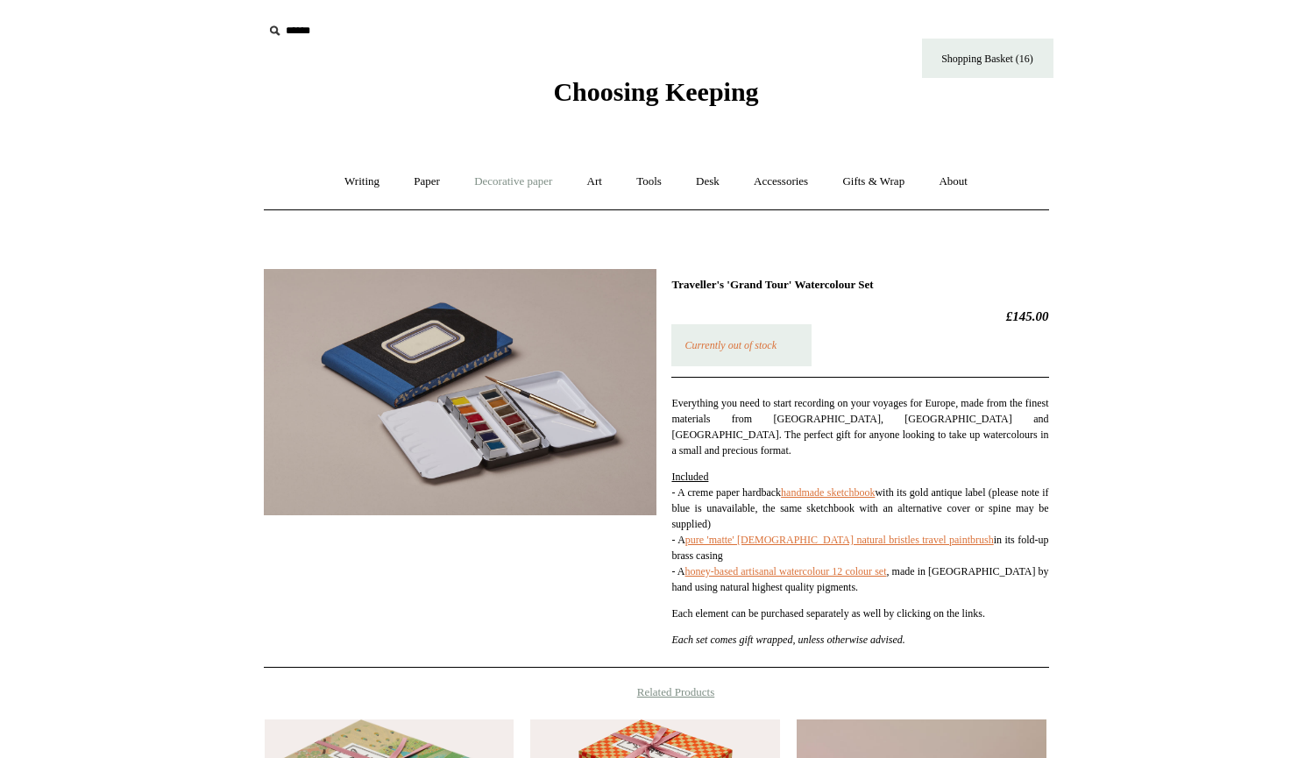
click at [516, 177] on link "Decorative paper +" at bounding box center [513, 182] width 110 height 46
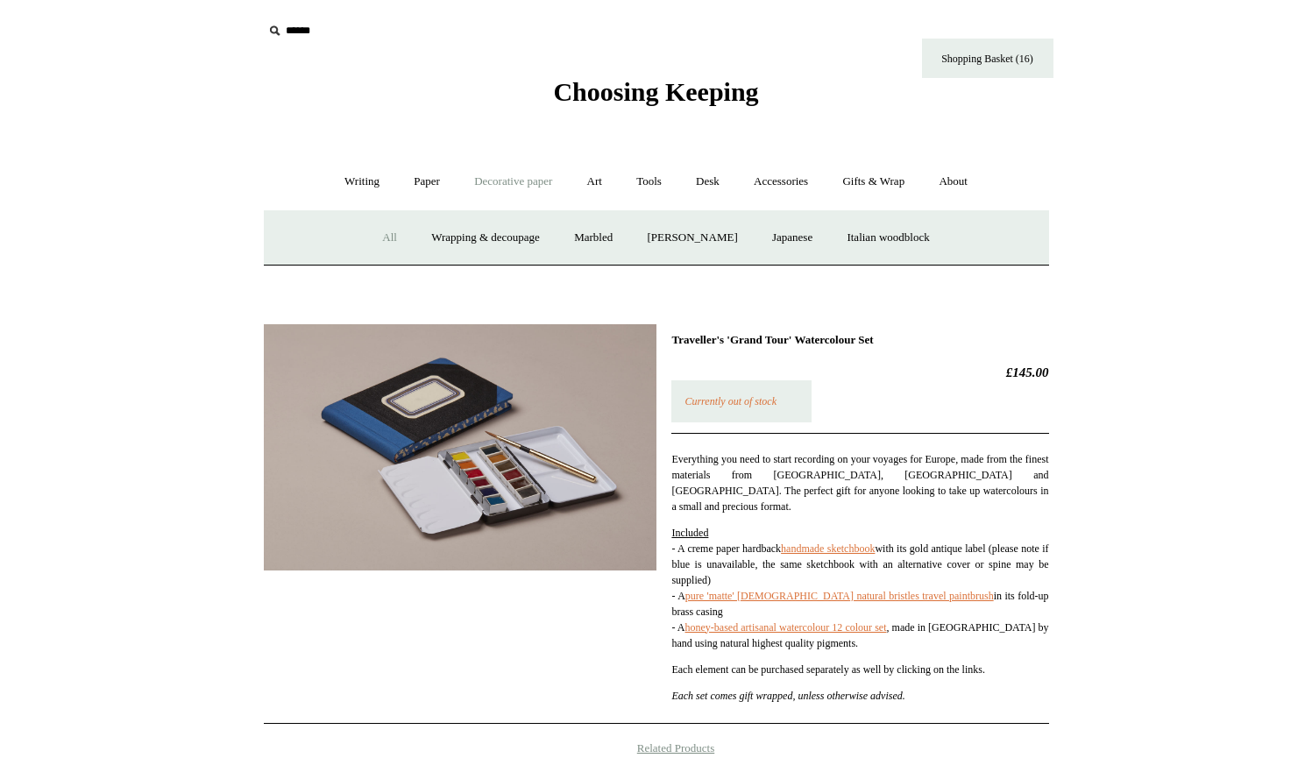
click at [375, 236] on link "All" at bounding box center [389, 238] width 46 height 46
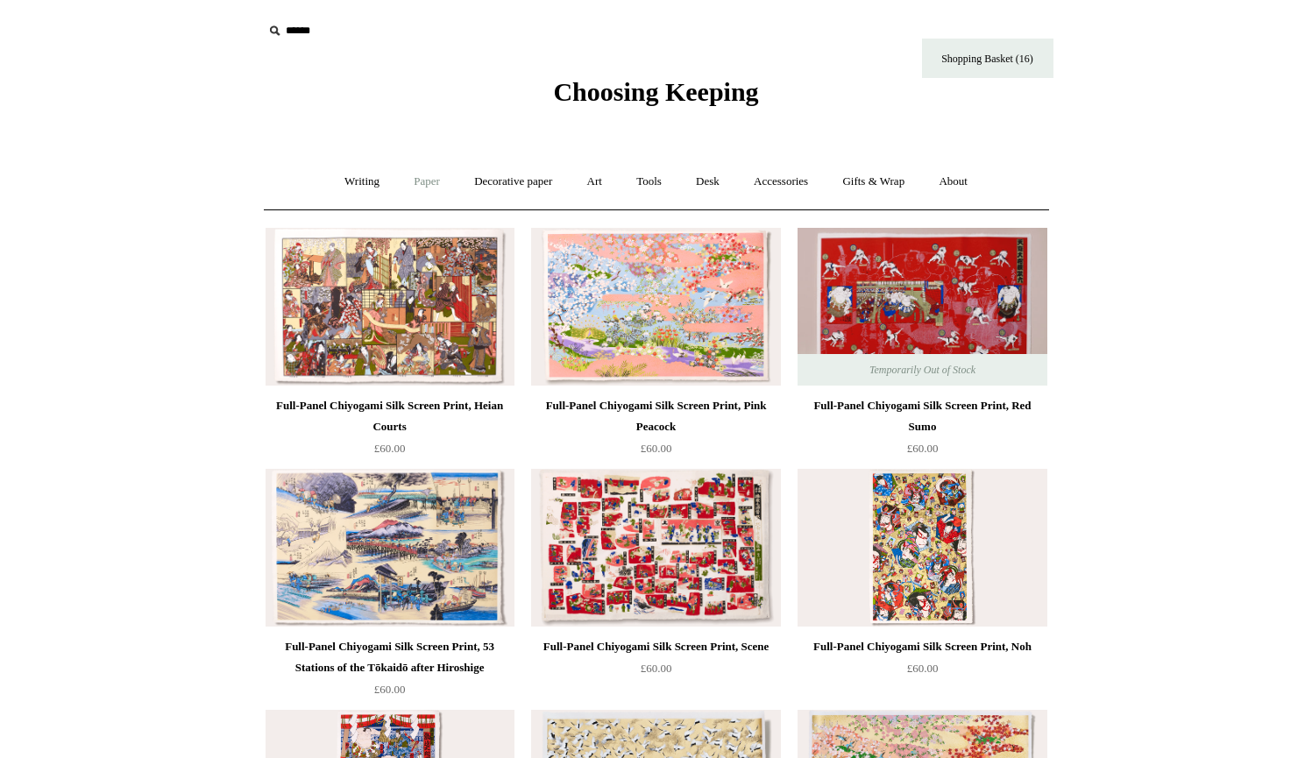
click at [419, 177] on link "Paper +" at bounding box center [427, 182] width 58 height 46
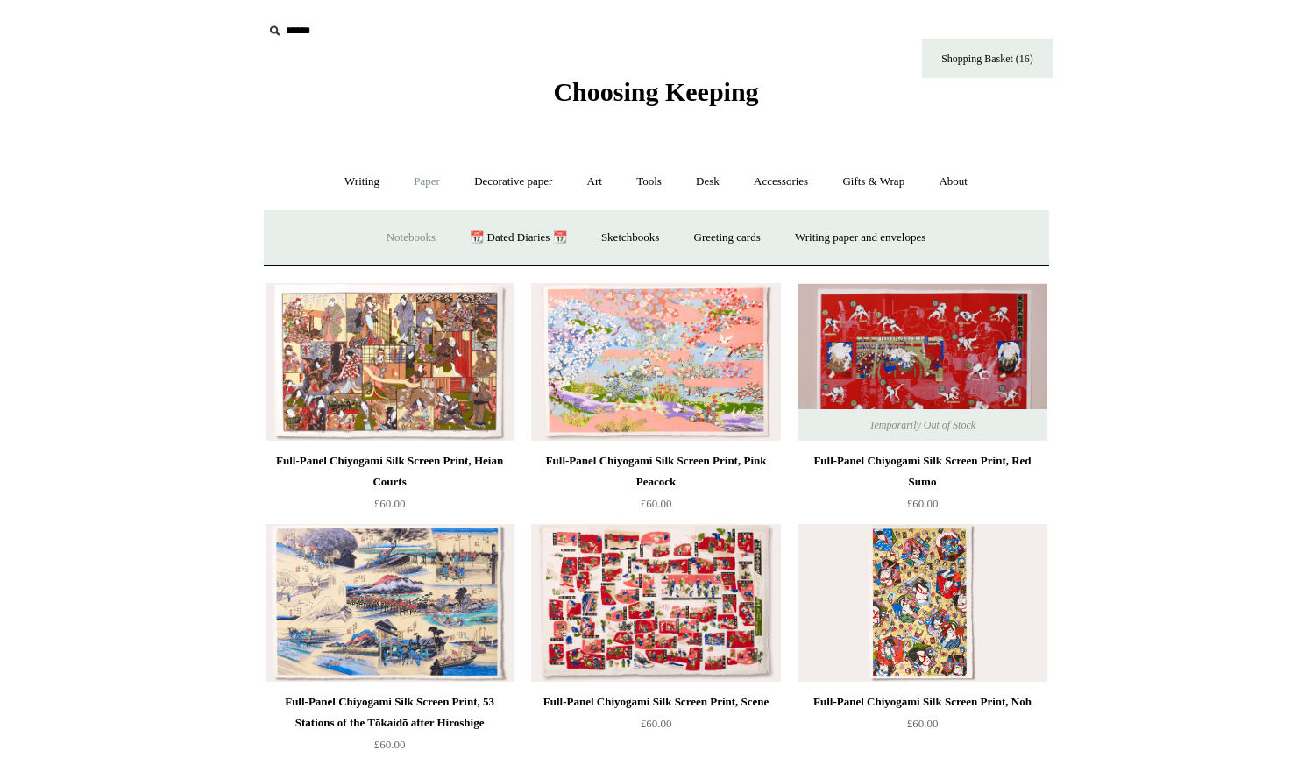
click at [401, 237] on link "Notebooks +" at bounding box center [411, 238] width 81 height 46
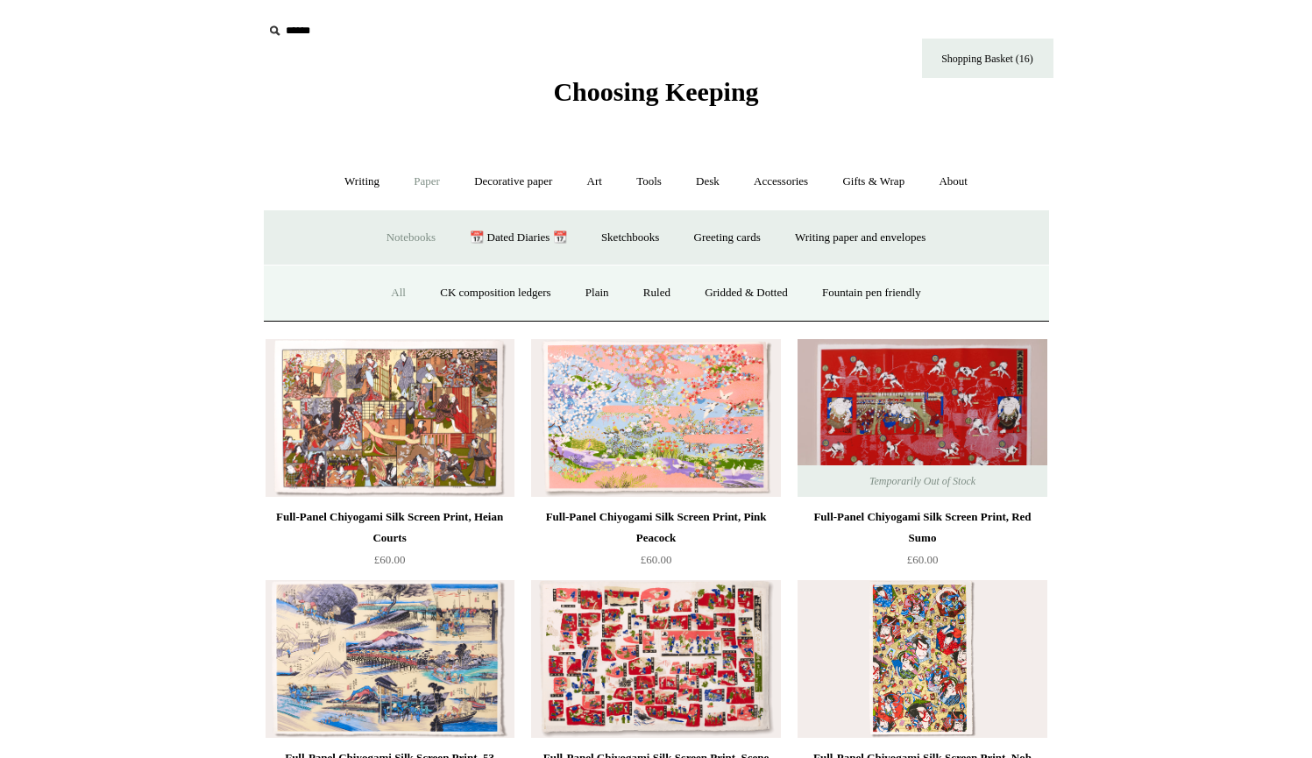
click at [386, 288] on link "All" at bounding box center [398, 293] width 46 height 46
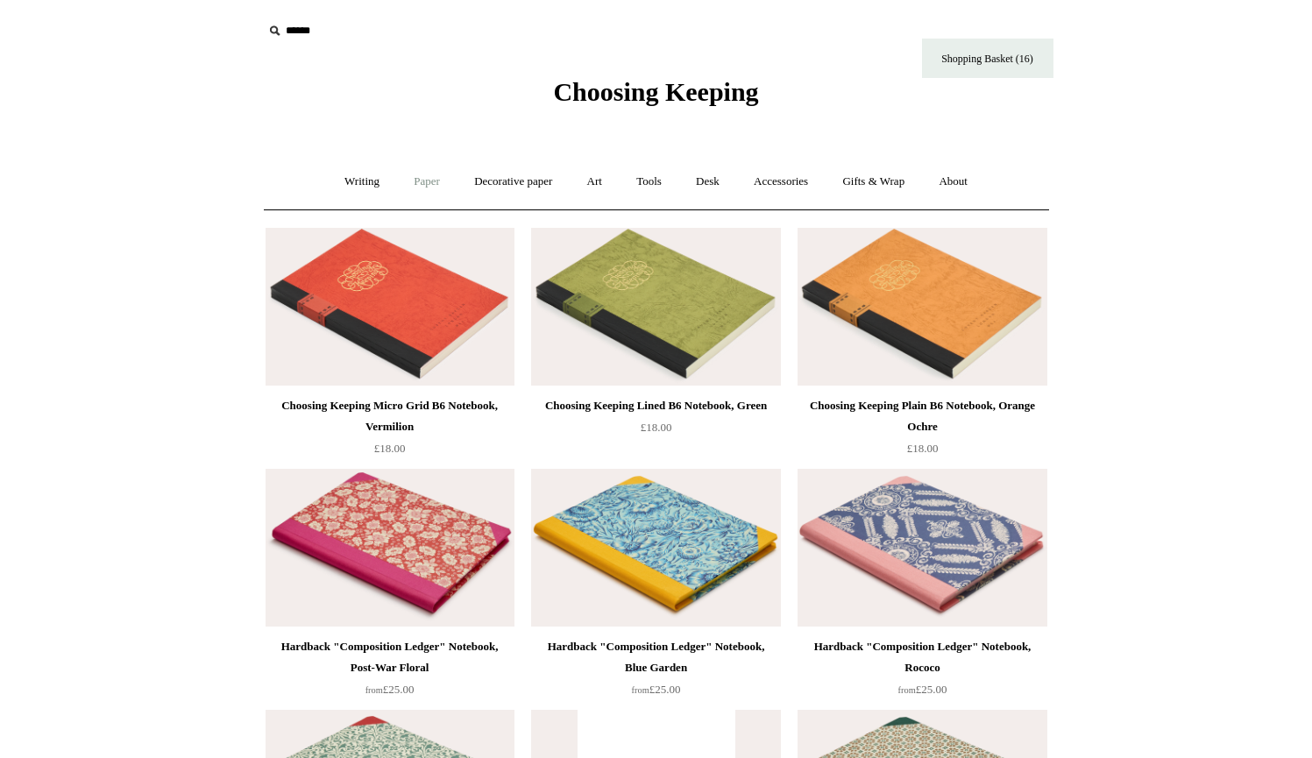
click at [414, 180] on link "Paper +" at bounding box center [427, 182] width 58 height 46
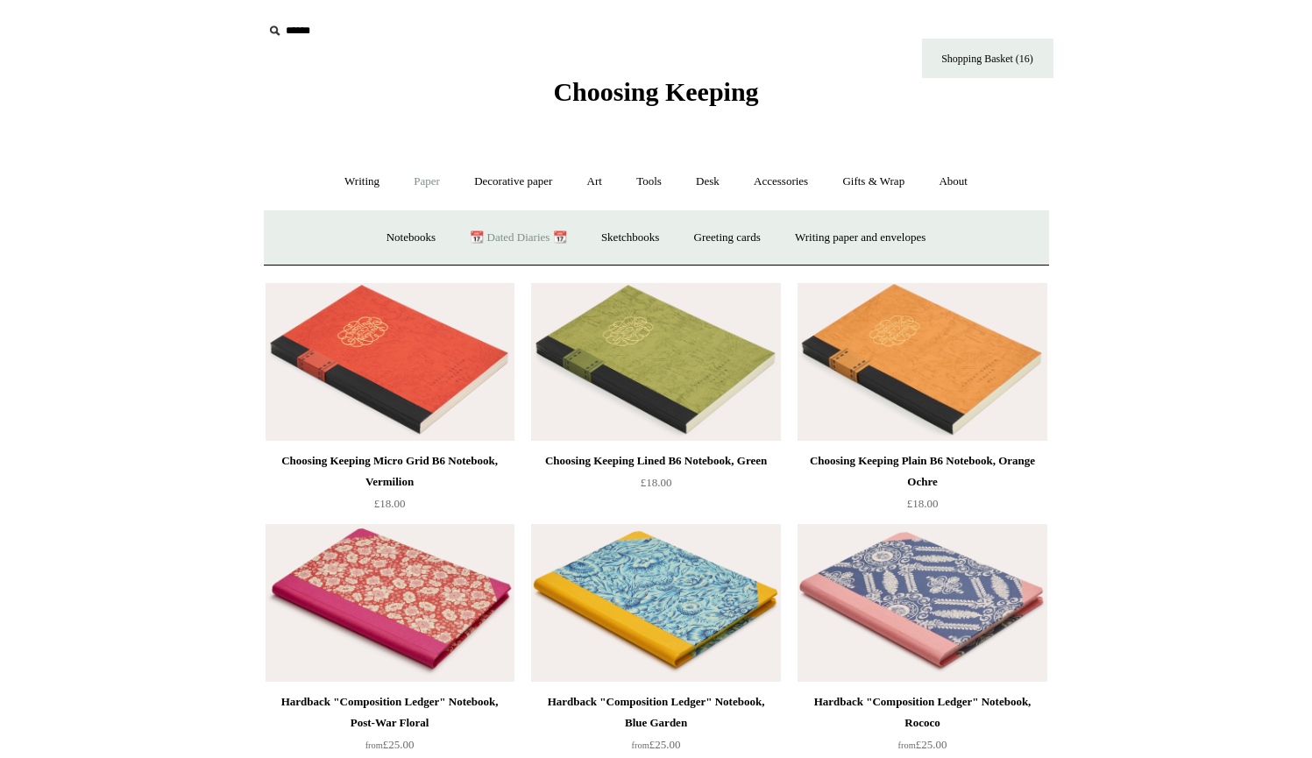
click at [513, 243] on link "📆 Dated Diaries 📆" at bounding box center [518, 238] width 128 height 46
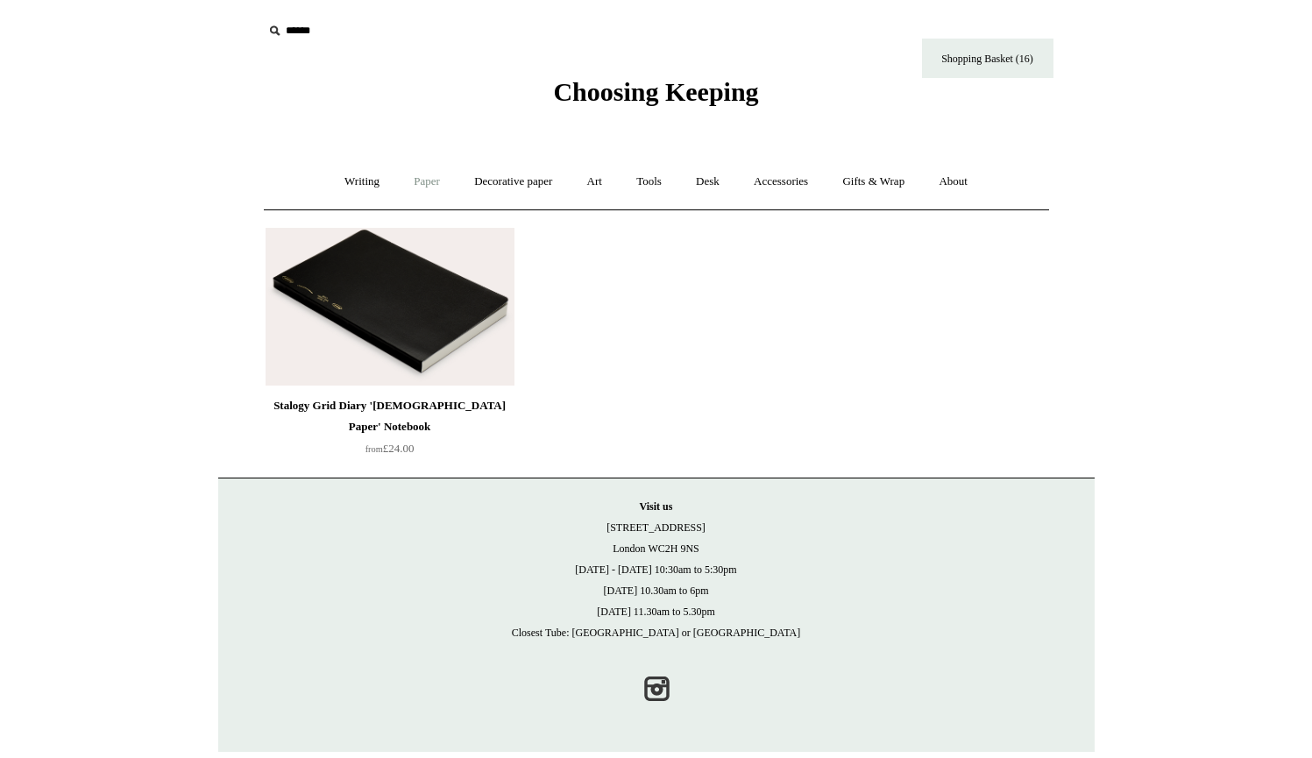
click at [412, 186] on link "Paper +" at bounding box center [427, 182] width 58 height 46
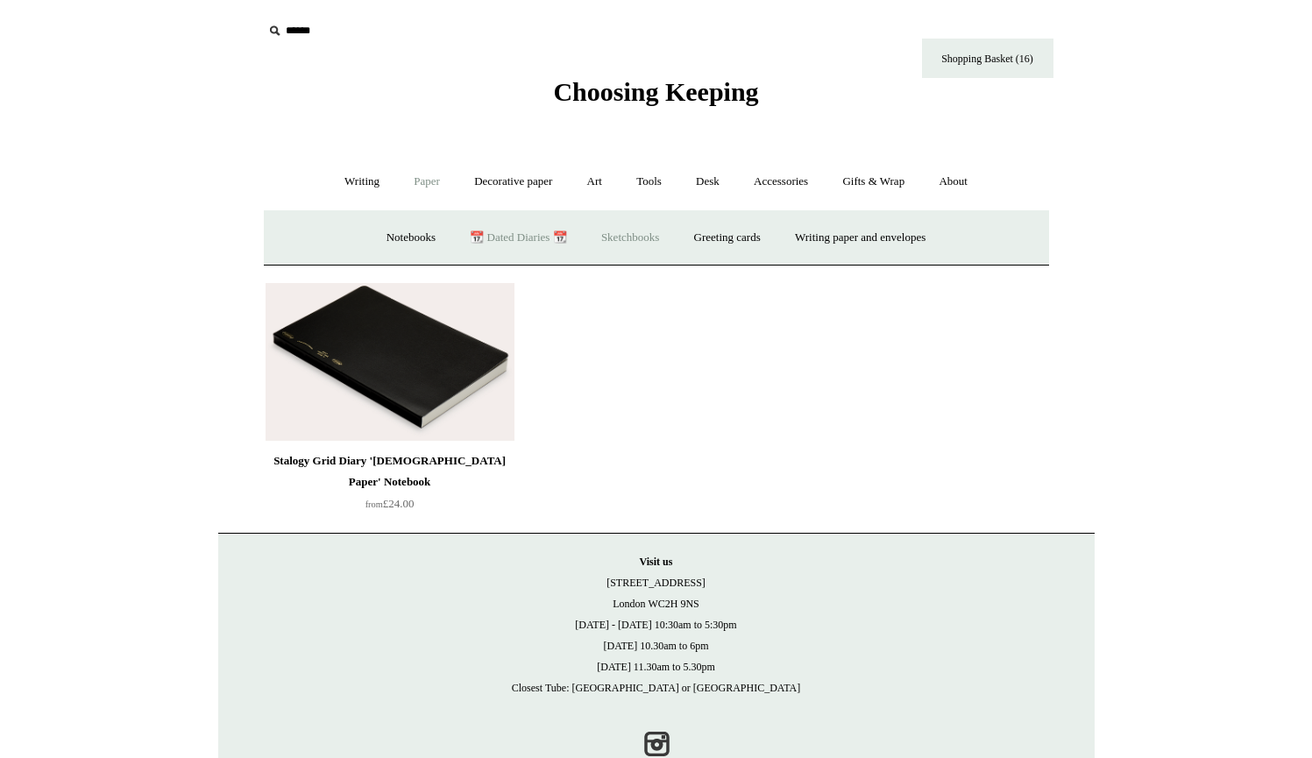
click at [638, 242] on link "Sketchbooks +" at bounding box center [629, 238] width 89 height 46
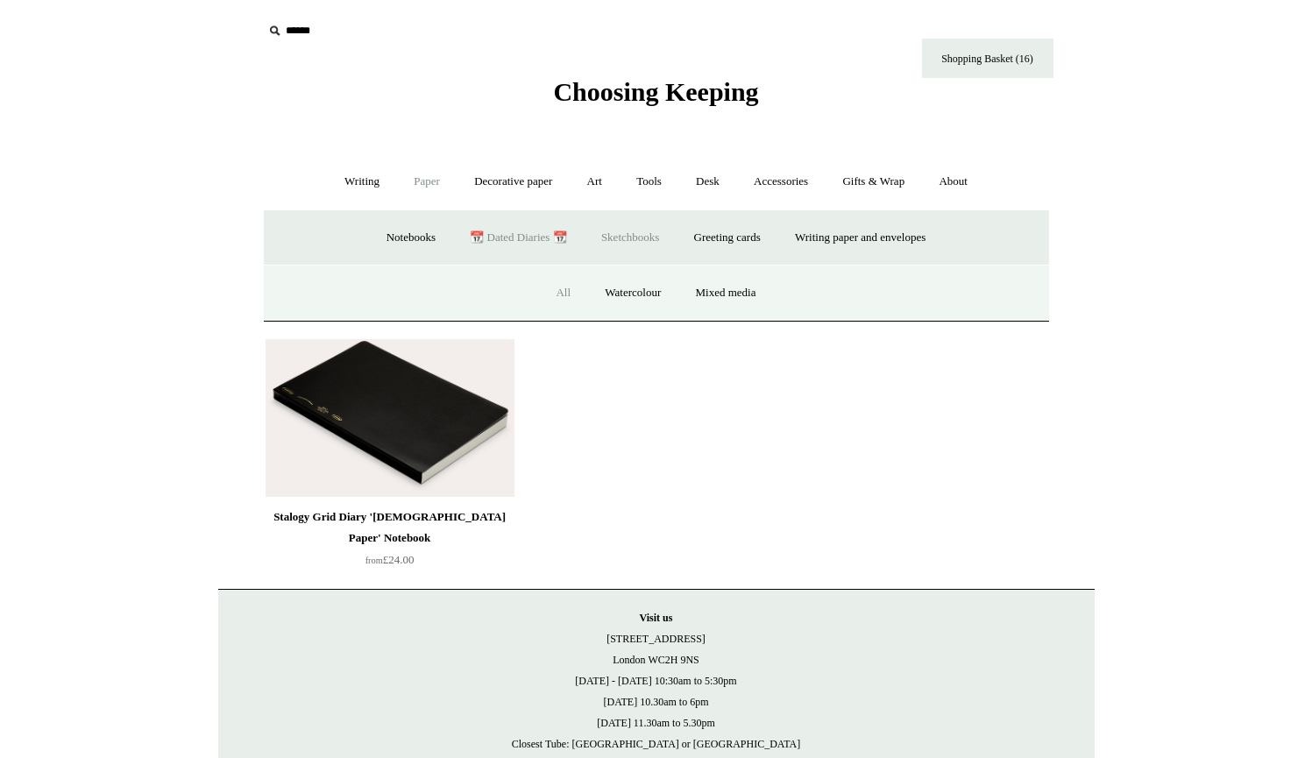
click at [560, 296] on link "All" at bounding box center [563, 293] width 46 height 46
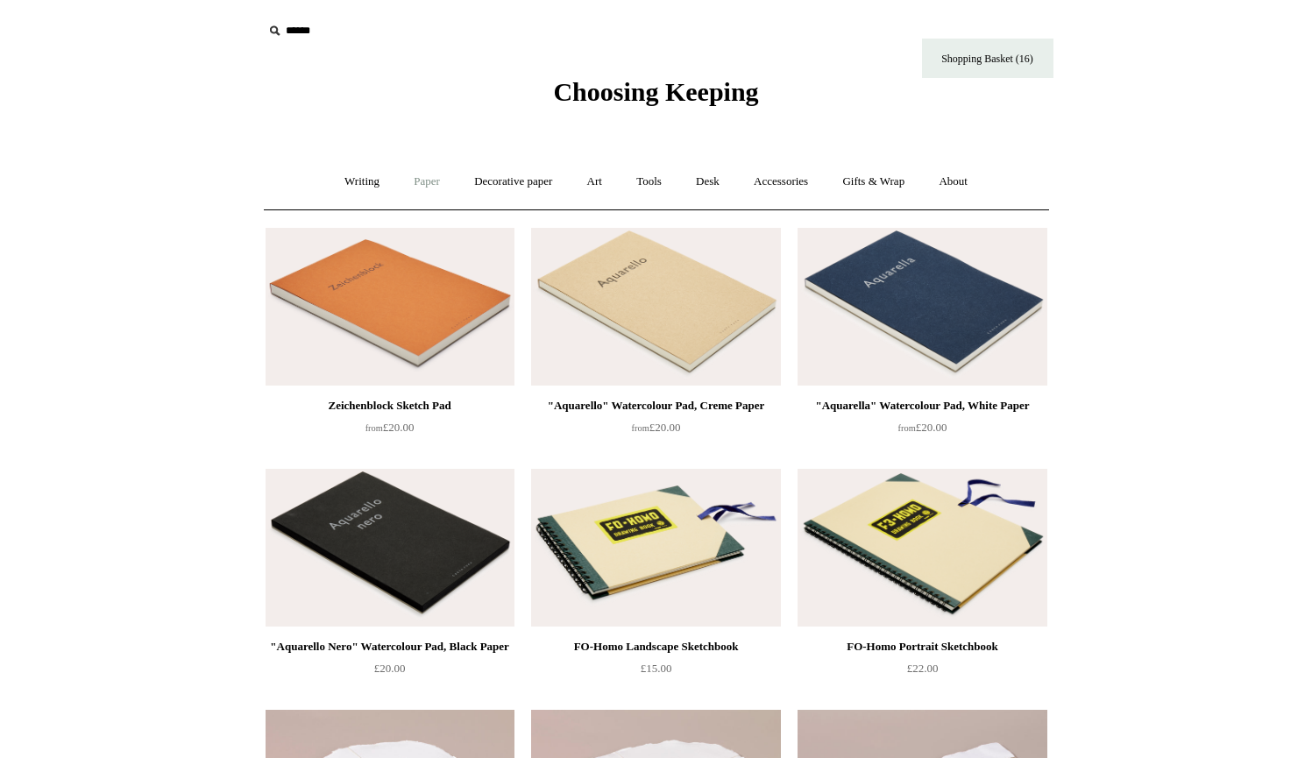
click at [424, 183] on link "Paper +" at bounding box center [427, 182] width 58 height 46
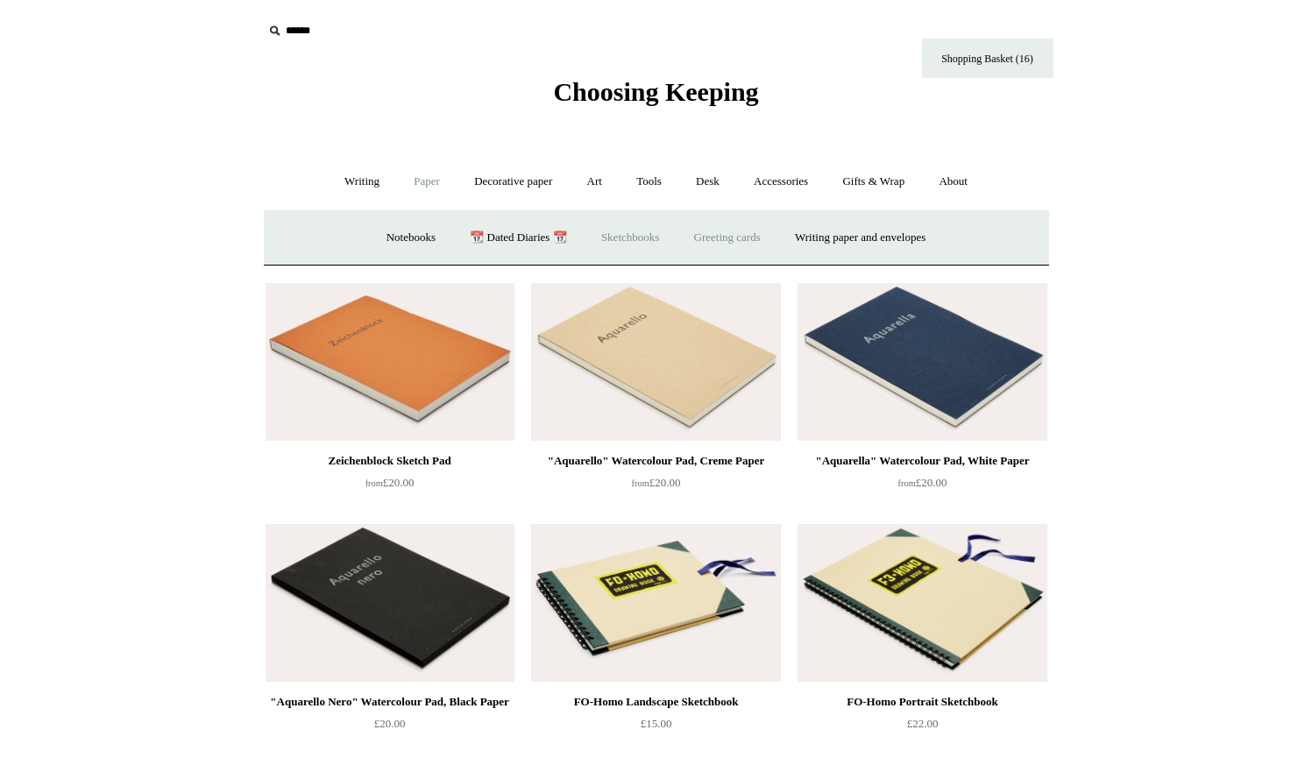
click at [718, 235] on link "Greeting cards +" at bounding box center [727, 238] width 98 height 46
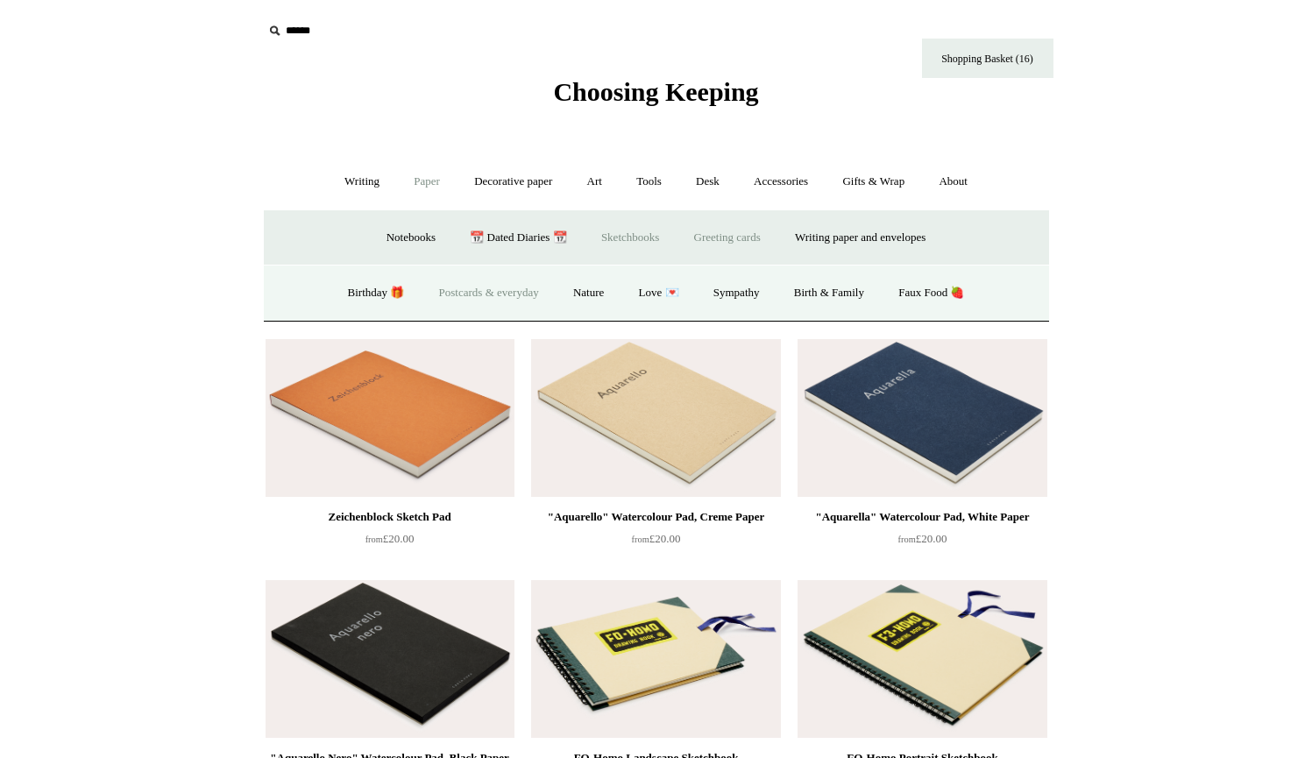
click at [511, 294] on link "Postcards & everyday" at bounding box center [488, 293] width 131 height 46
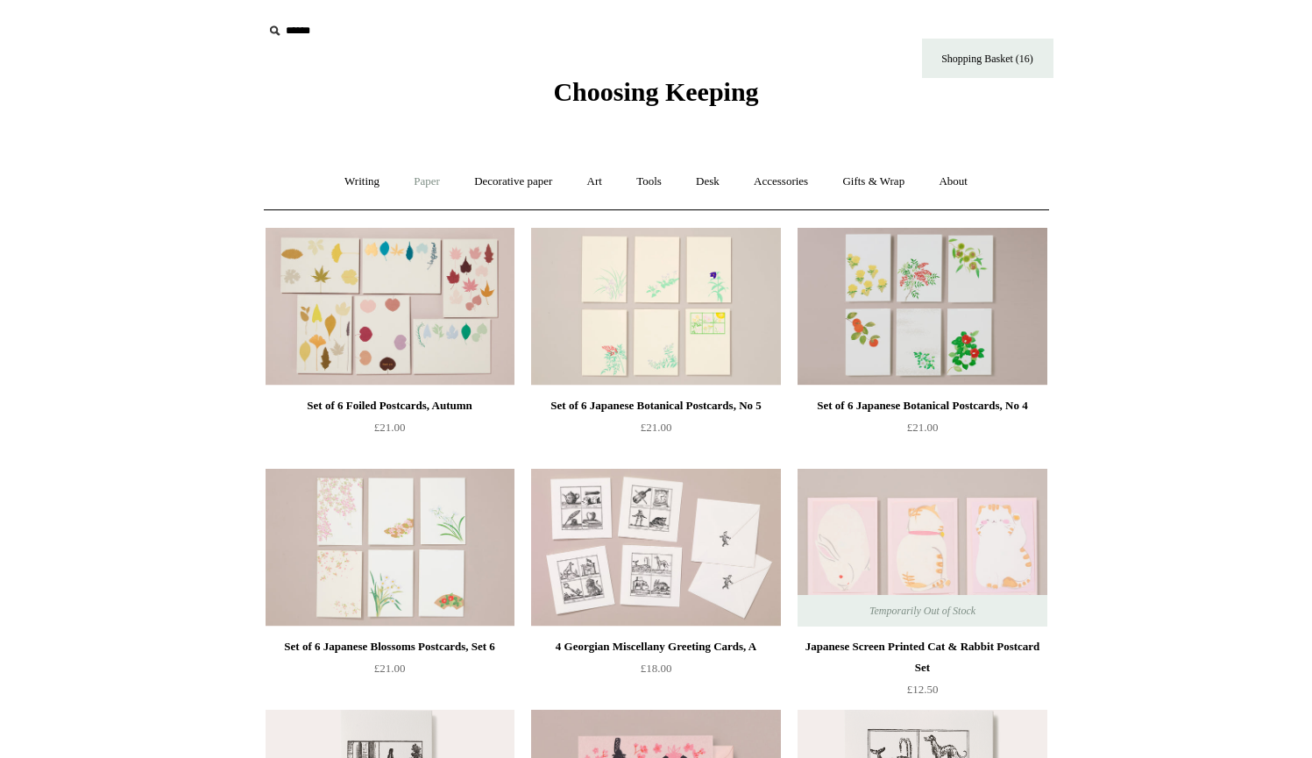
click at [428, 180] on link "Paper +" at bounding box center [427, 182] width 58 height 46
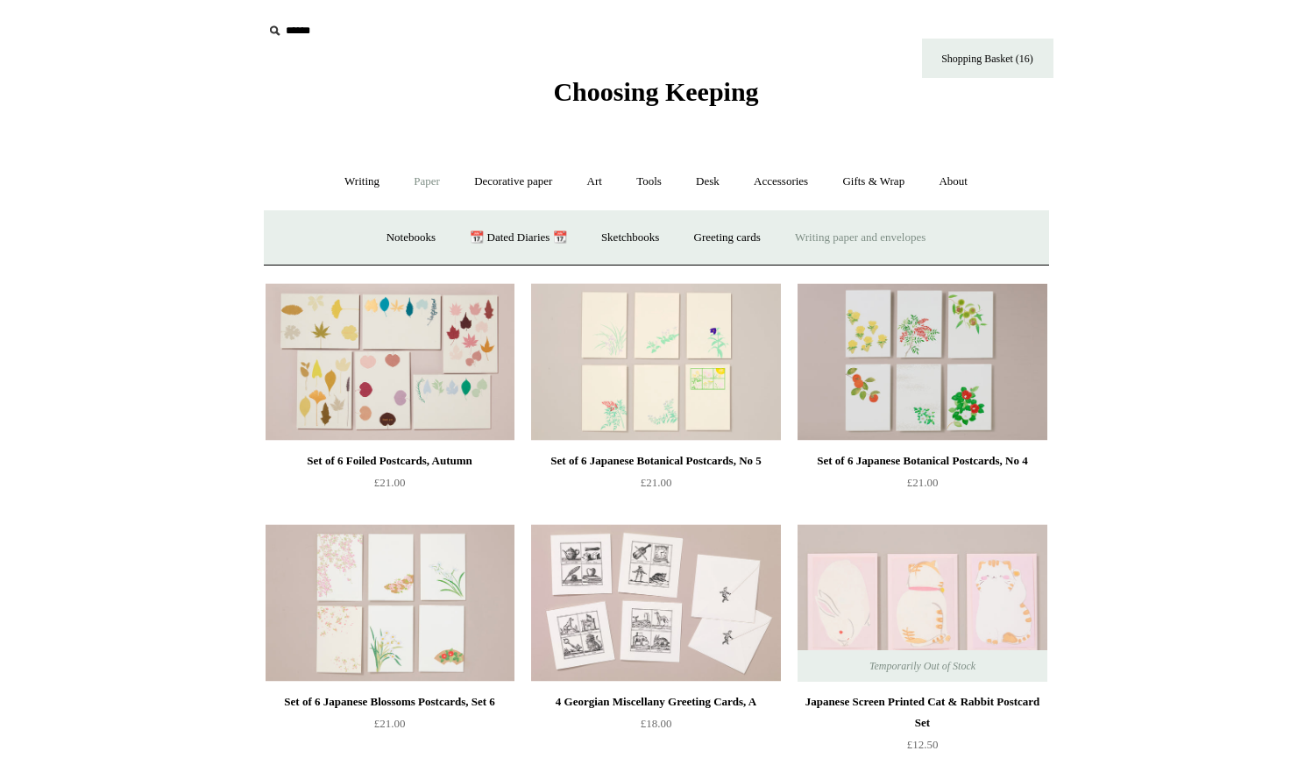
click at [831, 232] on link "Writing paper and envelopes +" at bounding box center [860, 238] width 162 height 46
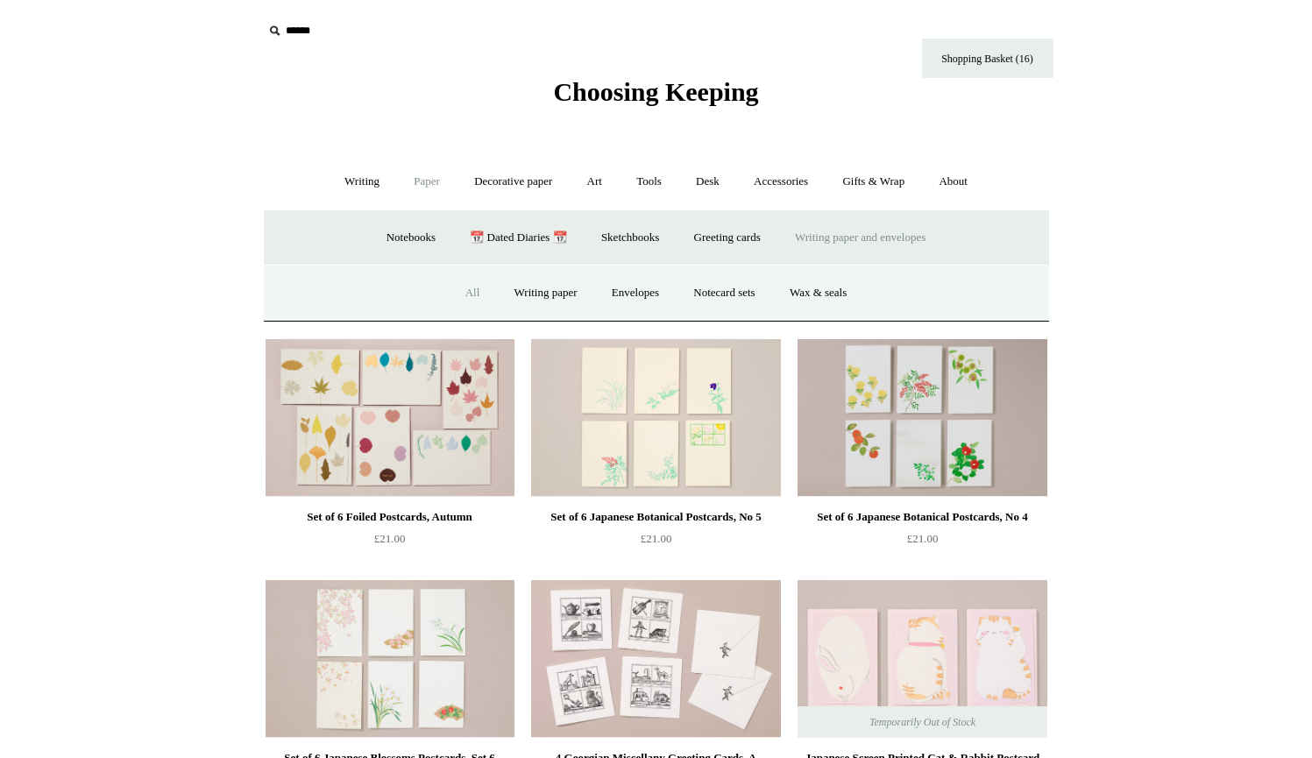
click at [456, 291] on link "All" at bounding box center [472, 293] width 46 height 46
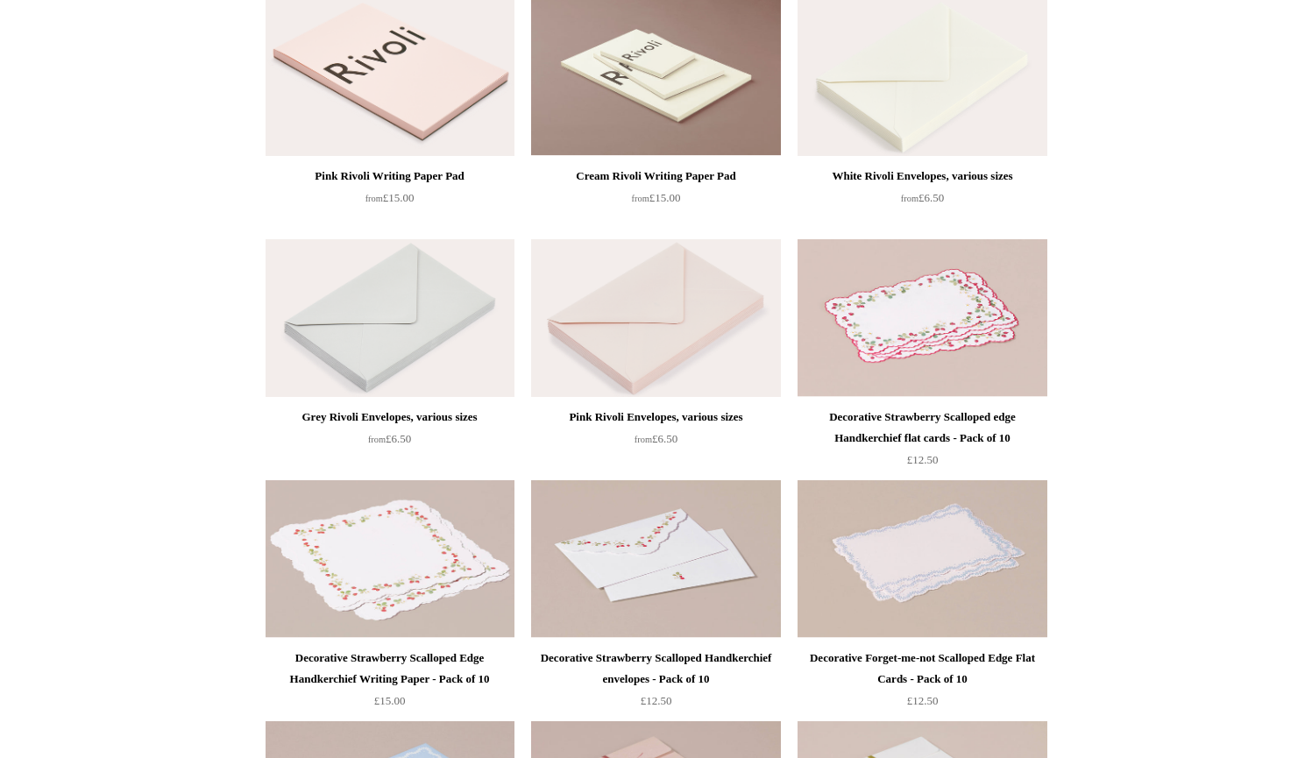
scroll to position [467, 0]
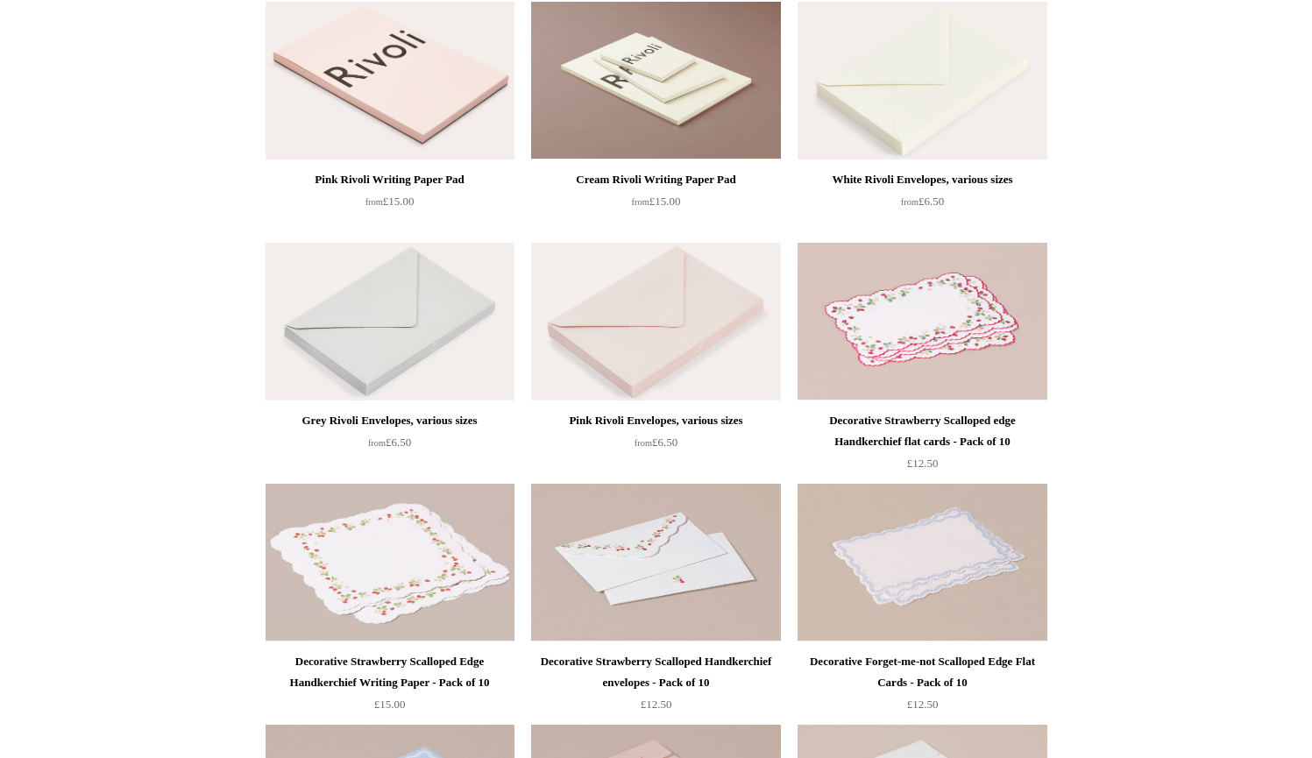
click at [634, 377] on img at bounding box center [655, 322] width 249 height 158
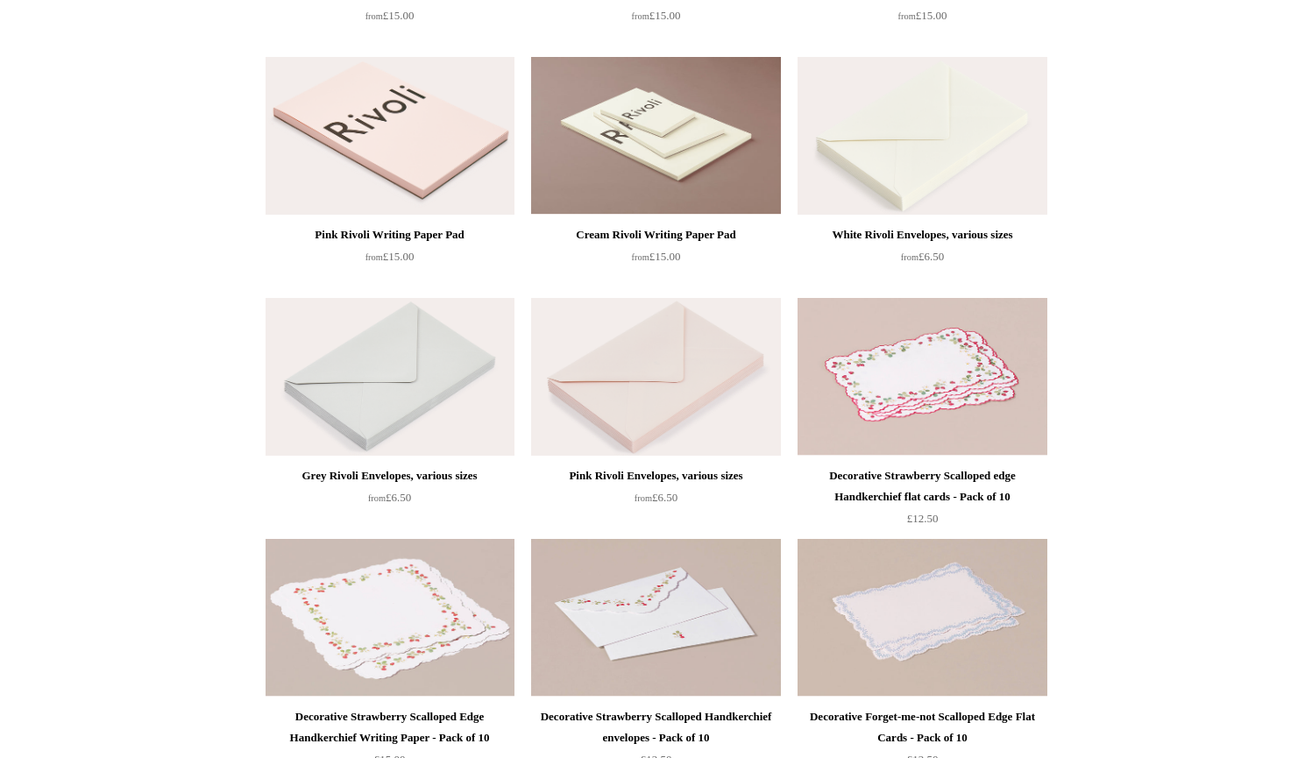
scroll to position [411, 0]
click at [873, 216] on div "White Rivoli Envelopes, various sizes from £6.50" at bounding box center [921, 177] width 249 height 238
click at [873, 193] on img at bounding box center [921, 137] width 249 height 158
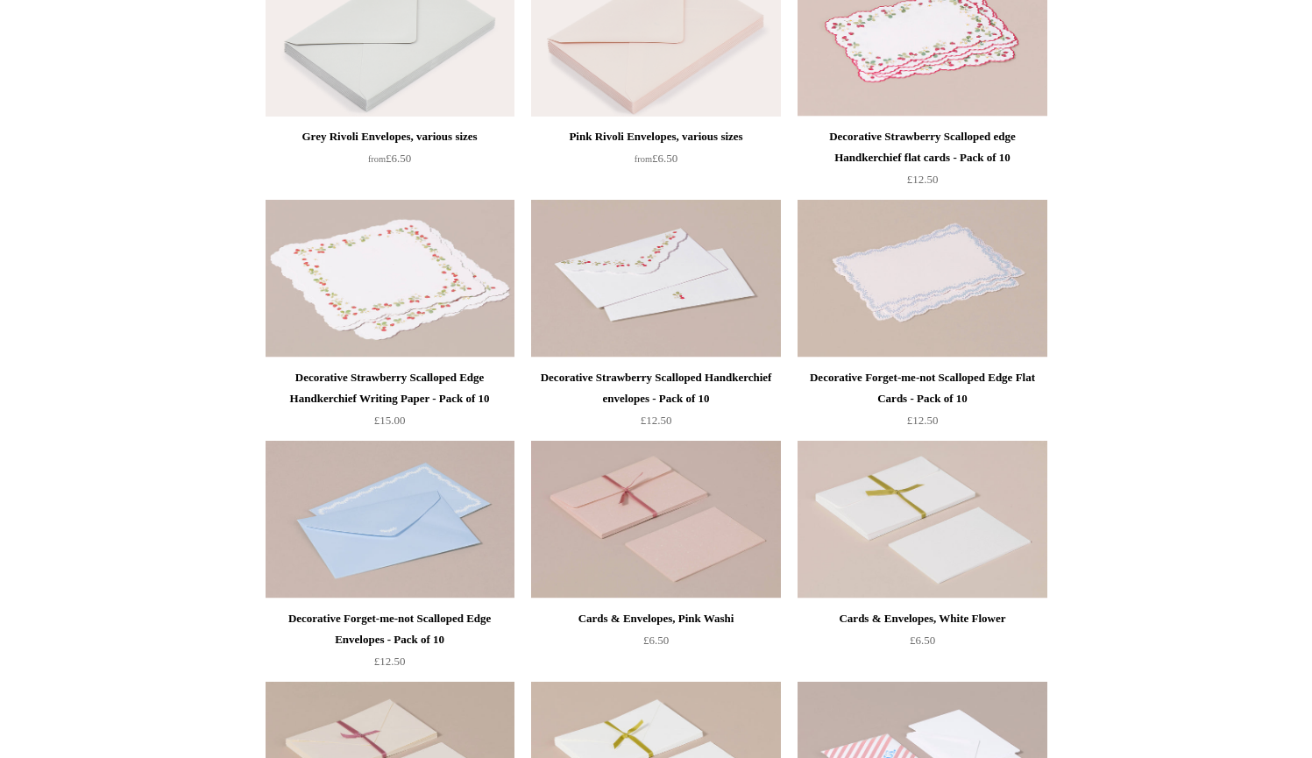
scroll to position [760, 0]
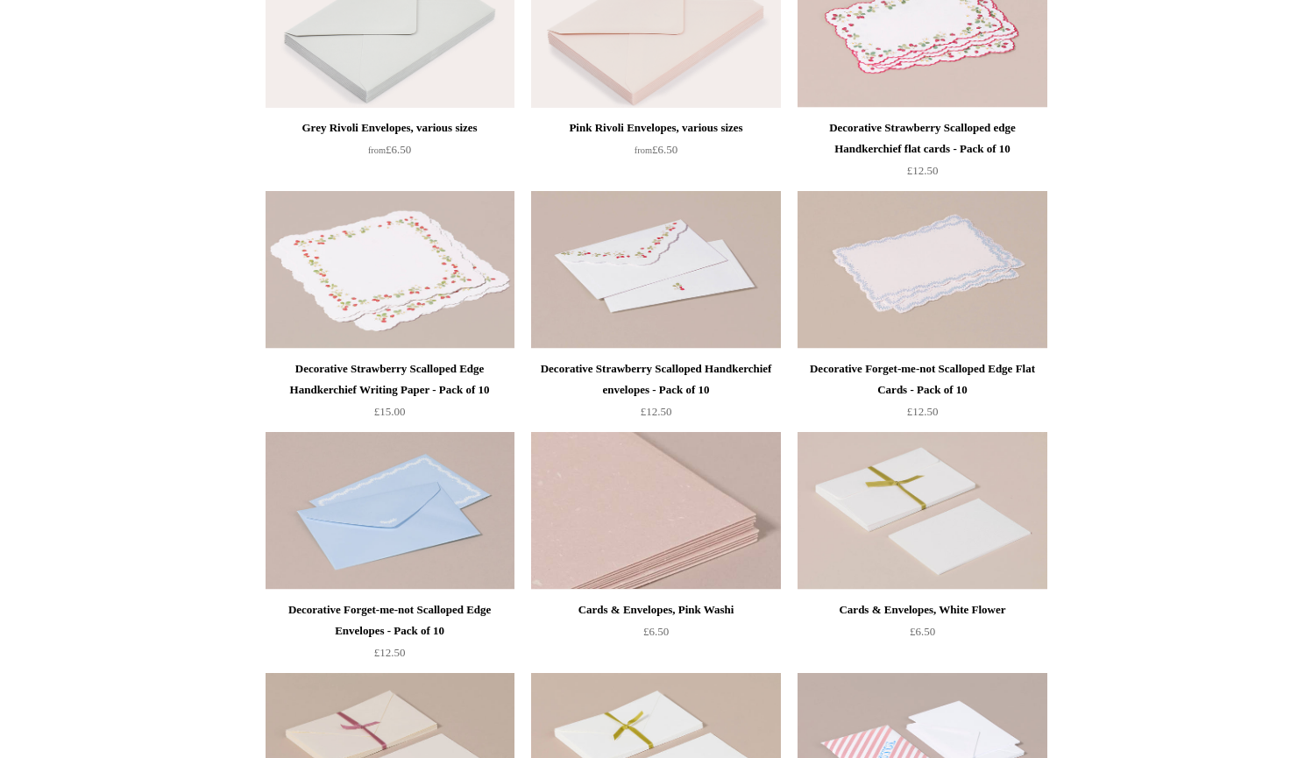
click at [711, 545] on img at bounding box center [655, 511] width 249 height 158
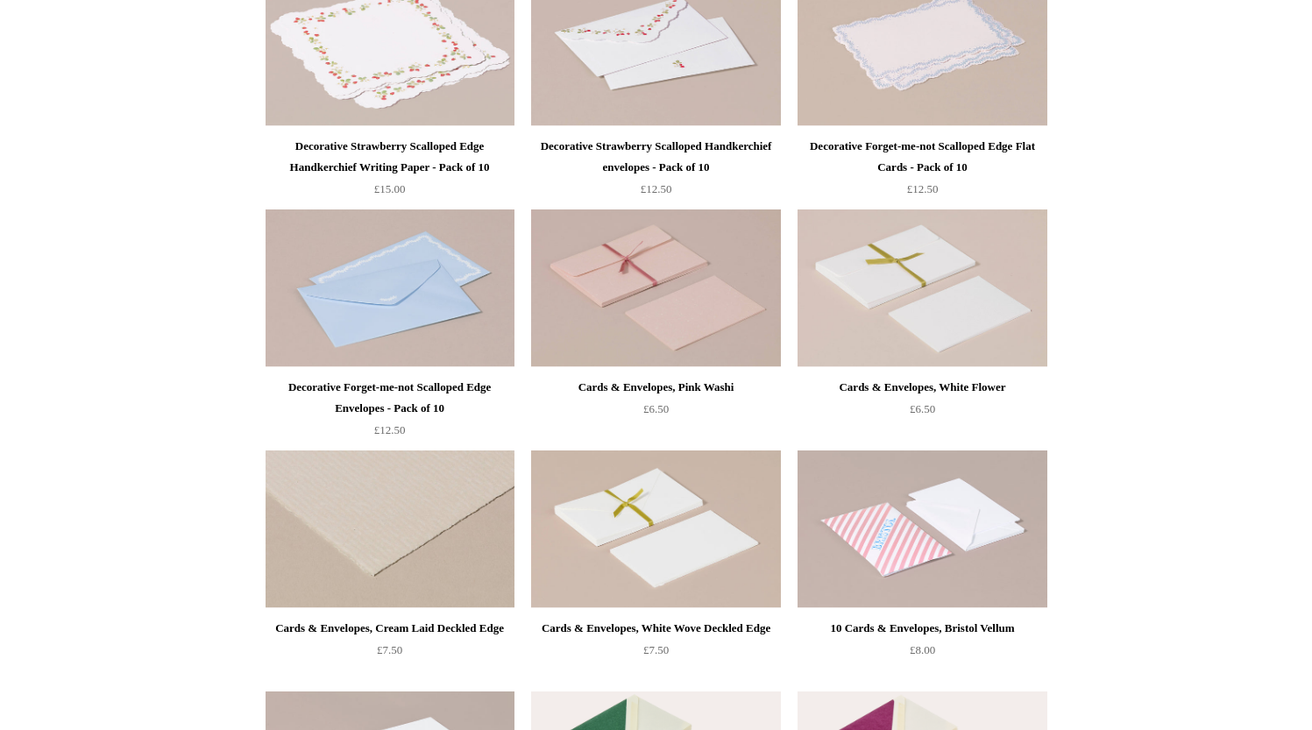
scroll to position [780, 0]
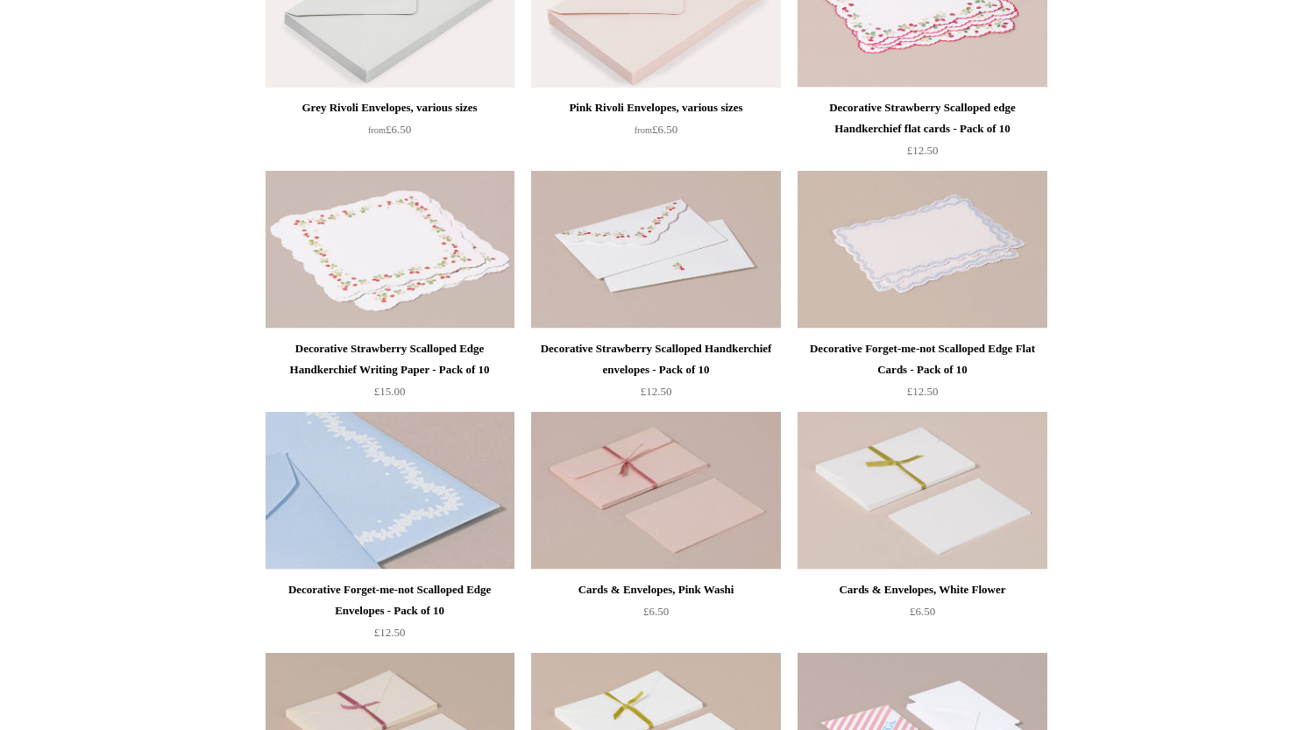
click at [310, 487] on img at bounding box center [389, 491] width 249 height 158
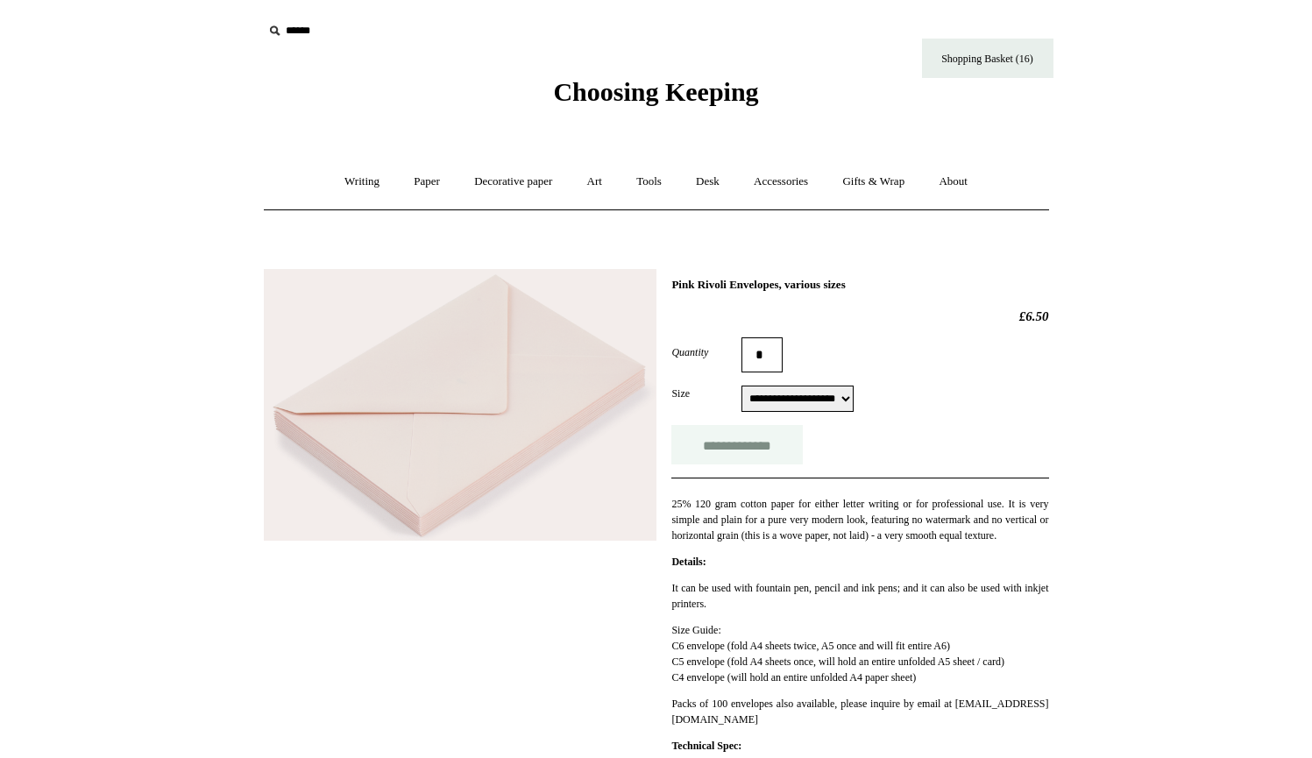
click at [694, 451] on input "**********" at bounding box center [736, 444] width 131 height 39
type input "**********"
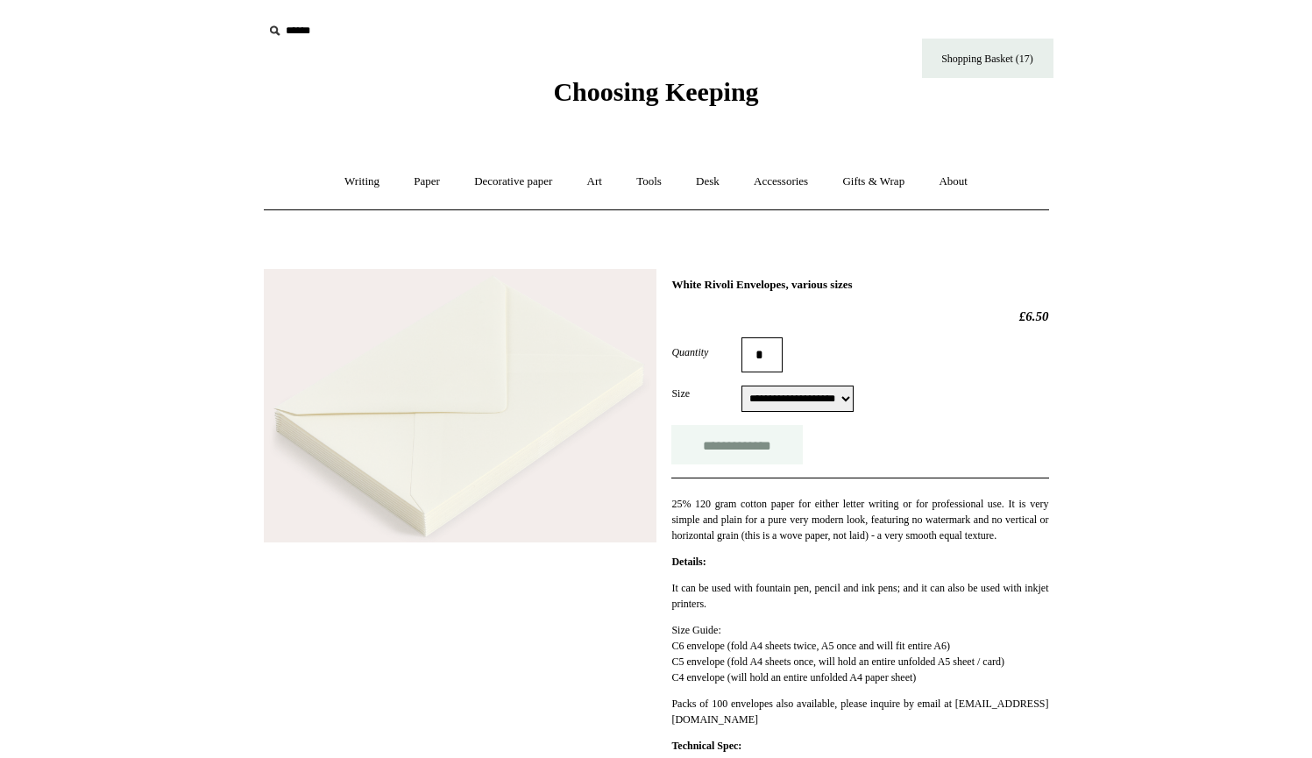
click at [732, 443] on input "**********" at bounding box center [736, 444] width 131 height 39
type input "**********"
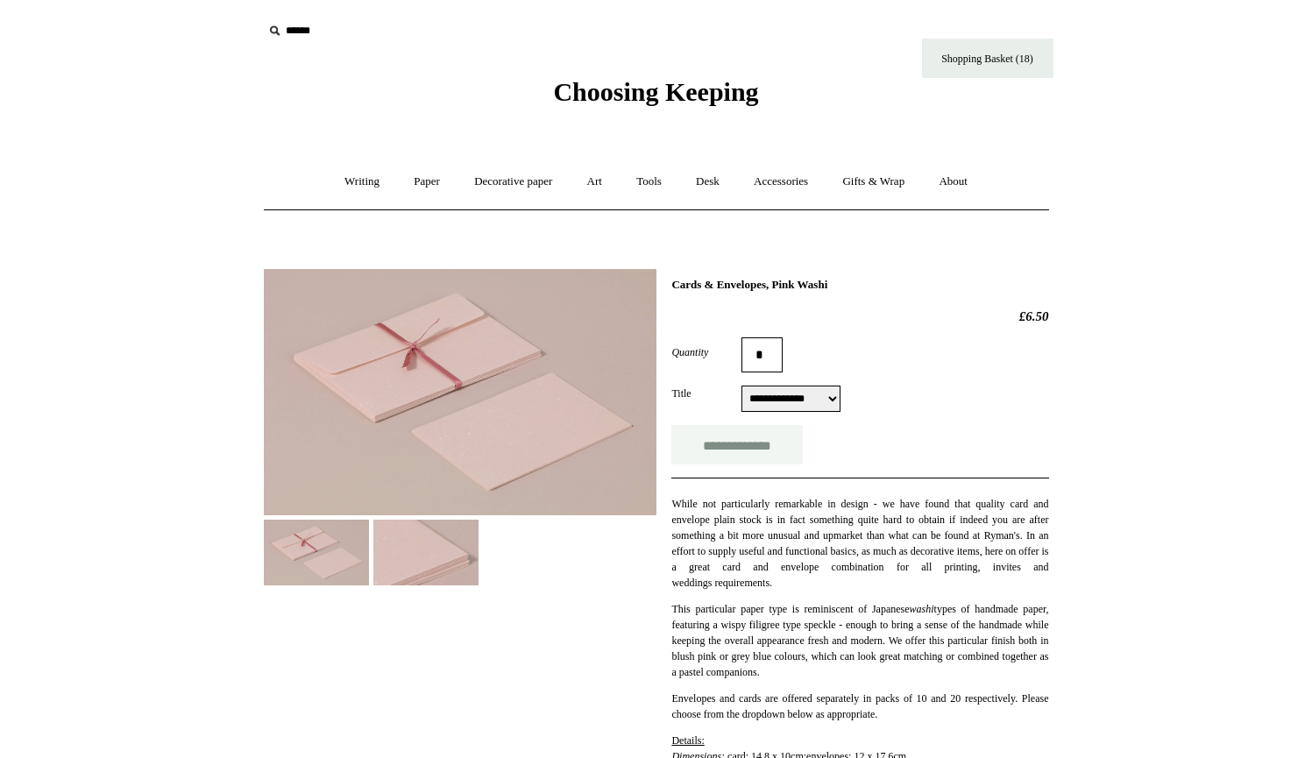
click at [747, 449] on input "**********" at bounding box center [736, 444] width 131 height 39
type input "**********"
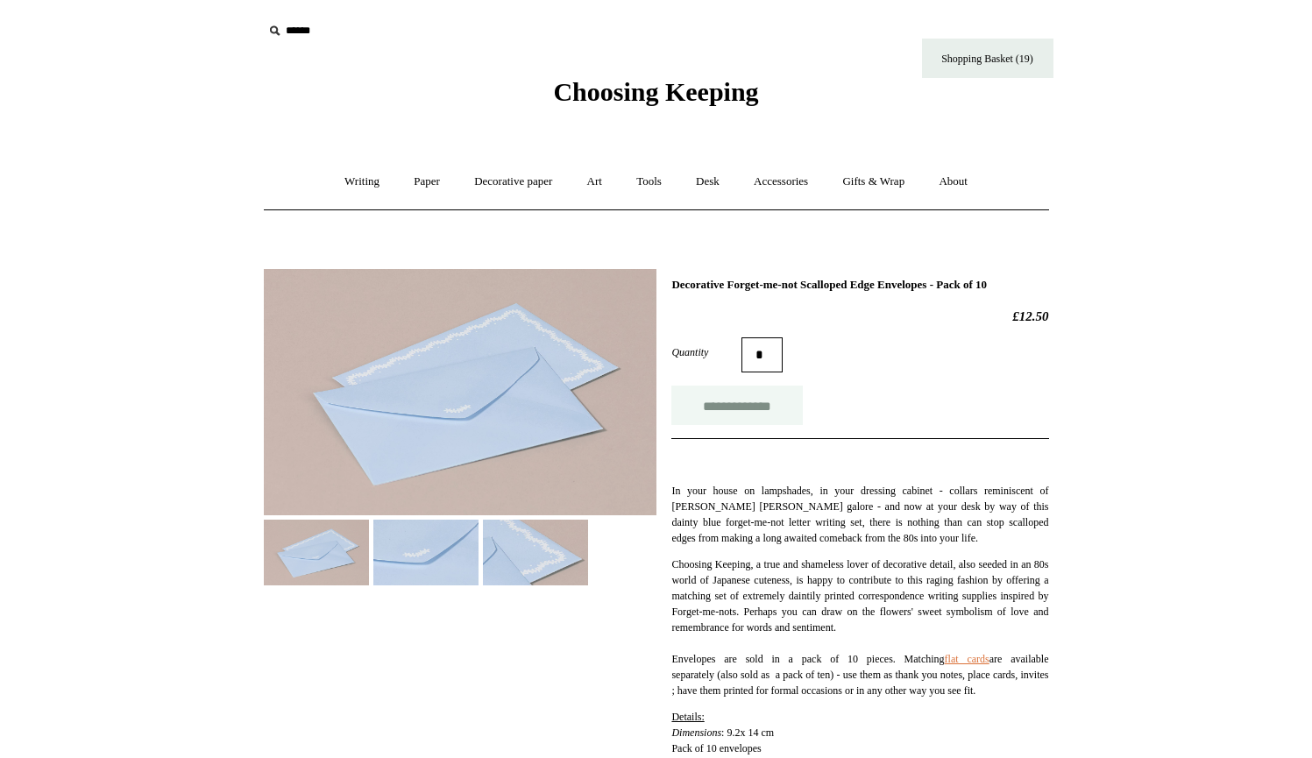
click at [711, 415] on input "**********" at bounding box center [736, 405] width 131 height 39
type input "**********"
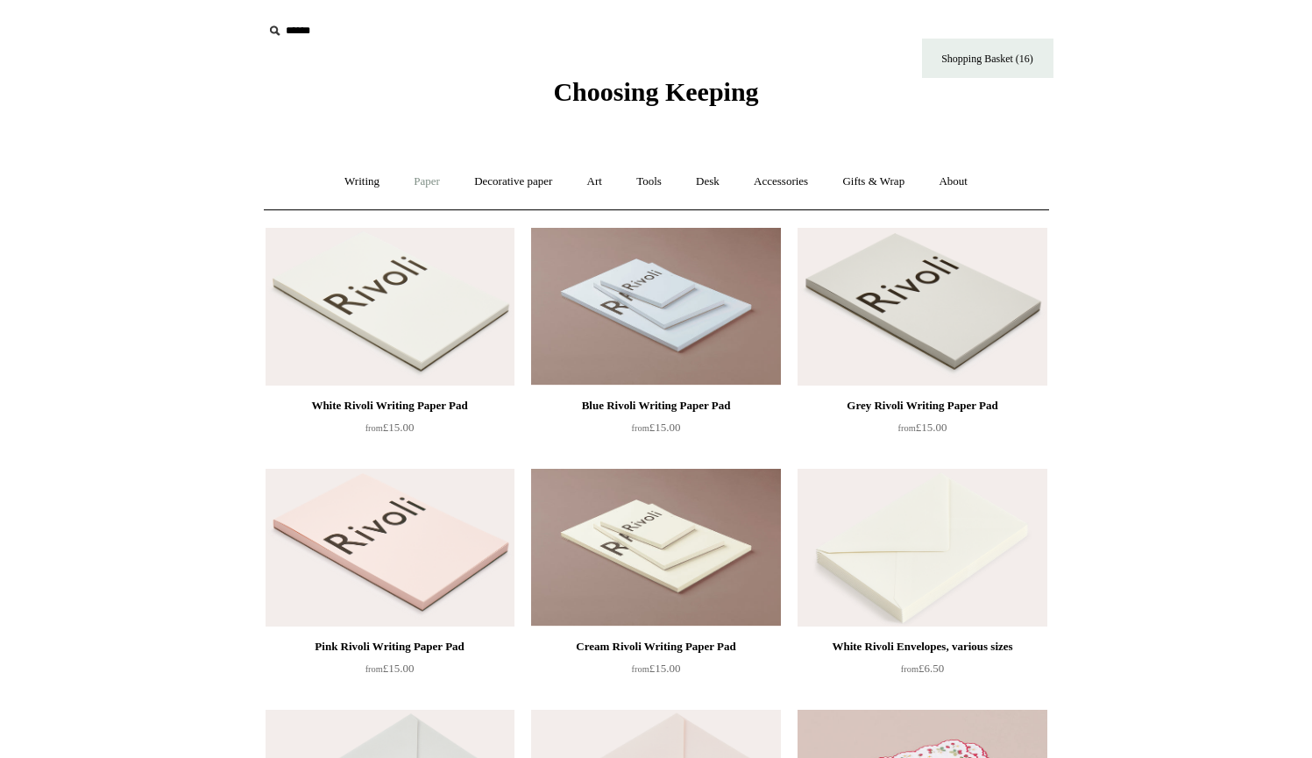
click at [420, 181] on link "Paper +" at bounding box center [427, 182] width 58 height 46
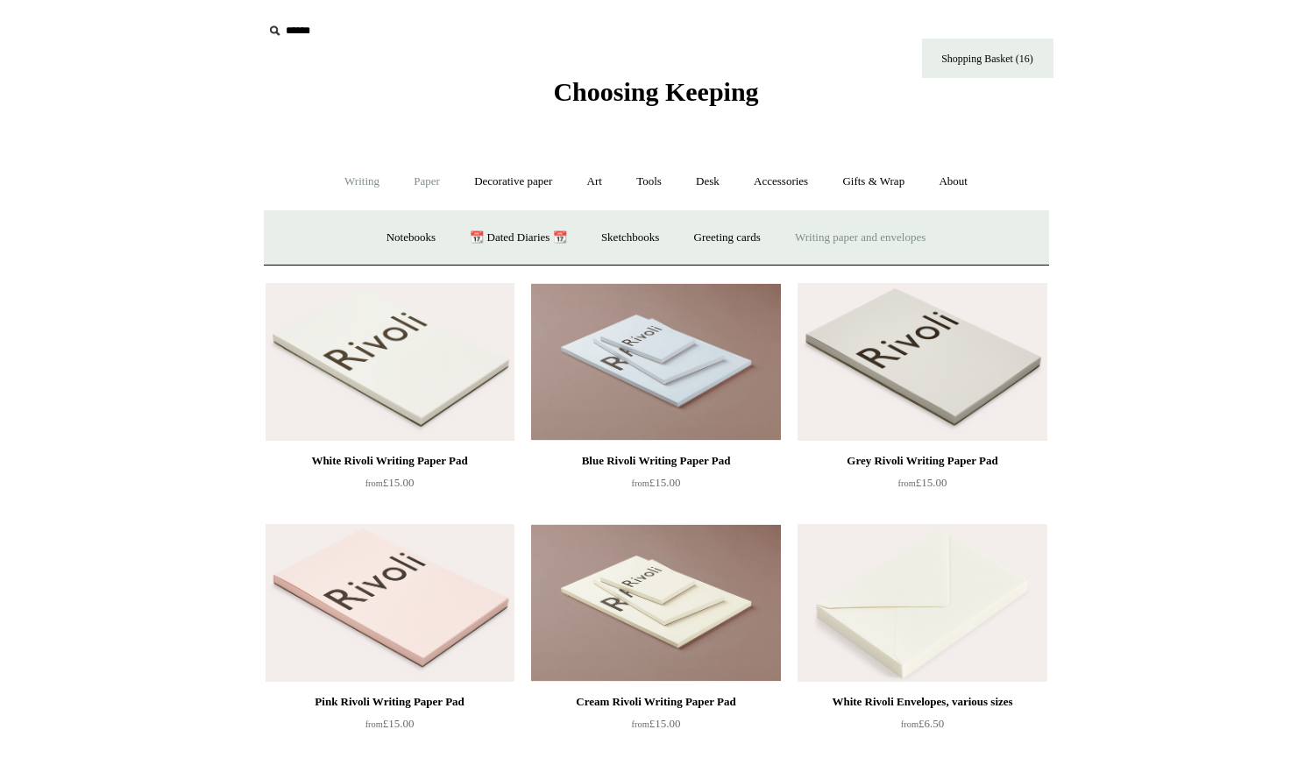
click at [354, 184] on link "Writing +" at bounding box center [362, 182] width 67 height 46
click at [330, 242] on link "Pens by brand +" at bounding box center [343, 238] width 96 height 46
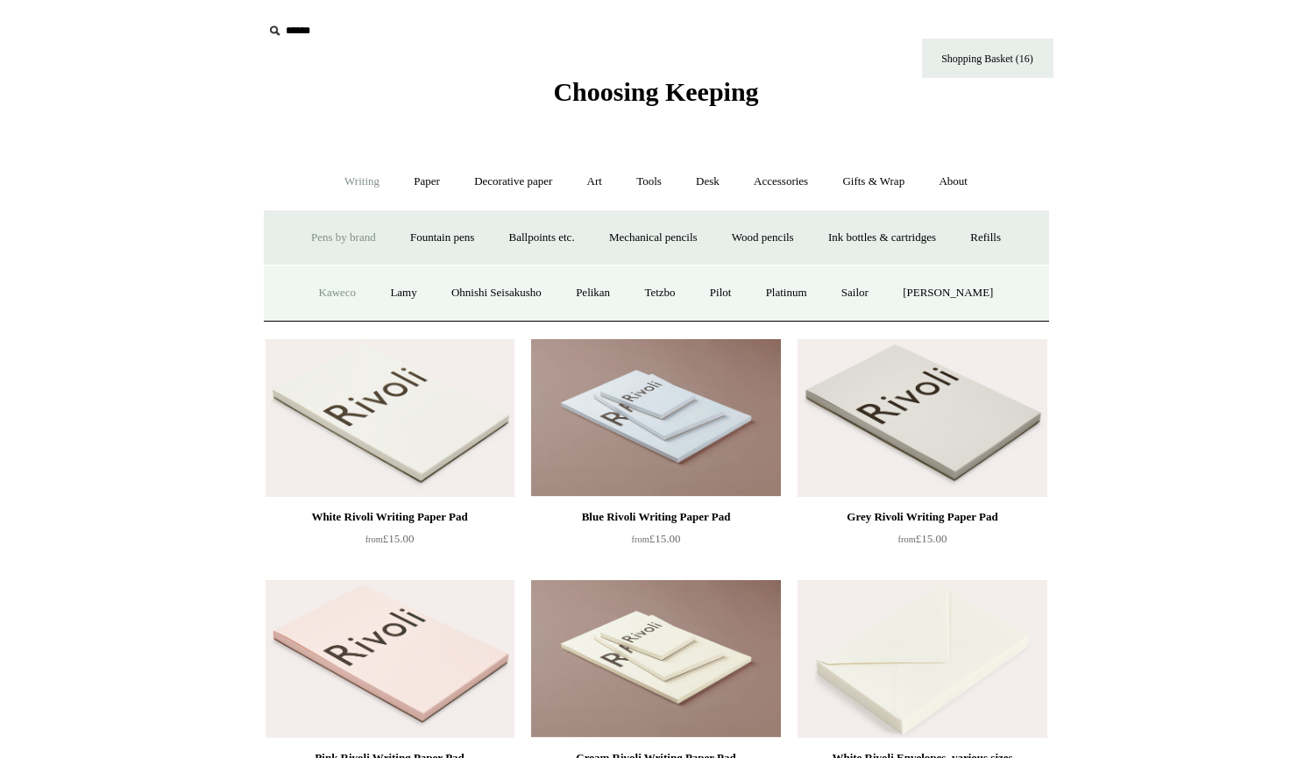
click at [340, 296] on link "Kaweco" at bounding box center [337, 293] width 69 height 46
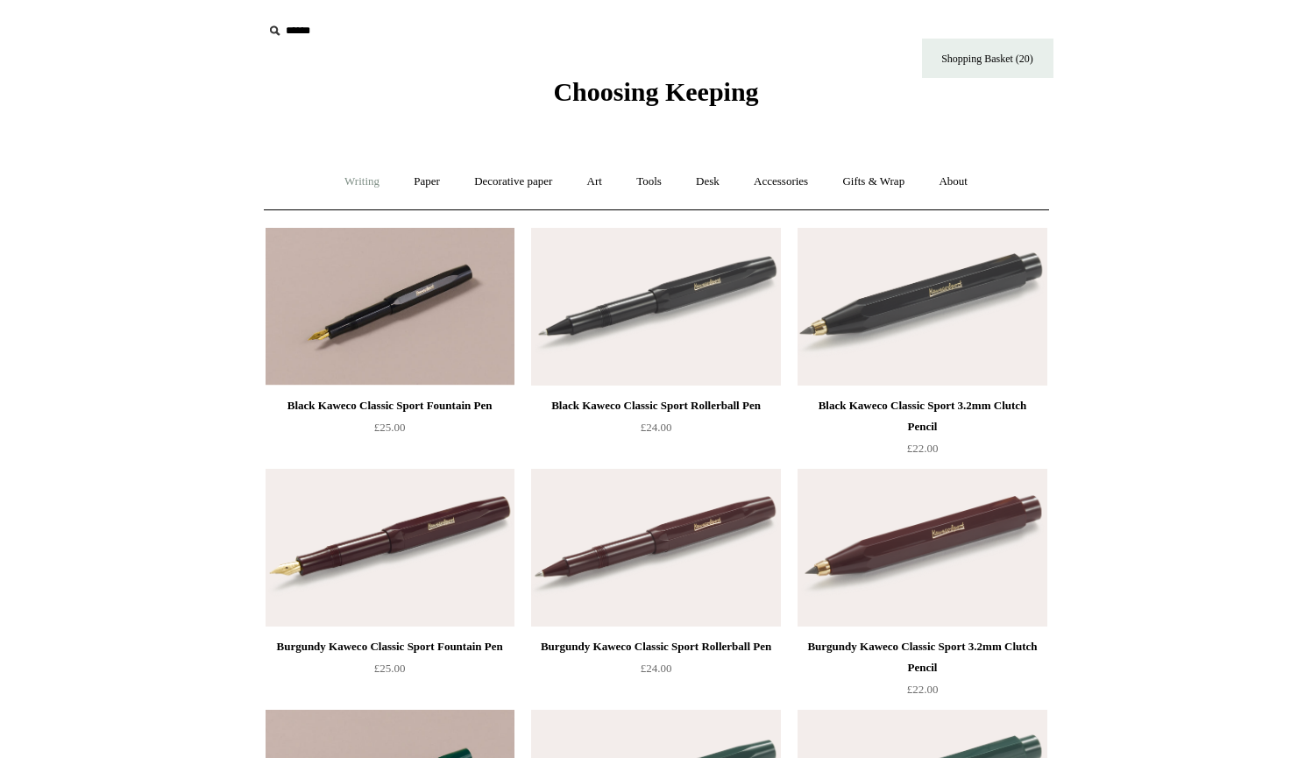
click at [364, 182] on link "Writing +" at bounding box center [362, 182] width 67 height 46
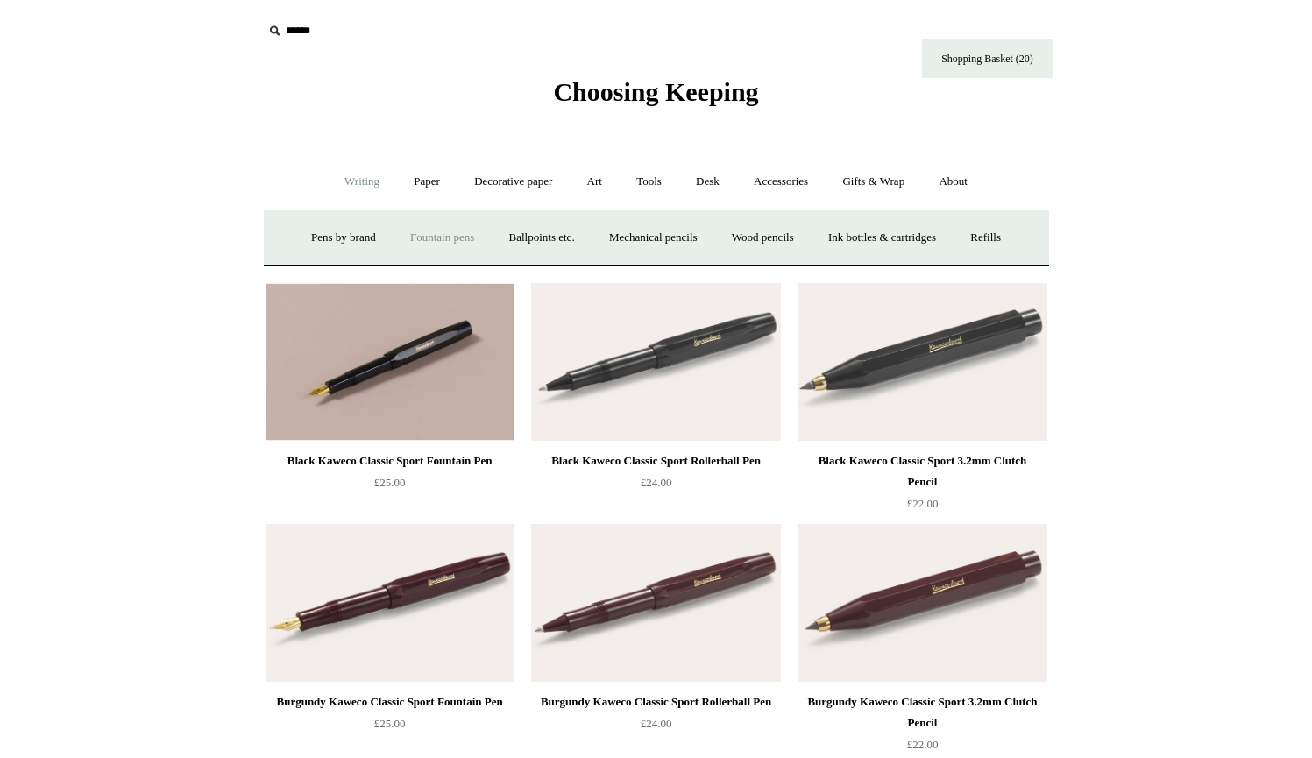
click at [414, 232] on link "Fountain pens +" at bounding box center [442, 238] width 96 height 46
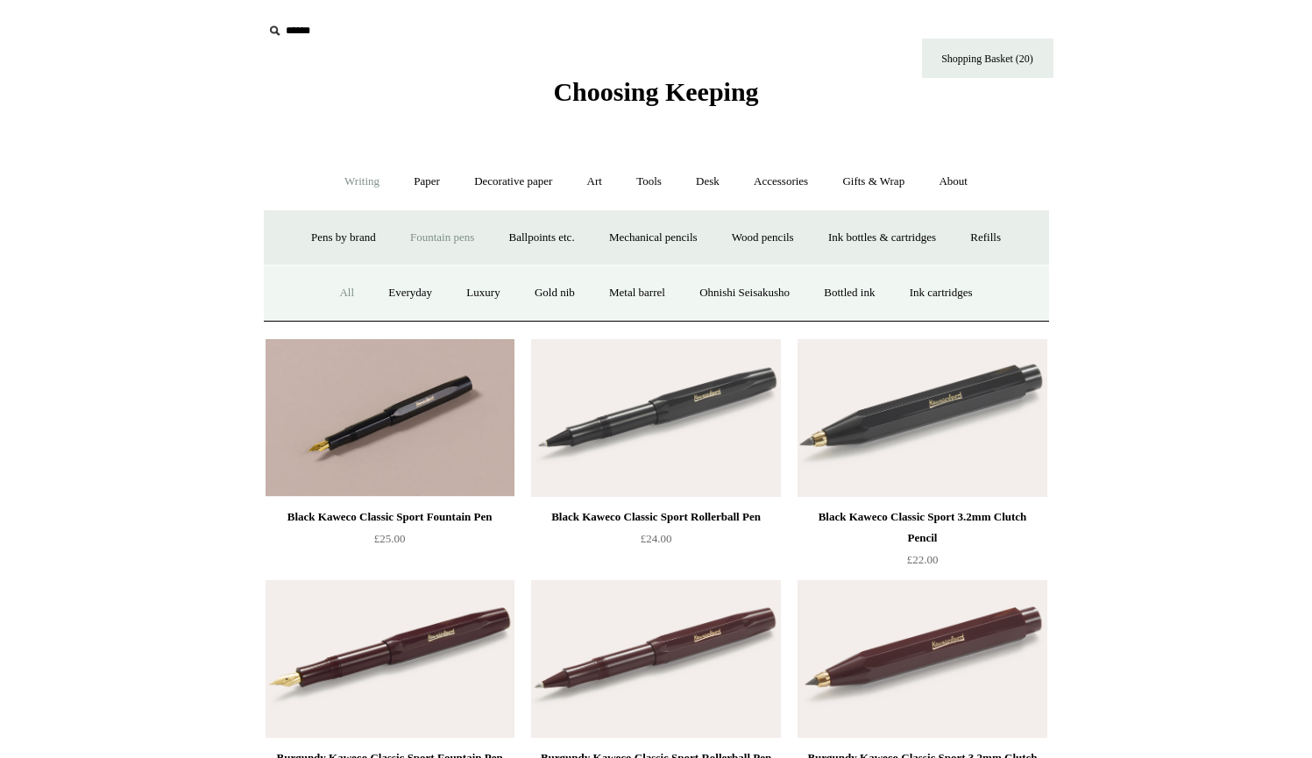
click at [329, 285] on link "All" at bounding box center [346, 293] width 46 height 46
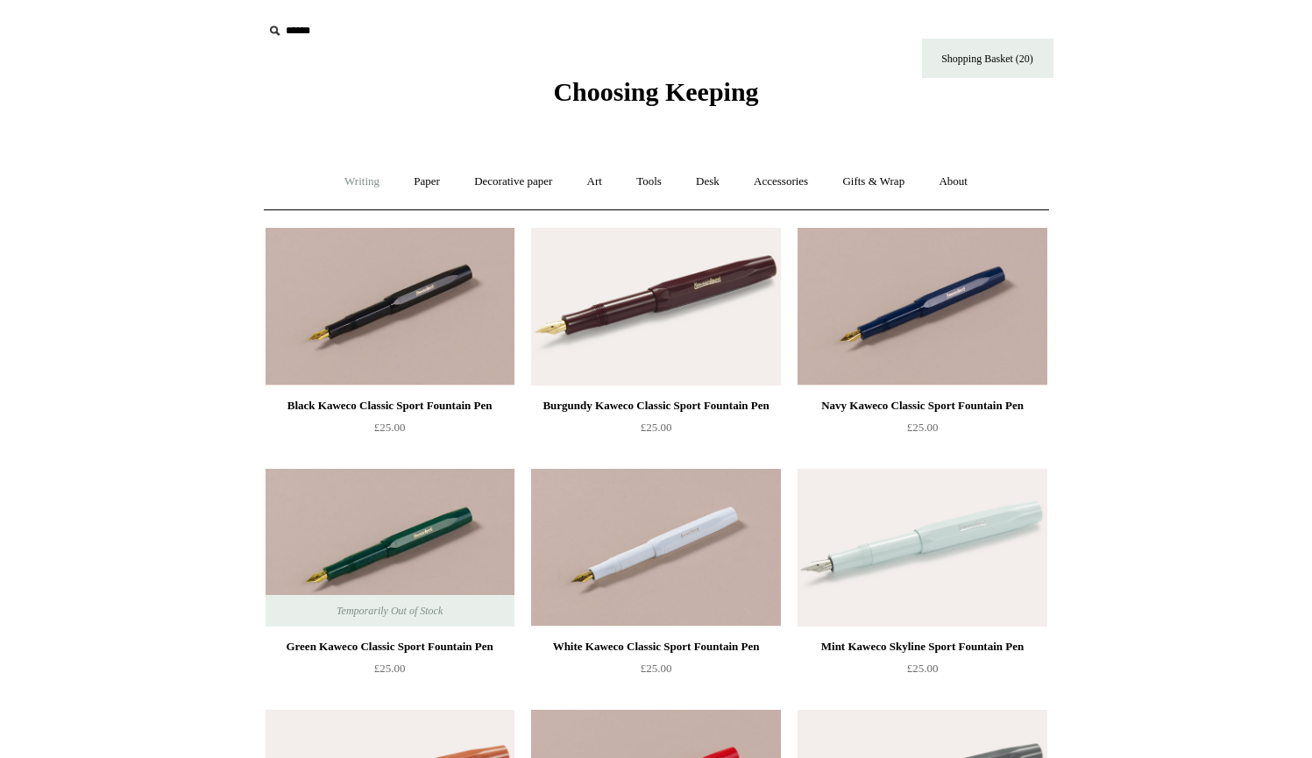
click at [357, 173] on link "Writing +" at bounding box center [362, 182] width 67 height 46
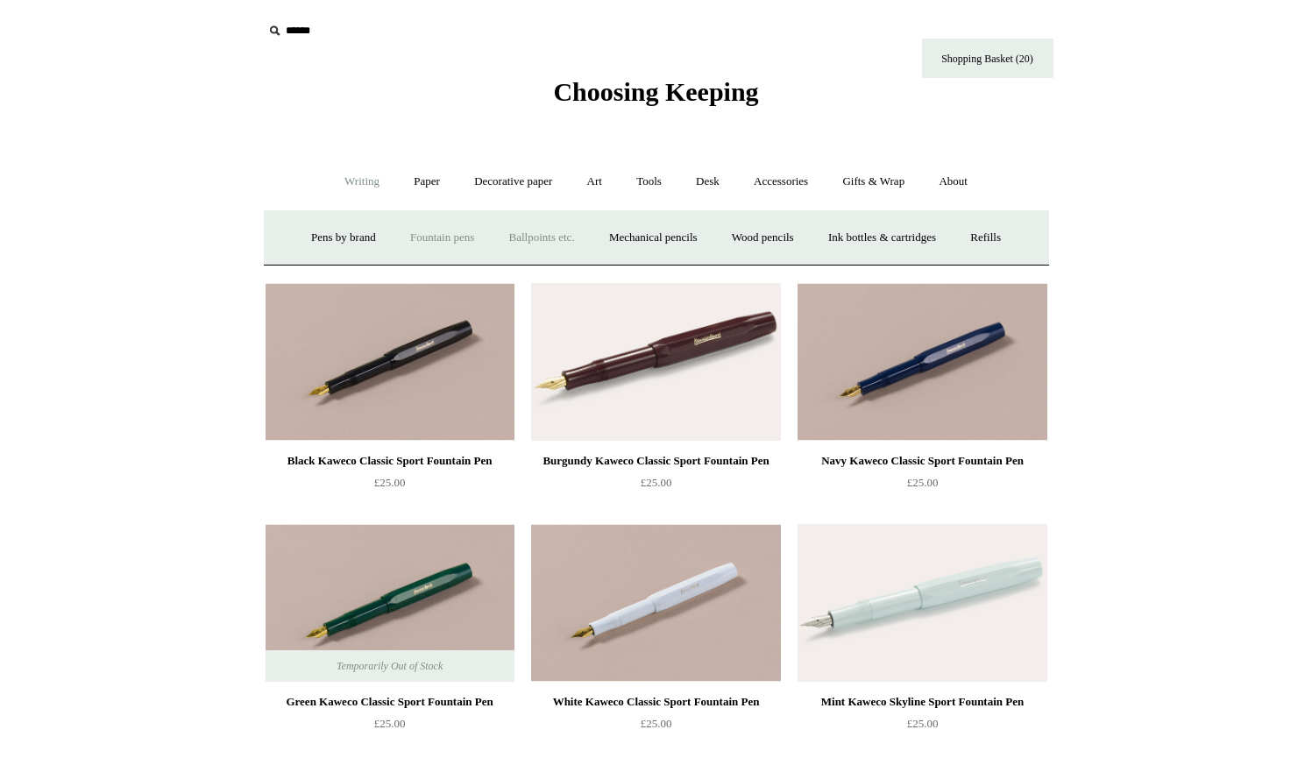
click at [544, 233] on link "Ballpoints etc. +" at bounding box center [541, 238] width 97 height 46
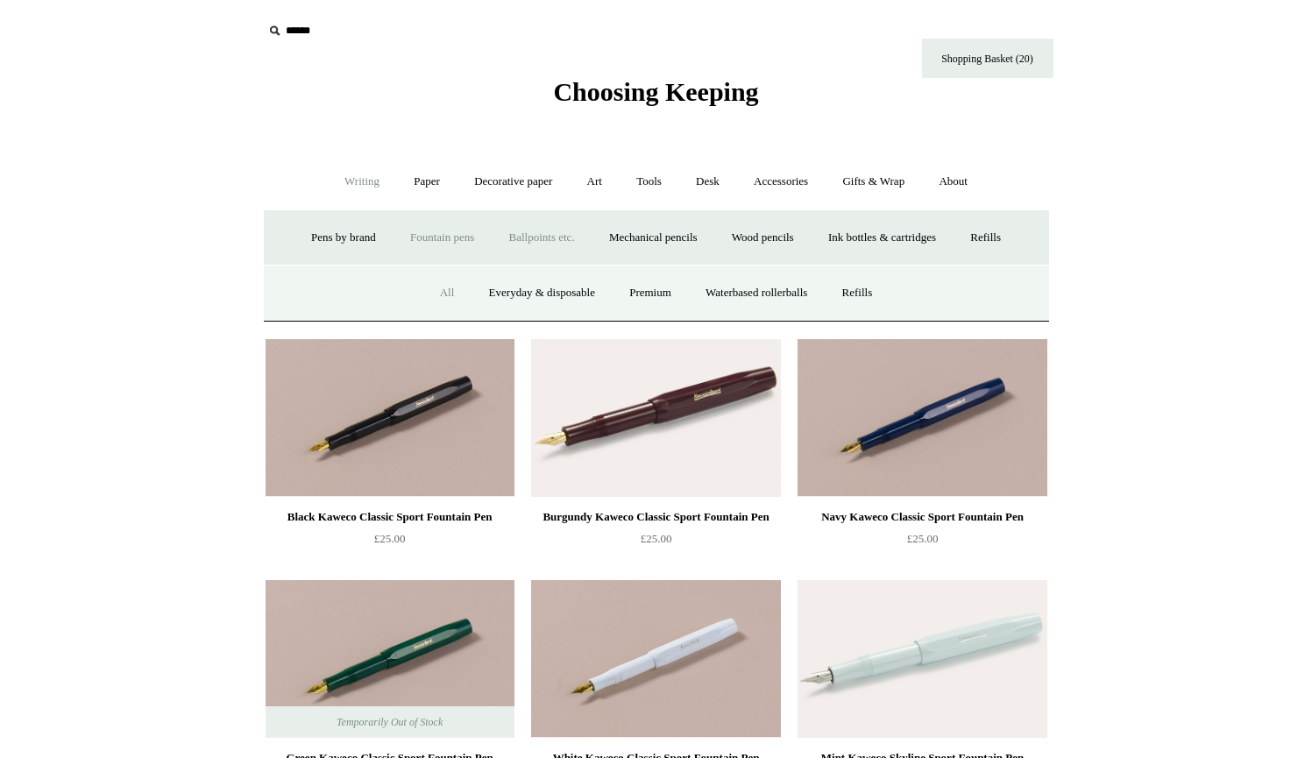
click at [438, 290] on link "All" at bounding box center [447, 293] width 46 height 46
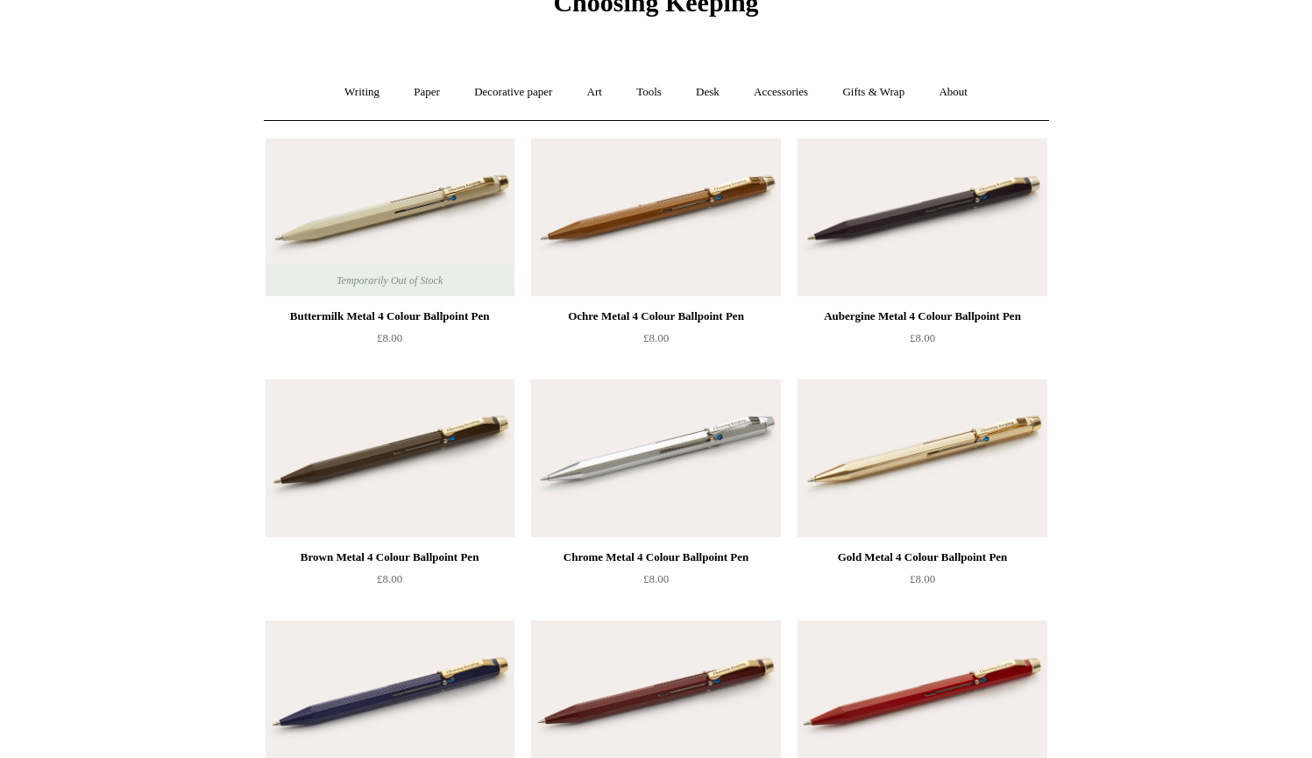
scroll to position [90, 0]
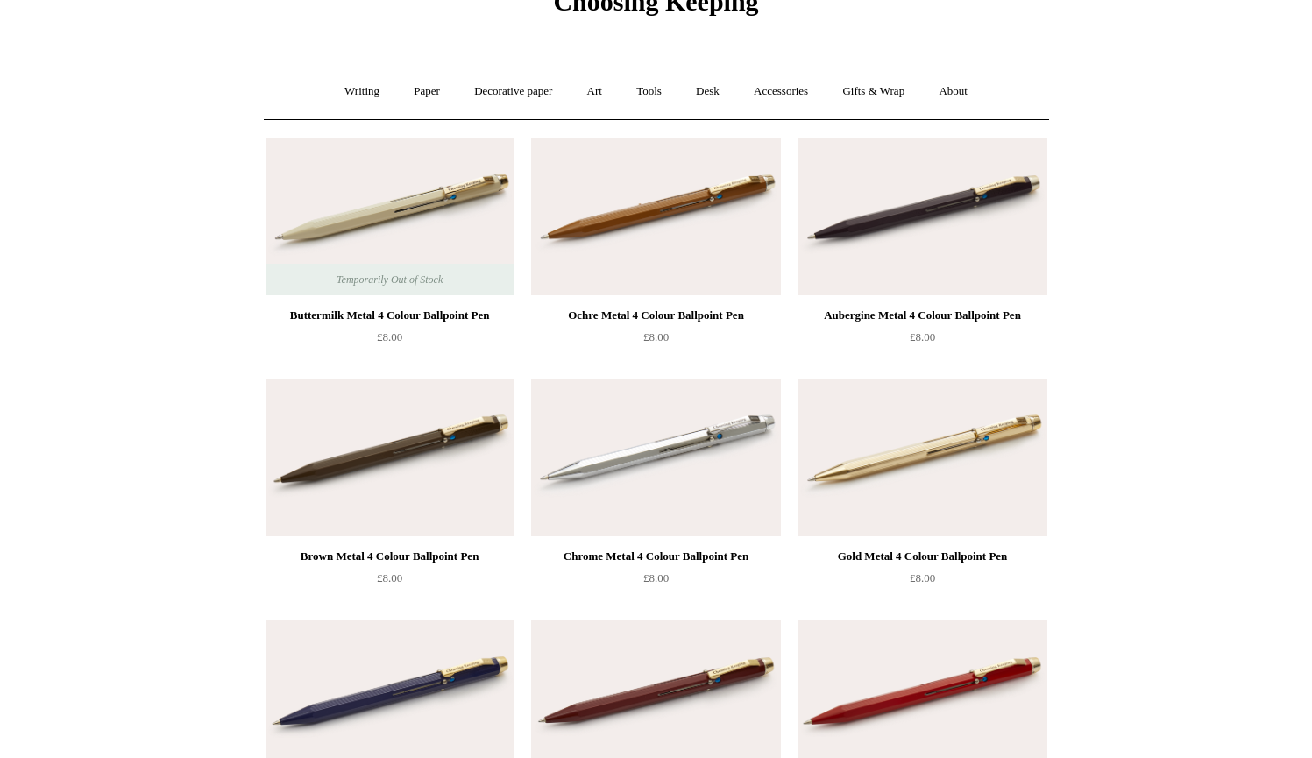
click at [616, 230] on img at bounding box center [655, 217] width 249 height 158
click at [416, 529] on img at bounding box center [389, 458] width 249 height 158
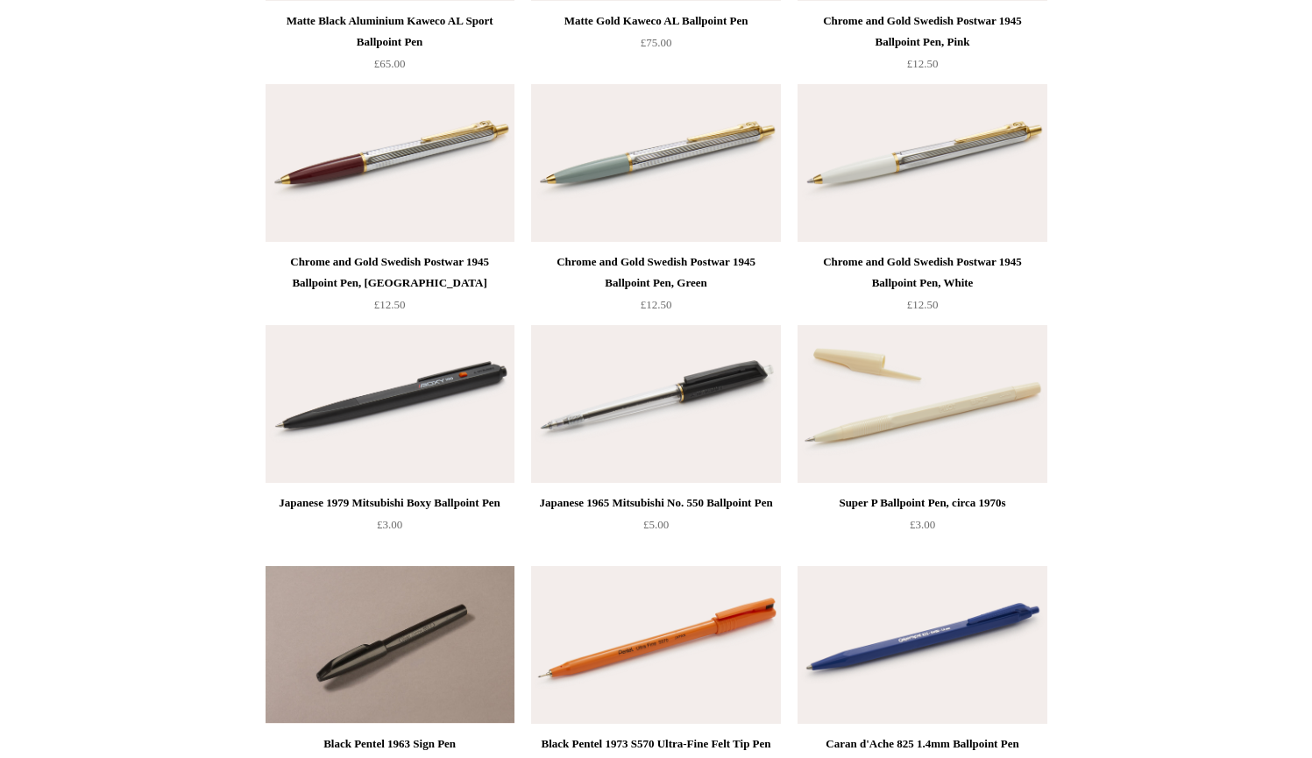
scroll to position [3380, 0]
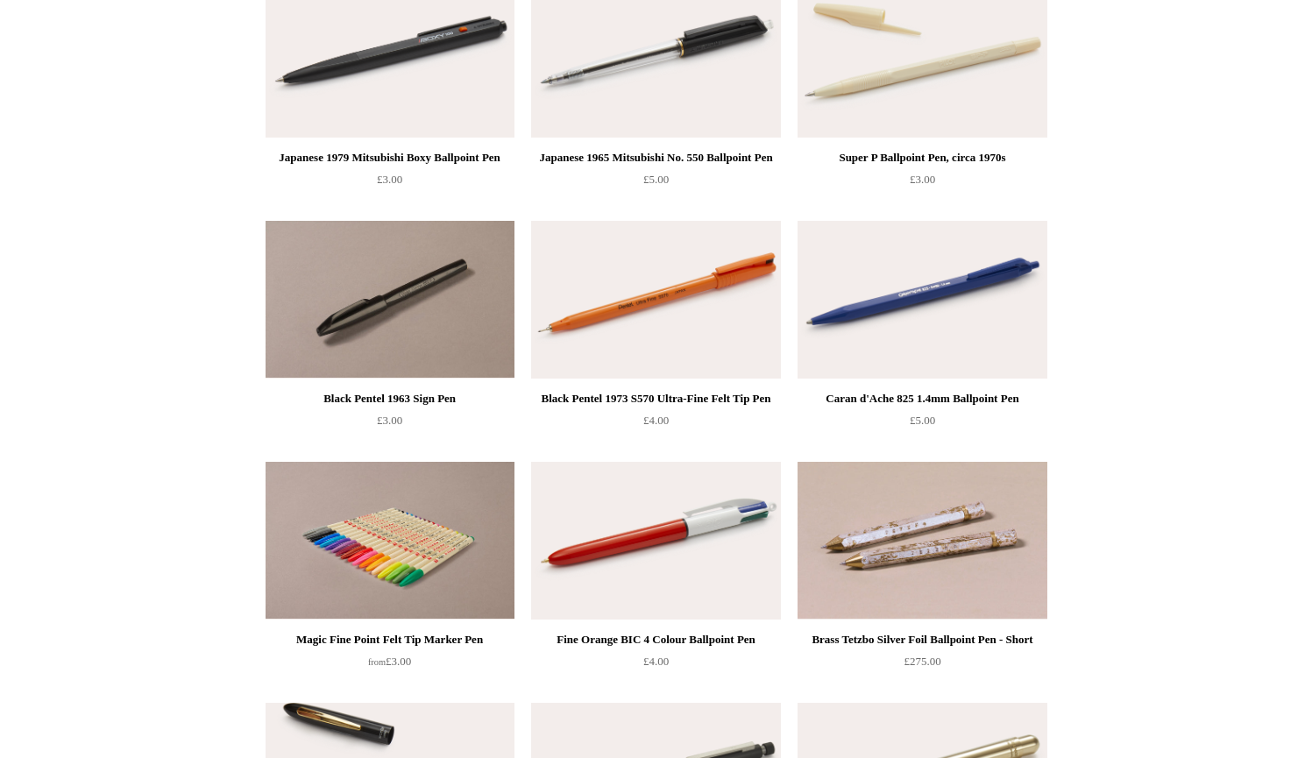
click at [643, 380] on div "Black Pentel 1973 S570 Ultra-Fine Felt Tip Pen £4.00" at bounding box center [655, 340] width 249 height 238
click at [634, 347] on img at bounding box center [655, 300] width 249 height 158
click at [856, 320] on img at bounding box center [921, 300] width 249 height 158
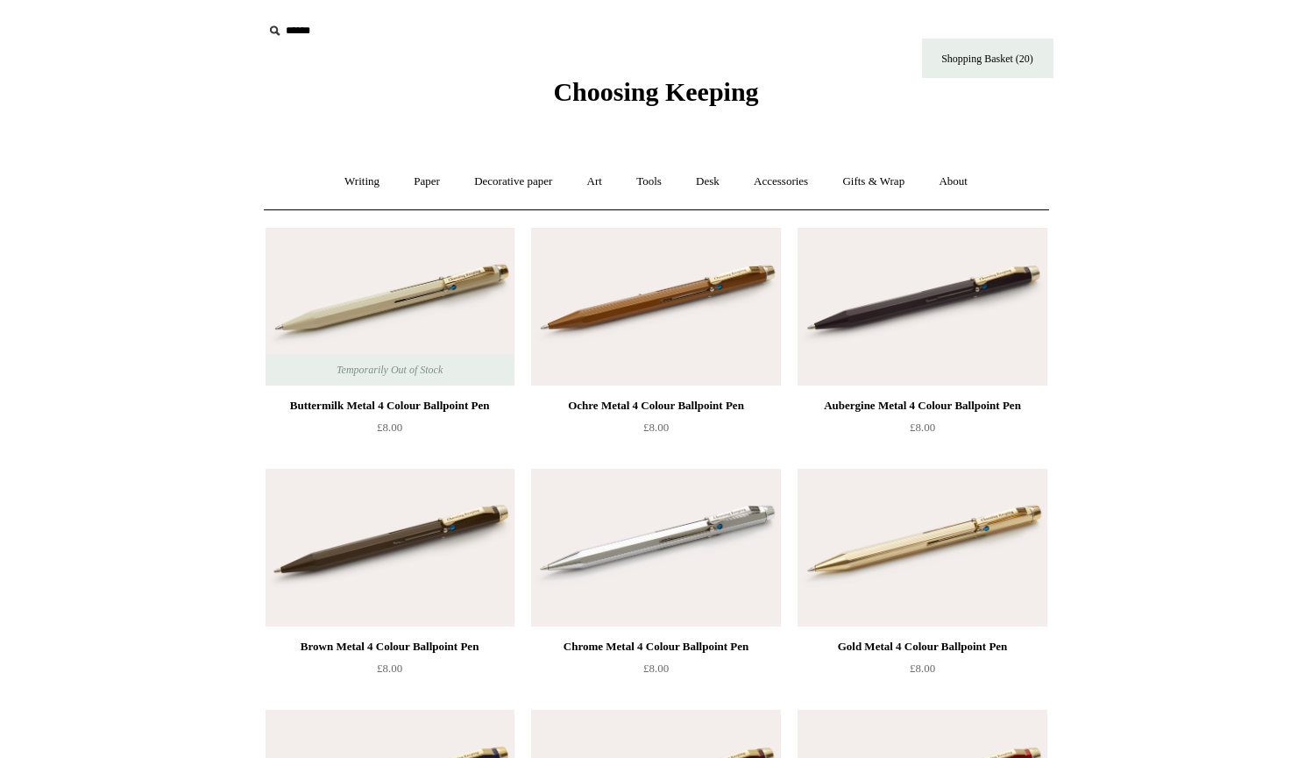
scroll to position [0, 0]
click at [360, 182] on link "Writing +" at bounding box center [362, 182] width 67 height 46
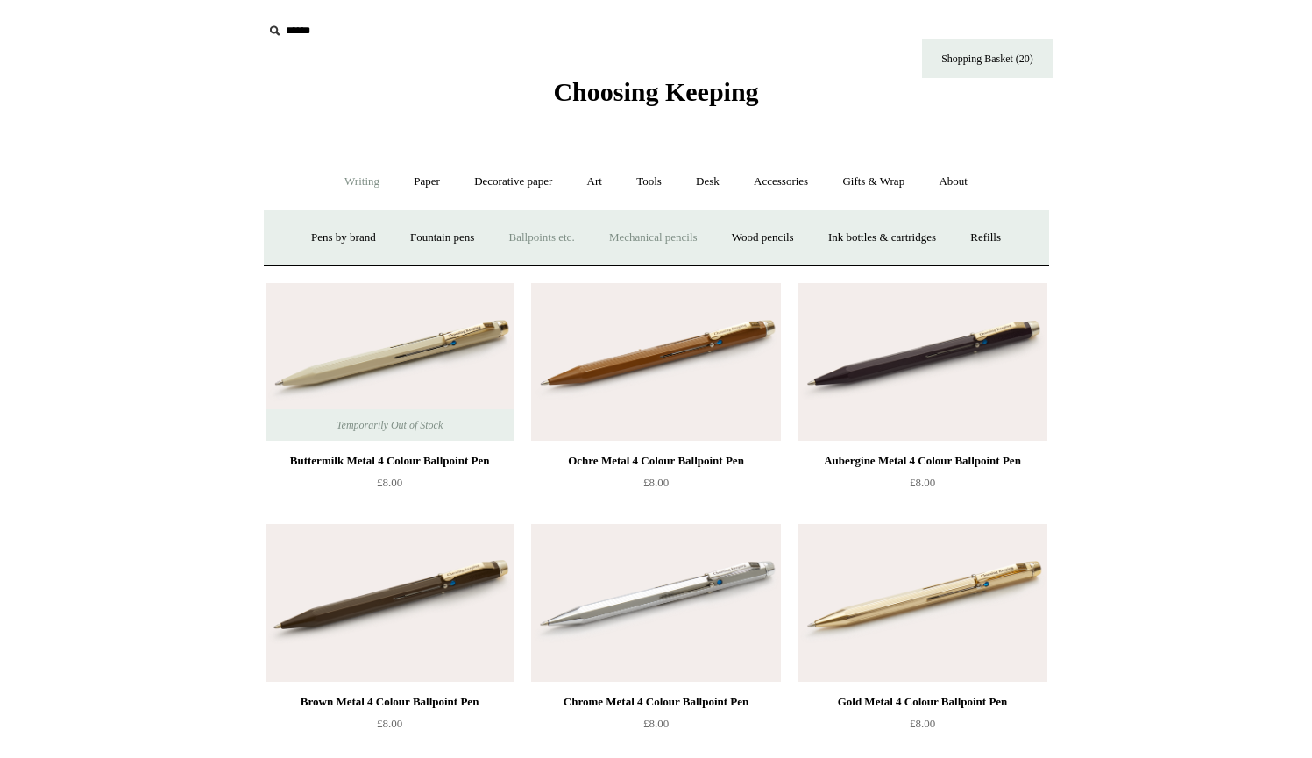
click at [643, 233] on link "Mechanical pencils +" at bounding box center [653, 238] width 120 height 46
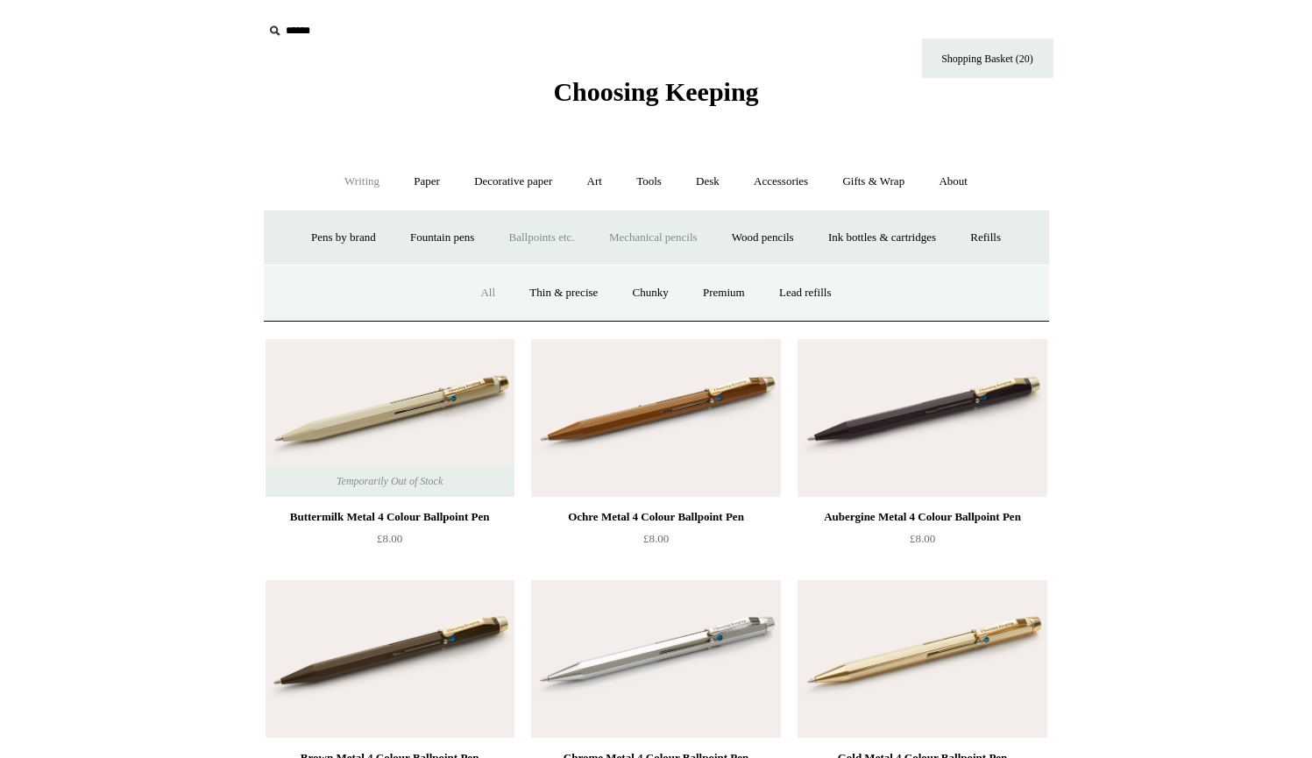
click at [496, 289] on link "All" at bounding box center [487, 293] width 46 height 46
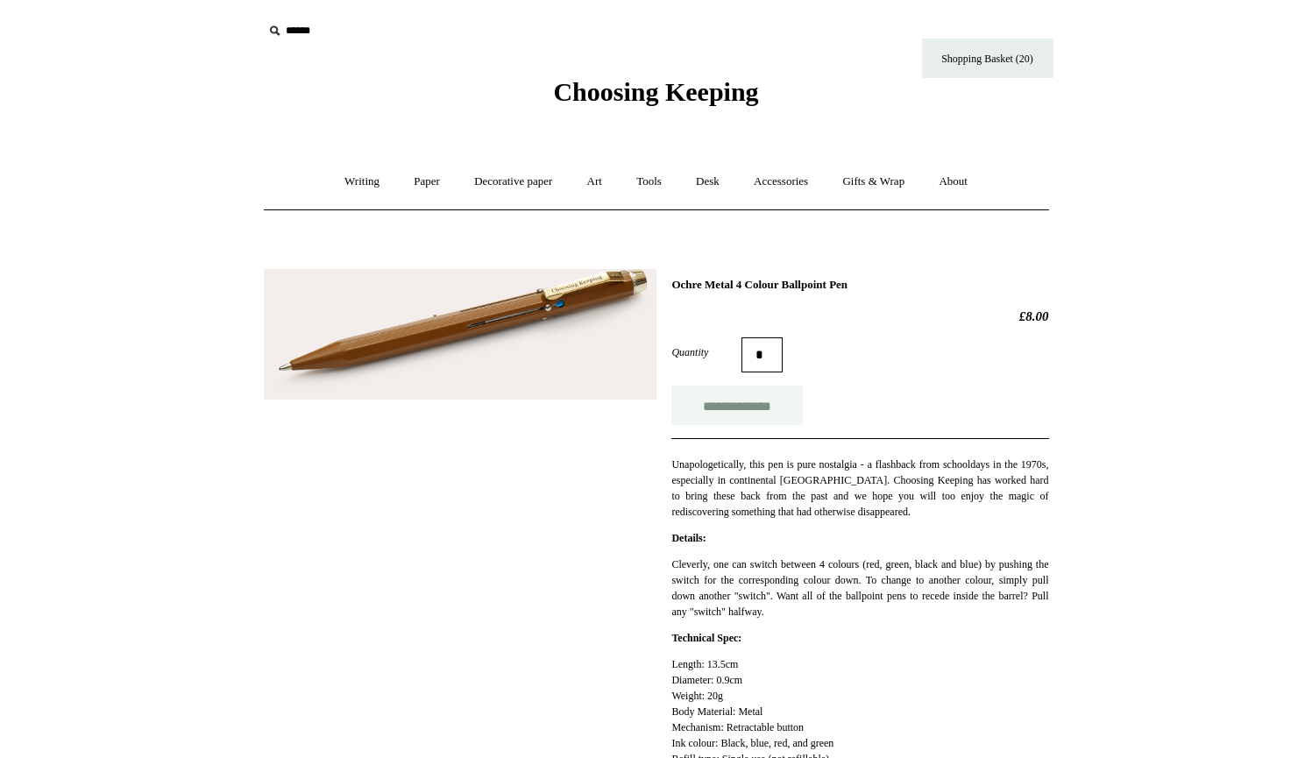
click input "**********"
type input "**********"
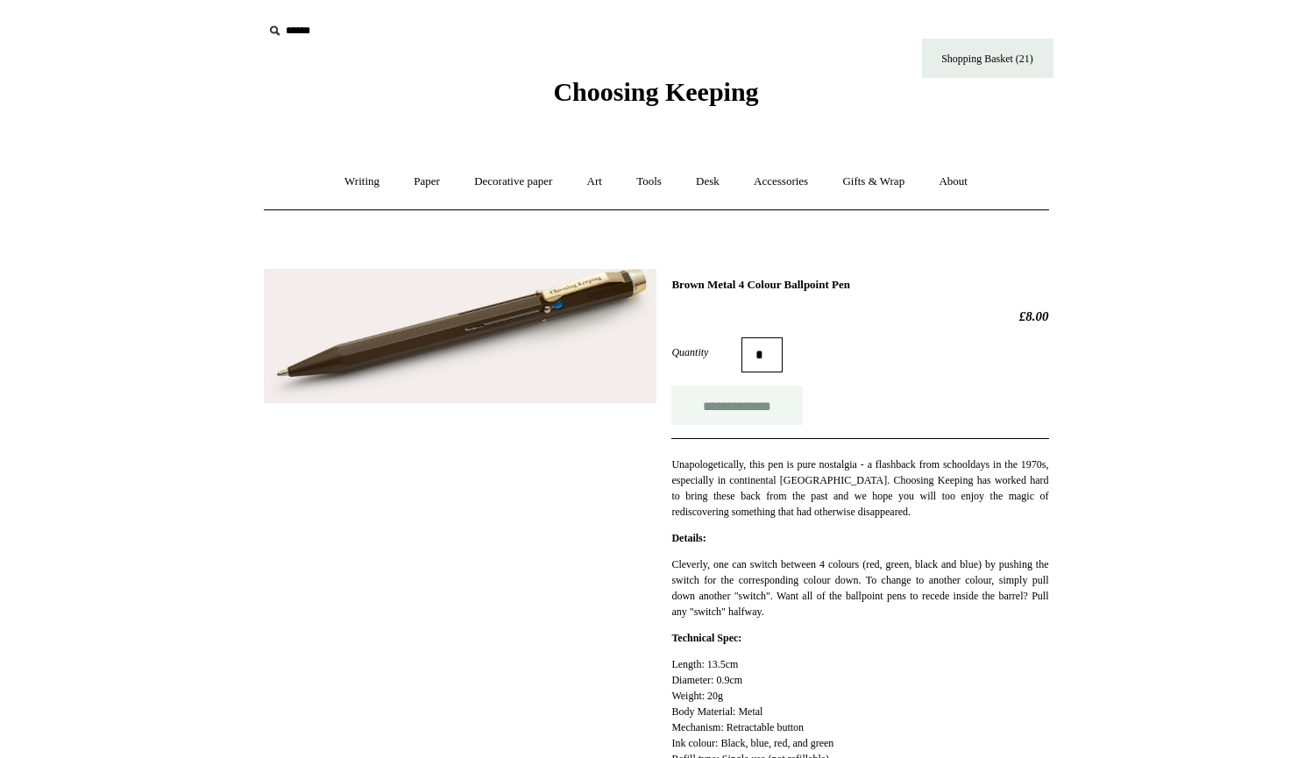
click at [711, 408] on input "**********" at bounding box center [736, 405] width 131 height 39
type input "**********"
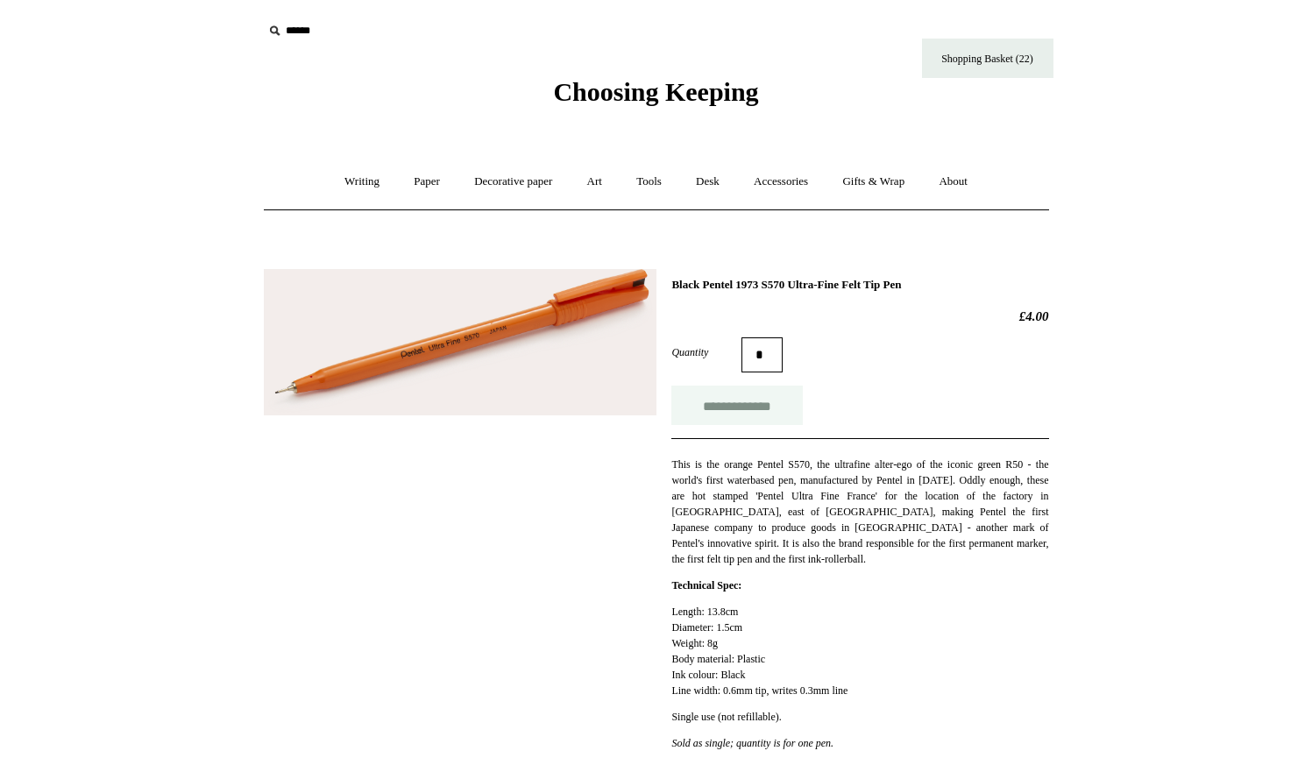
click at [725, 410] on input "**********" at bounding box center [736, 405] width 131 height 39
type input "**********"
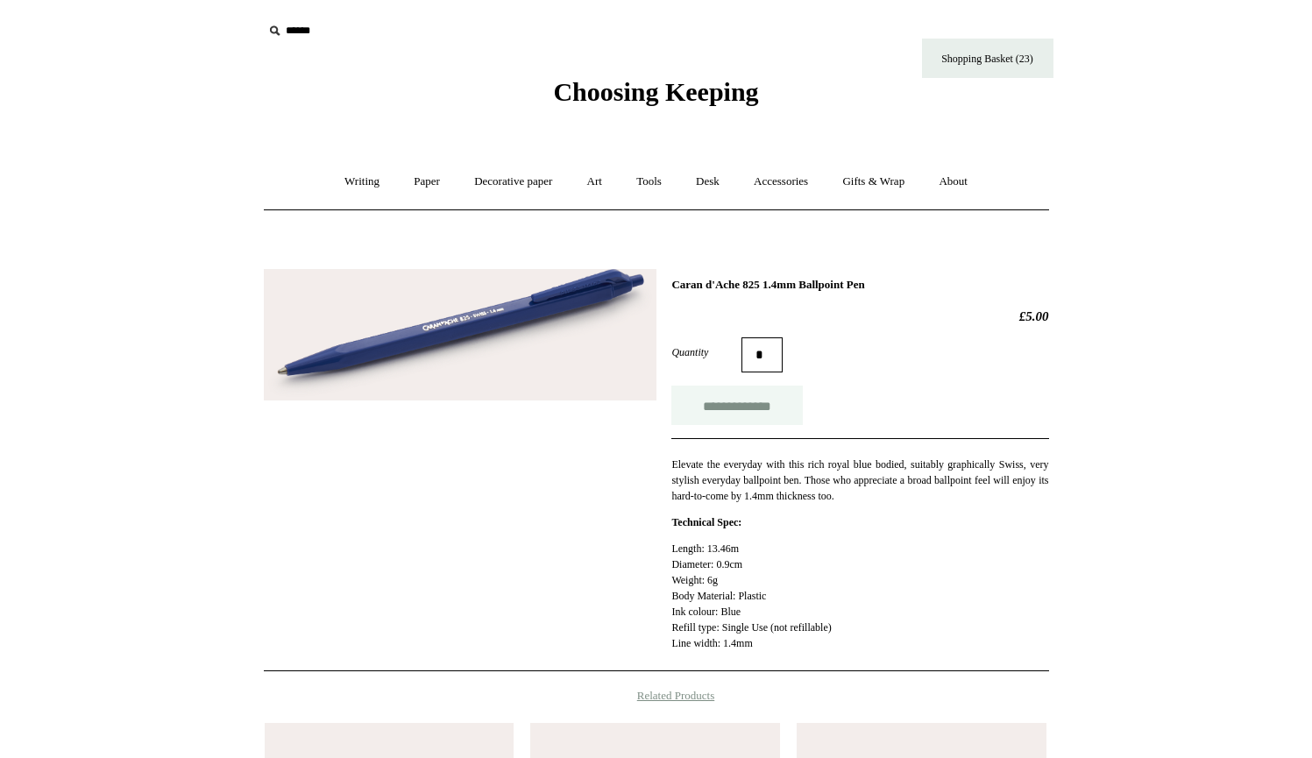
click at [705, 411] on input "**********" at bounding box center [736, 405] width 131 height 39
type input "**********"
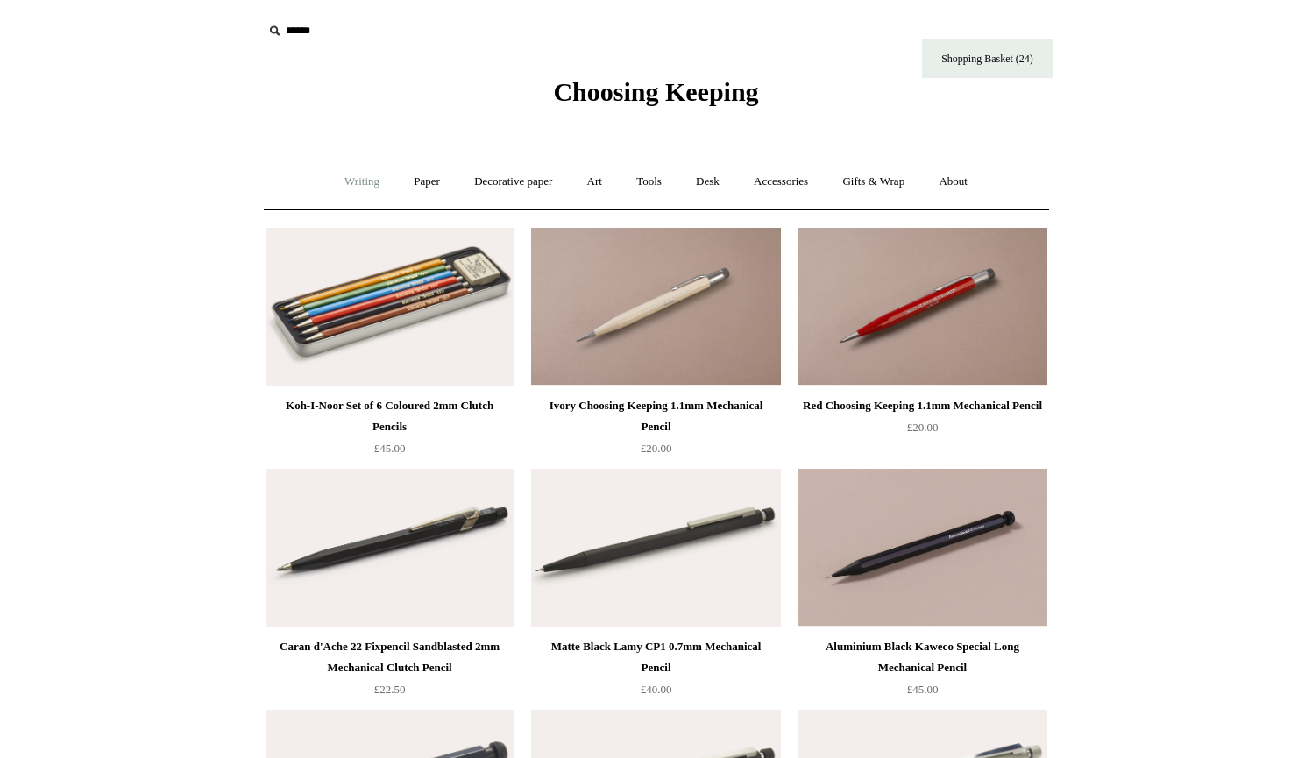
click at [354, 185] on link "Writing +" at bounding box center [362, 182] width 67 height 46
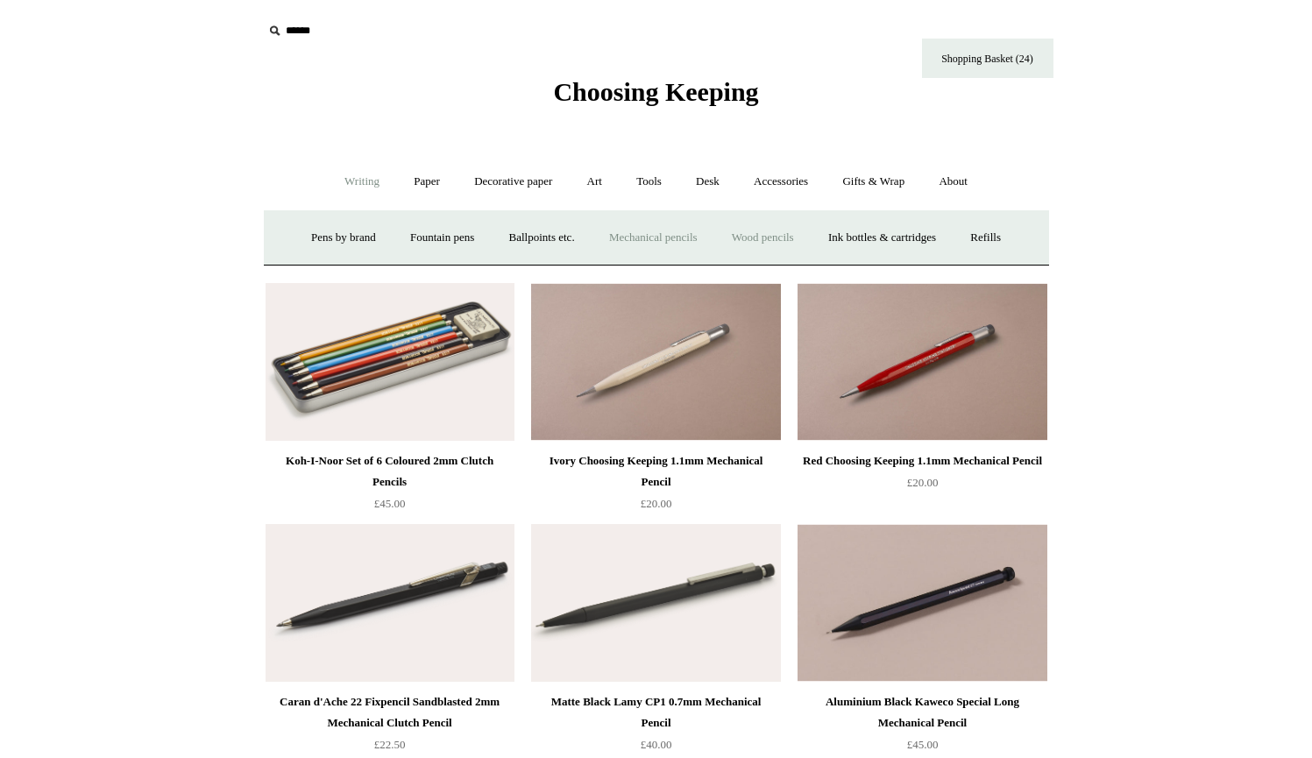
click at [771, 246] on link "Wood pencils +" at bounding box center [763, 238] width 94 height 46
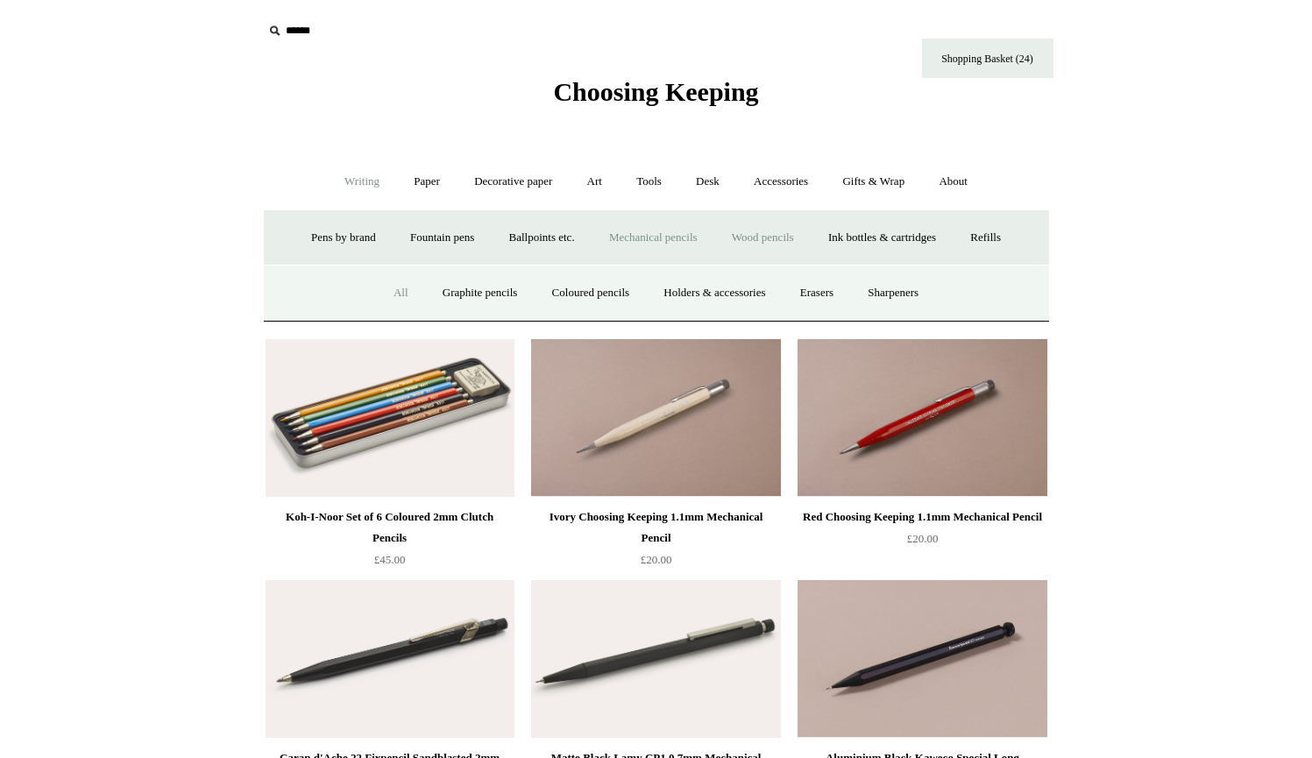
click at [391, 290] on link "All" at bounding box center [401, 293] width 46 height 46
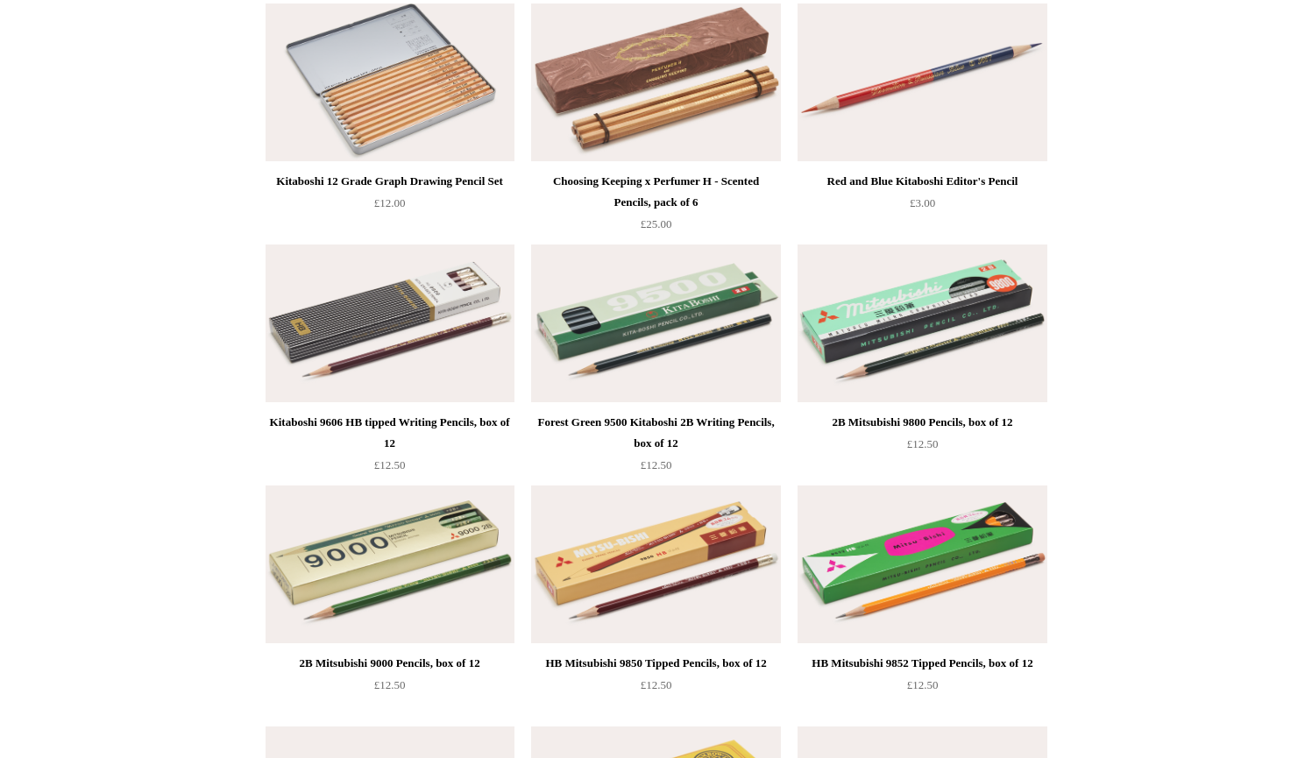
scroll to position [1643, 0]
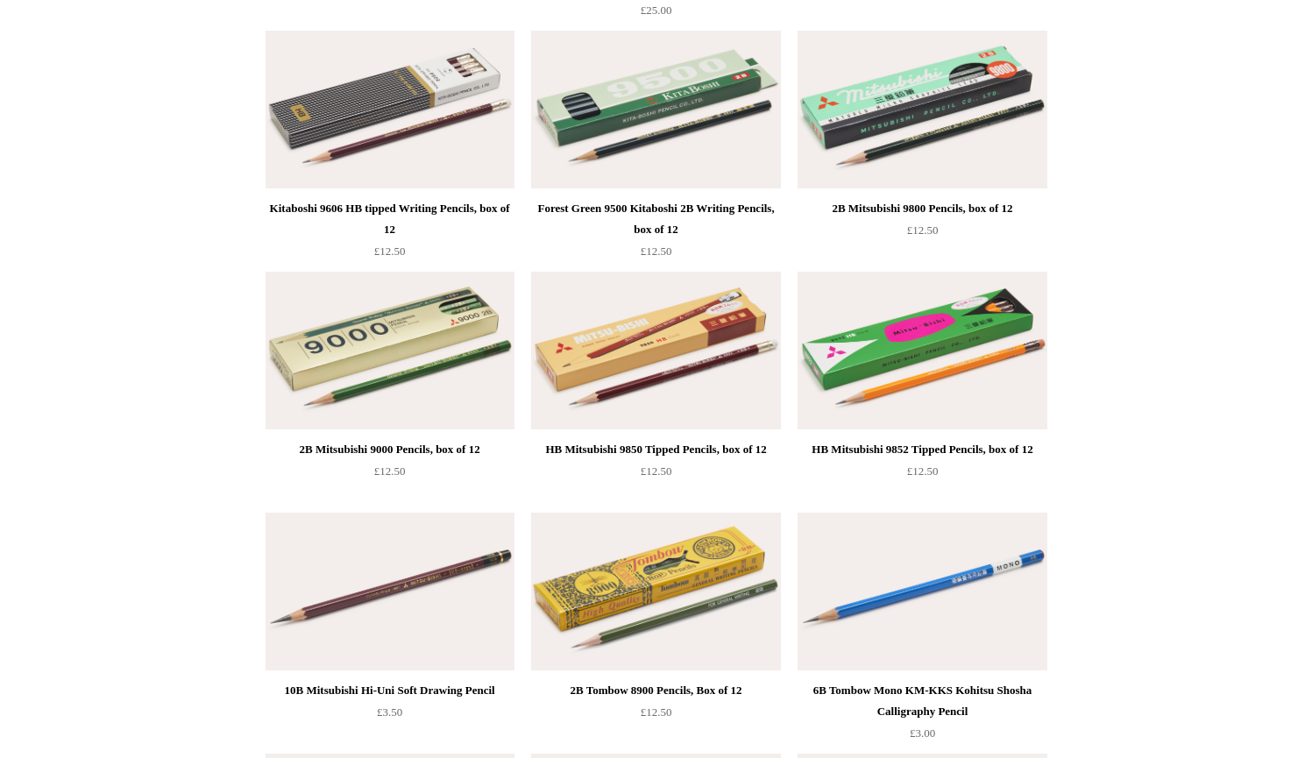
click at [428, 392] on img at bounding box center [389, 351] width 249 height 158
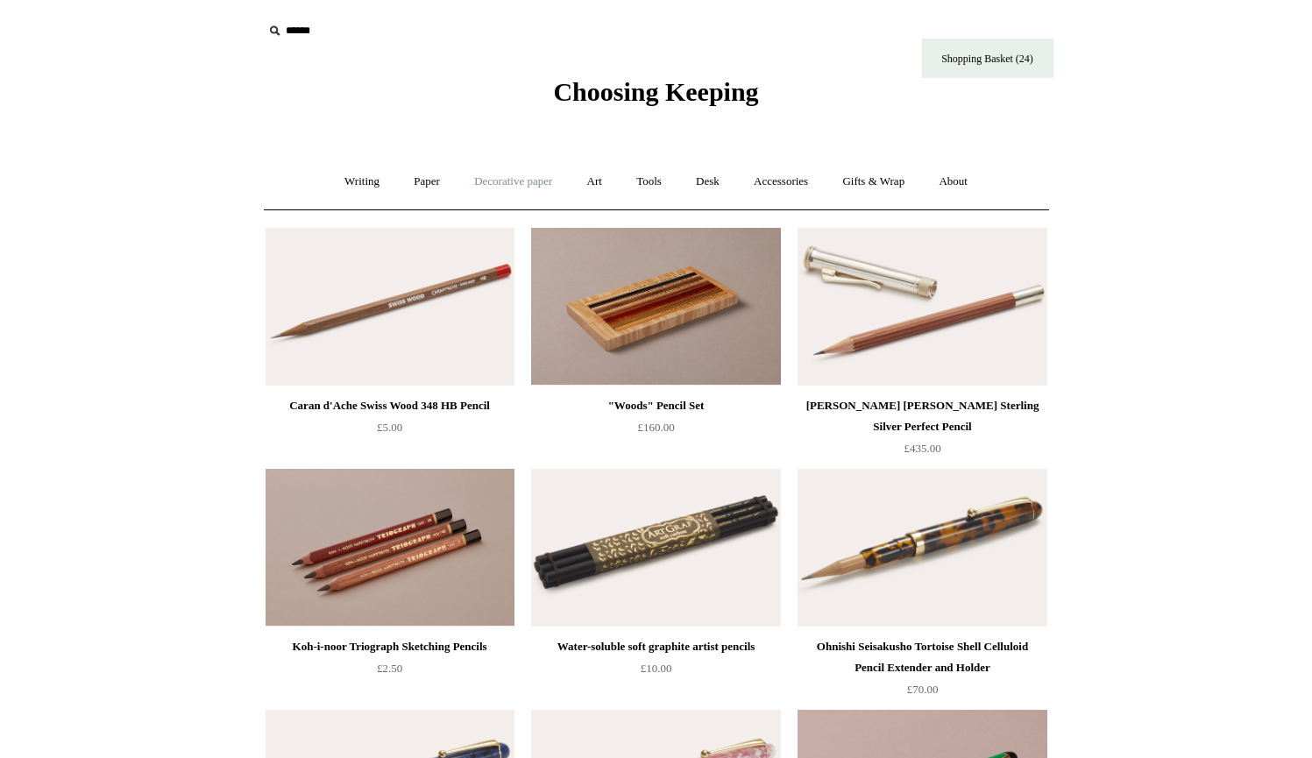
scroll to position [0, 0]
click at [350, 183] on link "Writing +" at bounding box center [362, 182] width 67 height 46
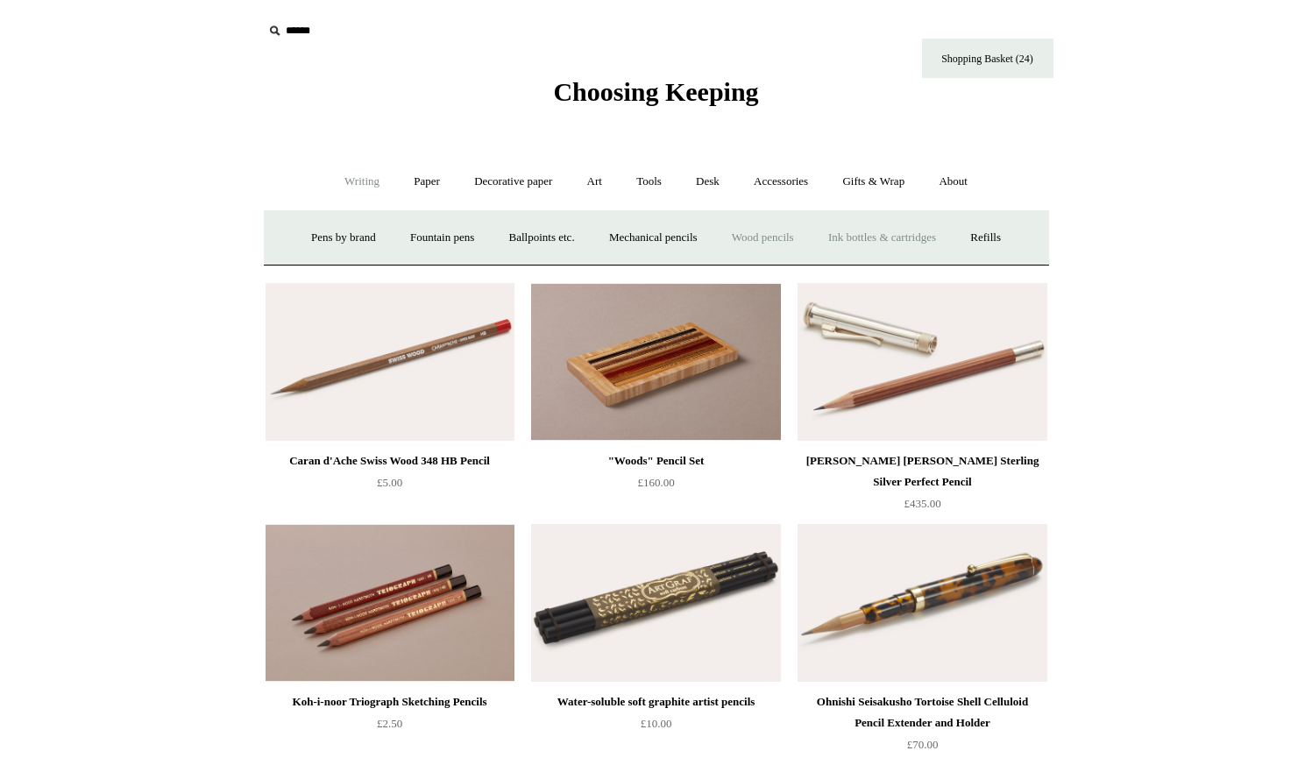
click at [913, 233] on link "Ink bottles & cartridges +" at bounding box center [881, 238] width 139 height 46
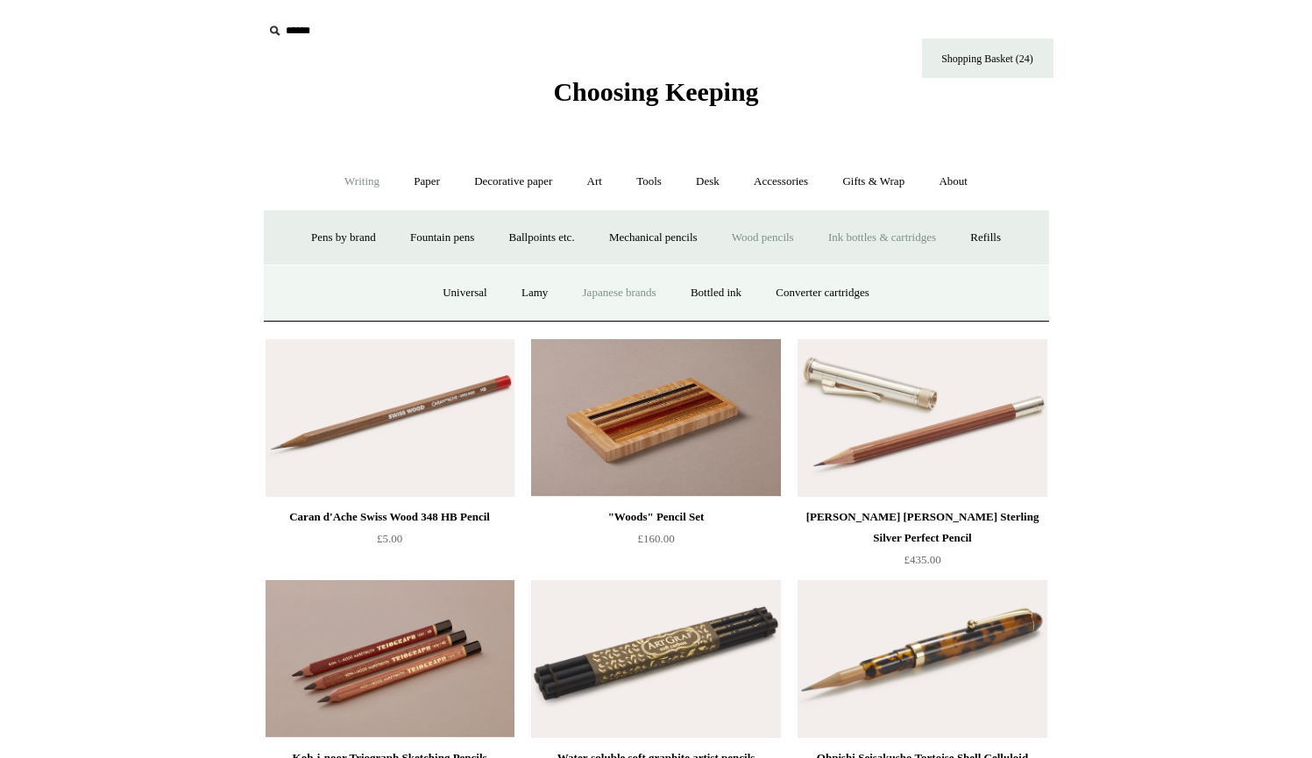
click at [621, 299] on link "Japanese brands" at bounding box center [619, 293] width 105 height 46
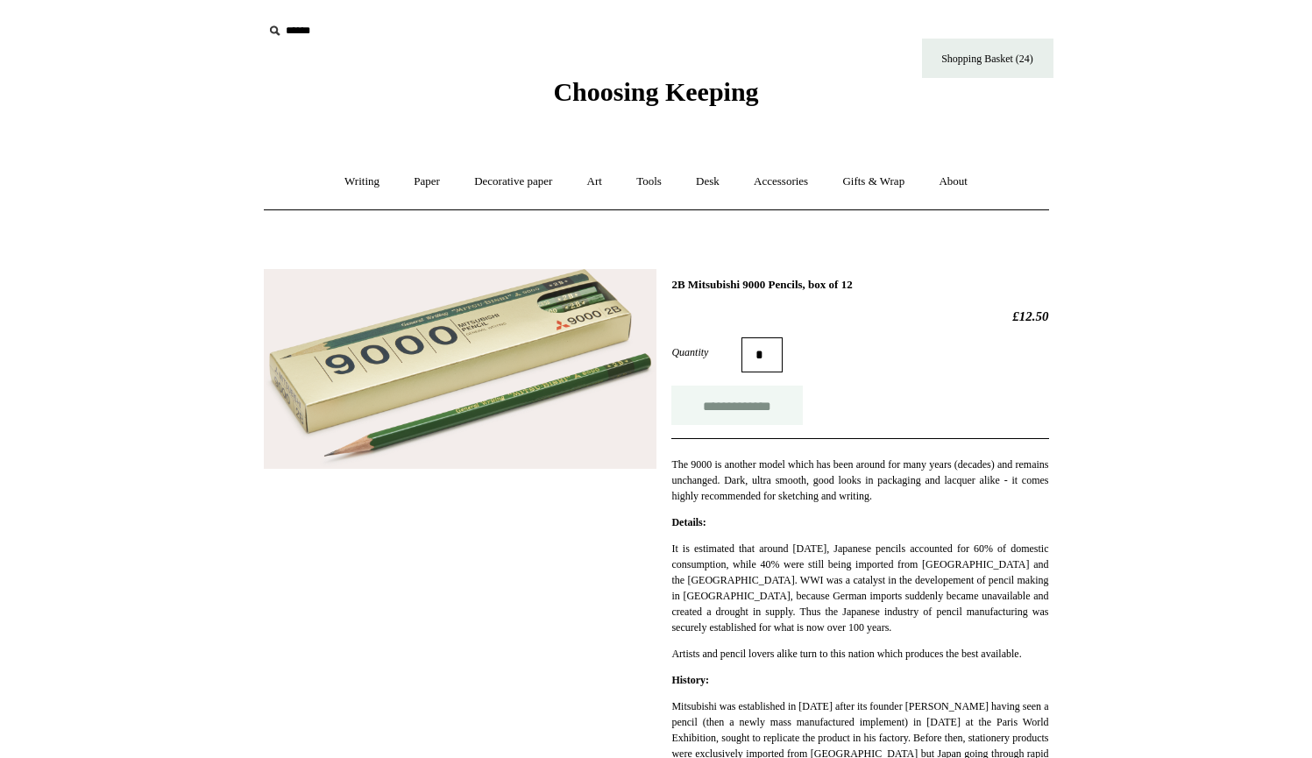
click at [707, 410] on input "**********" at bounding box center [736, 405] width 131 height 39
type input "**********"
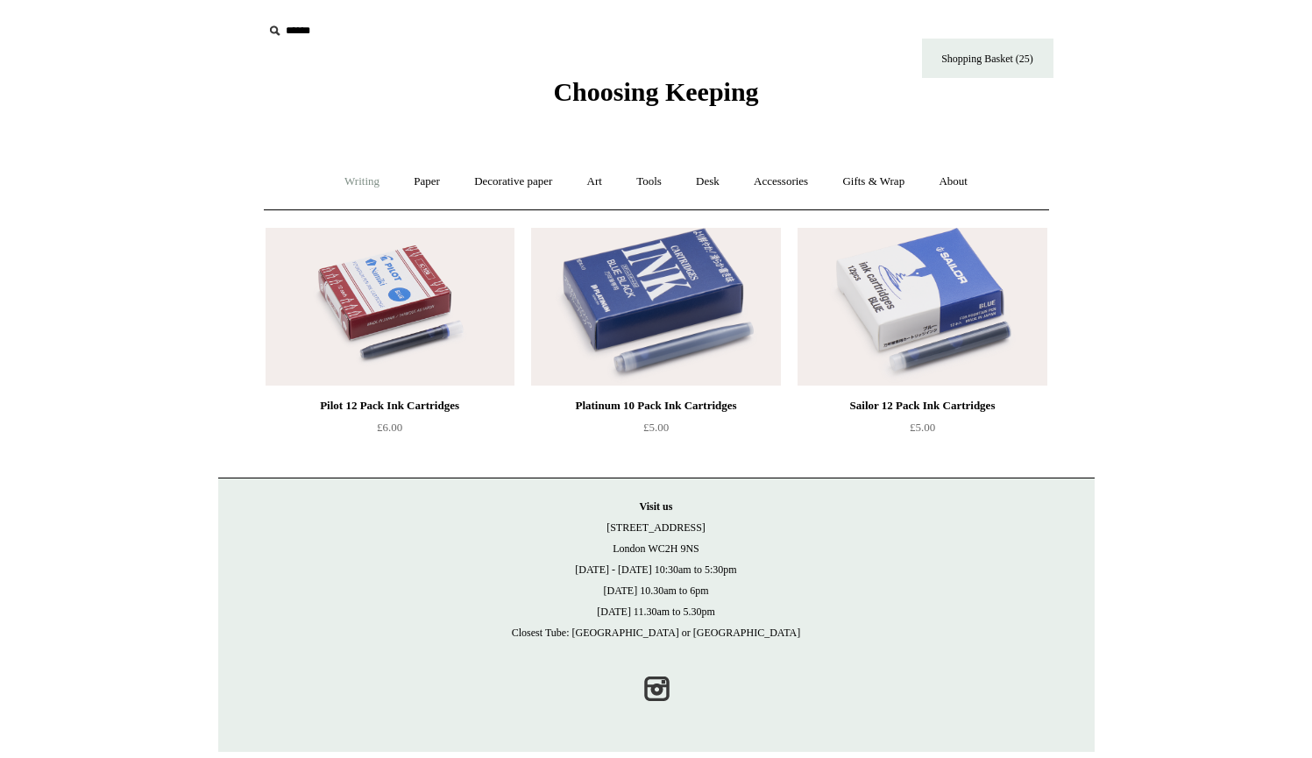
click at [356, 176] on link "Writing +" at bounding box center [362, 182] width 67 height 46
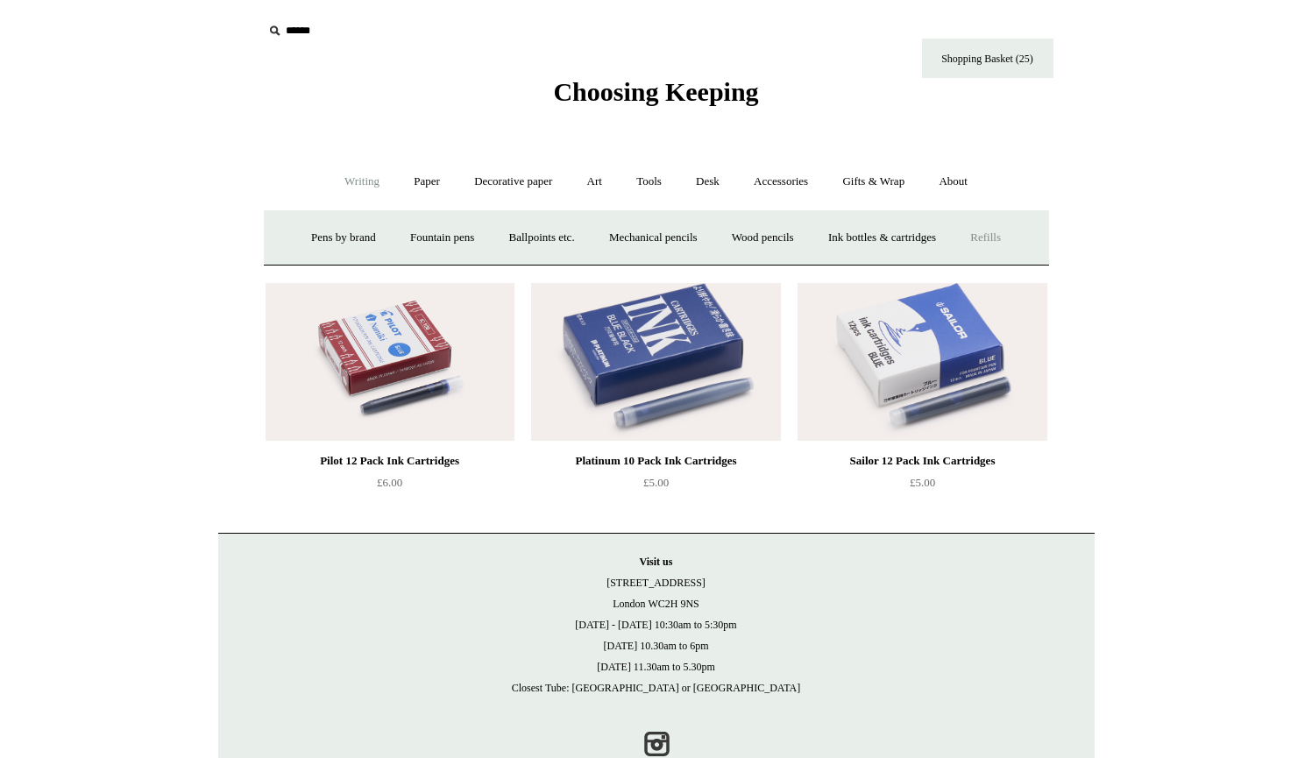
click at [1012, 237] on link "Refills +" at bounding box center [985, 238] width 62 height 46
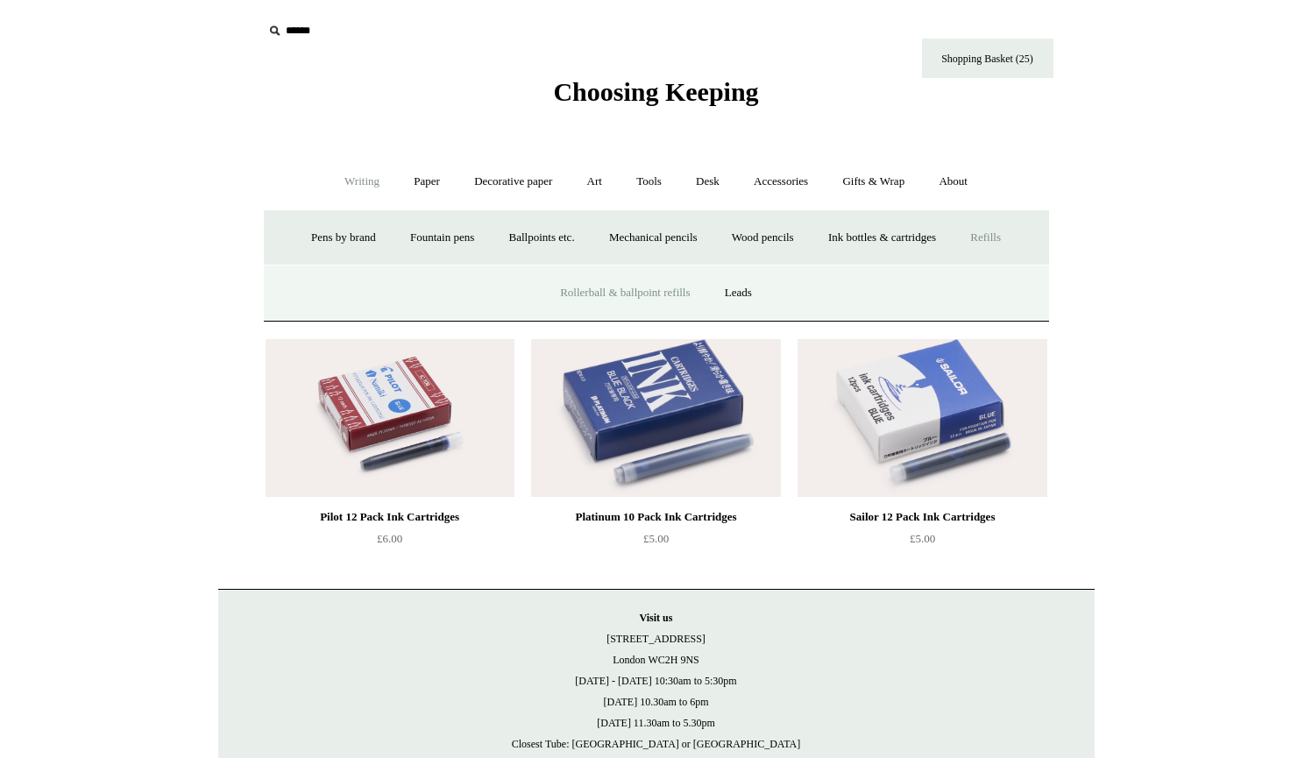
click at [655, 289] on link "Rollerball & ballpoint refills" at bounding box center [624, 293] width 161 height 46
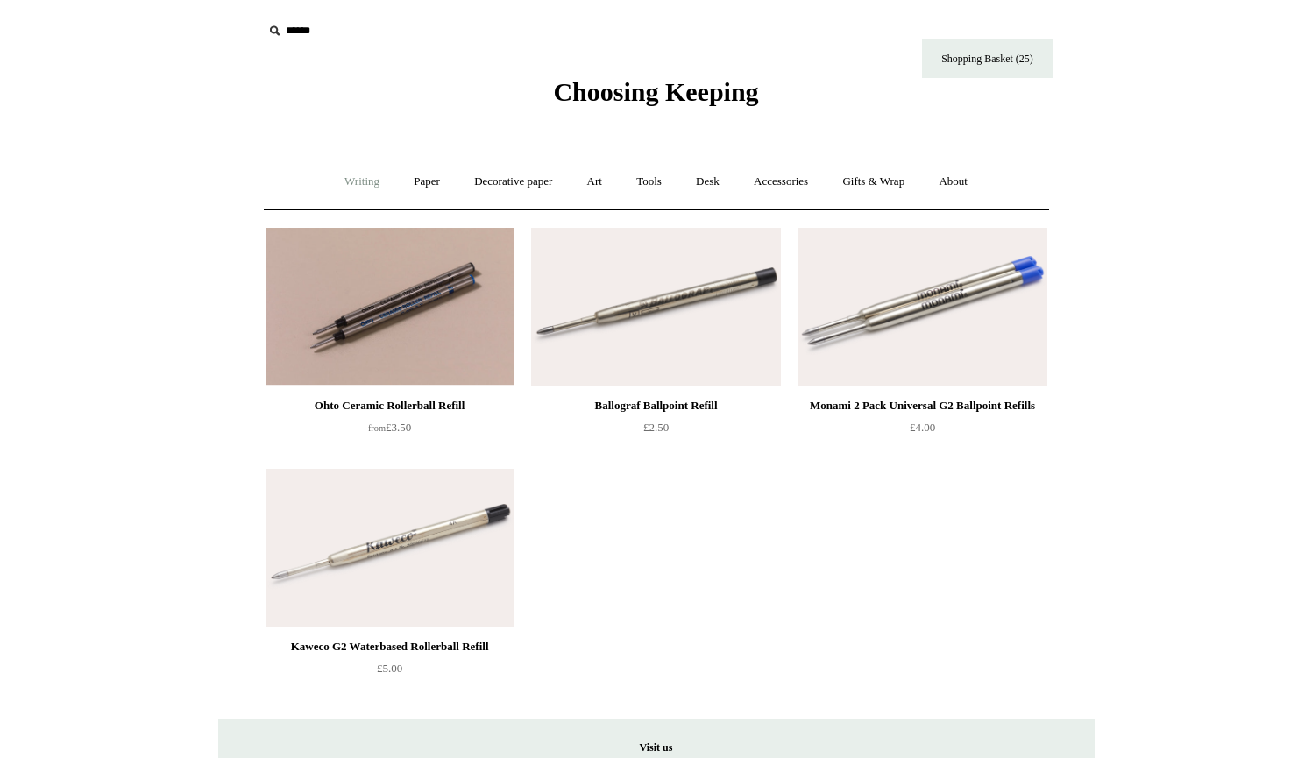
click at [341, 182] on link "Writing +" at bounding box center [362, 182] width 67 height 46
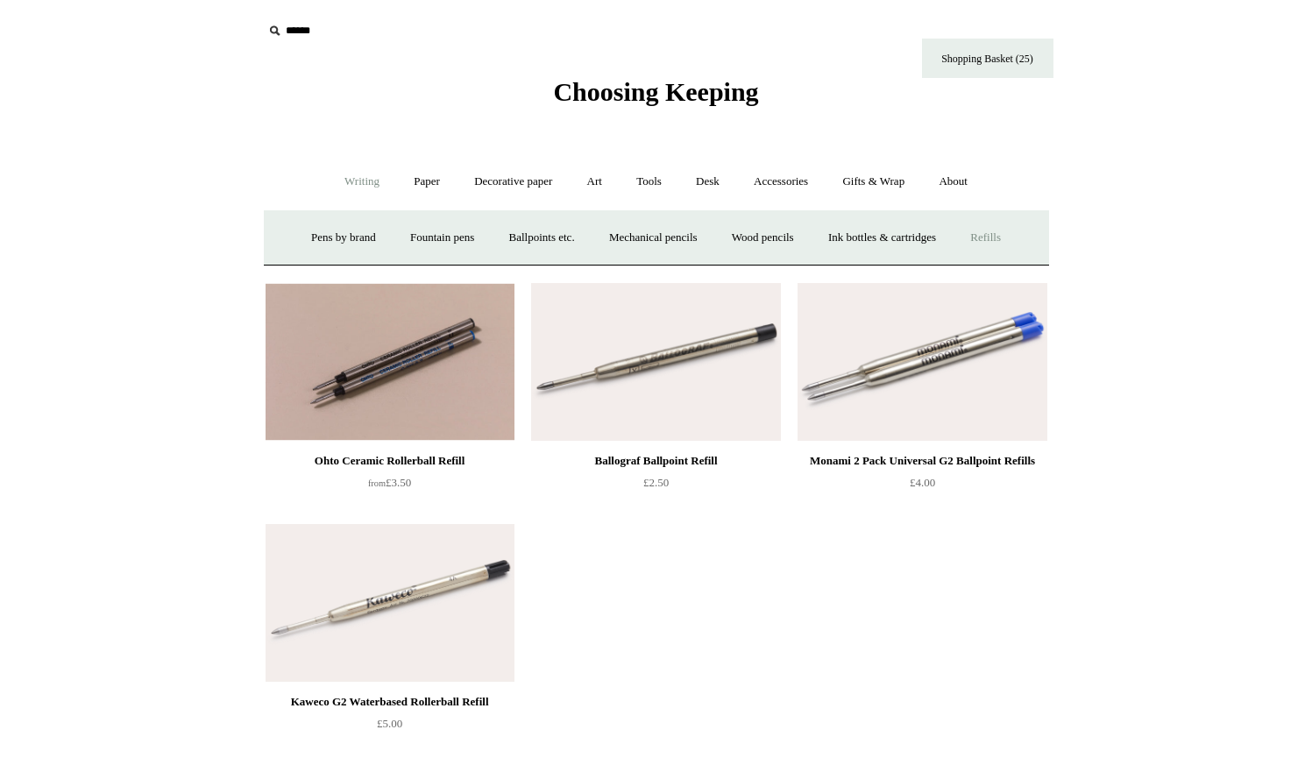
click at [1009, 232] on link "Refills +" at bounding box center [985, 238] width 62 height 46
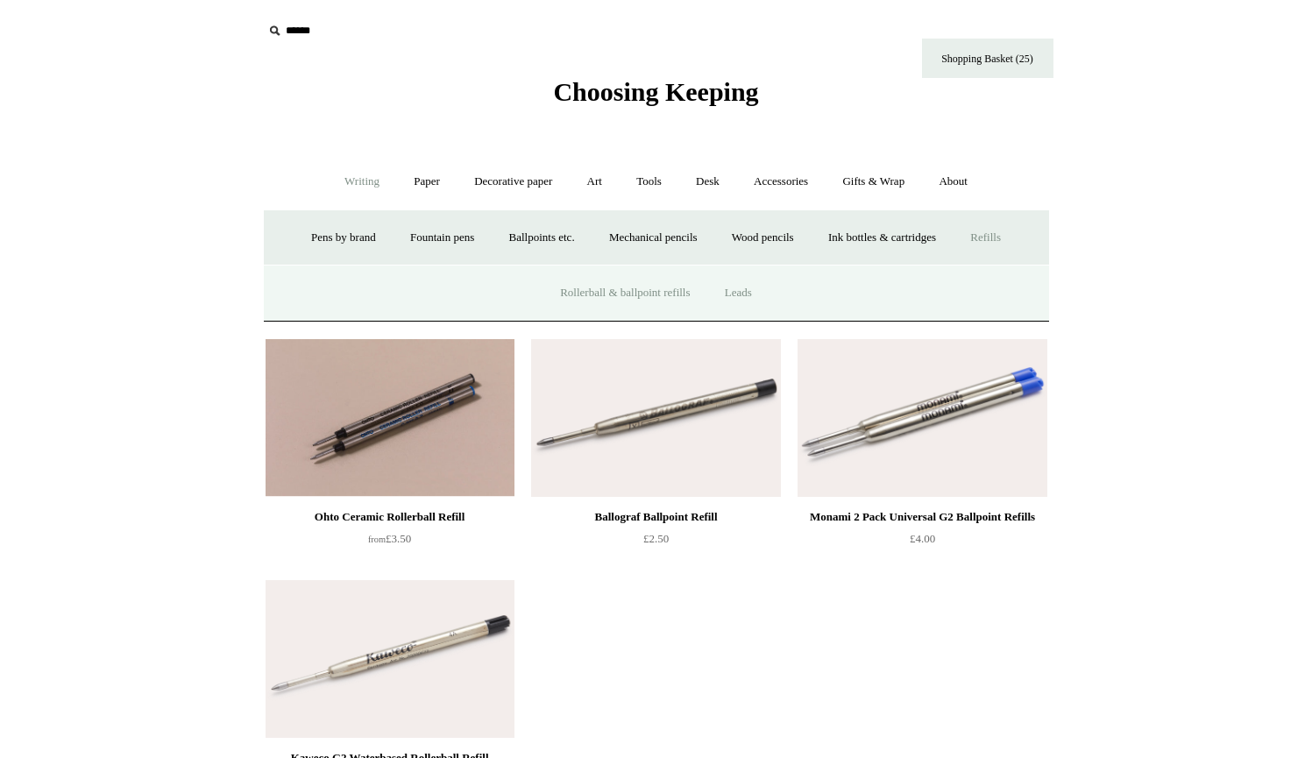
click at [745, 292] on link "Leads" at bounding box center [738, 293] width 59 height 46
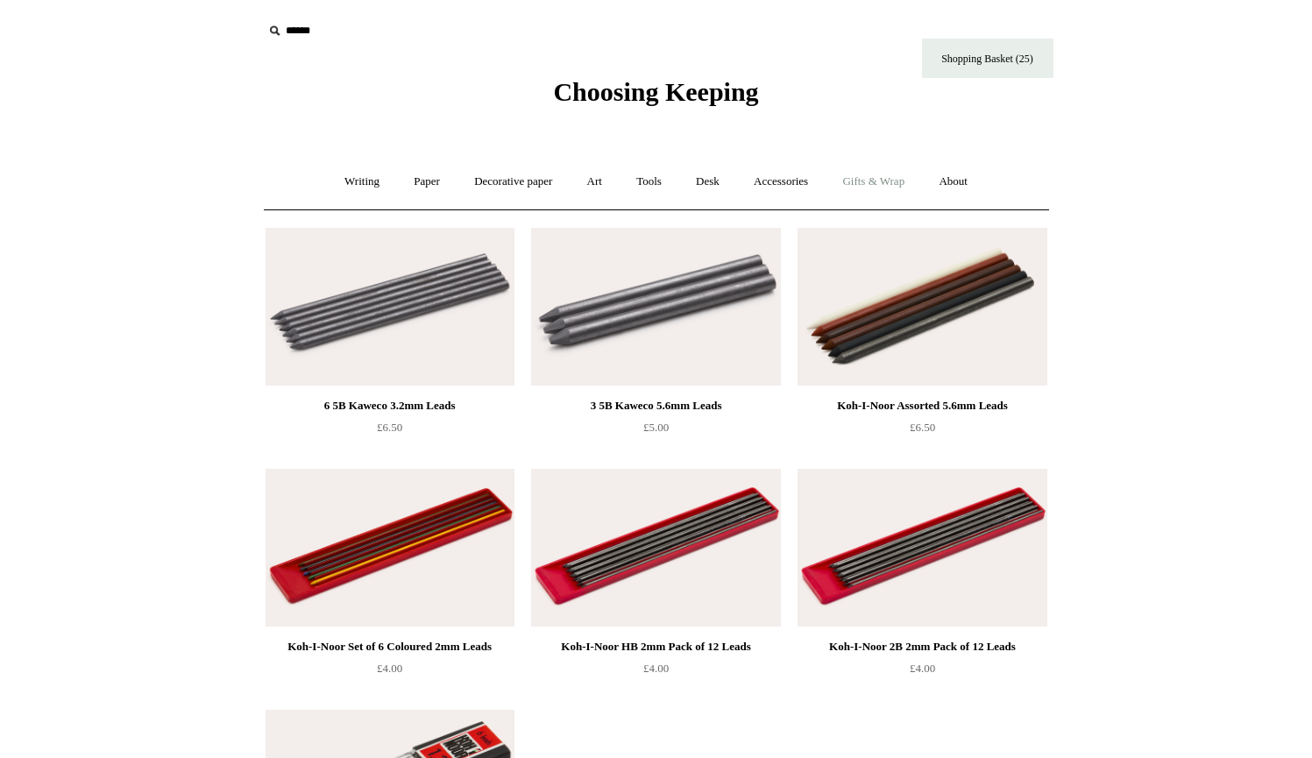
click at [865, 180] on link "Gifts & Wrap +" at bounding box center [873, 182] width 94 height 46
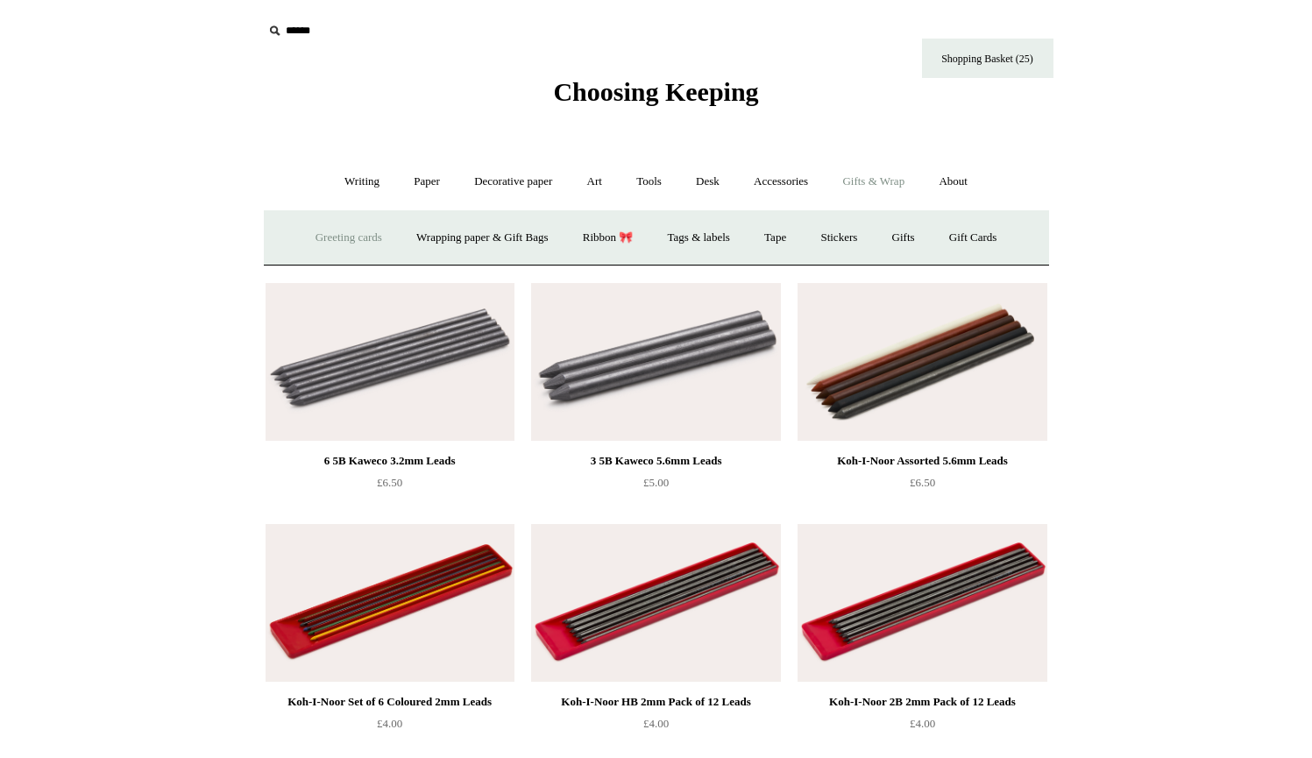
click at [357, 233] on link "Greeting cards +" at bounding box center [349, 238] width 98 height 46
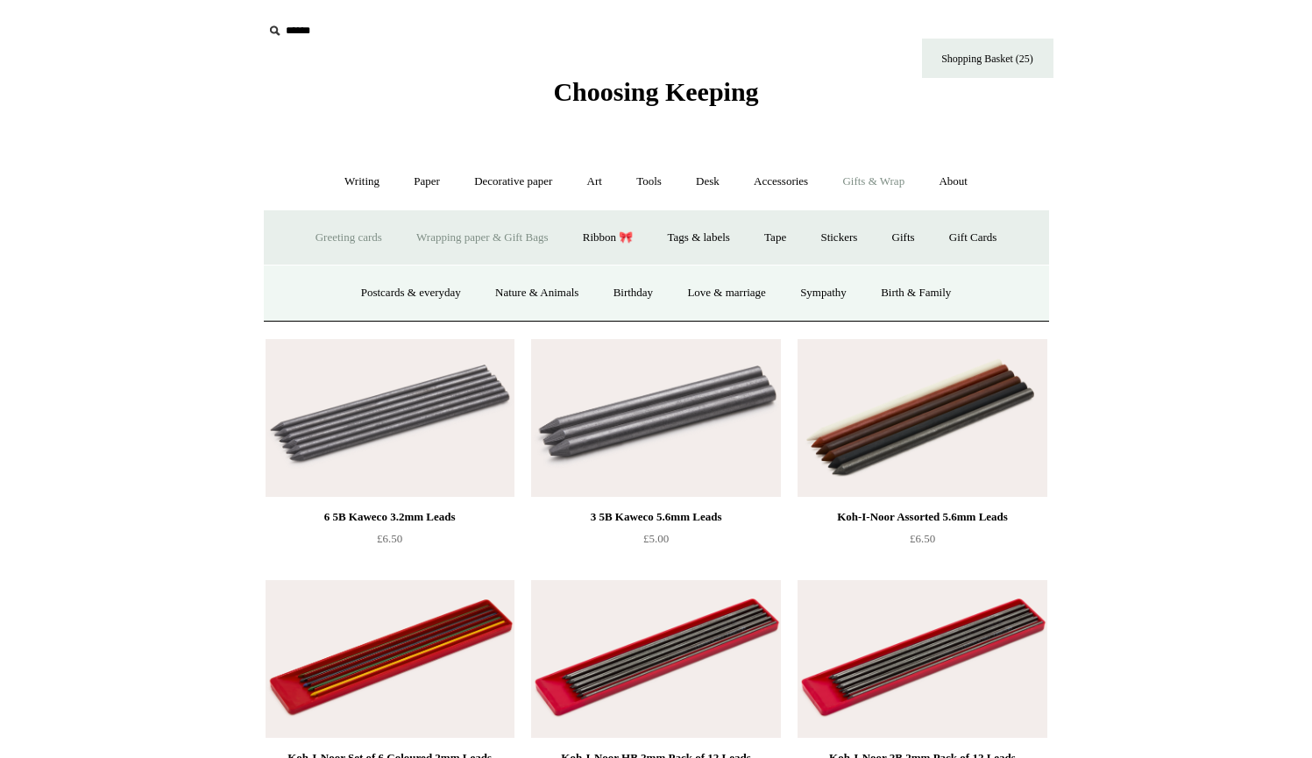
click at [442, 240] on link "Wrapping paper & Gift Bags" at bounding box center [481, 238] width 163 height 46
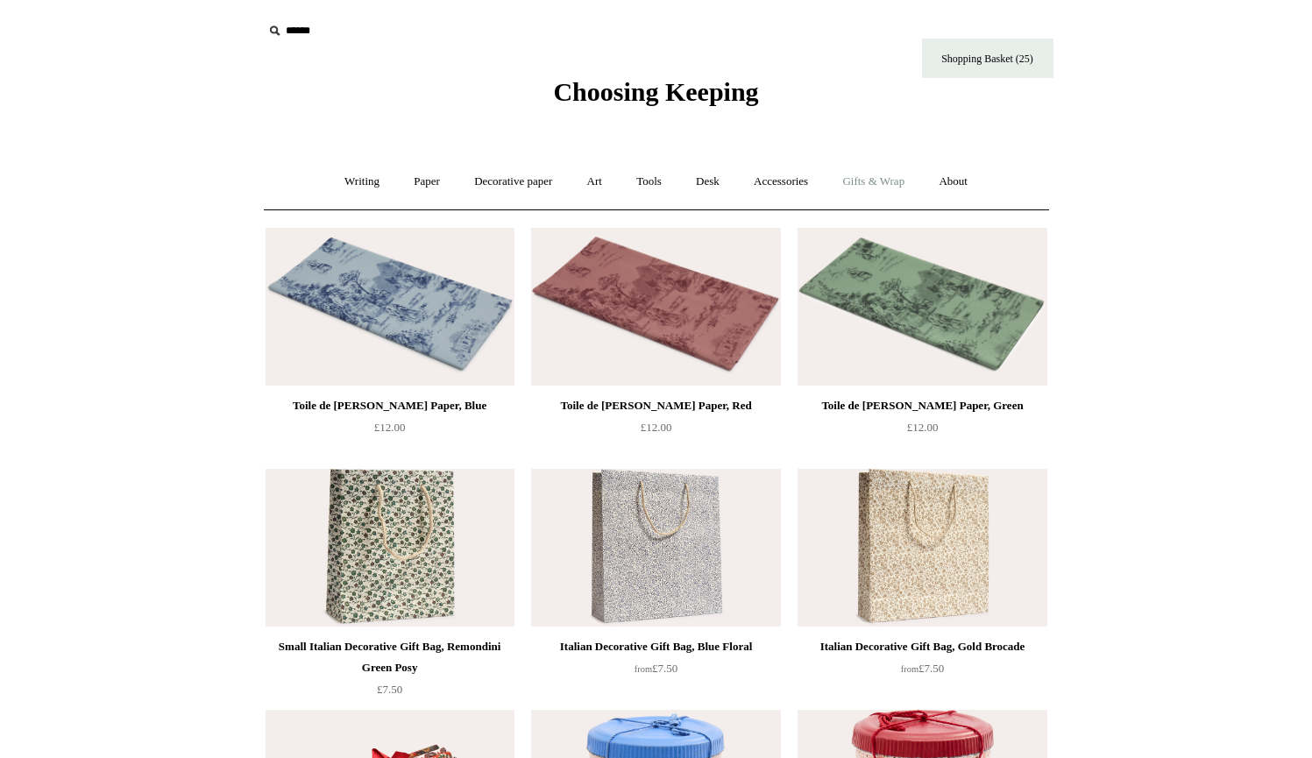
click at [886, 181] on link "Gifts & Wrap +" at bounding box center [873, 182] width 94 height 46
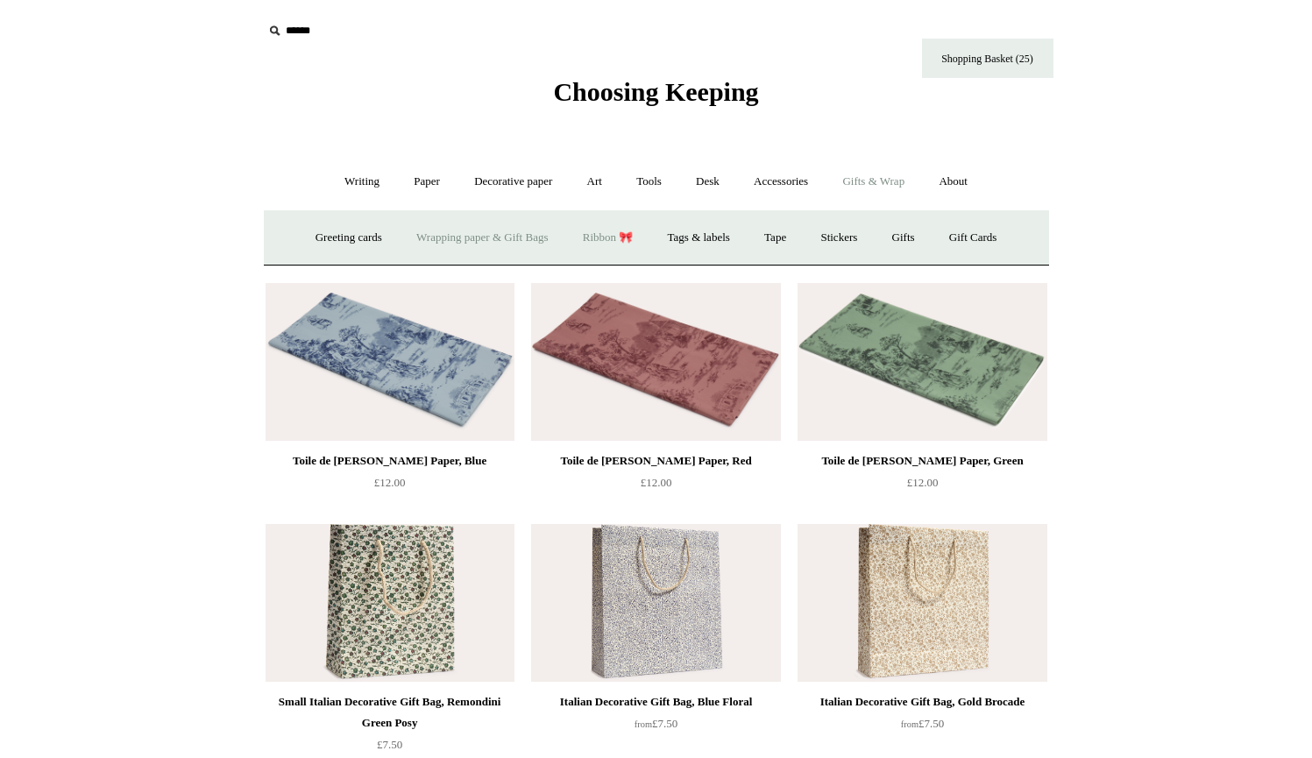
click at [606, 237] on link "Ribbon 🎀" at bounding box center [608, 238] width 82 height 46
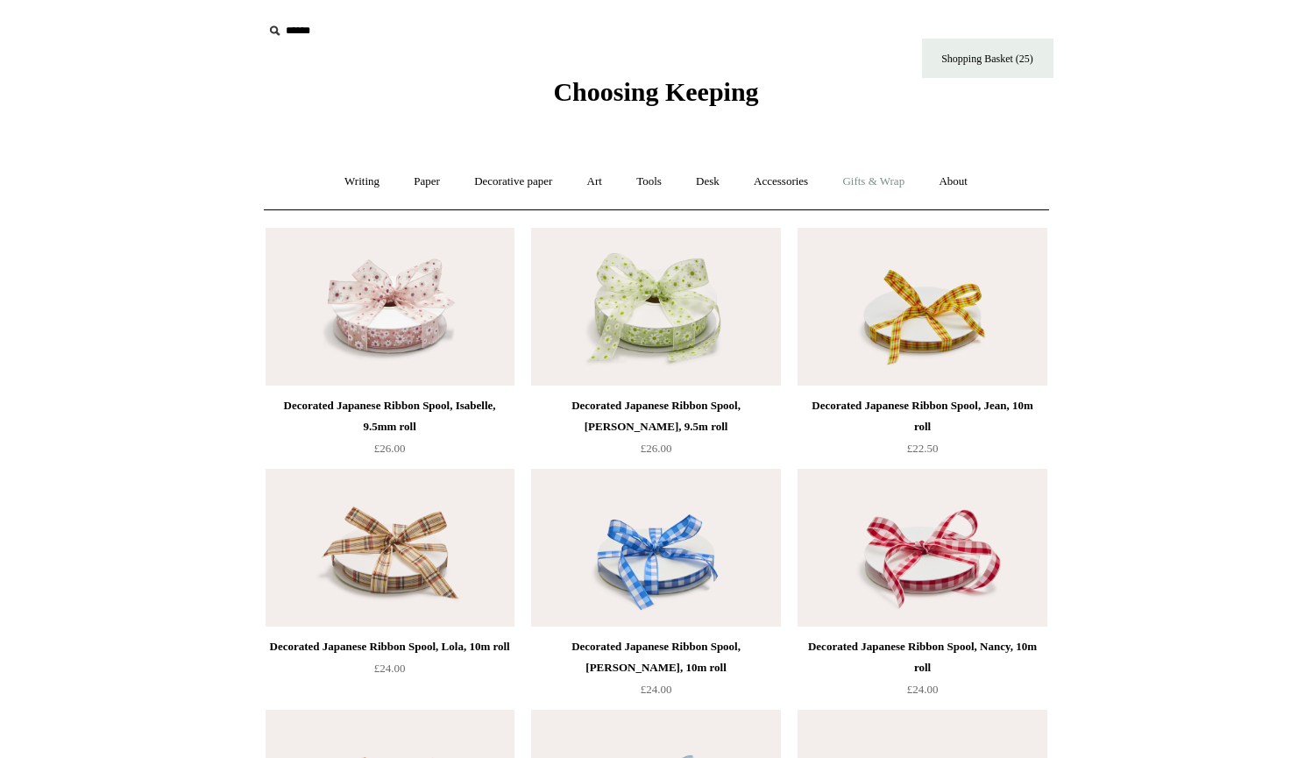
click at [881, 185] on link "Gifts & Wrap +" at bounding box center [873, 182] width 94 height 46
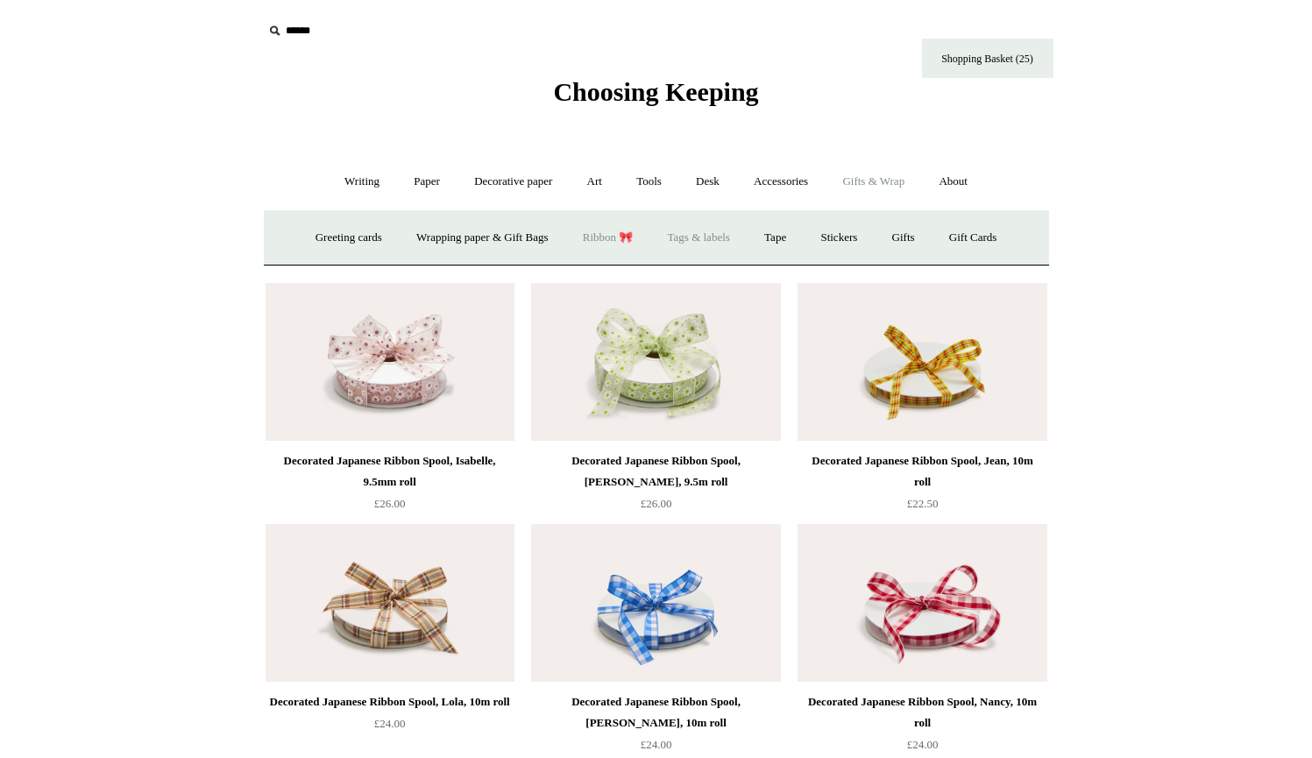
click at [719, 235] on link "Tags & labels" at bounding box center [699, 238] width 94 height 46
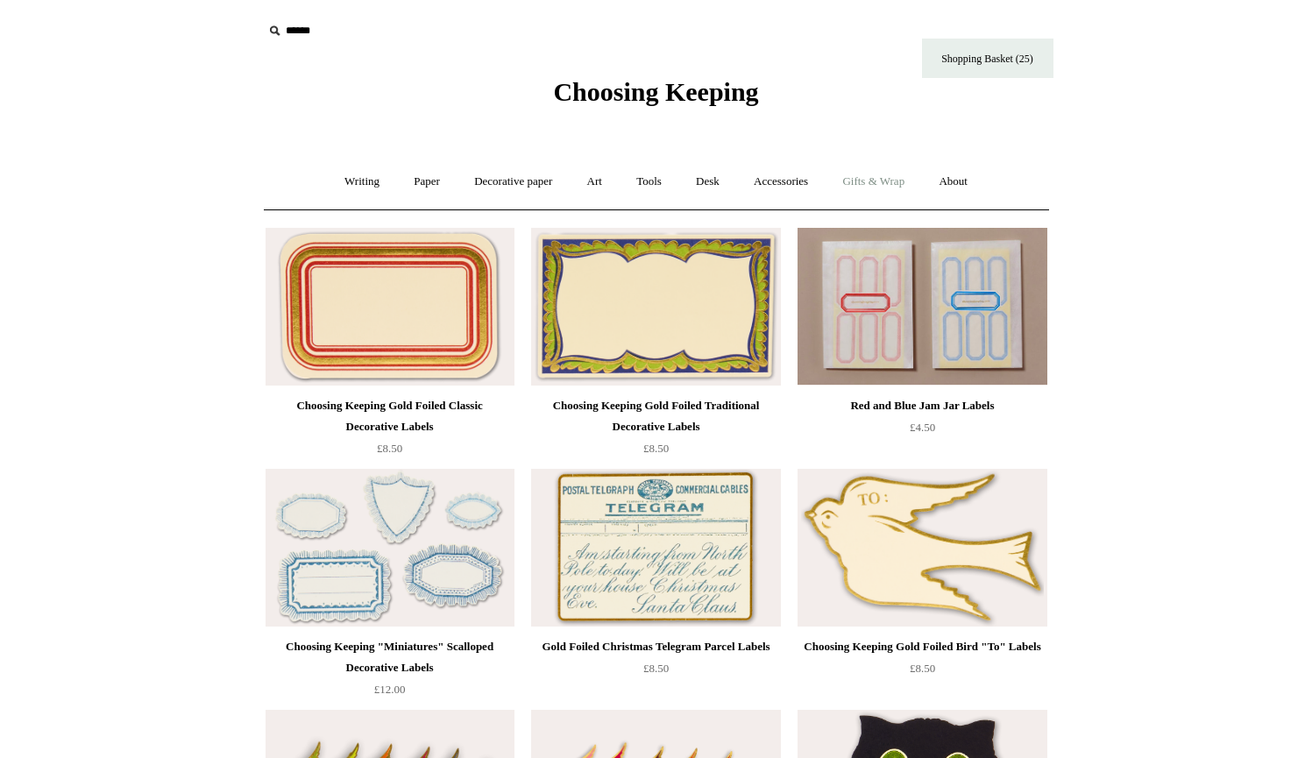
click at [879, 185] on link "Gifts & Wrap +" at bounding box center [873, 182] width 94 height 46
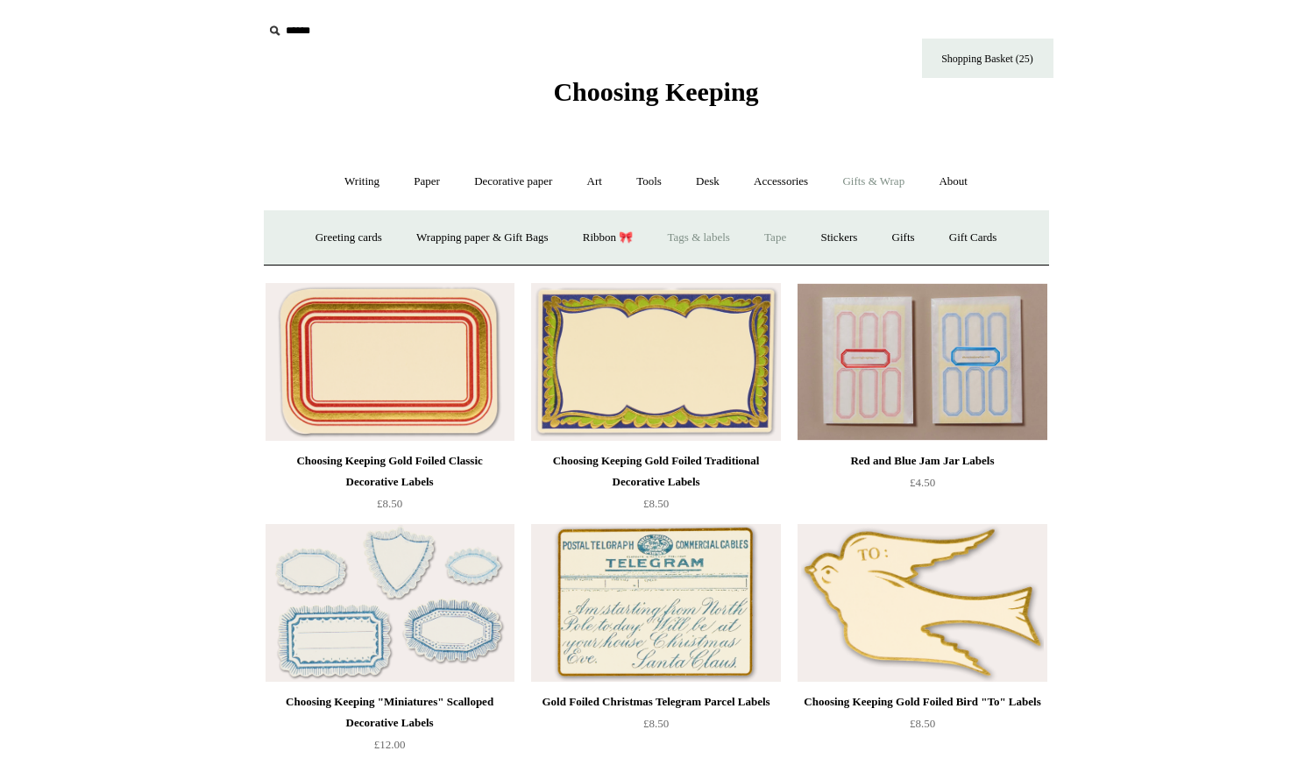
click at [787, 242] on link "Tape" at bounding box center [774, 238] width 53 height 46
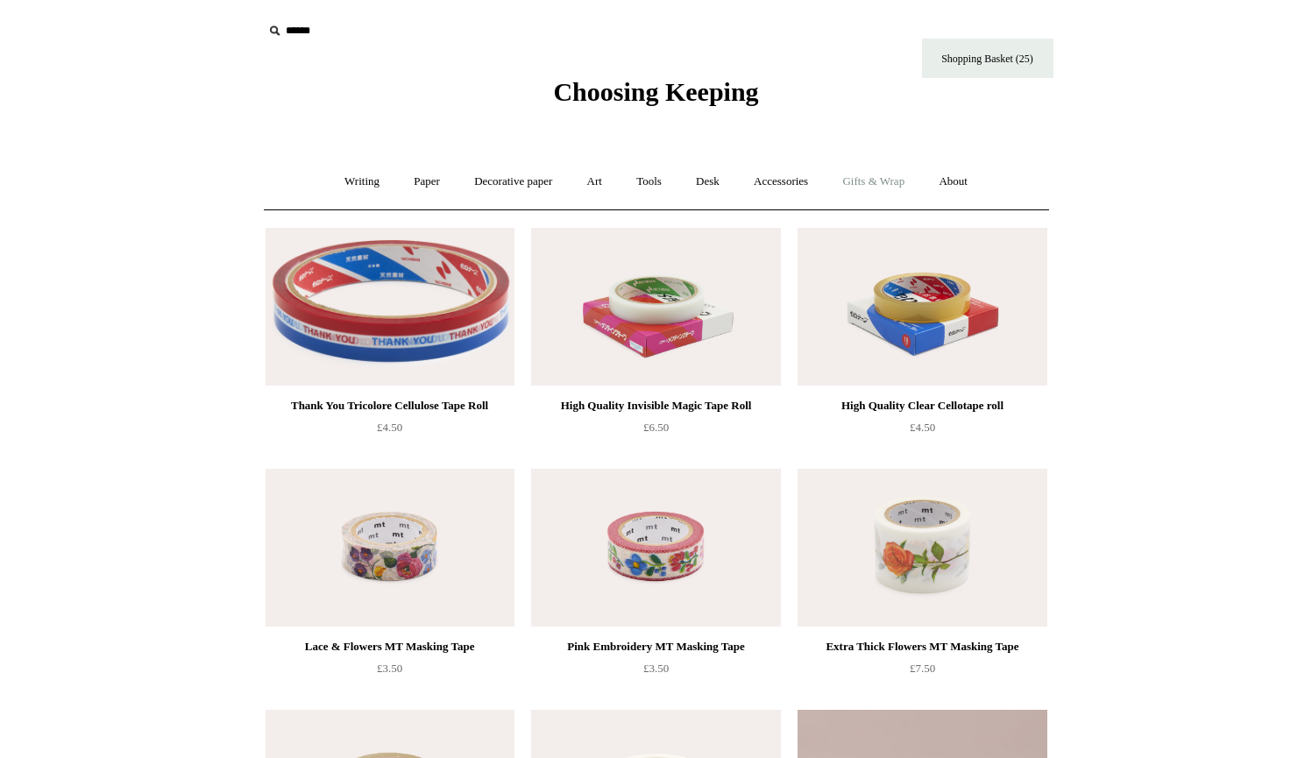
click at [873, 177] on link "Gifts & Wrap +" at bounding box center [873, 182] width 94 height 46
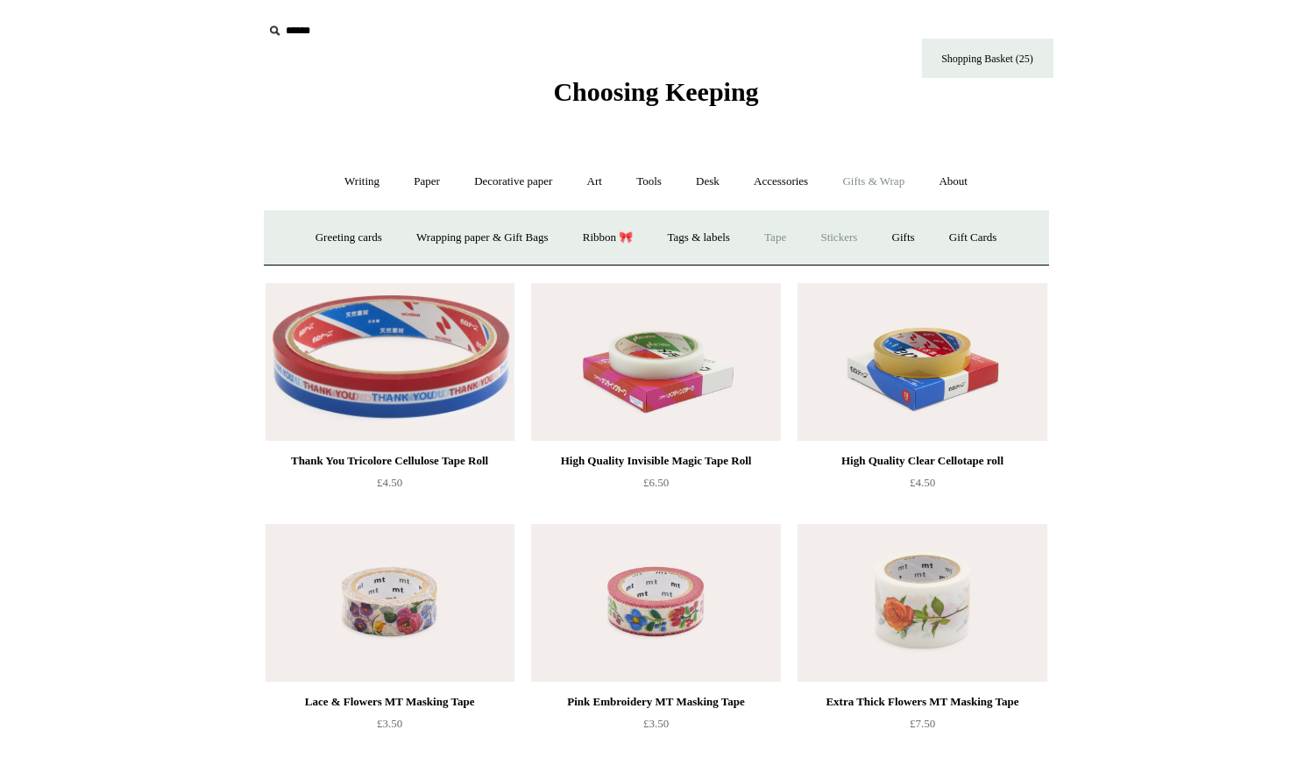
click at [851, 236] on link "Stickers" at bounding box center [838, 238] width 68 height 46
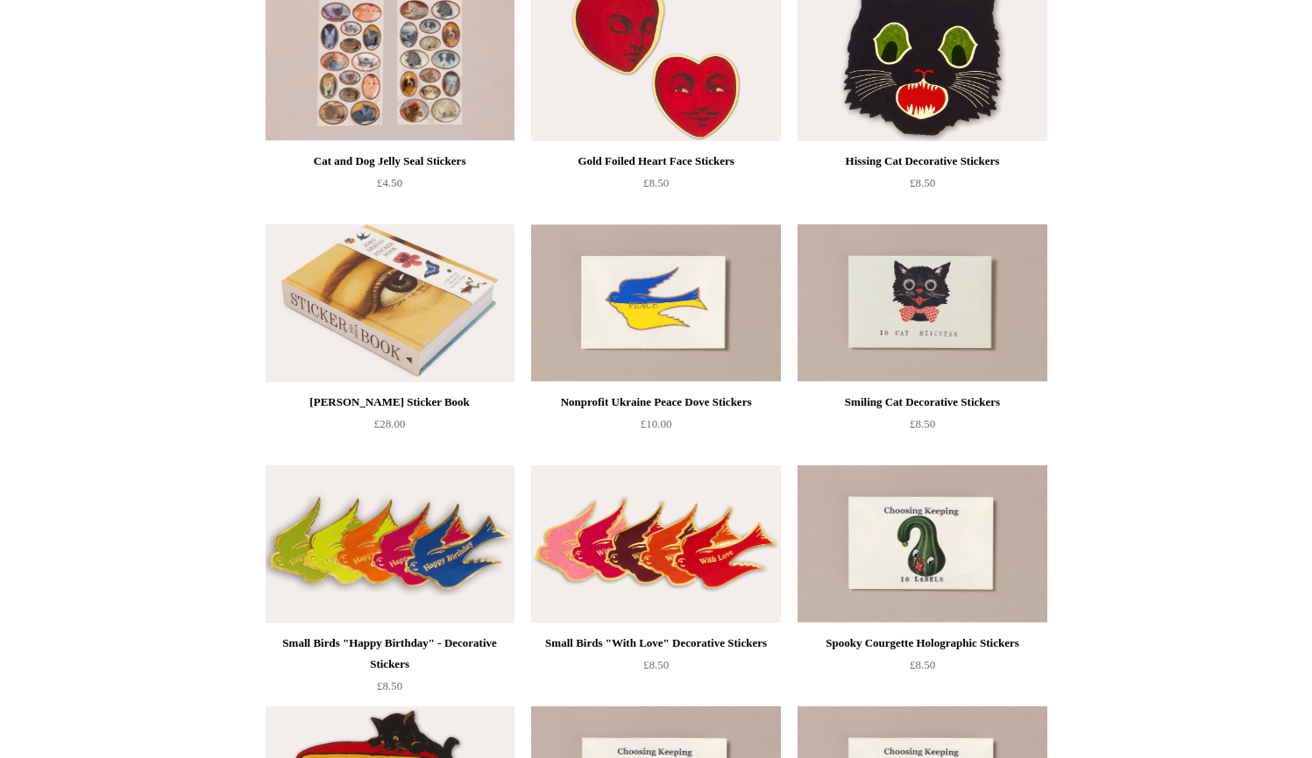
scroll to position [122, 0]
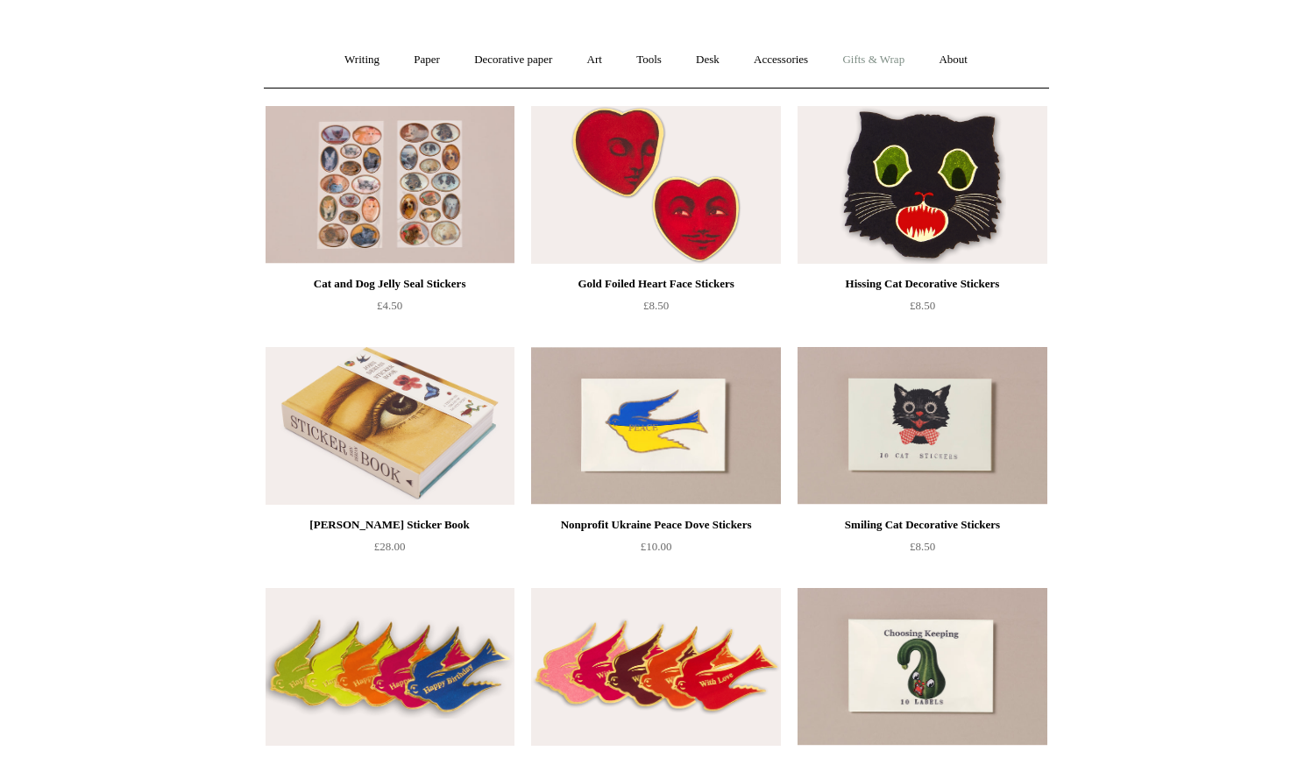
click at [882, 63] on link "Gifts & Wrap +" at bounding box center [873, 60] width 94 height 46
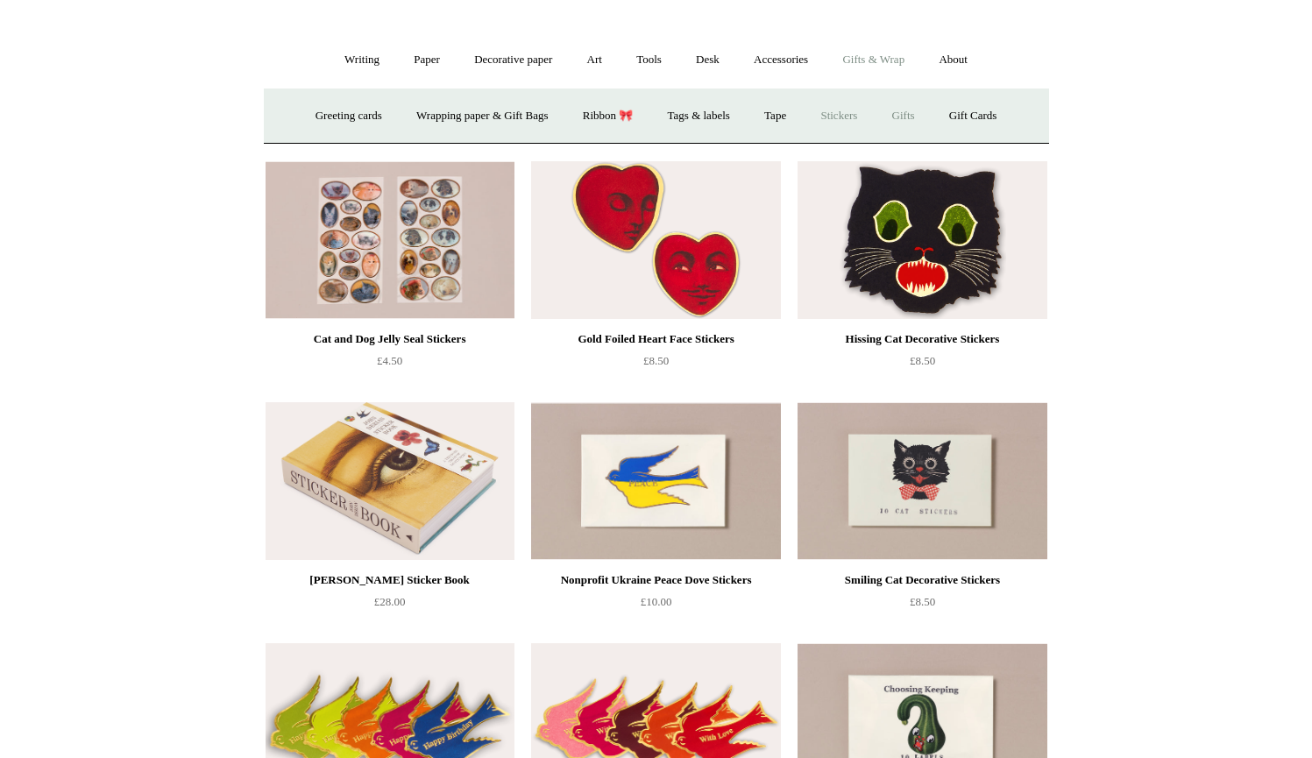
click at [919, 115] on link "Gifts +" at bounding box center [903, 116] width 54 height 46
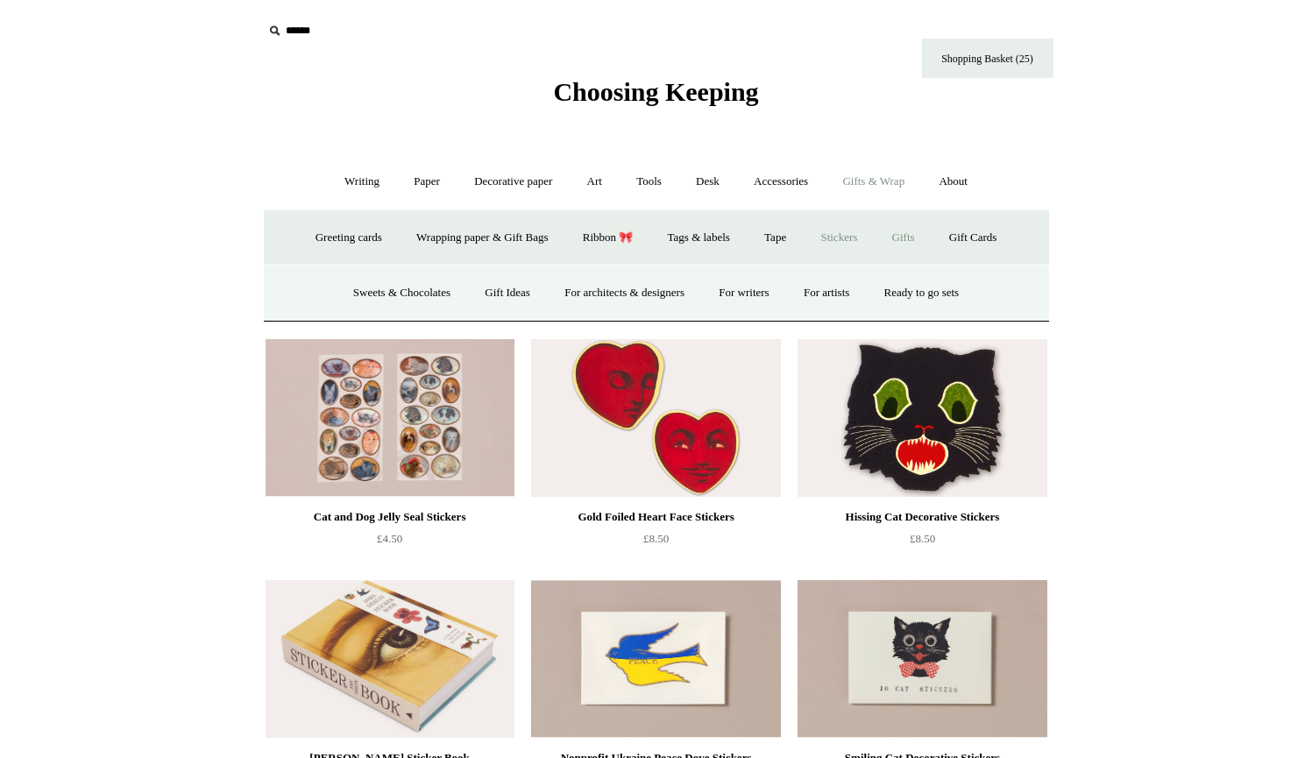
scroll to position [0, 0]
click at [405, 283] on link "Sweets & Chocolates" at bounding box center [401, 293] width 129 height 46
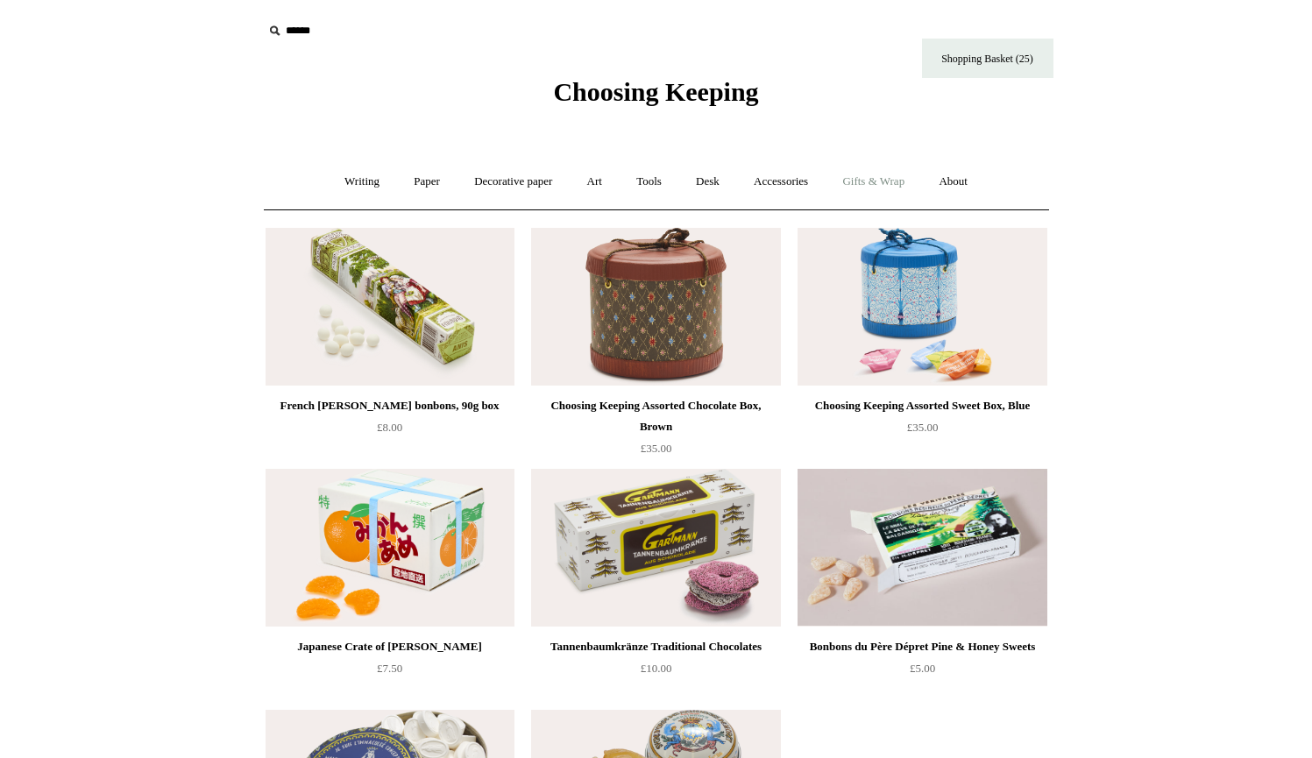
click at [899, 181] on link "Gifts & Wrap +" at bounding box center [873, 182] width 94 height 46
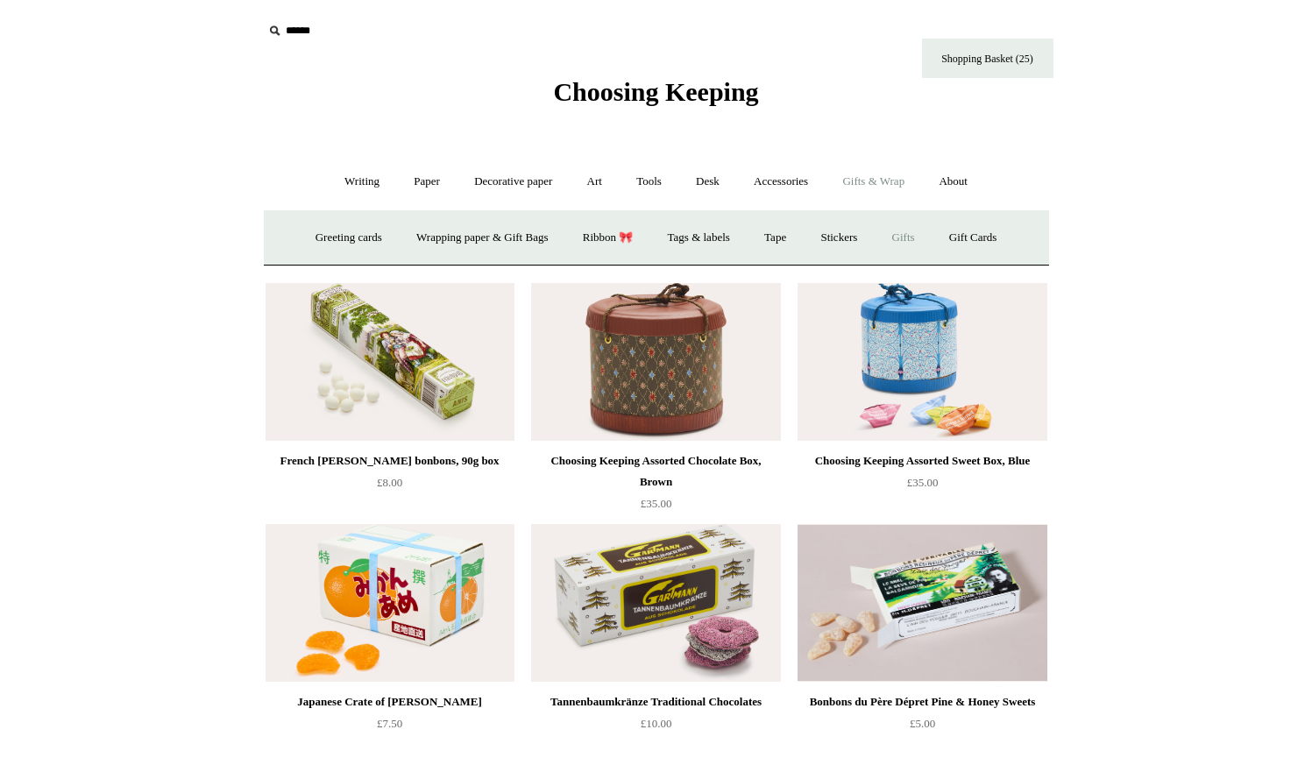
click at [914, 237] on link "Gifts +" at bounding box center [903, 238] width 54 height 46
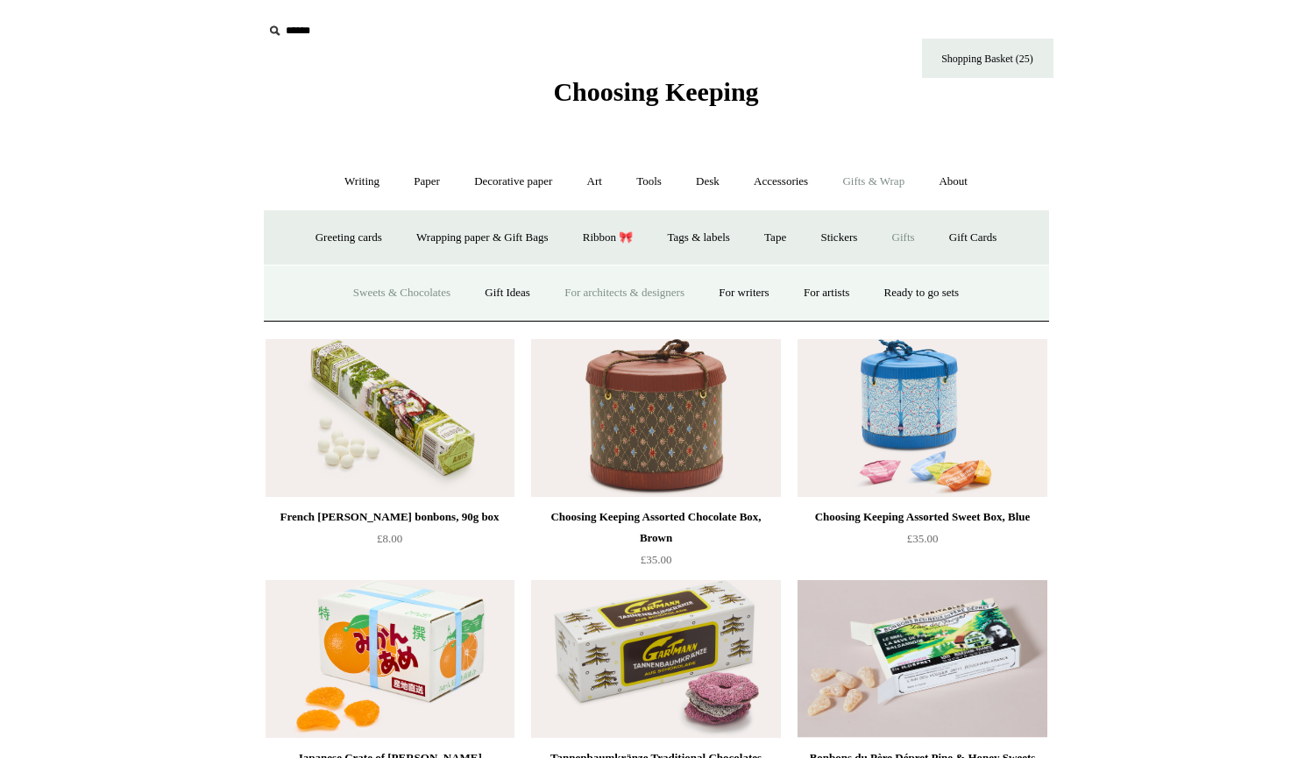
click at [655, 288] on link "For architects & designers" at bounding box center [624, 293] width 152 height 46
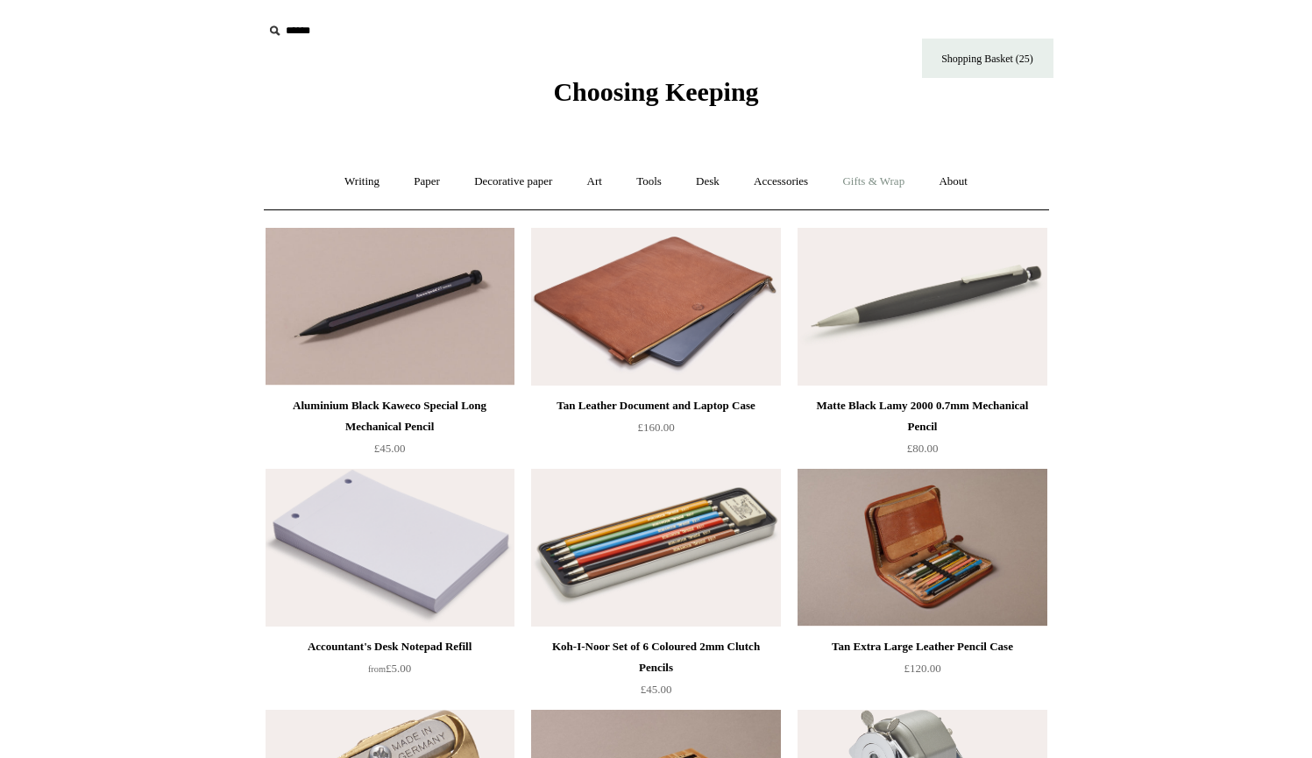
click at [895, 175] on link "Gifts & Wrap +" at bounding box center [873, 182] width 94 height 46
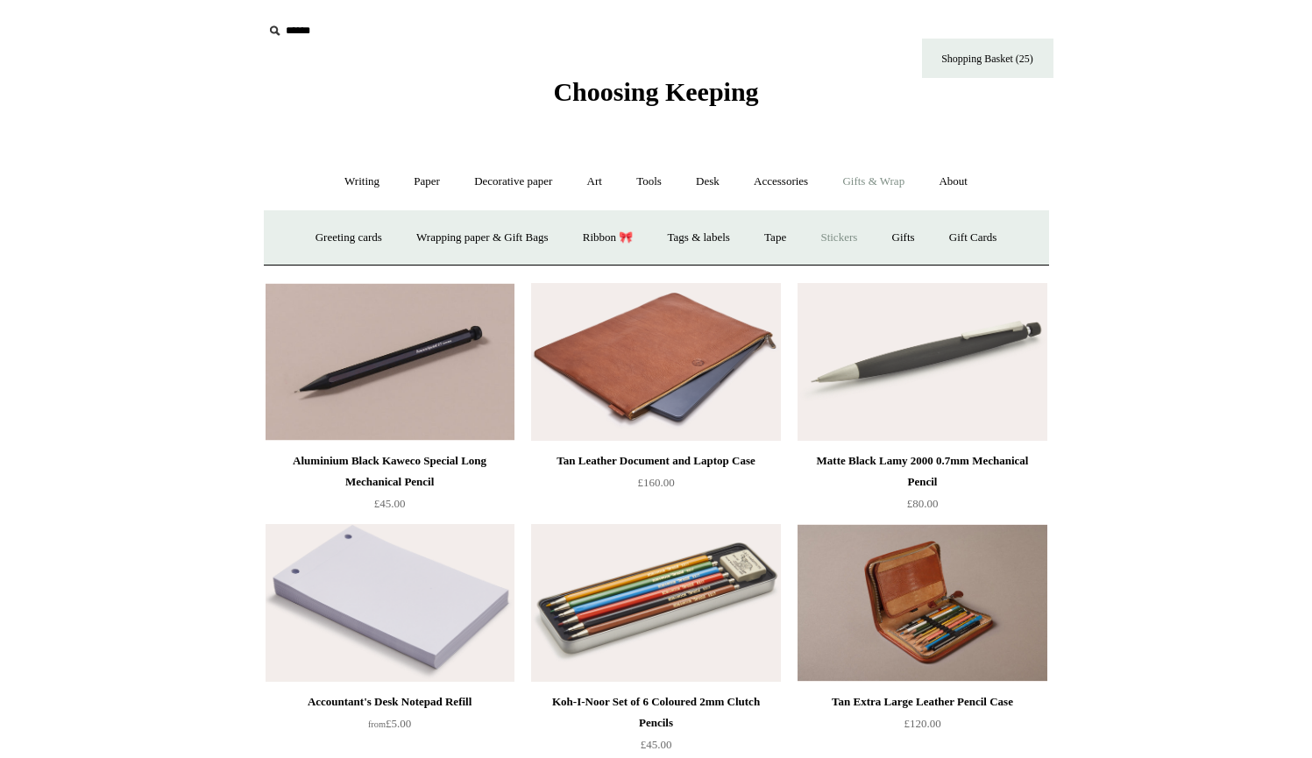
click at [858, 237] on link "Stickers" at bounding box center [838, 238] width 68 height 46
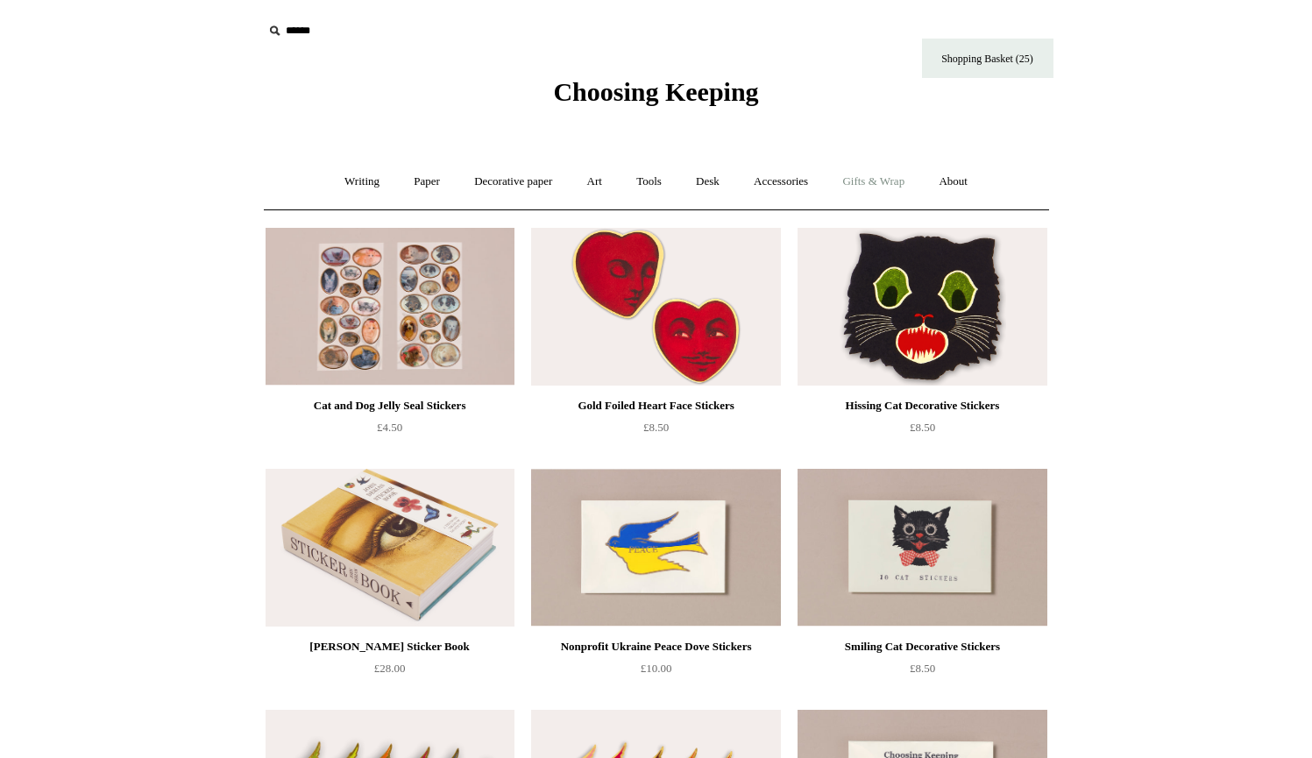
click at [890, 185] on link "Gifts & Wrap +" at bounding box center [873, 182] width 94 height 46
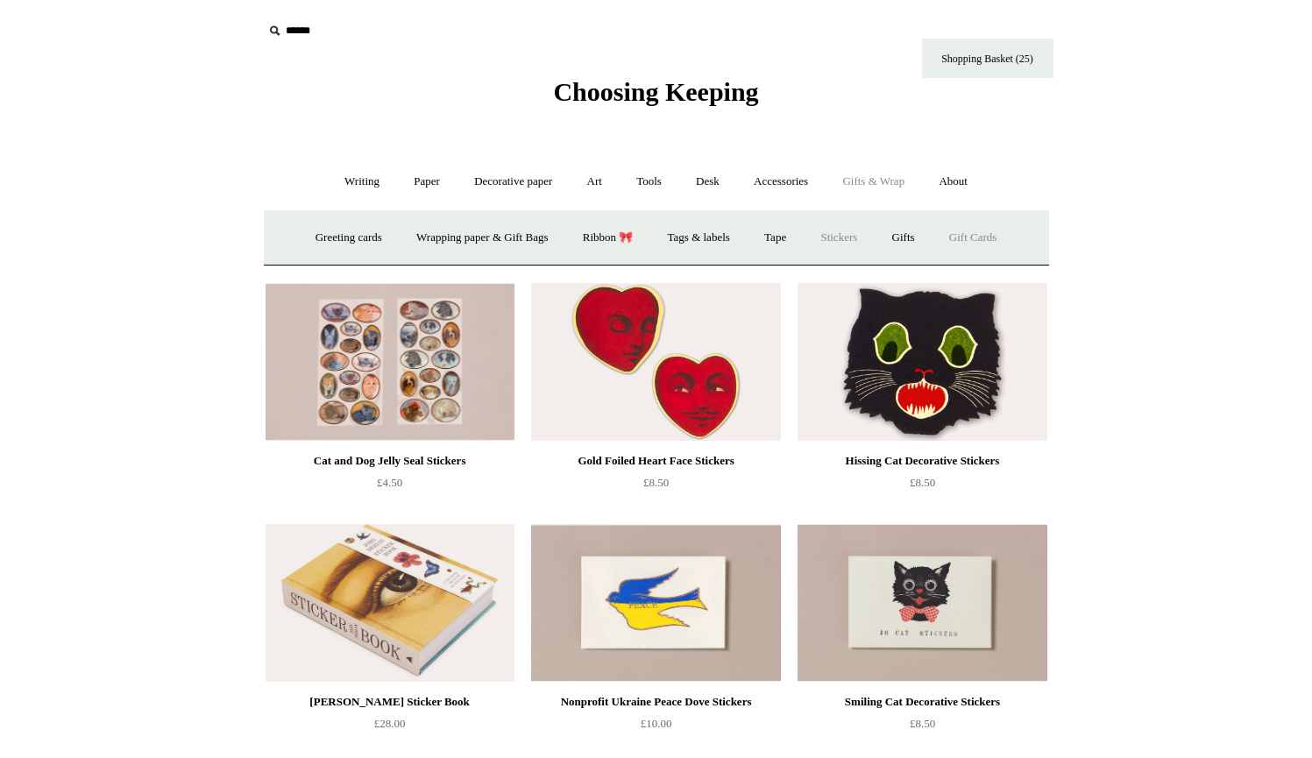
click at [987, 233] on link "Gift Cards" at bounding box center [973, 238] width 80 height 46
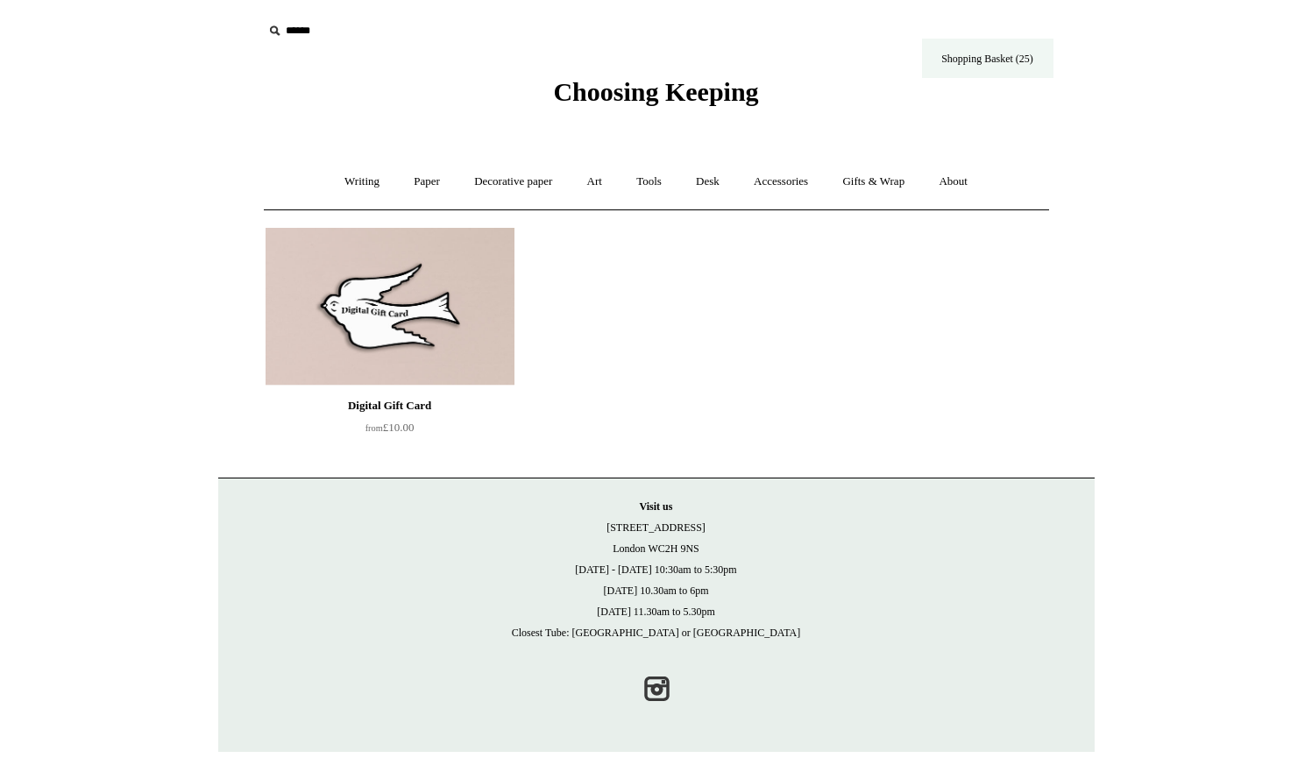
click at [981, 61] on link "Shopping Basket (25)" at bounding box center [987, 58] width 131 height 39
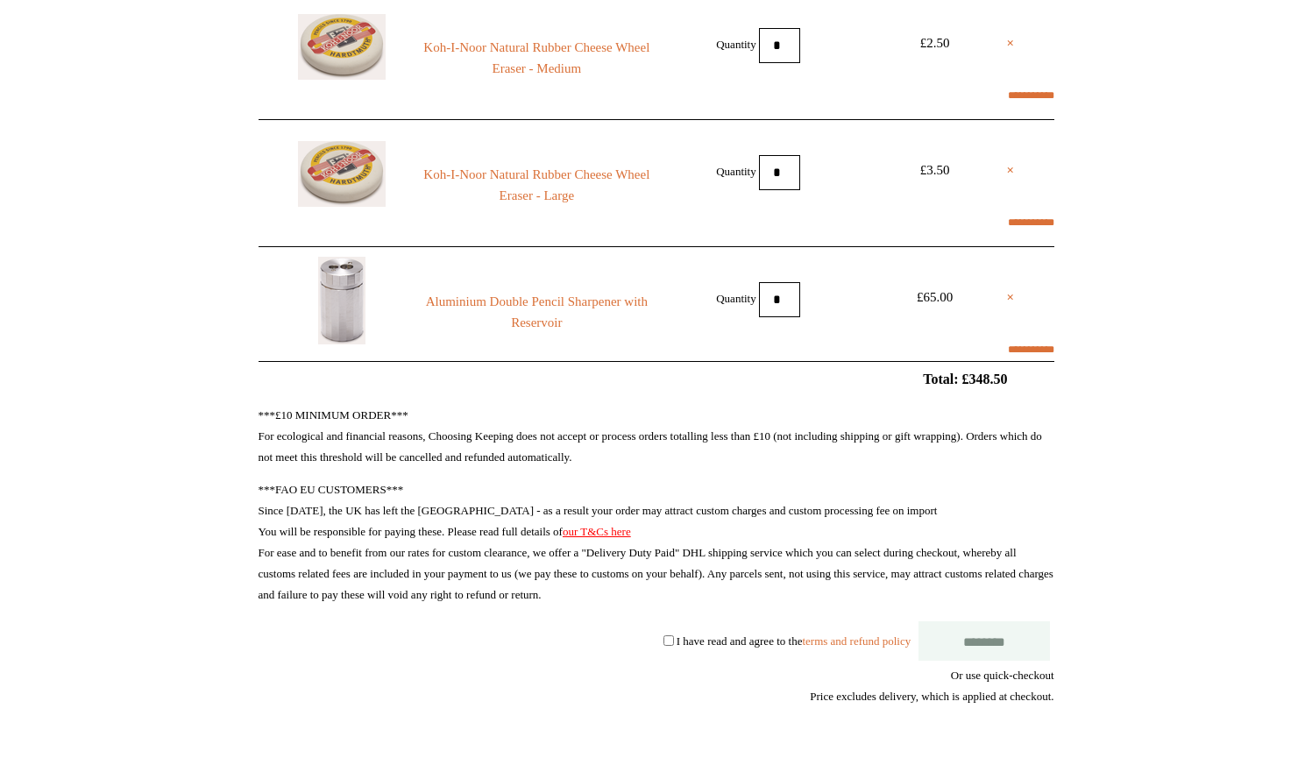
select select "**********"
type input "******"
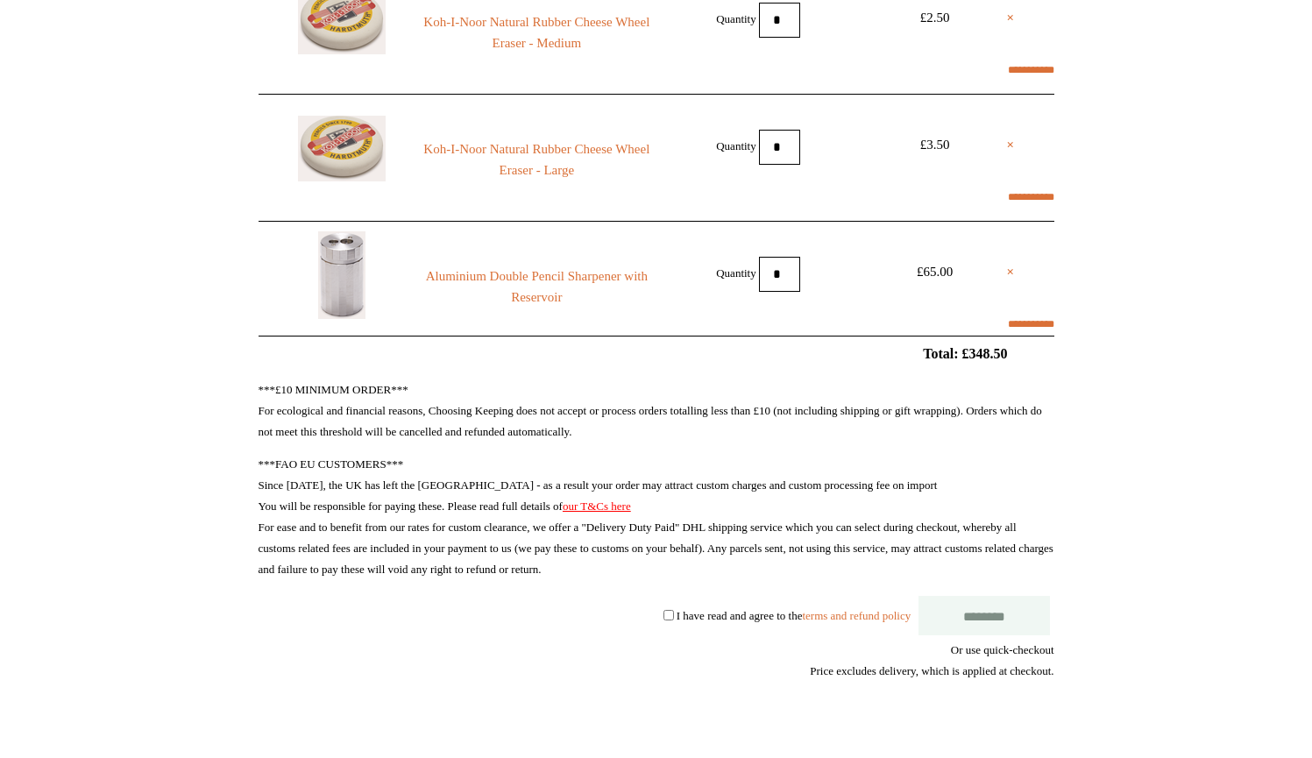
select select "*******"
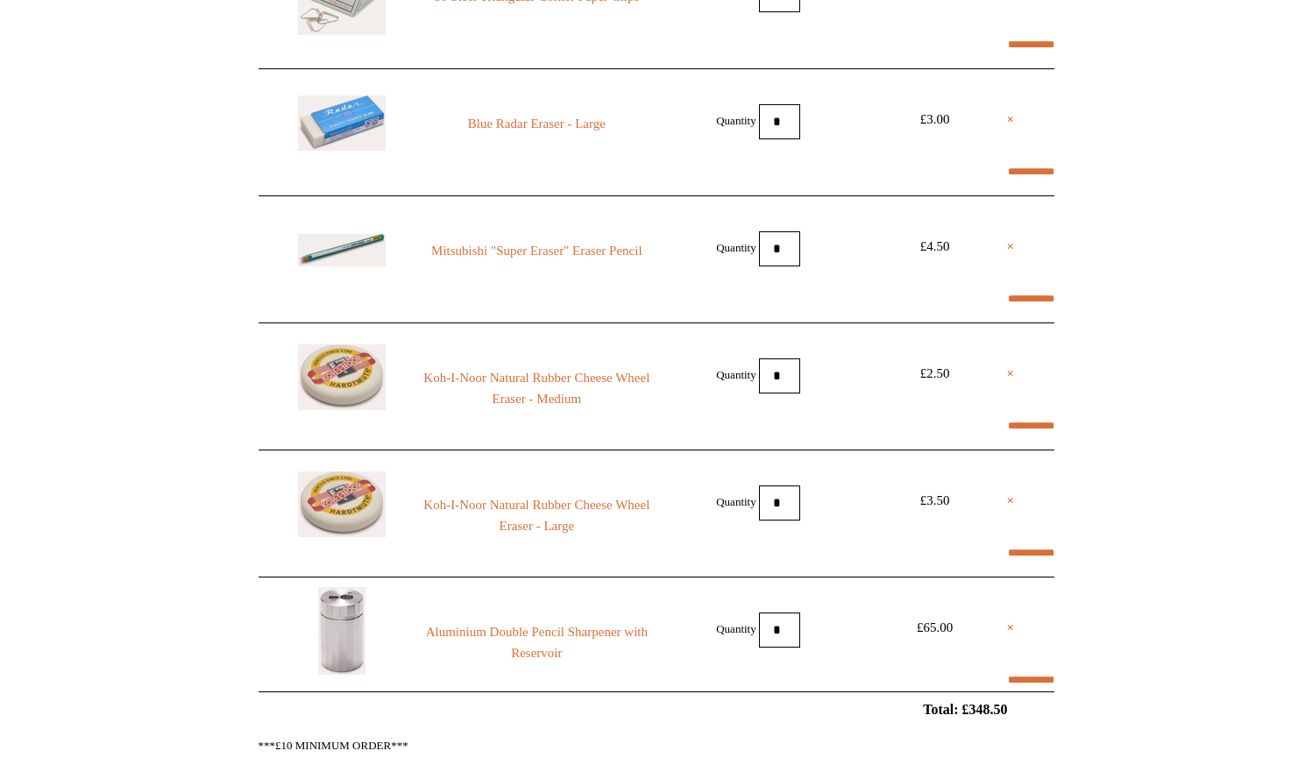
scroll to position [2669, 0]
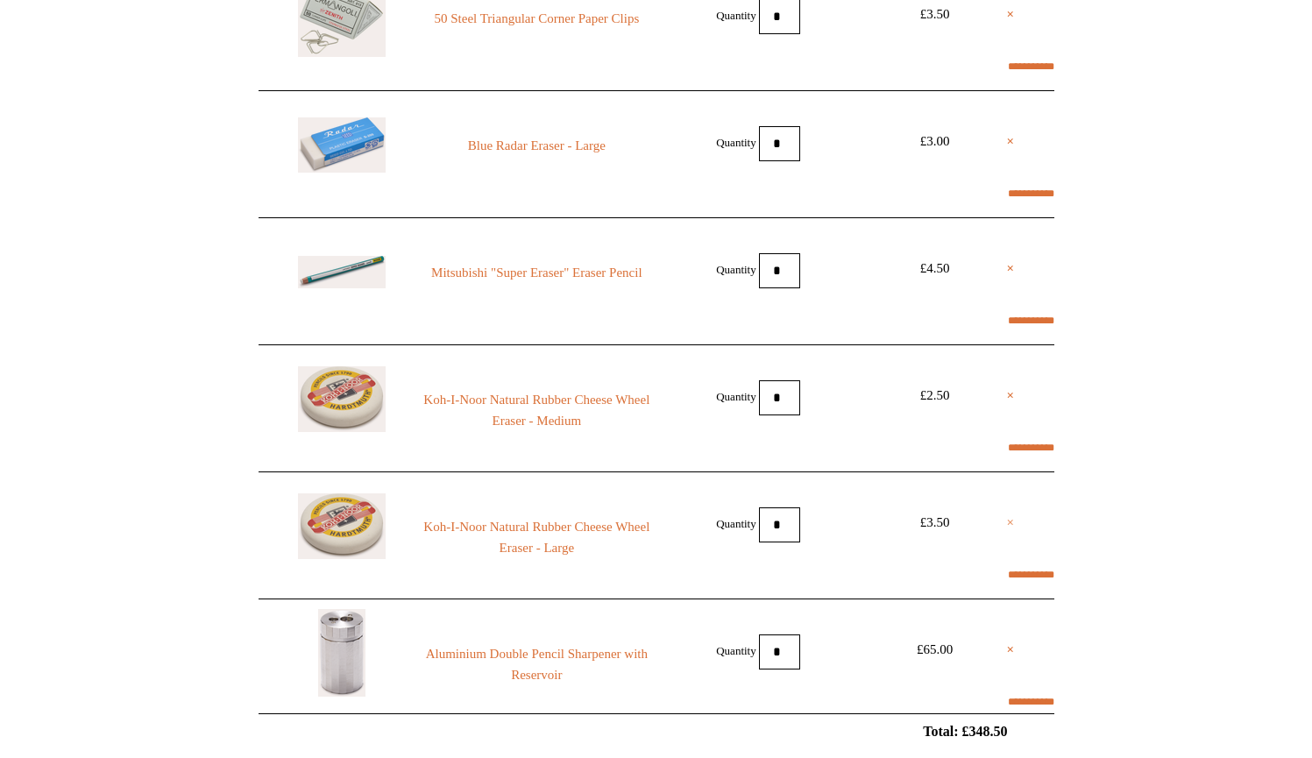
click at [1007, 520] on link "×" at bounding box center [1011, 522] width 8 height 21
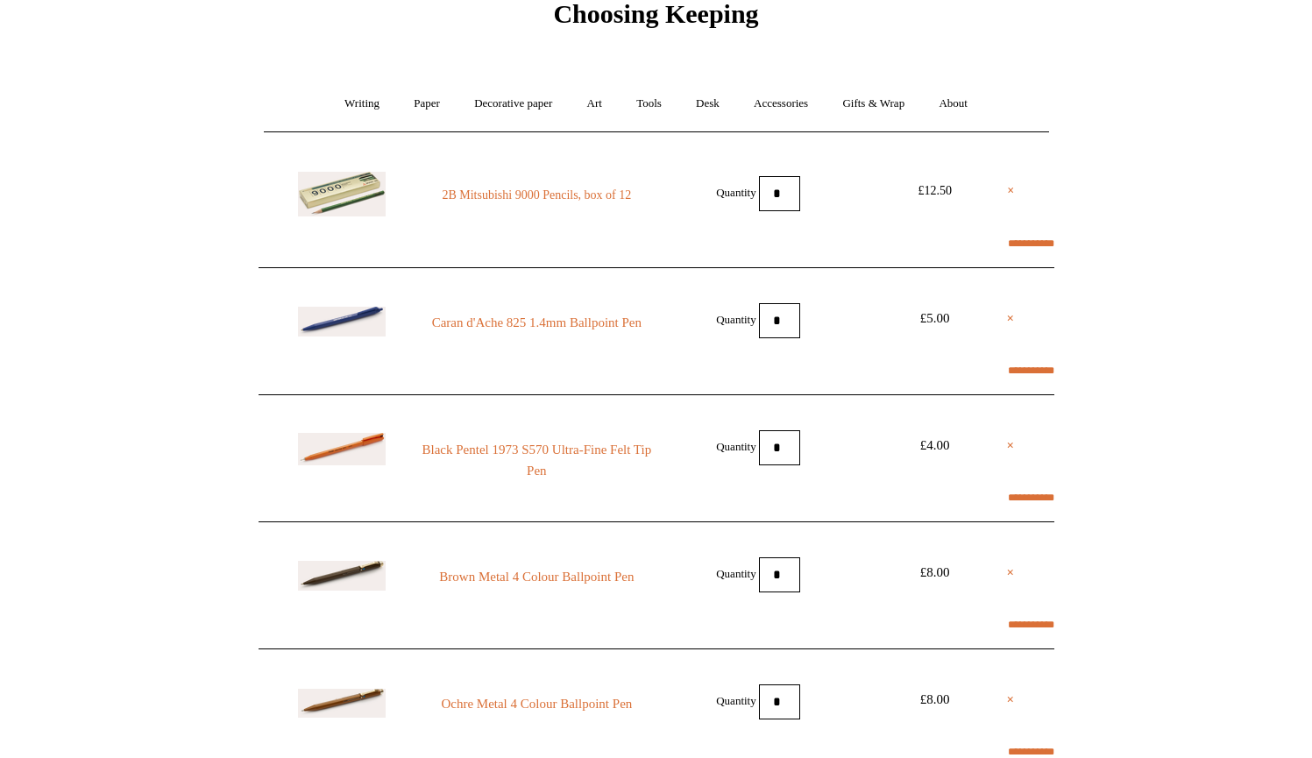
select select "**********"
type input "******"
select select "*******"
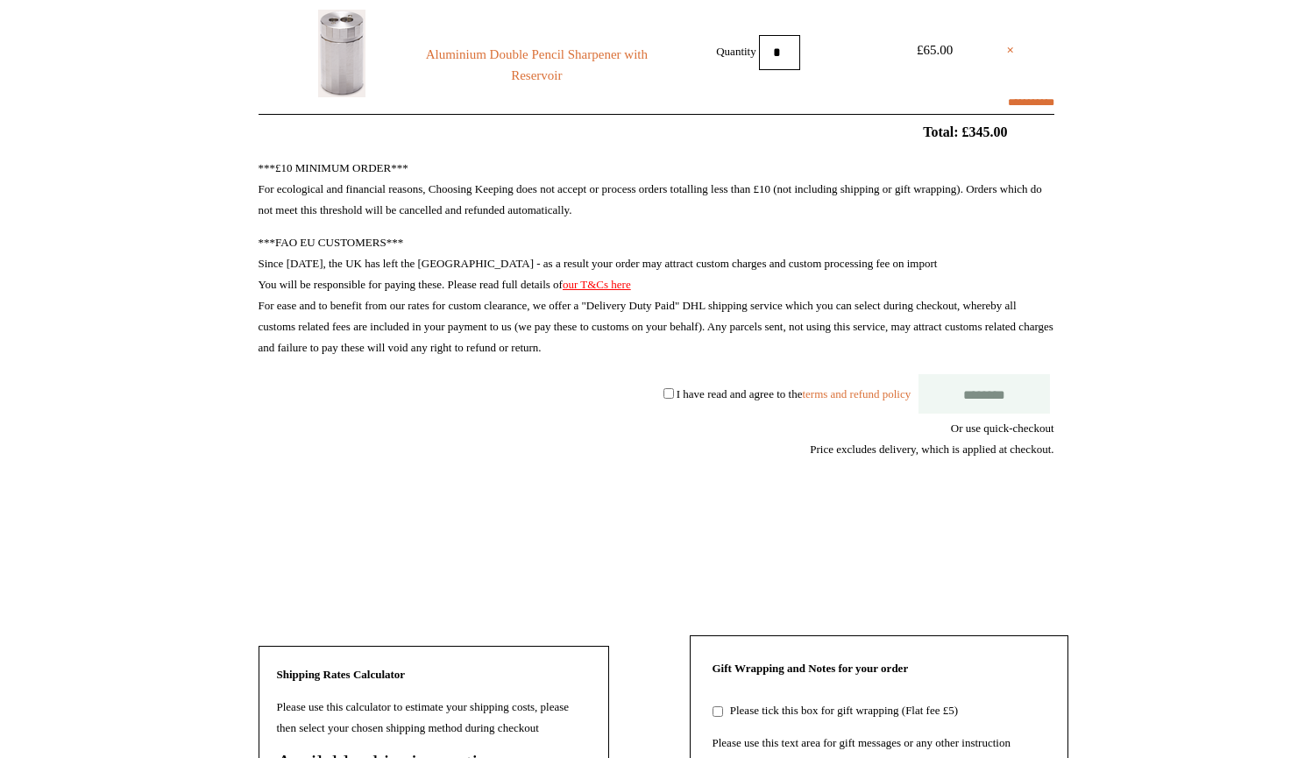
scroll to position [2870, 0]
